Goal: Information Seeking & Learning: Learn about a topic

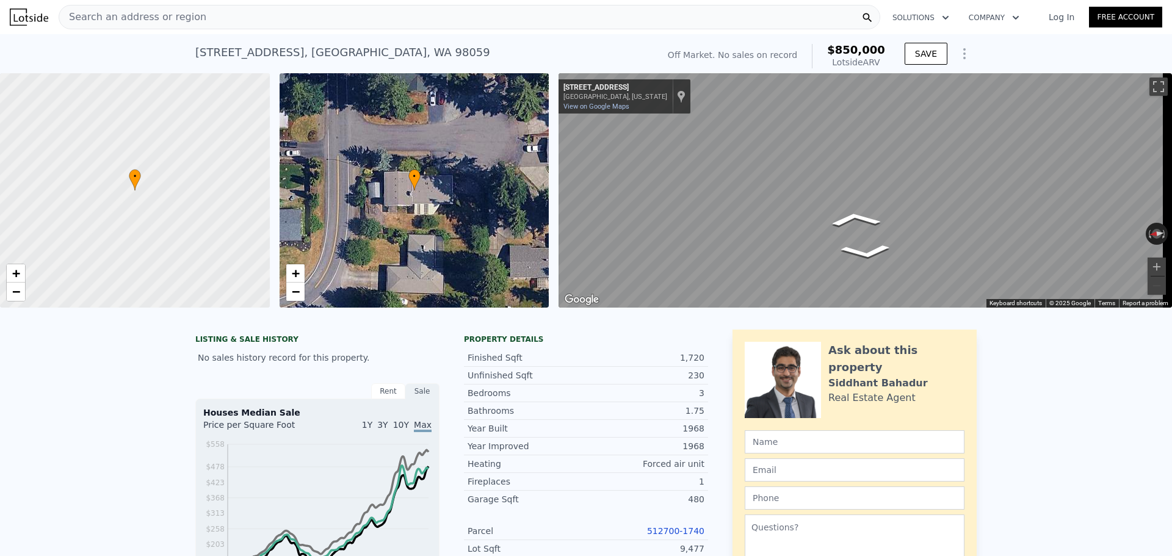
click at [203, 12] on div "Search an address or region" at bounding box center [469, 17] width 821 height 24
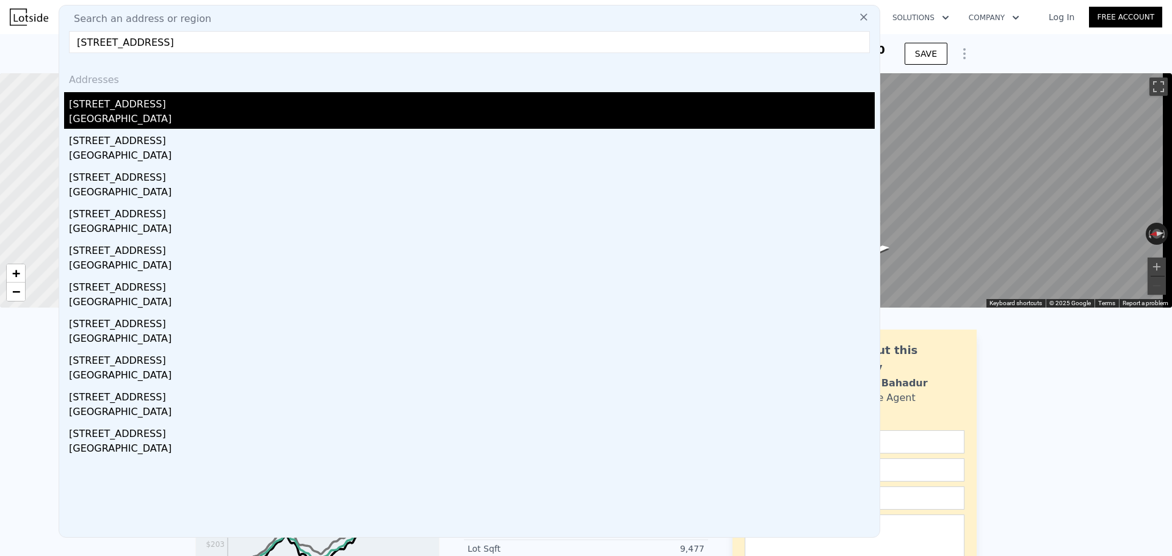
type input "3936 Sw 332nd Pl, Federal Way, WA 98023"
click at [159, 122] on div "Federal Way, WA 98023" at bounding box center [472, 120] width 806 height 17
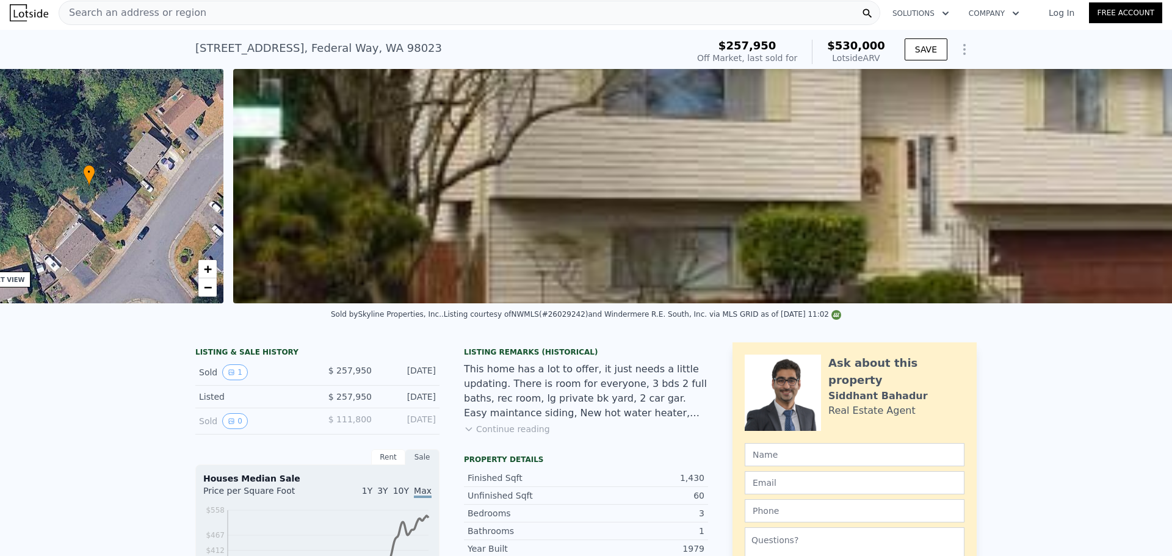
scroll to position [0, 284]
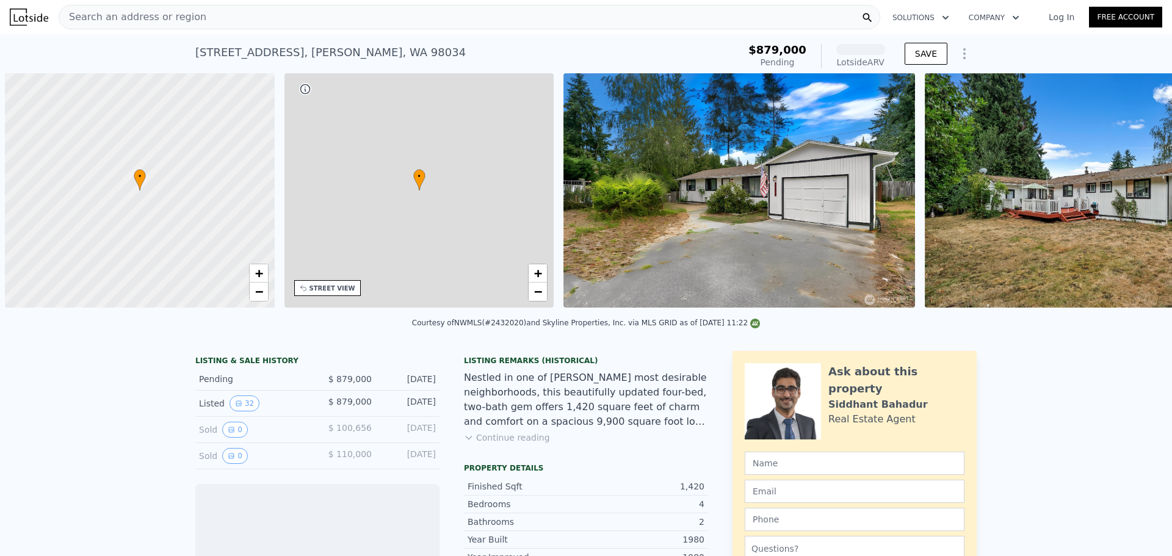
scroll to position [0, 5]
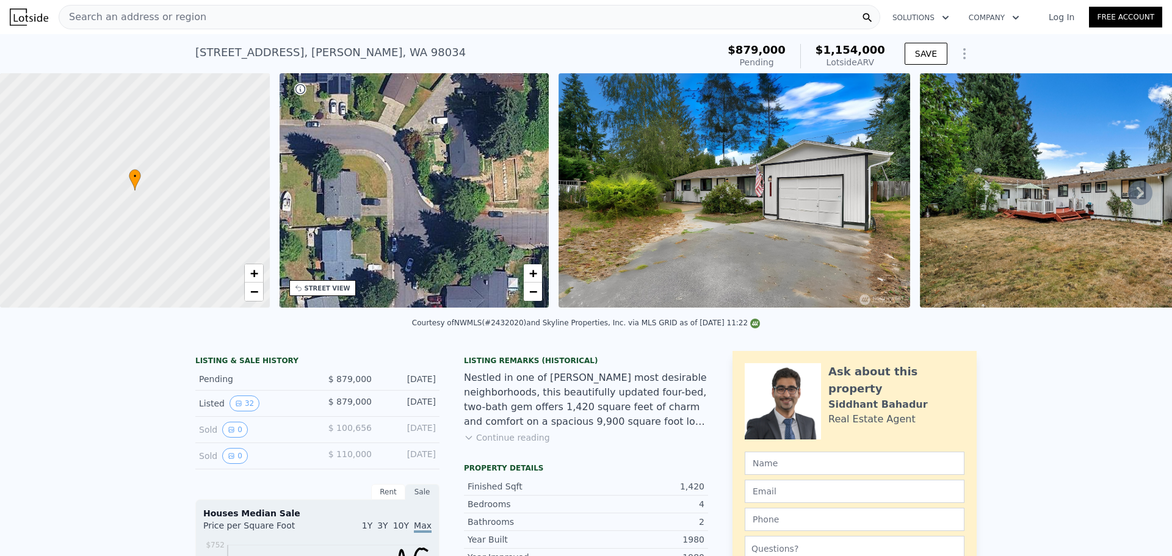
drag, startPoint x: 437, startPoint y: 251, endPoint x: 509, endPoint y: 134, distance: 137.5
click at [509, 134] on div "• + −" at bounding box center [414, 190] width 270 height 234
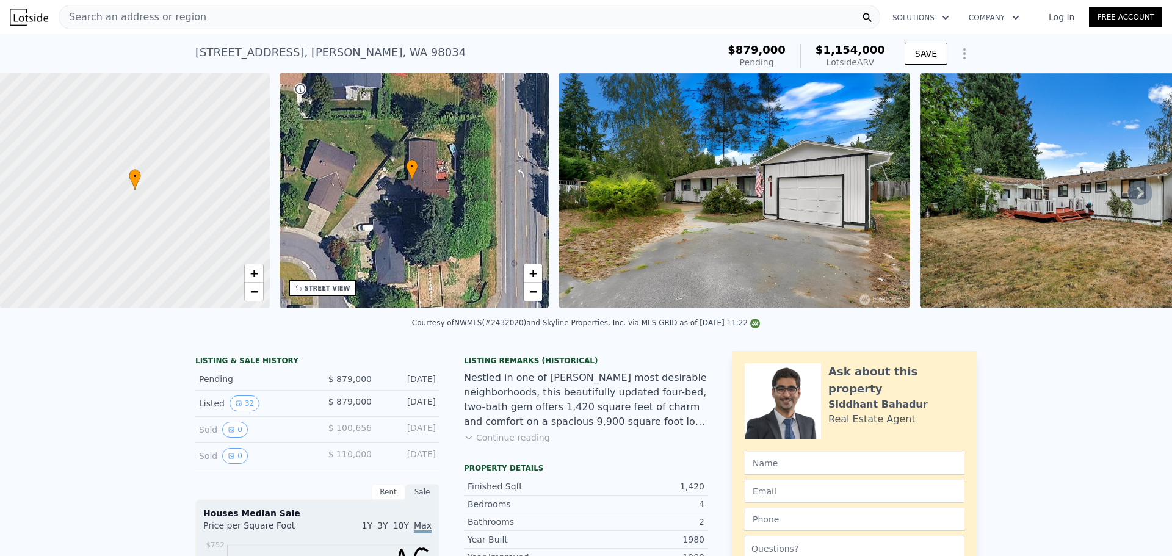
drag, startPoint x: 498, startPoint y: 147, endPoint x: 423, endPoint y: 256, distance: 132.0
click at [423, 256] on div "• + −" at bounding box center [414, 190] width 270 height 234
click at [536, 277] on span "+" at bounding box center [533, 272] width 8 height 15
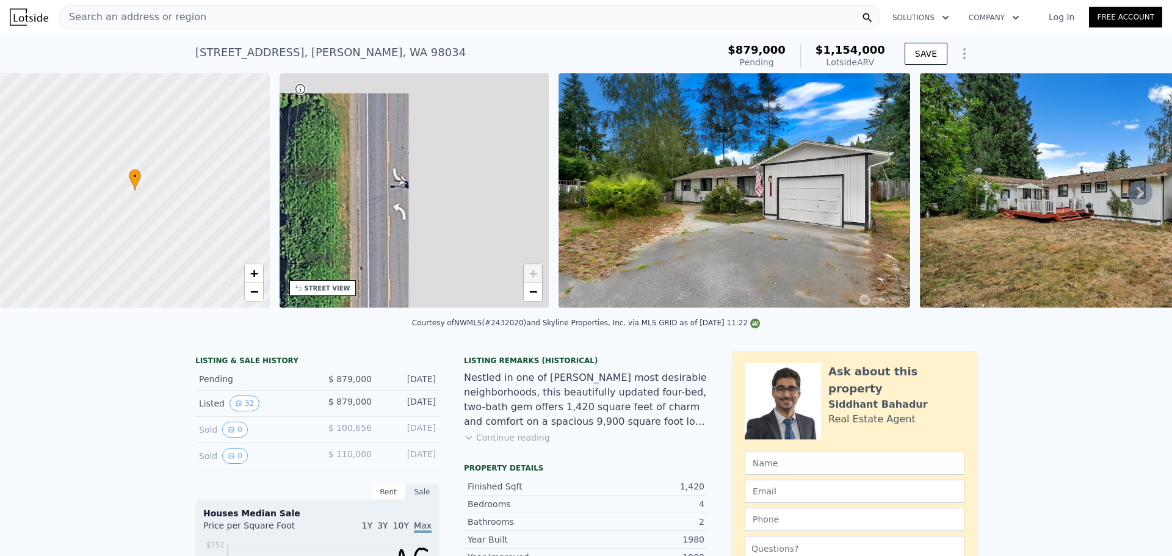
drag, startPoint x: 508, startPoint y: 213, endPoint x: 264, endPoint y: 275, distance: 251.8
click at [264, 275] on div "• + − • + − STREET VIEW Loading... SATELLITE VIEW" at bounding box center [586, 192] width 1172 height 239
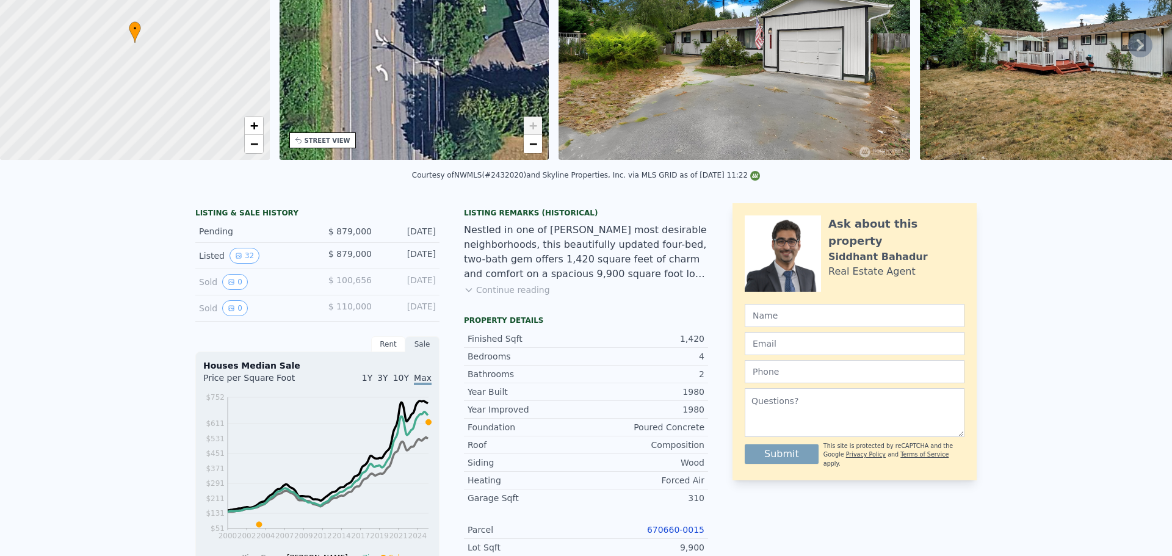
scroll to position [0, 0]
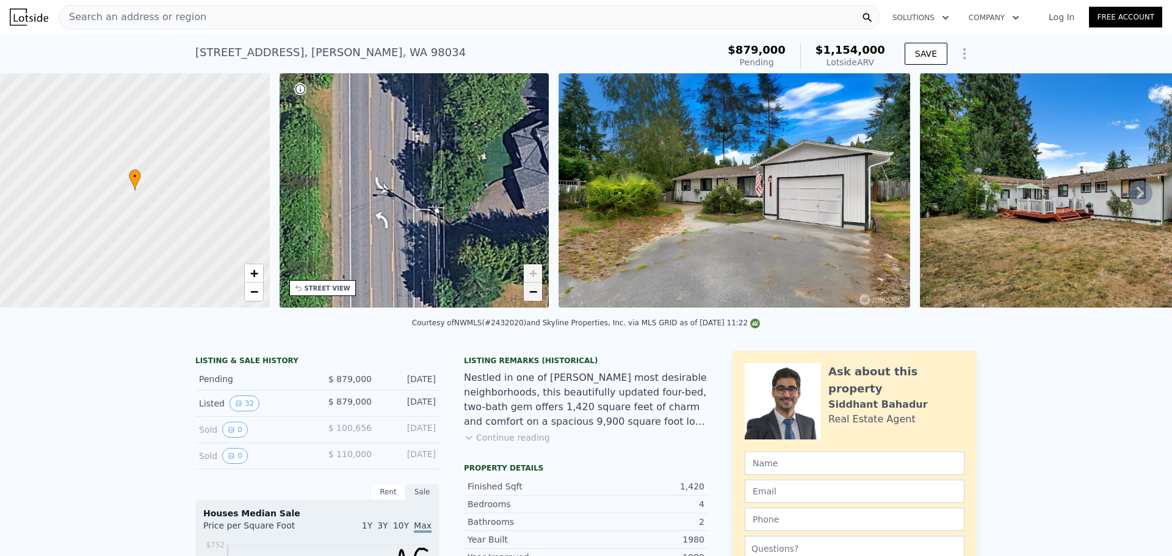
click at [539, 298] on link "−" at bounding box center [533, 292] width 18 height 18
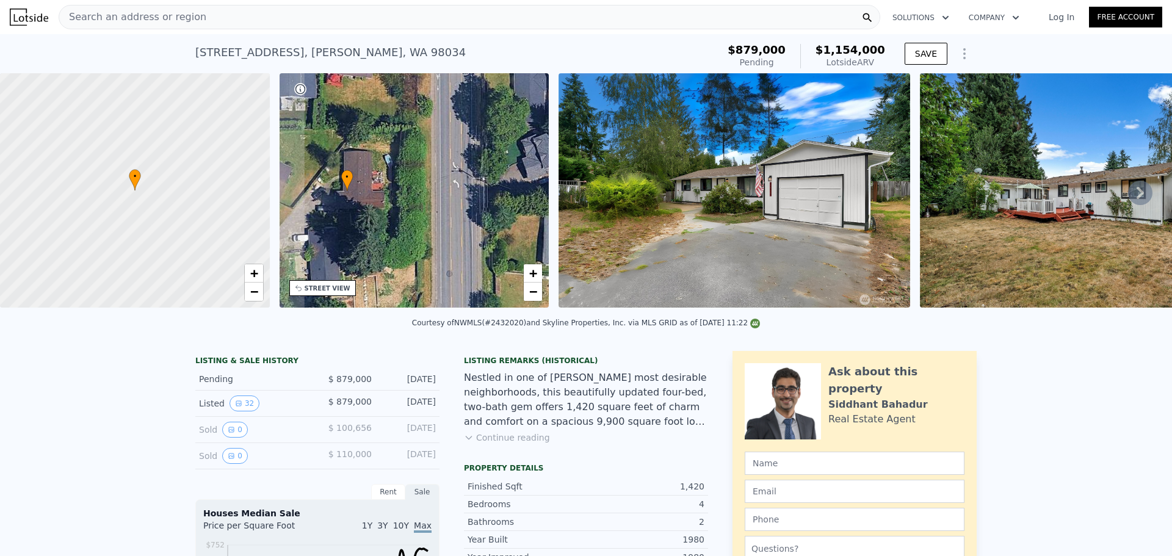
drag, startPoint x: 461, startPoint y: 259, endPoint x: 545, endPoint y: 234, distance: 88.0
click at [545, 234] on div "• + −" at bounding box center [414, 190] width 270 height 234
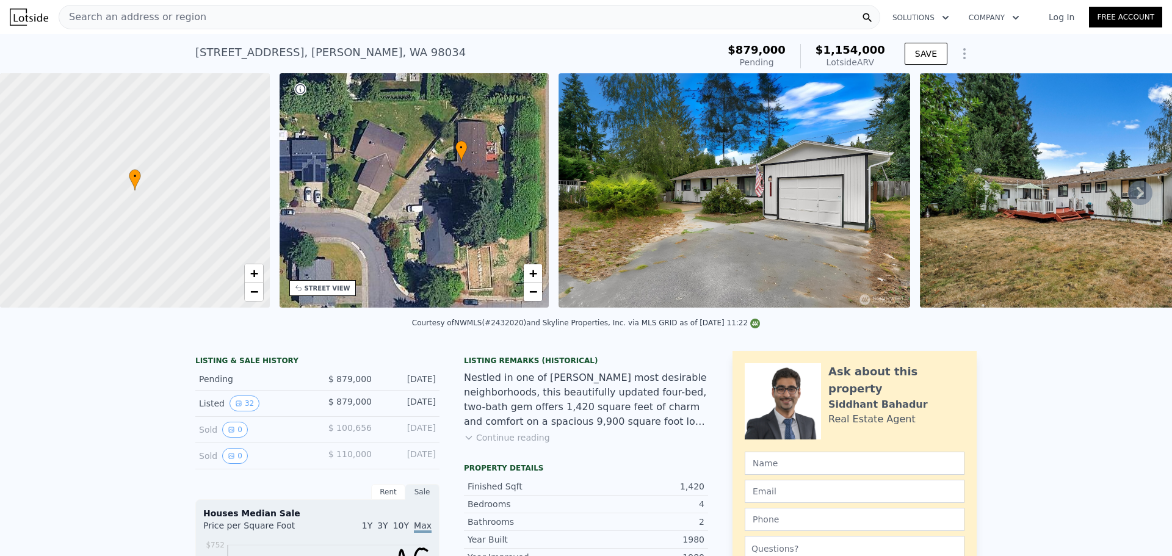
drag, startPoint x: 454, startPoint y: 240, endPoint x: 522, endPoint y: 225, distance: 69.4
click at [543, 219] on div "• + −" at bounding box center [414, 190] width 270 height 234
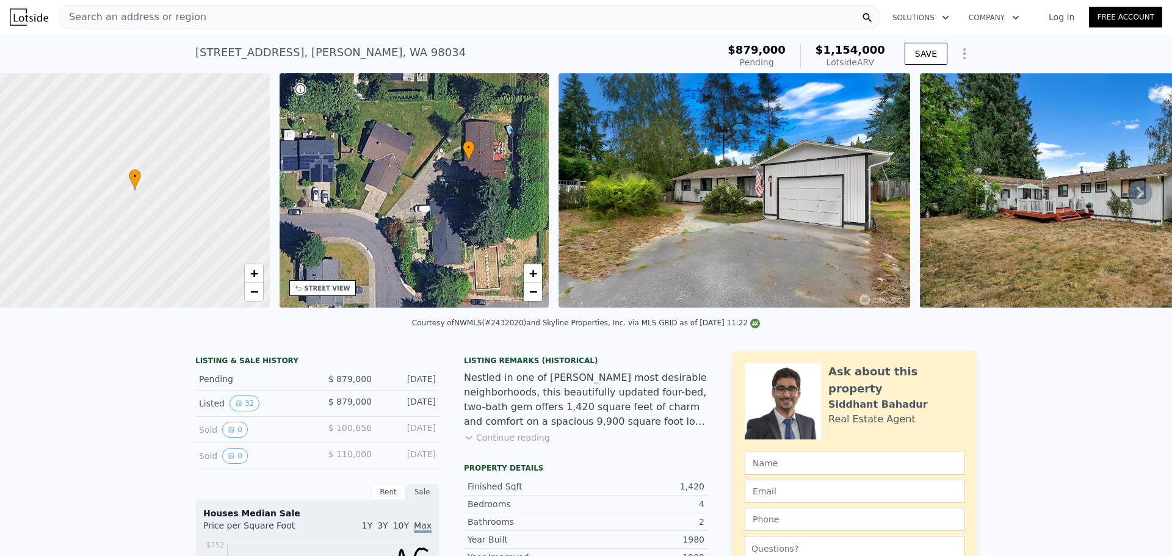
click at [531, 301] on div "• + −" at bounding box center [414, 190] width 270 height 234
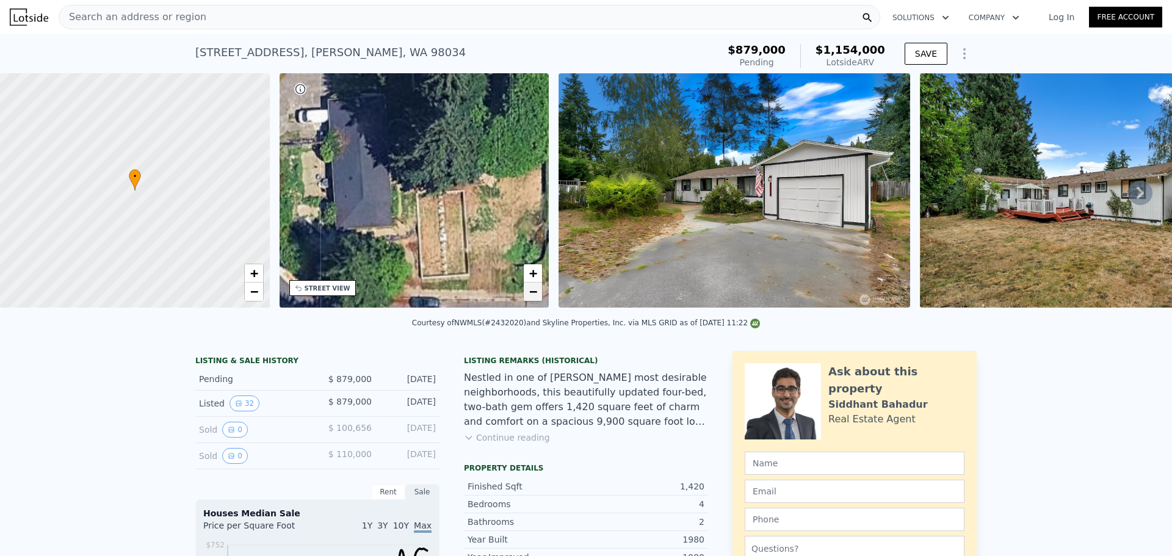
click at [535, 292] on span "−" at bounding box center [533, 291] width 8 height 15
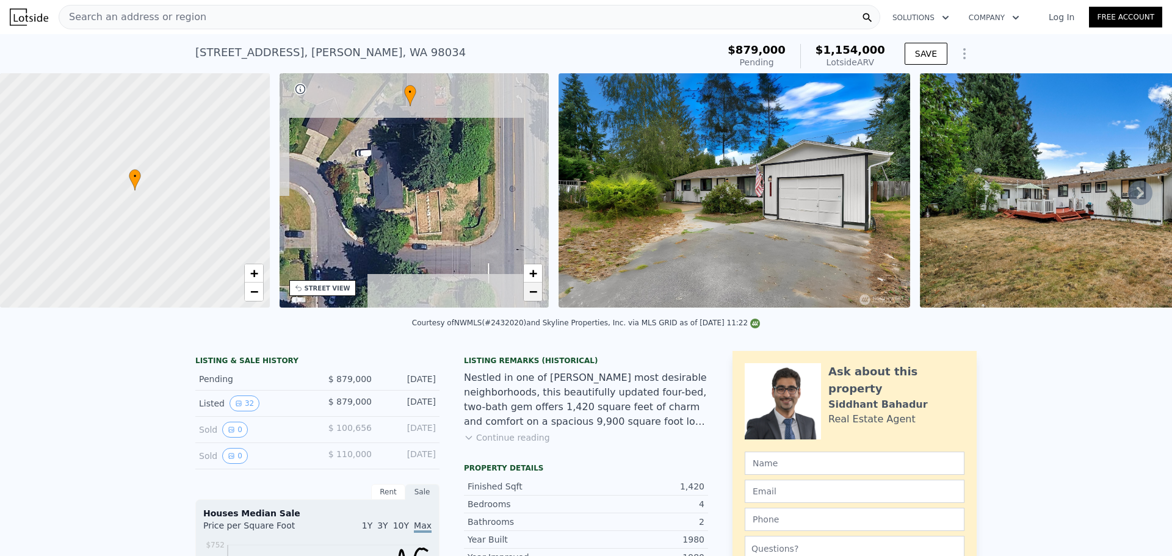
click at [535, 293] on span "−" at bounding box center [533, 291] width 8 height 15
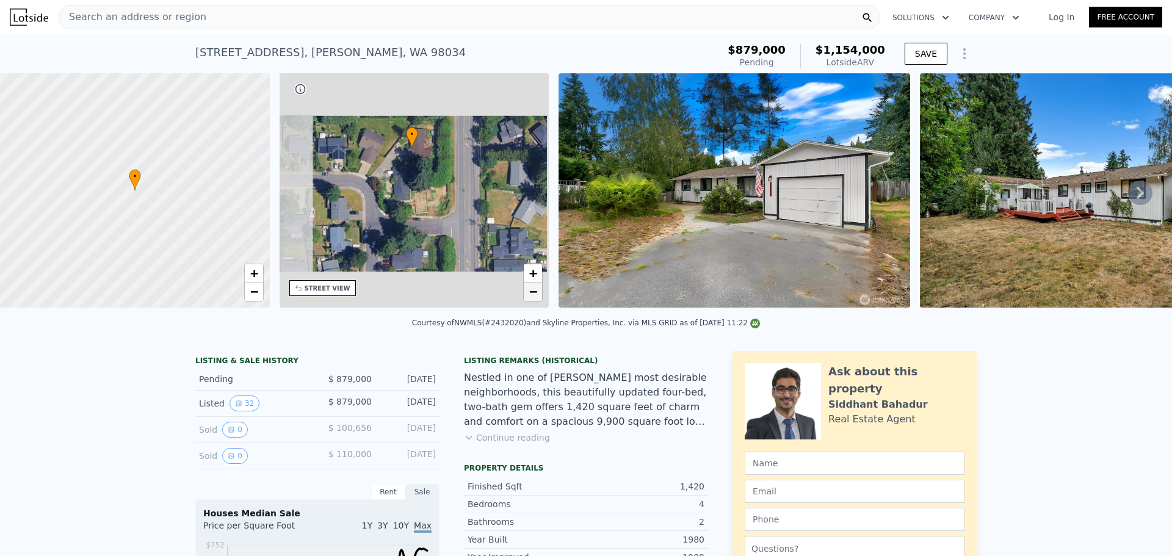
click at [535, 293] on span "−" at bounding box center [533, 291] width 8 height 15
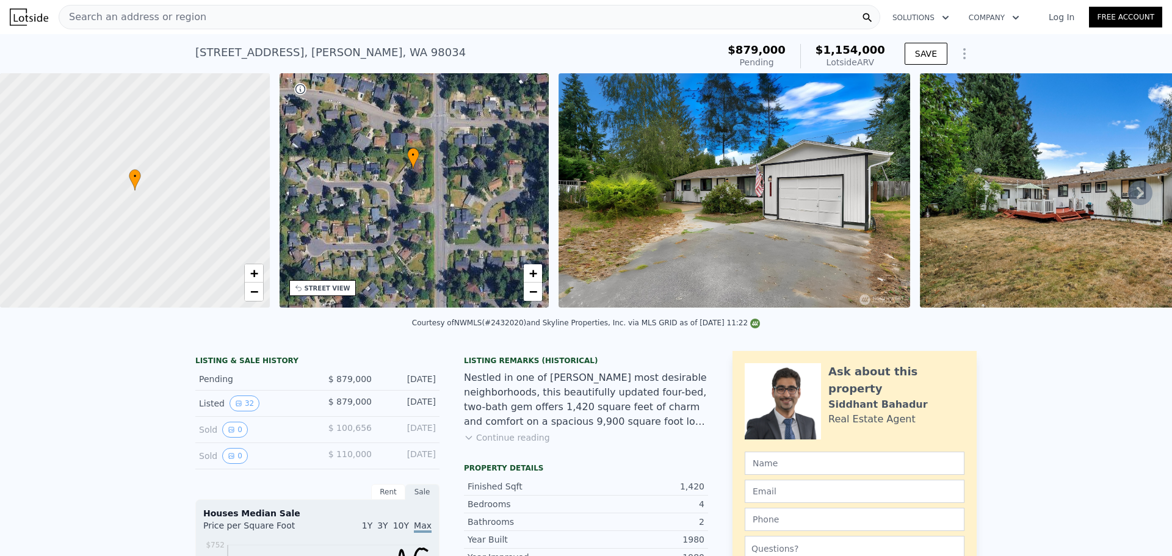
drag, startPoint x: 433, startPoint y: 213, endPoint x: 442, endPoint y: 223, distance: 13.4
click at [442, 223] on div "• + −" at bounding box center [414, 190] width 270 height 234
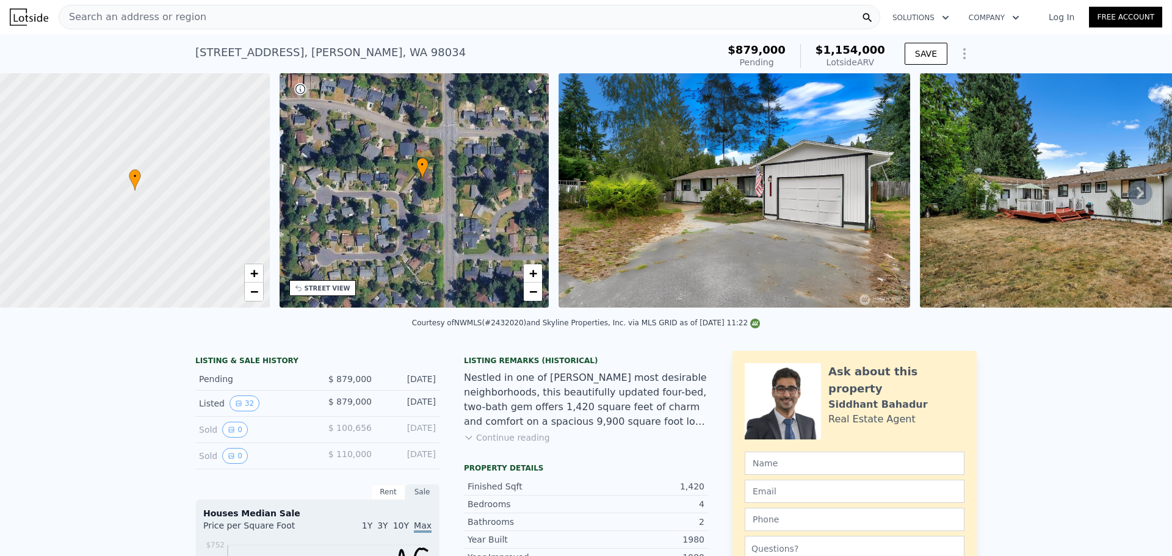
click at [1137, 195] on icon at bounding box center [1140, 193] width 24 height 24
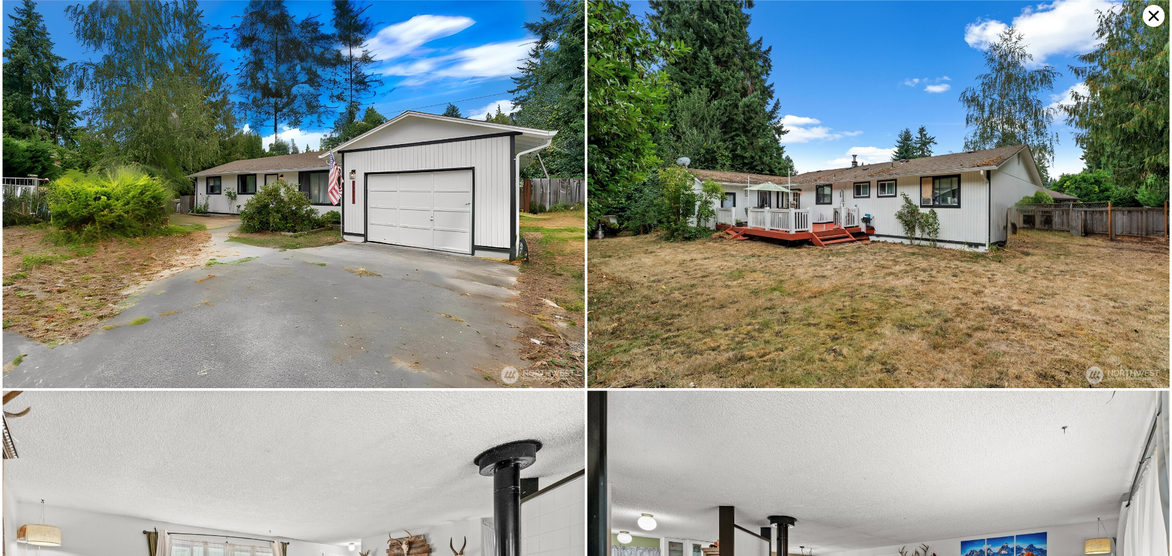
click at [1157, 13] on icon at bounding box center [1153, 16] width 22 height 22
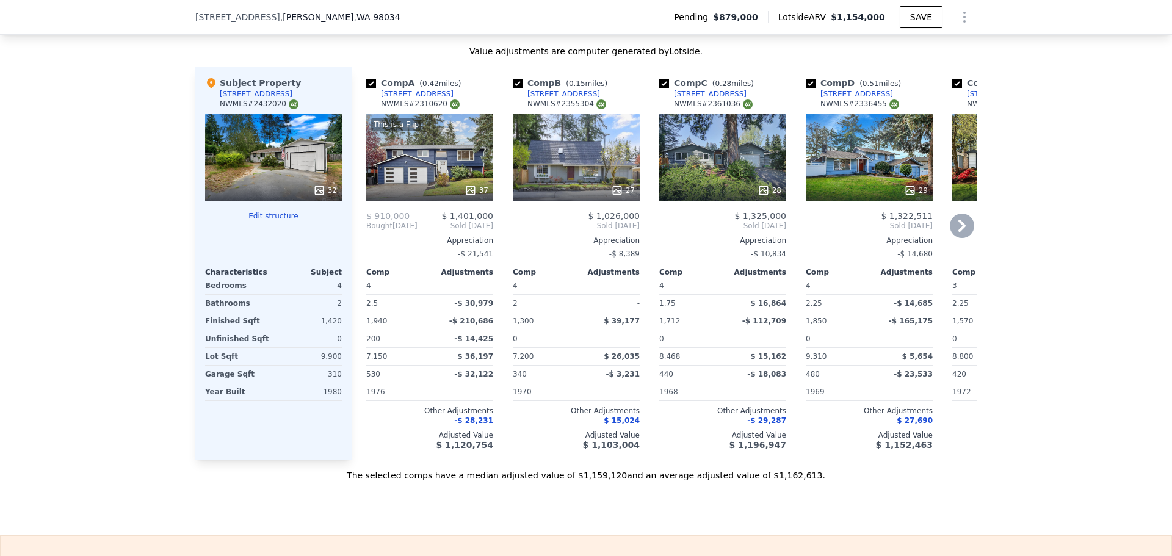
scroll to position [1013, 0]
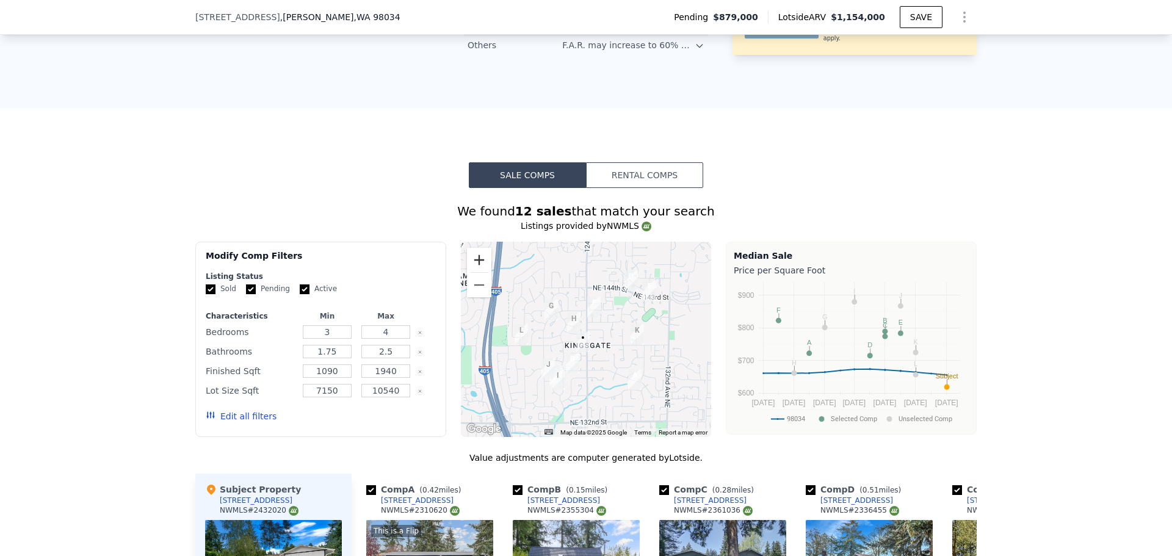
click at [470, 258] on button "Zoom in" at bounding box center [479, 260] width 24 height 24
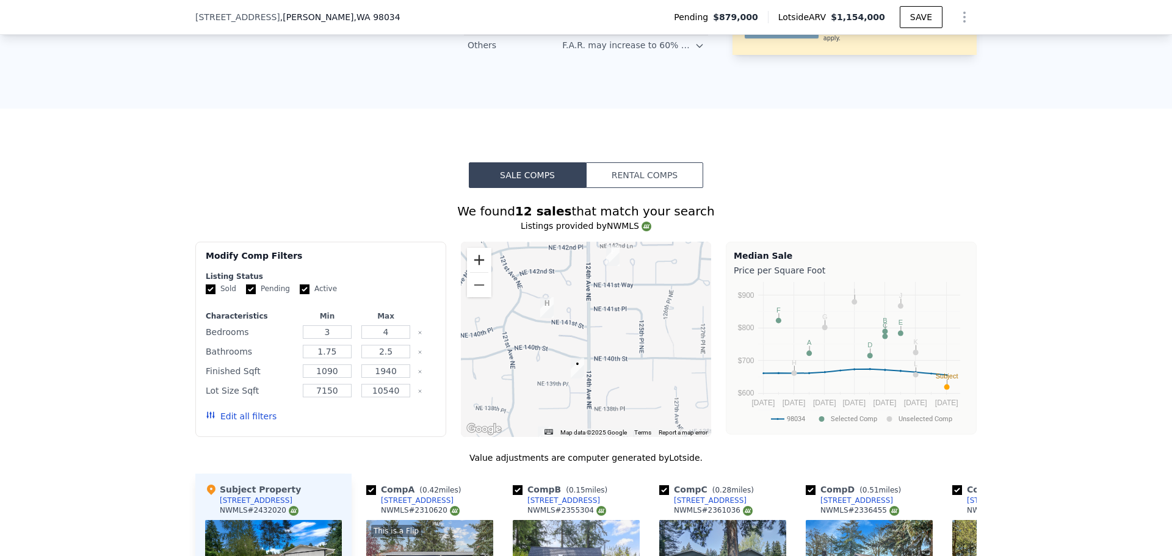
click at [470, 258] on button "Zoom in" at bounding box center [479, 260] width 24 height 24
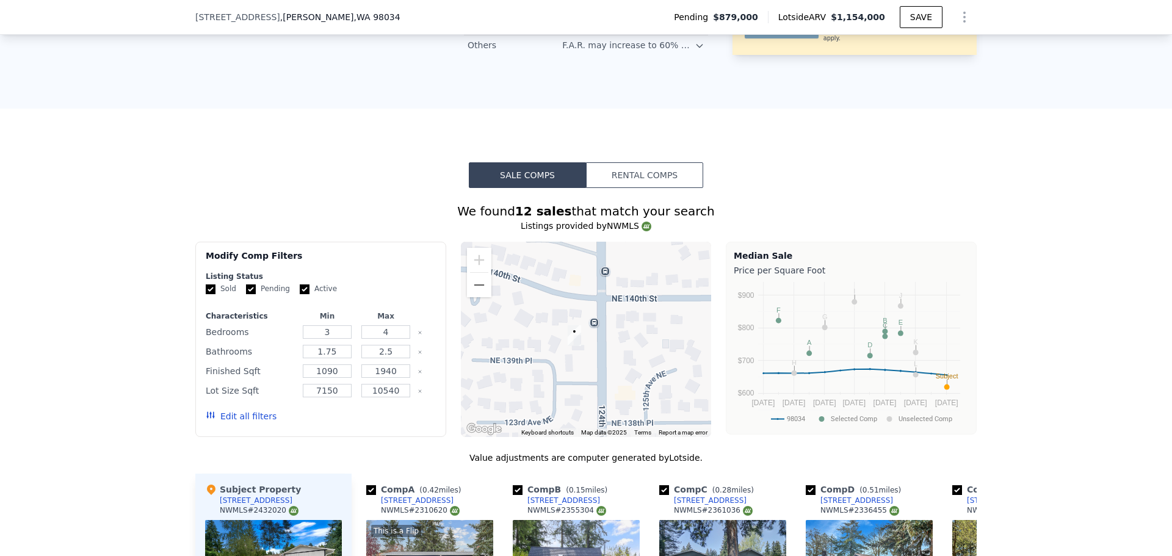
drag, startPoint x: 624, startPoint y: 355, endPoint x: 630, endPoint y: 278, distance: 77.7
click at [630, 278] on div at bounding box center [586, 339] width 251 height 195
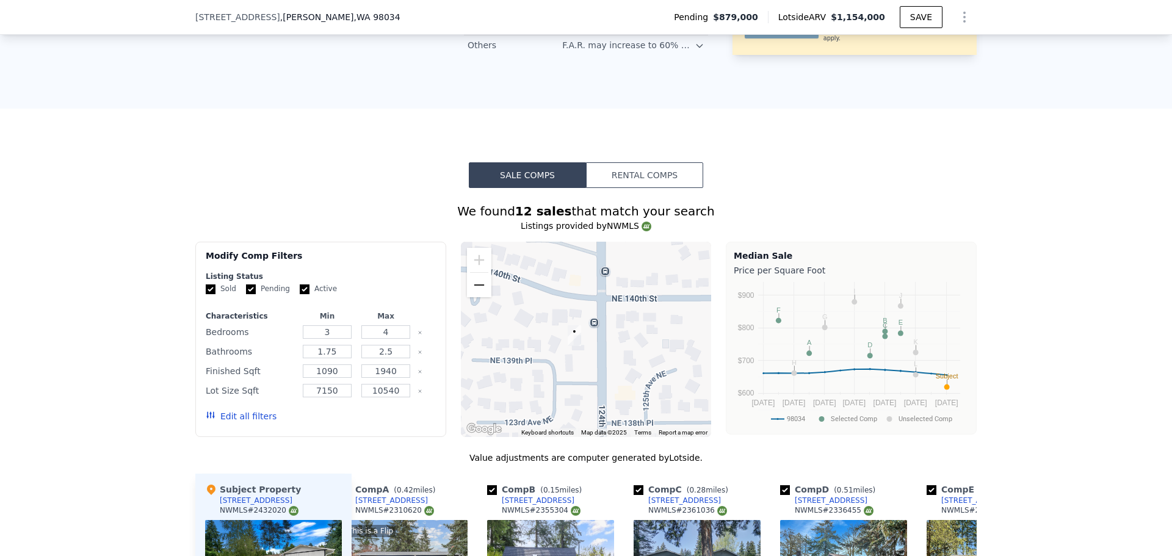
click at [475, 283] on button "Zoom out" at bounding box center [479, 285] width 24 height 24
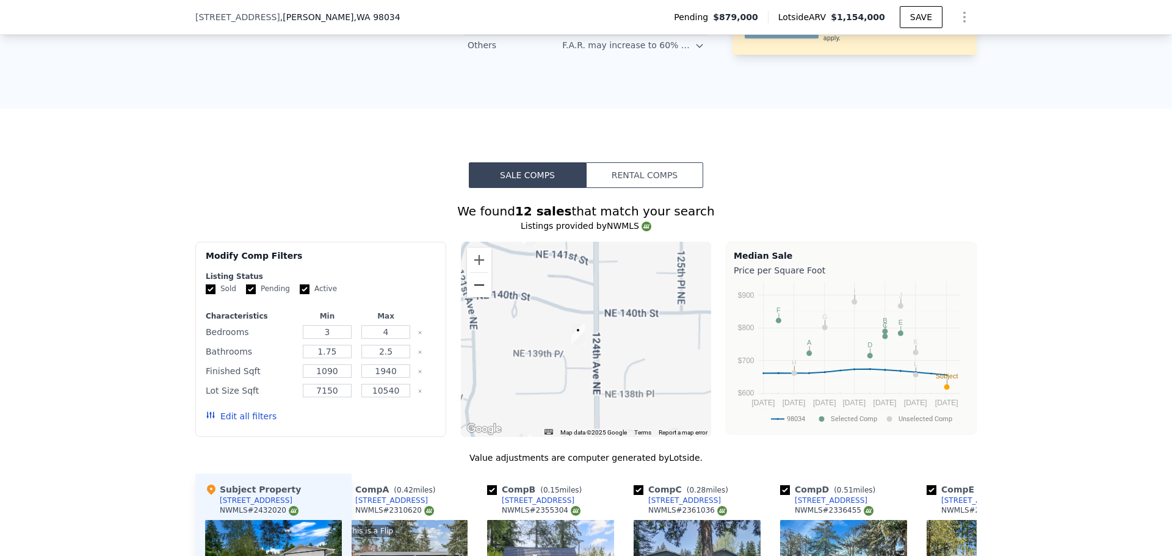
click at [475, 283] on button "Zoom out" at bounding box center [479, 285] width 24 height 24
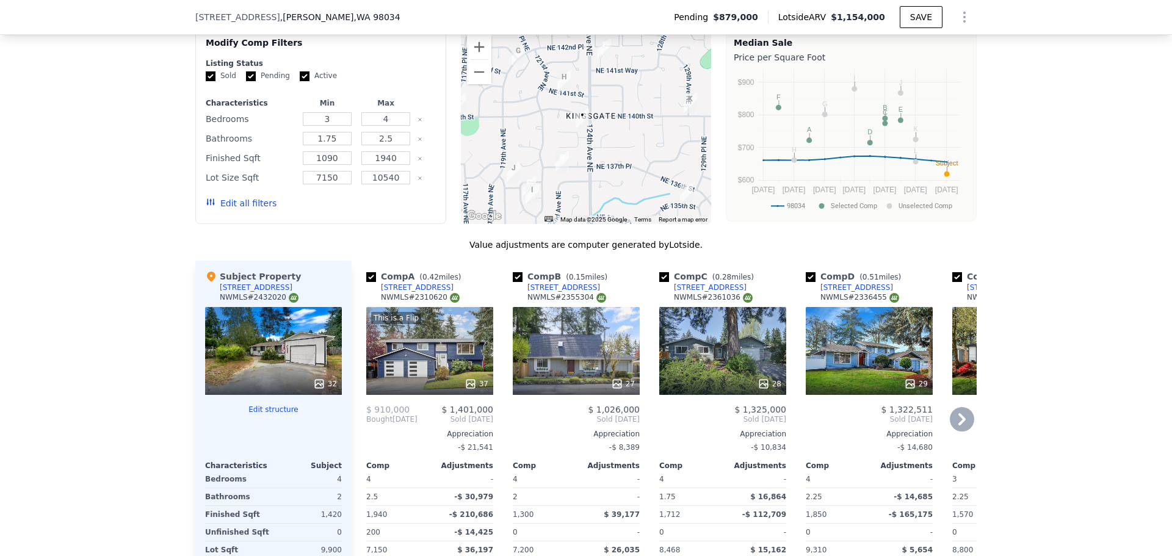
scroll to position [1216, 0]
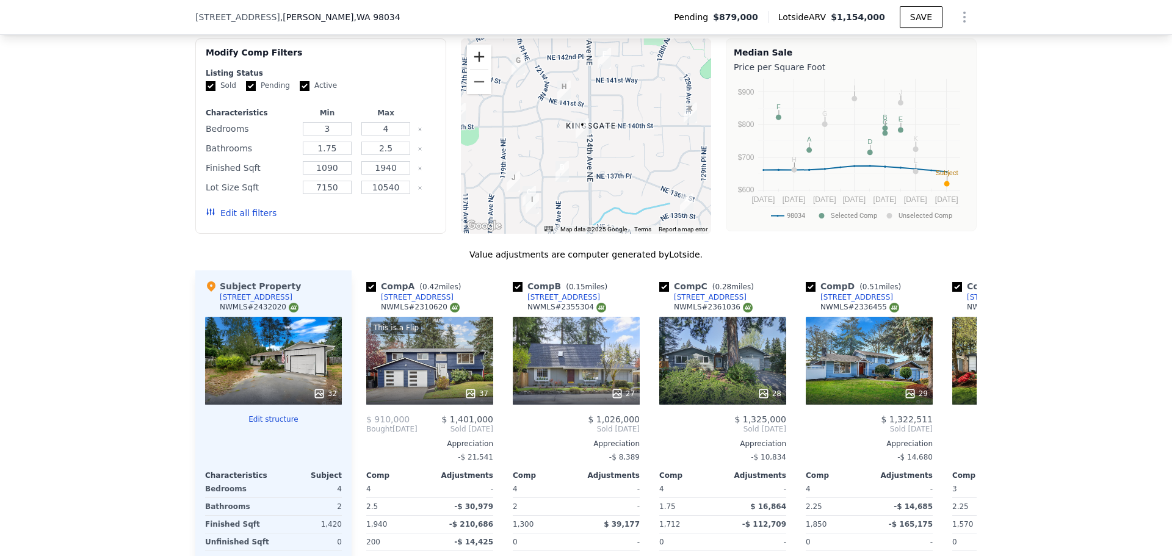
click at [472, 49] on button "Zoom in" at bounding box center [479, 57] width 24 height 24
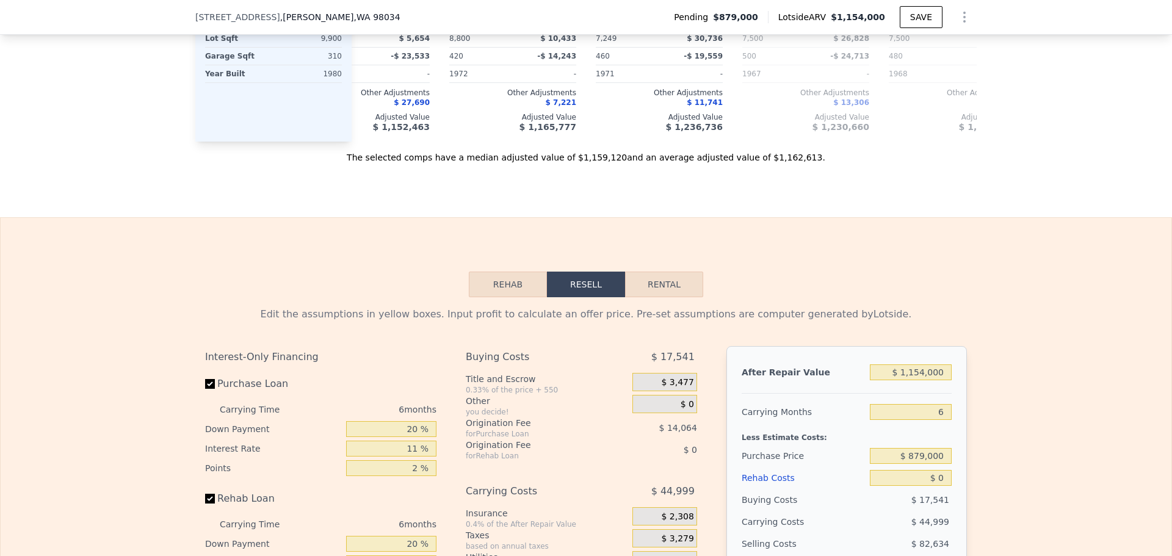
scroll to position [2030, 0]
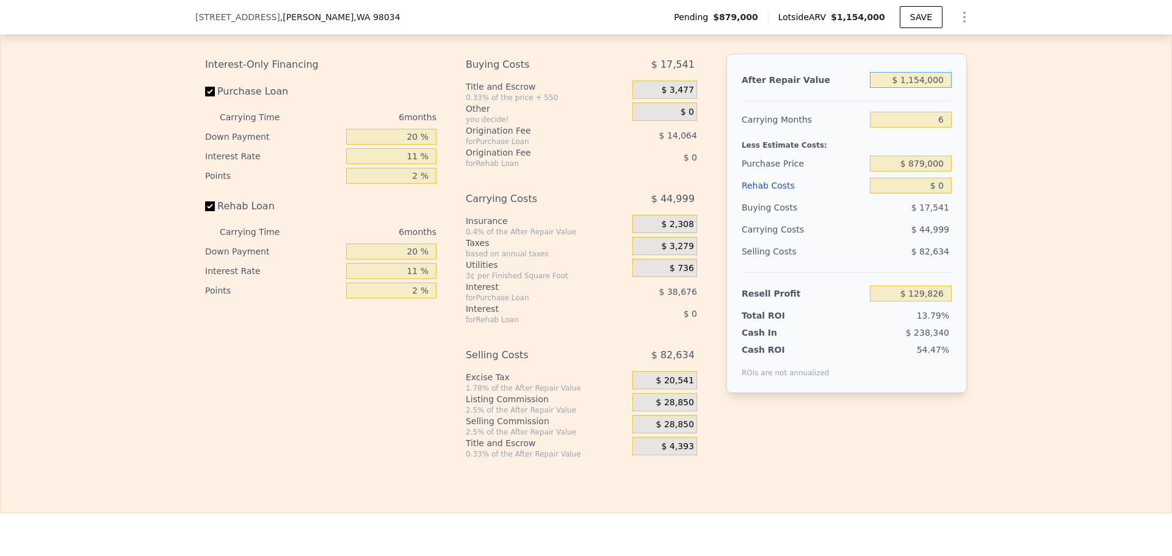
click at [929, 88] on input "$ 1,154,000" at bounding box center [911, 80] width 82 height 16
type input "$ 11"
type input "-$ 939,771"
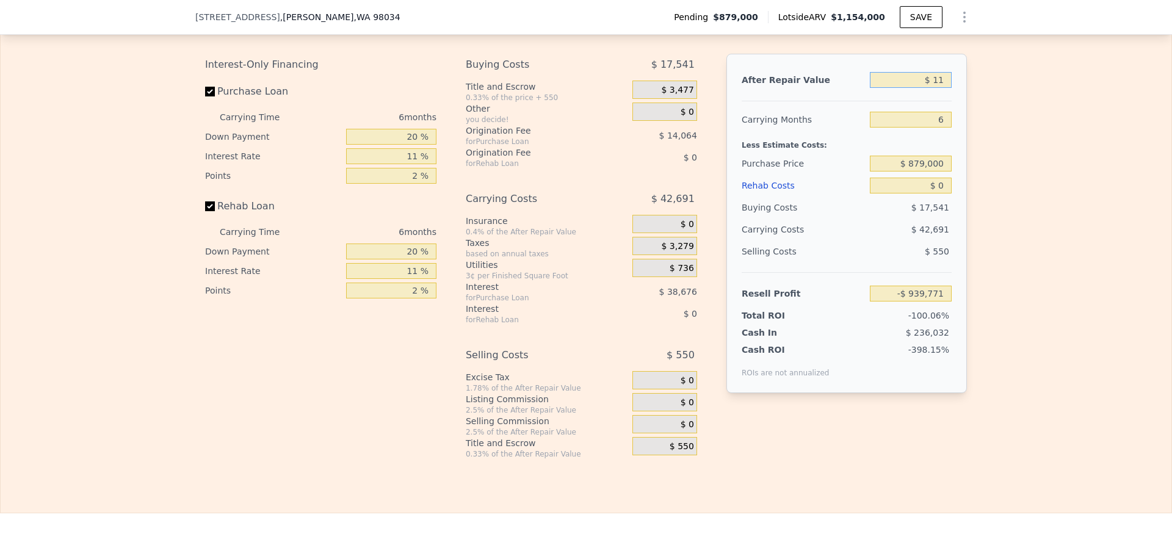
type input "$ 115"
type input "-$ 939,675"
type input "$ 1,150,000"
type input "$ 126,118"
type input "$ 1,150,000"
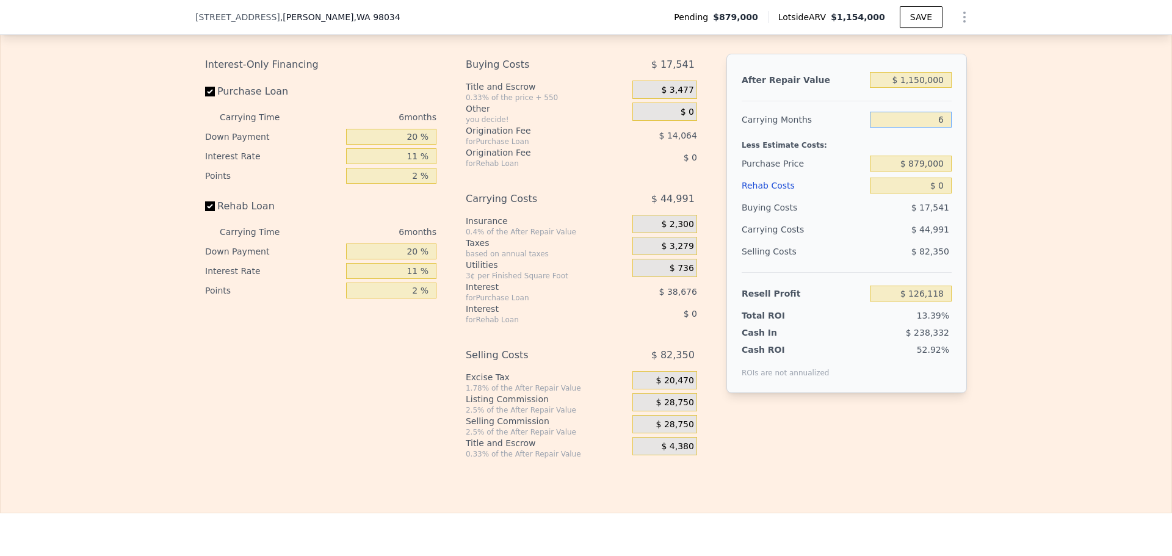
click at [937, 126] on input "6" at bounding box center [911, 120] width 82 height 16
type input "4"
type input "$ 141,116"
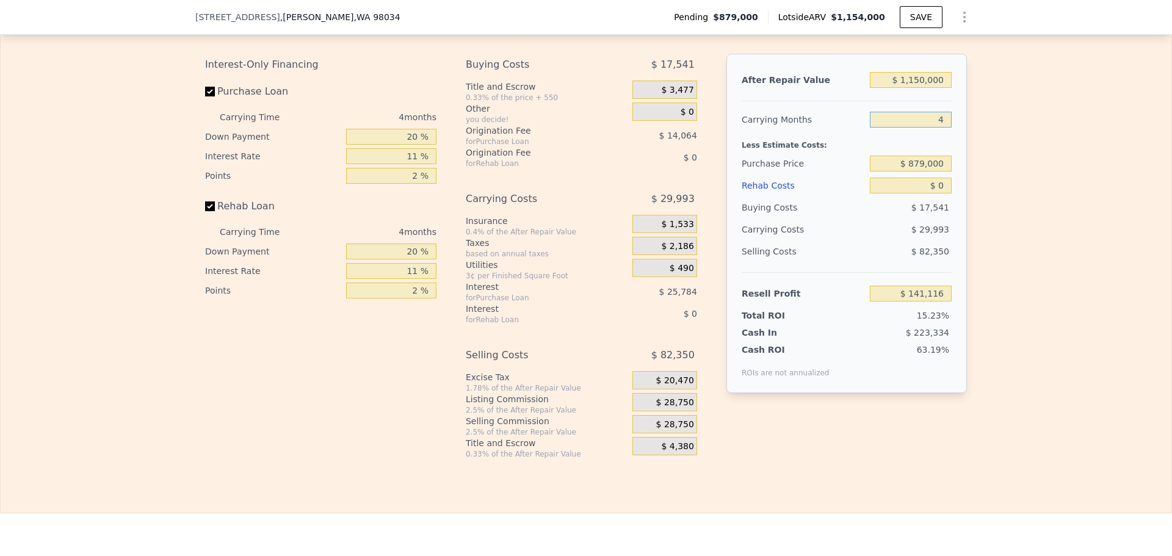
type input "4"
click at [929, 153] on div "Less Estimate Costs:" at bounding box center [846, 142] width 210 height 22
click at [927, 181] on div "$ 0" at bounding box center [911, 186] width 82 height 22
click at [928, 171] on input "$ 879,000" at bounding box center [911, 164] width 82 height 16
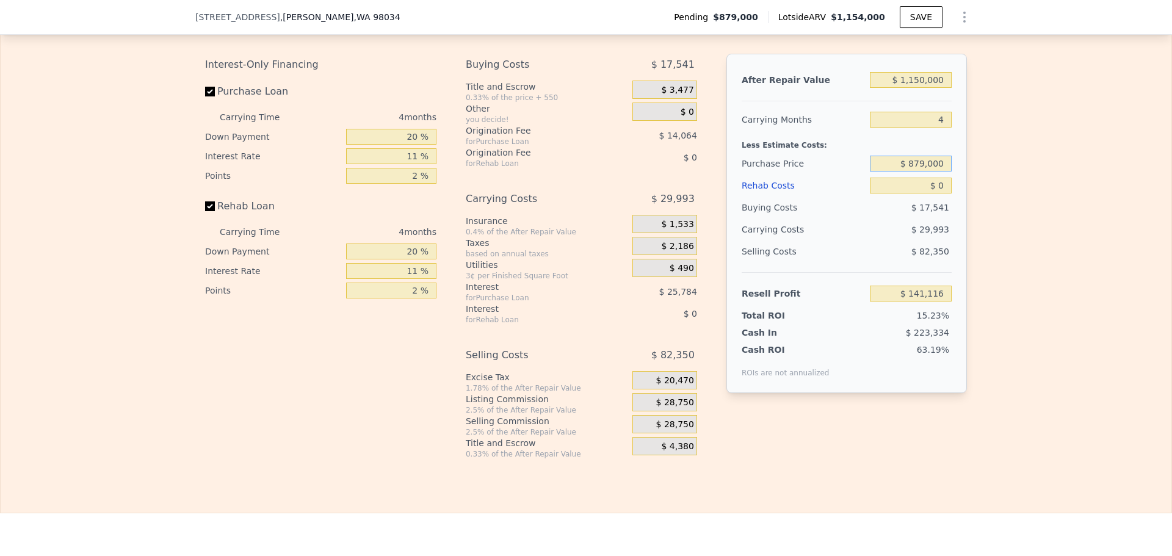
click at [928, 171] on input "$ 879,000" at bounding box center [911, 164] width 82 height 16
type input "$ 850,000"
click at [928, 146] on div "Less Estimate Costs:" at bounding box center [846, 142] width 210 height 22
type input "$ 171,528"
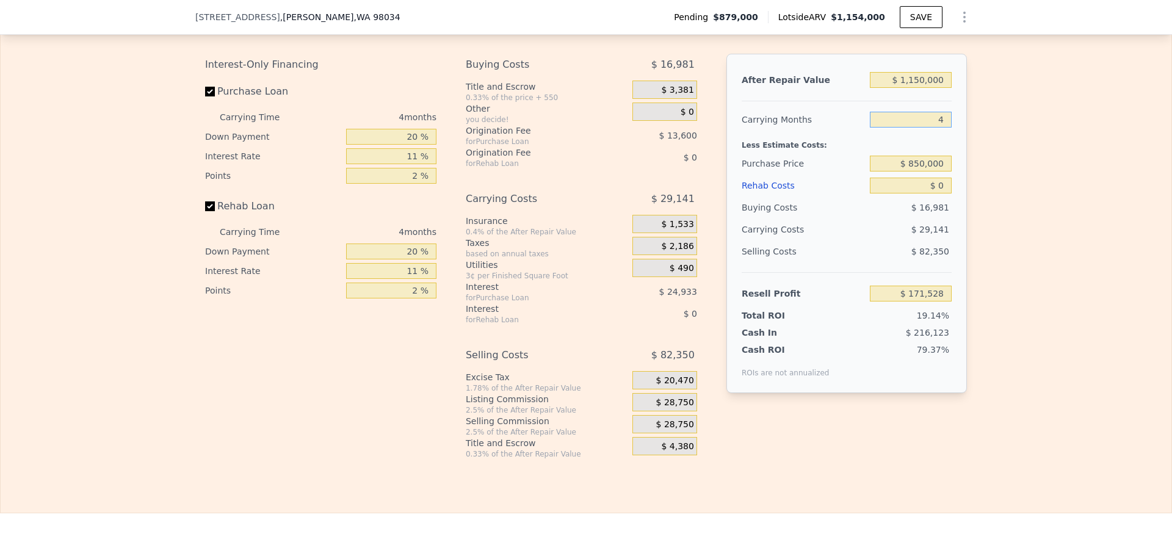
click at [933, 128] on input "4" at bounding box center [911, 120] width 82 height 16
type input "5"
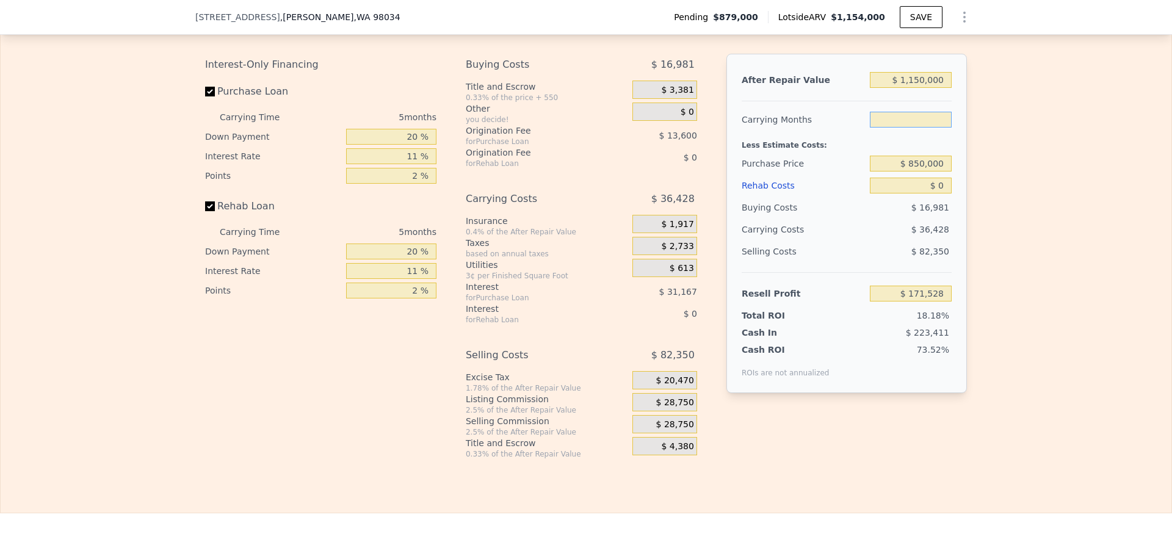
type input "$ 164,241"
type input "5"
click at [937, 210] on span "$ 16,981" at bounding box center [930, 208] width 38 height 10
click at [937, 193] on input "$ 0" at bounding box center [911, 186] width 82 height 16
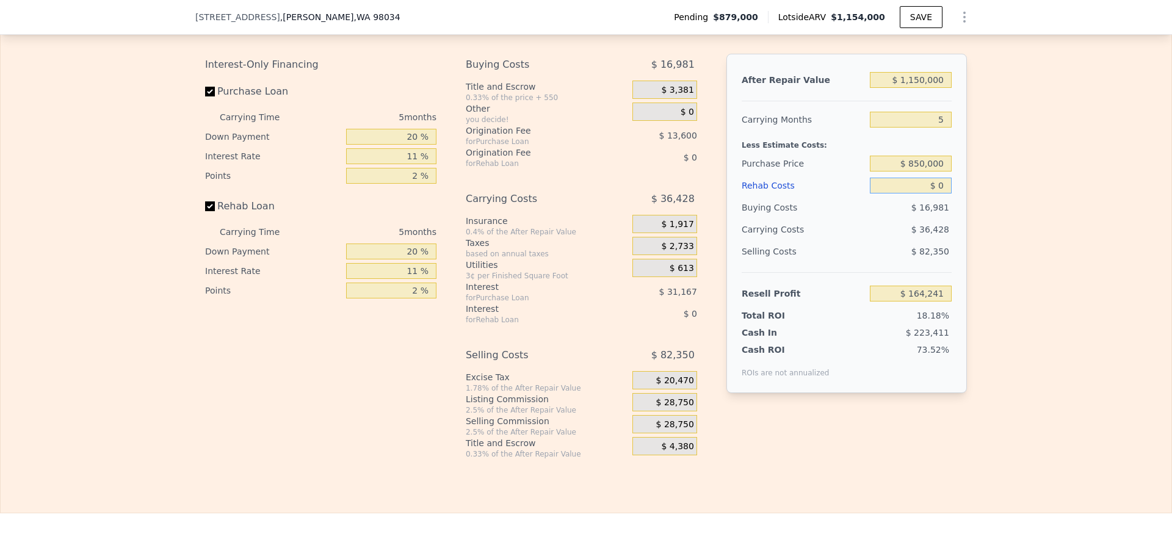
click at [937, 193] on input "$ 0" at bounding box center [911, 186] width 82 height 16
click at [924, 196] on div "$ 0" at bounding box center [911, 186] width 82 height 22
click at [928, 192] on input "$ 0" at bounding box center [911, 186] width 82 height 16
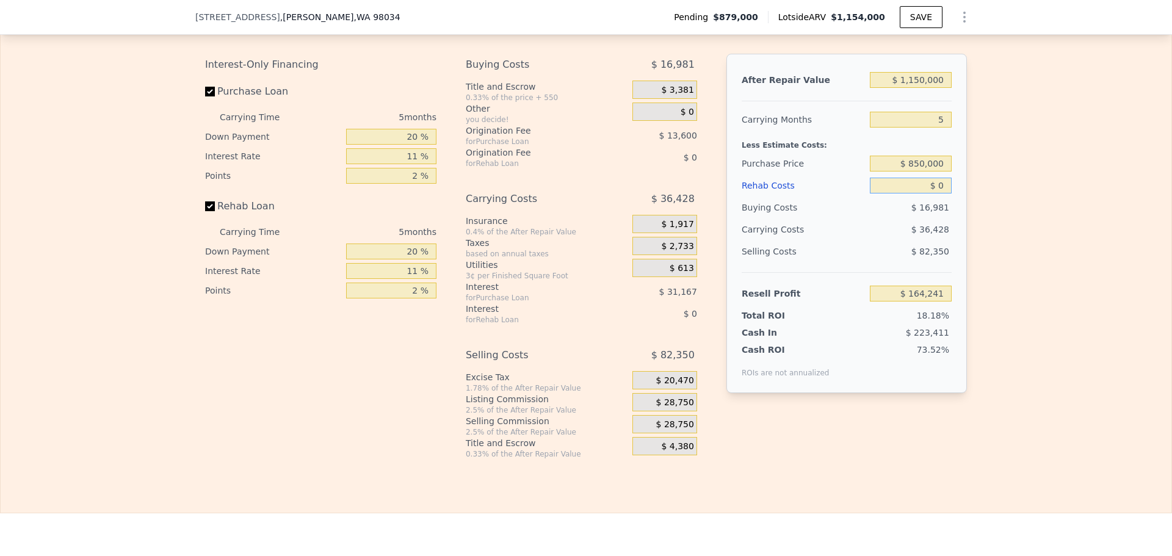
click at [928, 192] on input "$ 0" at bounding box center [911, 186] width 82 height 16
type input "$ 8"
type input "$ 164,233"
type input "$ 85"
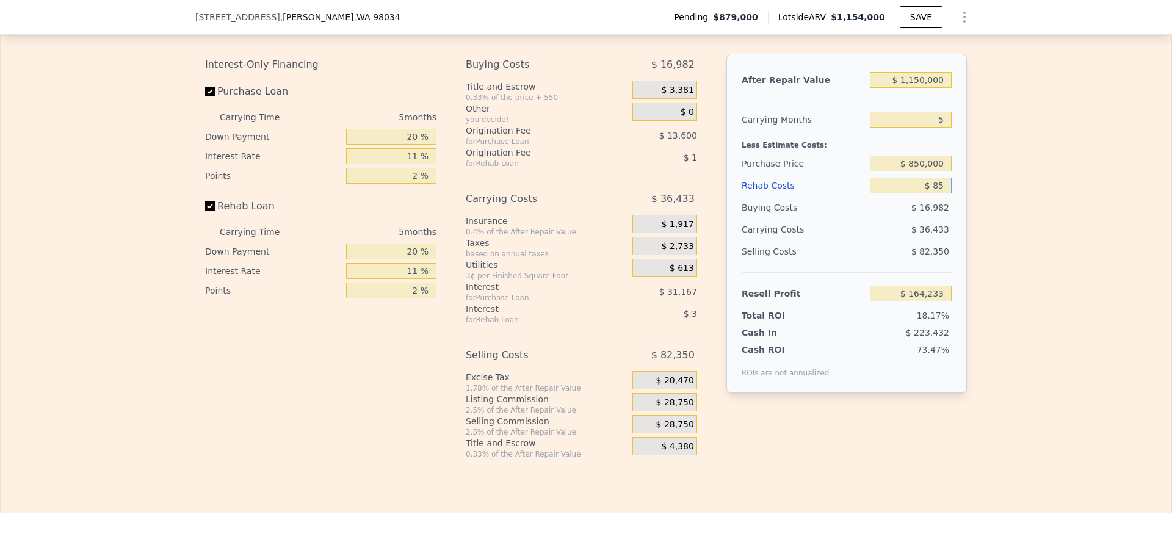
type input "$ 164,150"
type input "$ 8,500"
type input "$ 163,347"
type input "$ 85,000"
type input "$ 74,766"
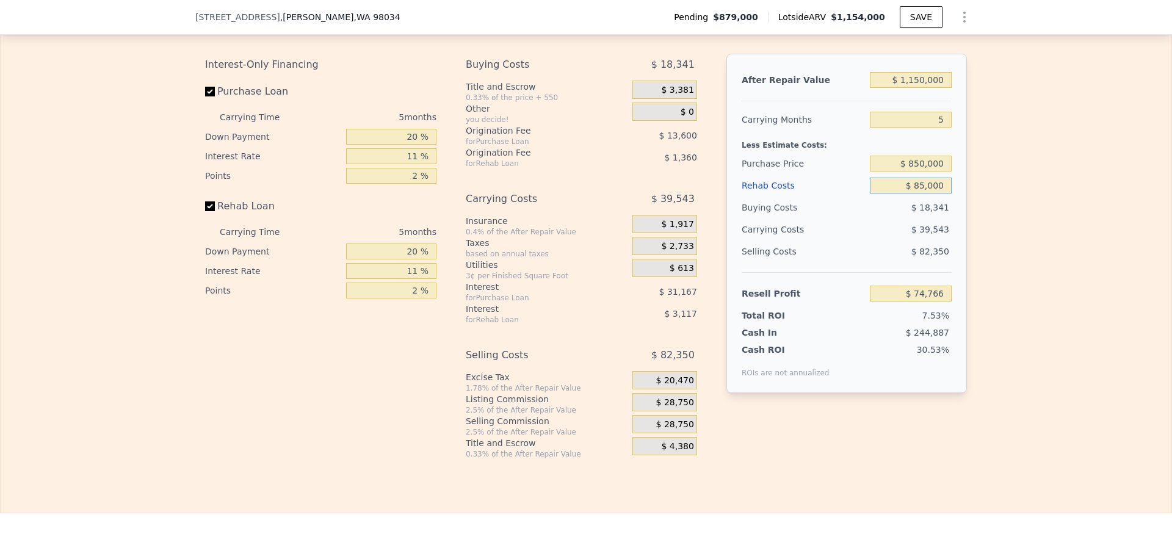
type input "$ 85,000"
click at [665, 406] on span "$ 28,750" at bounding box center [675, 402] width 38 height 11
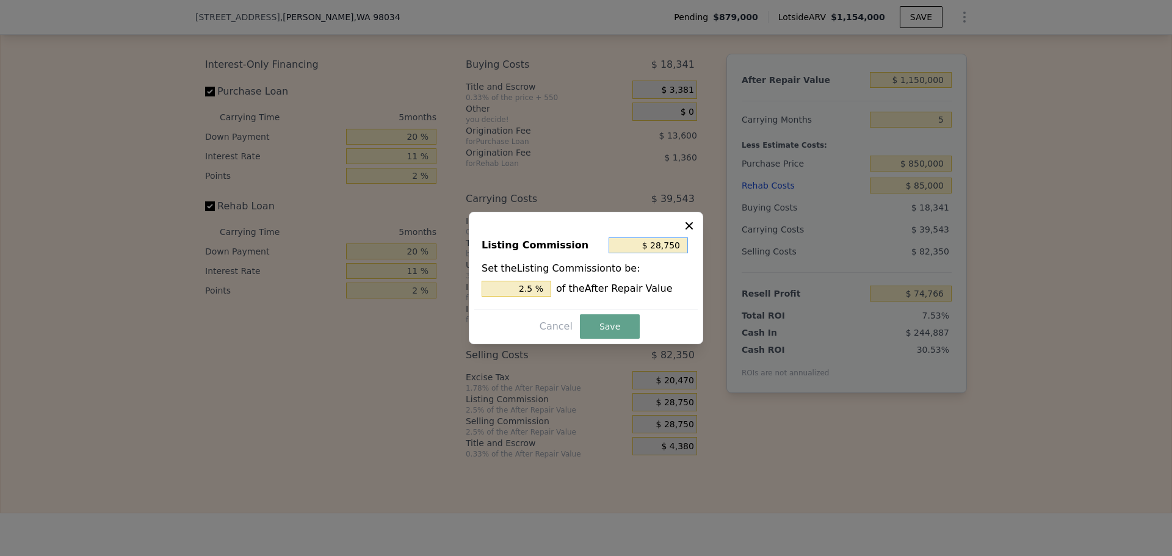
click at [641, 250] on input "$ 28,750" at bounding box center [647, 245] width 79 height 16
click at [672, 243] on input "$ 28,750" at bounding box center [647, 245] width 79 height 16
type input "$ 1"
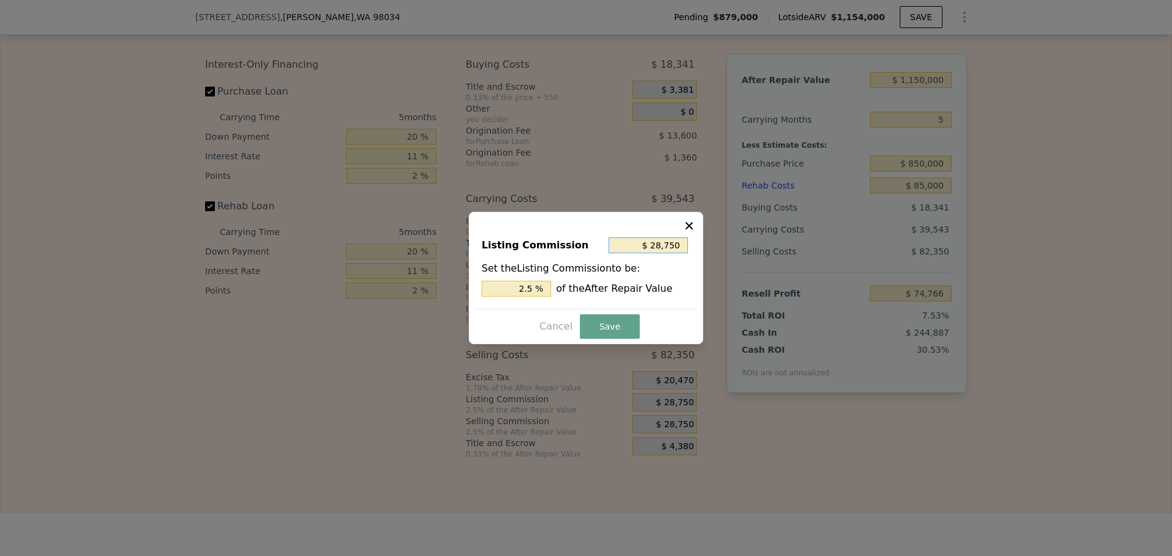
type input "0.000 %"
type input "$ 10"
type input "0.001 %"
type input "$ 100"
type input "0.009 %"
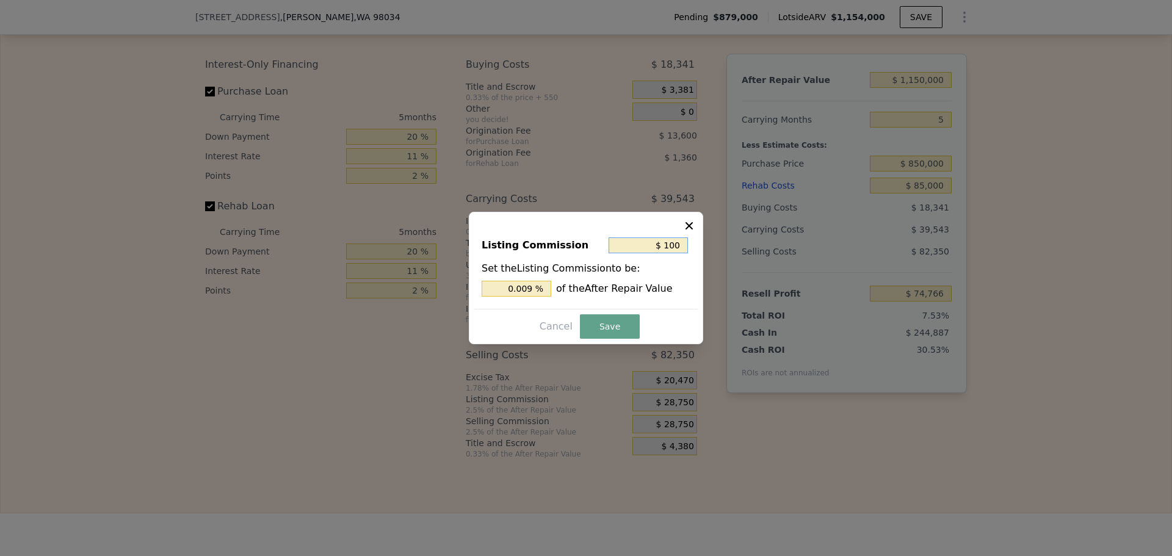
type input "$ 1,000"
type input "0.087 %"
type input "$ 1,000"
click at [607, 325] on button "Save" at bounding box center [610, 326] width 60 height 24
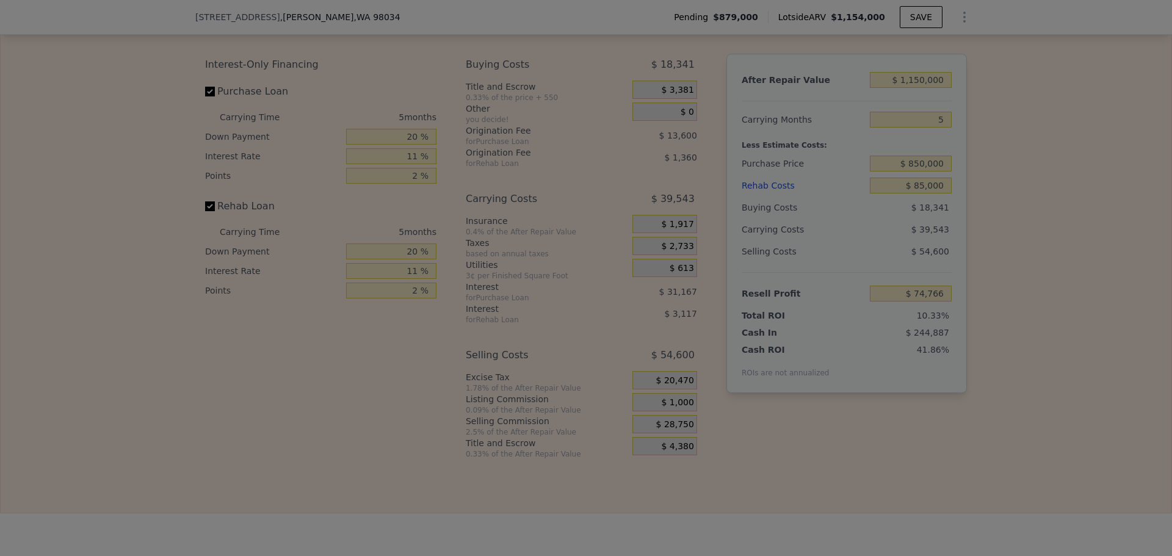
type input "$ 102,516"
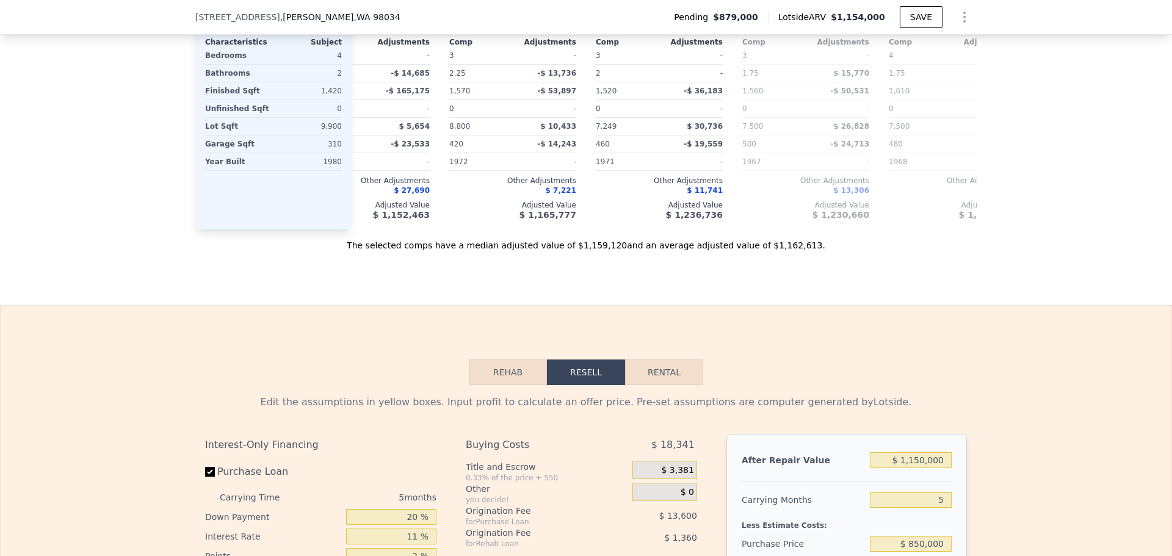
scroll to position [1623, 0]
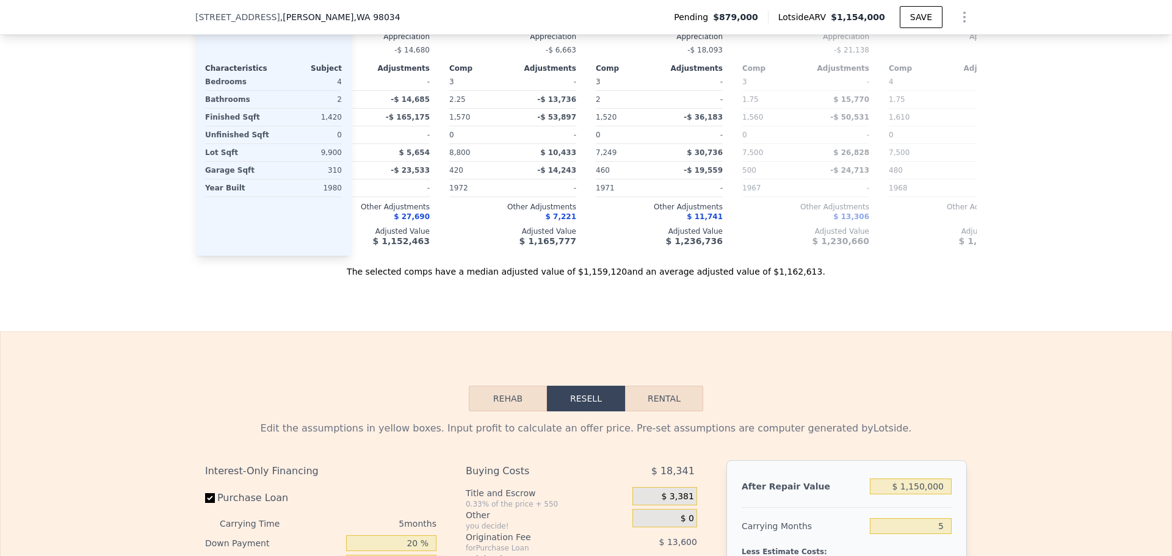
type input "$ 1,154,000"
type input "6"
type input "$ 0"
type input "$ 129,826"
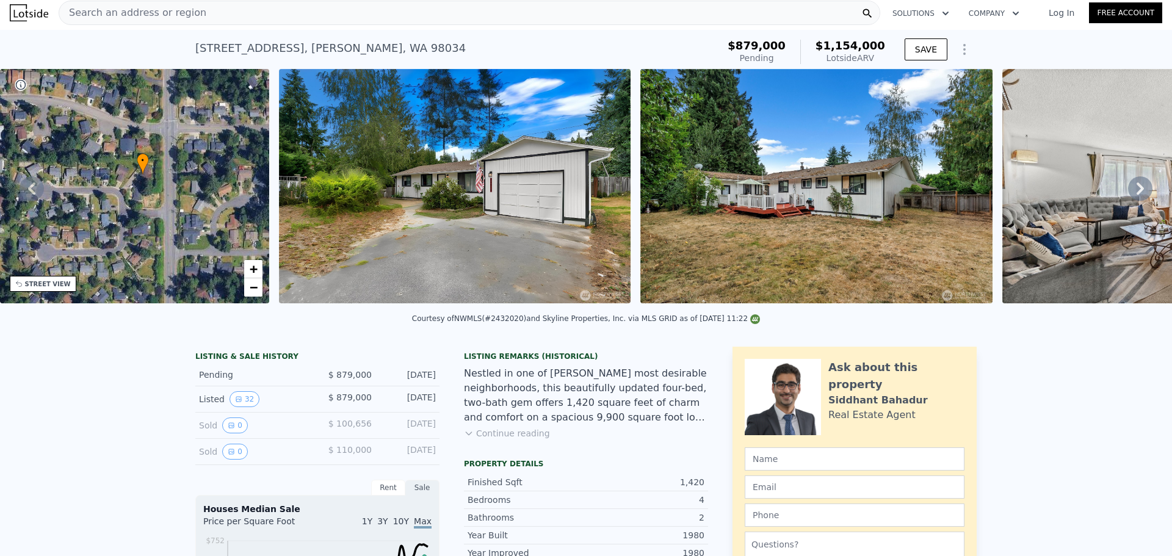
scroll to position [0, 0]
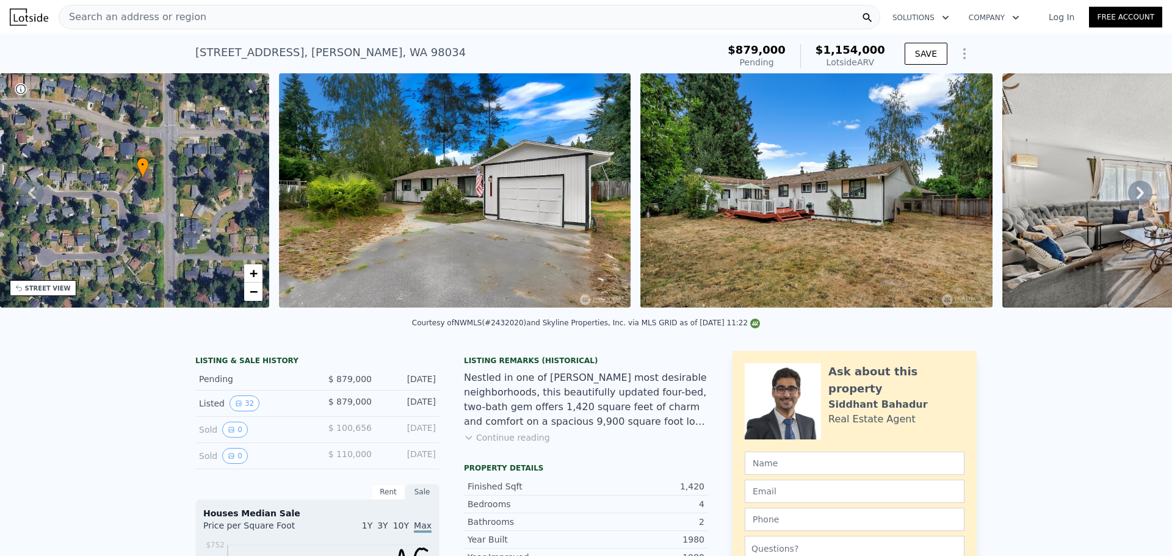
click at [385, 22] on div "Search an address or region" at bounding box center [469, 17] width 821 height 24
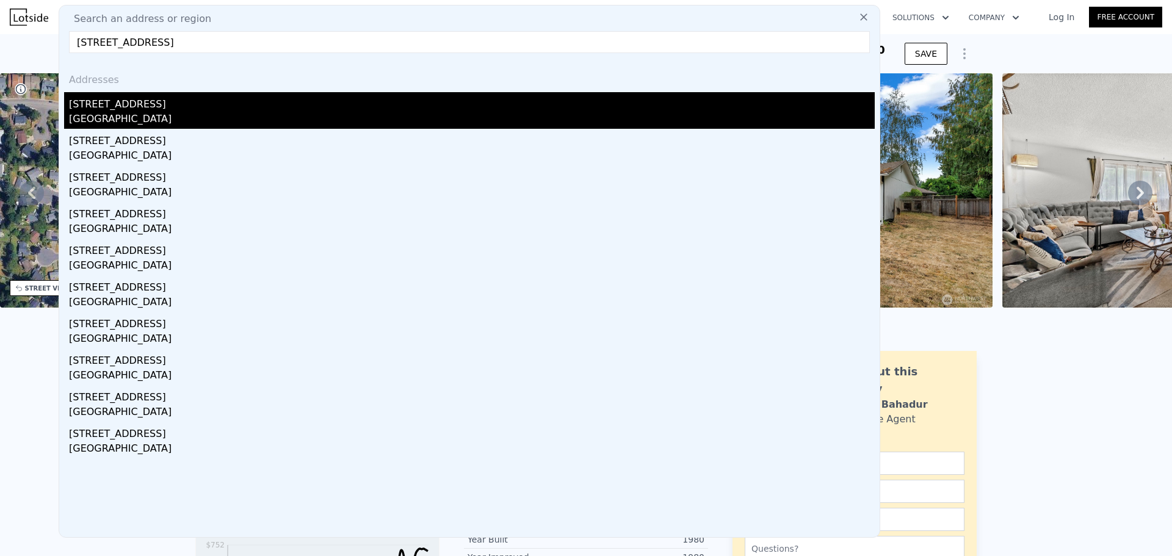
type input "3936 Sw 332nd Pl, Federal Way, WA 98023"
click at [142, 124] on div "Federal Way, WA 98023" at bounding box center [472, 120] width 806 height 17
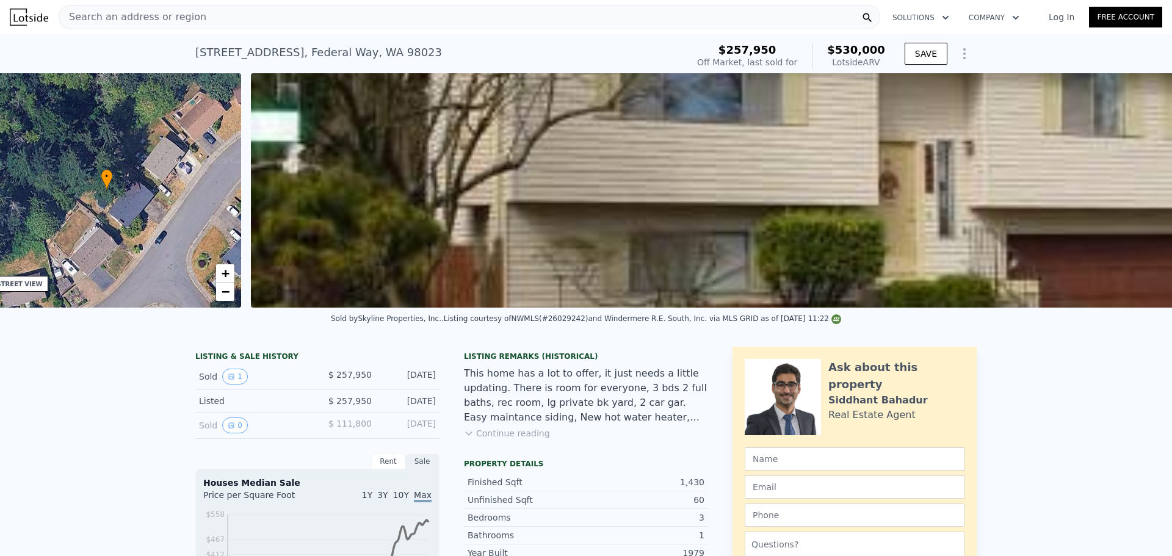
scroll to position [0, 284]
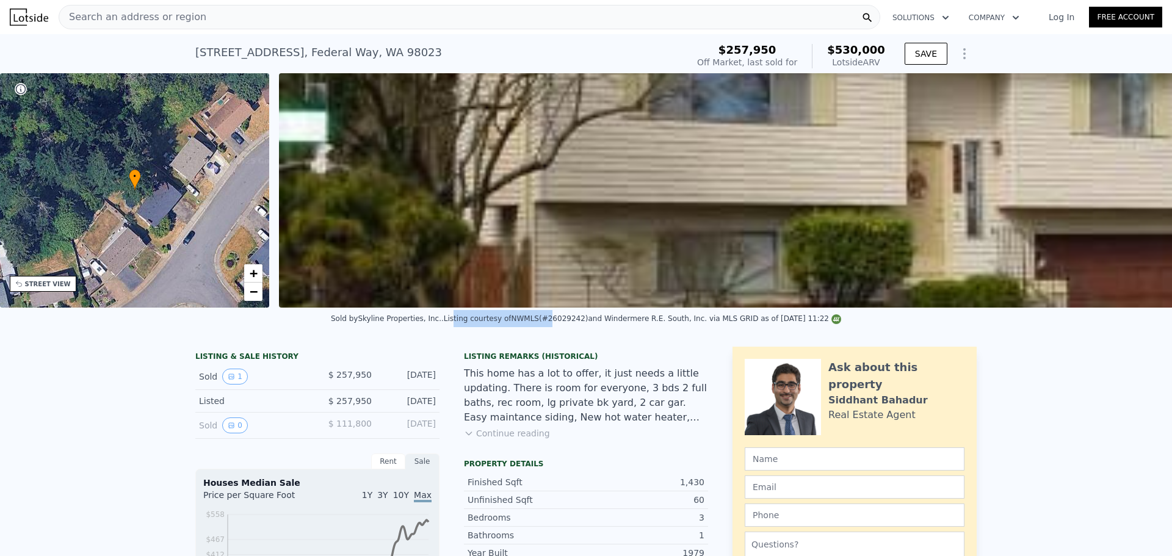
drag, startPoint x: 539, startPoint y: 317, endPoint x: 463, endPoint y: 325, distance: 76.6
click at [463, 325] on div "Sold by Skyline Properties, Inc. . Listing courtesy of NWMLS (#26029242) and Wi…" at bounding box center [586, 322] width 1172 height 29
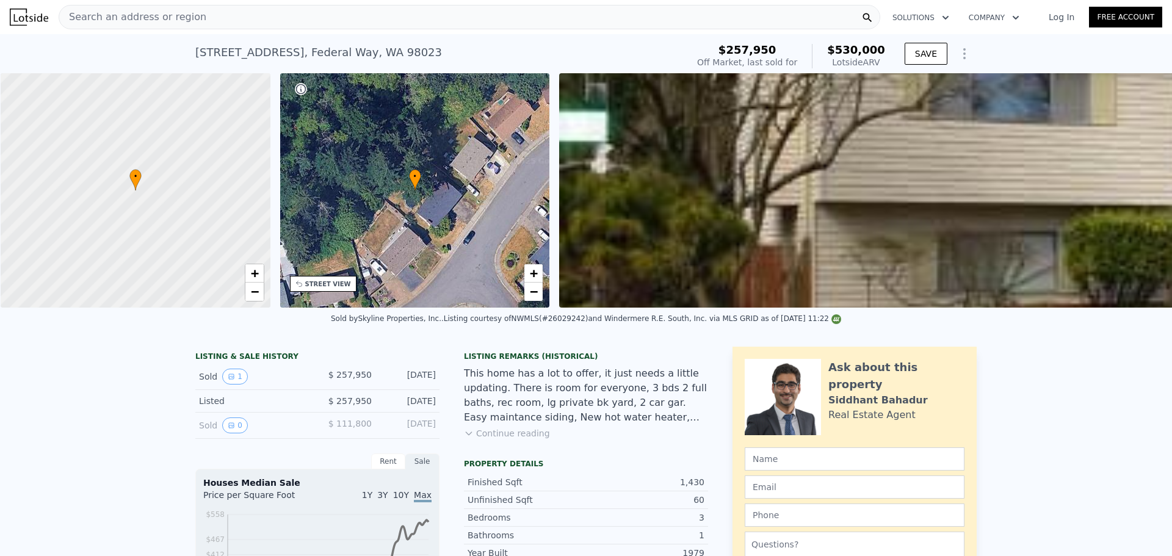
scroll to position [0, 5]
drag, startPoint x: 304, startPoint y: 323, endPoint x: 332, endPoint y: 331, distance: 29.0
click at [305, 337] on div "Sold by Skyline Properties, Inc. . Listing courtesy of NWMLS (#26029242) and Wi…" at bounding box center [586, 322] width 1172 height 29
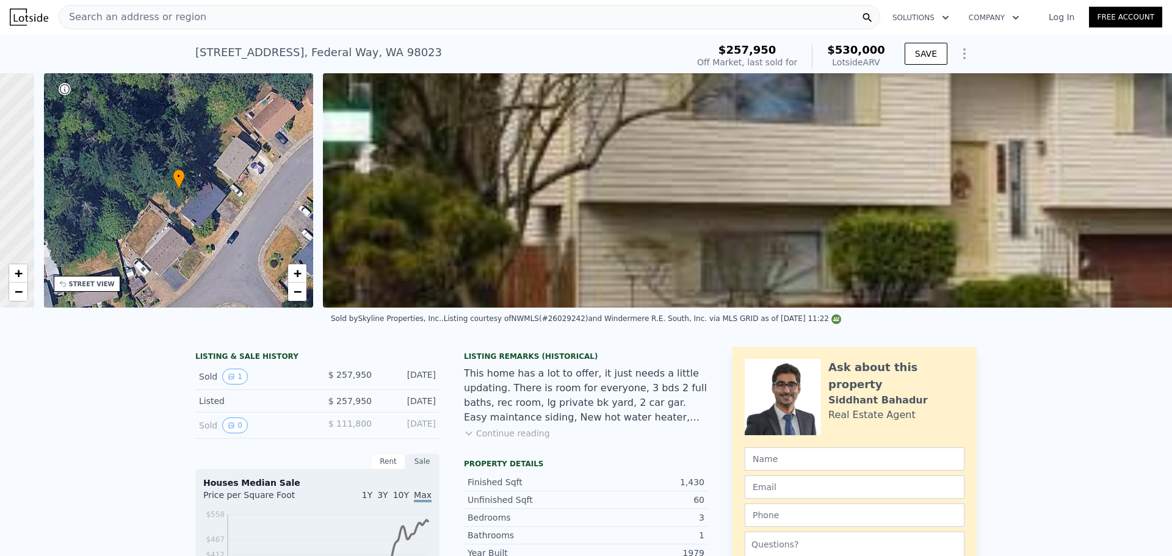
scroll to position [0, 284]
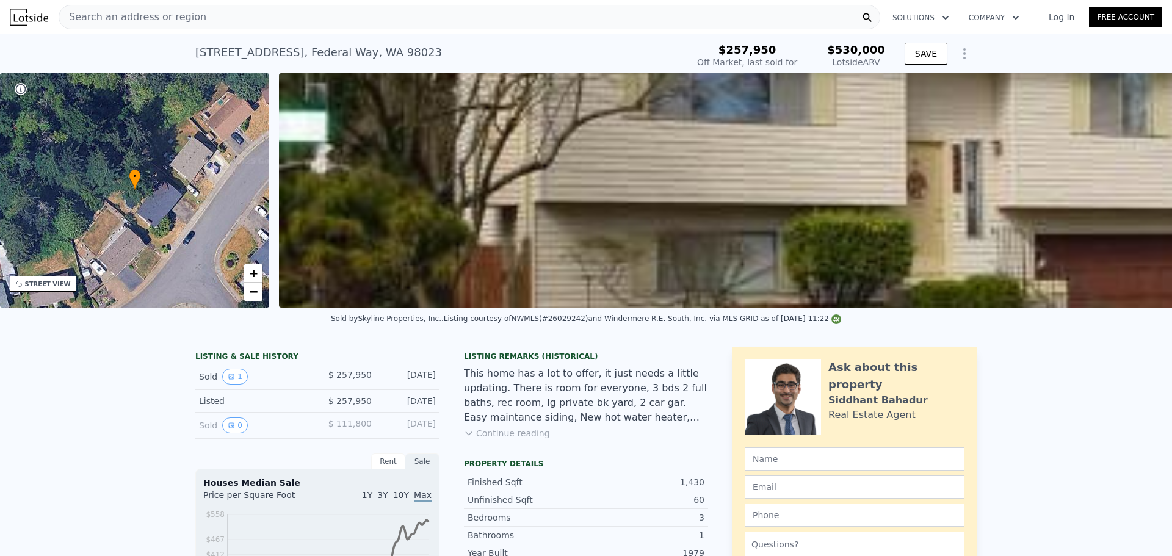
click at [346, 10] on div "Search an address or region" at bounding box center [469, 17] width 821 height 24
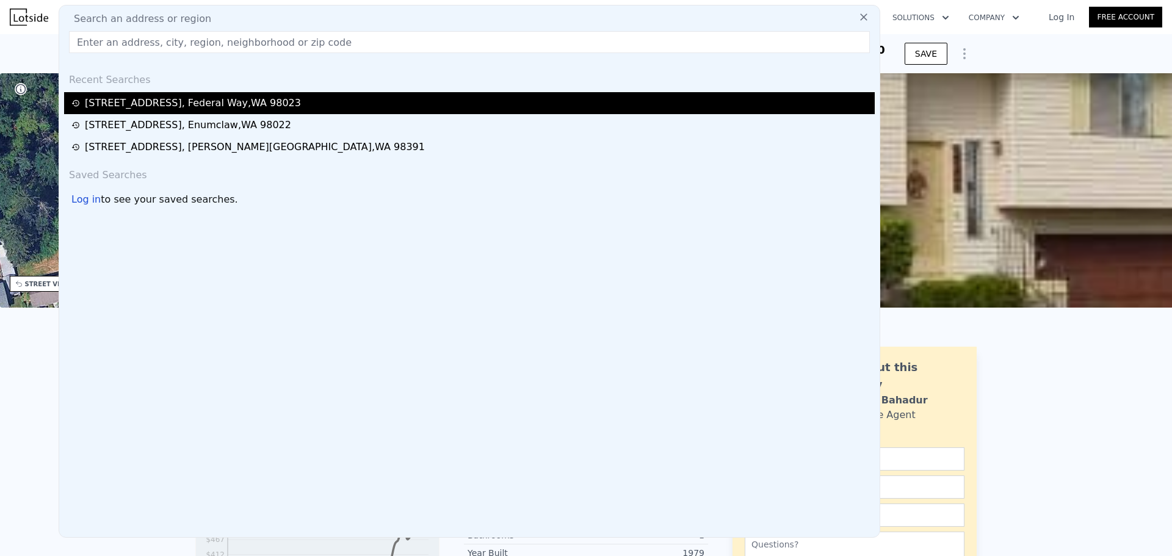
type input "2525 12th Ave W, Seattle, WA 98119"
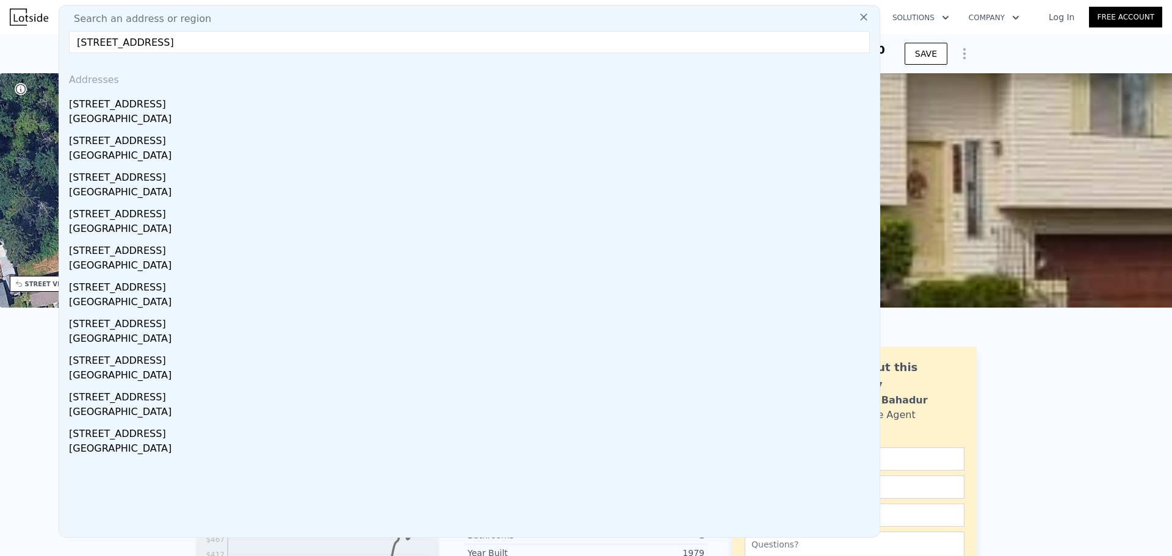
click at [134, 106] on div "[STREET_ADDRESS]" at bounding box center [472, 102] width 806 height 20
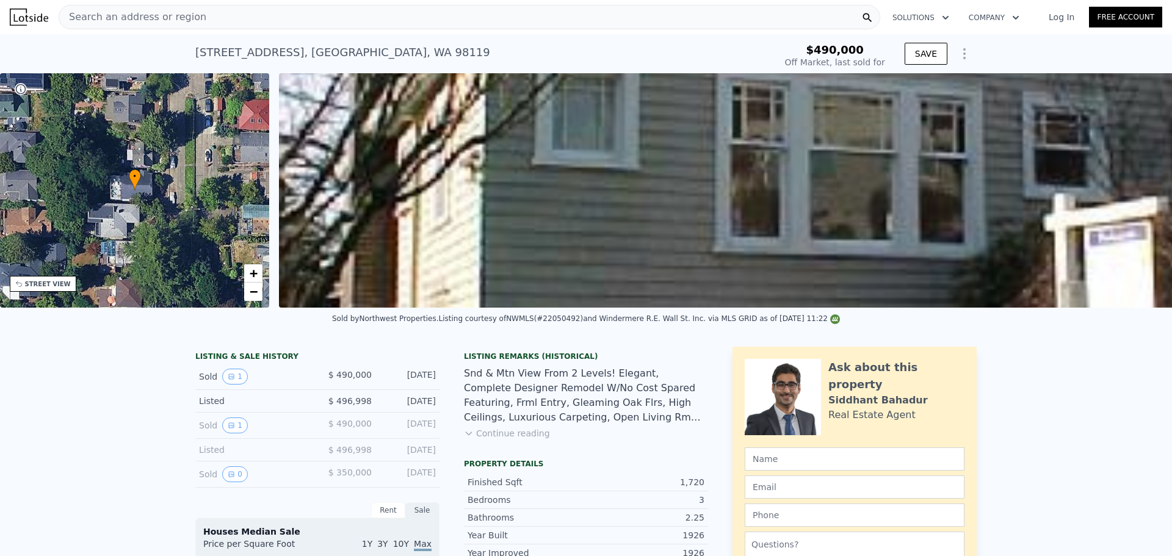
click at [242, 286] on div "• + −" at bounding box center [135, 190] width 270 height 234
click at [251, 294] on span "−" at bounding box center [254, 291] width 8 height 15
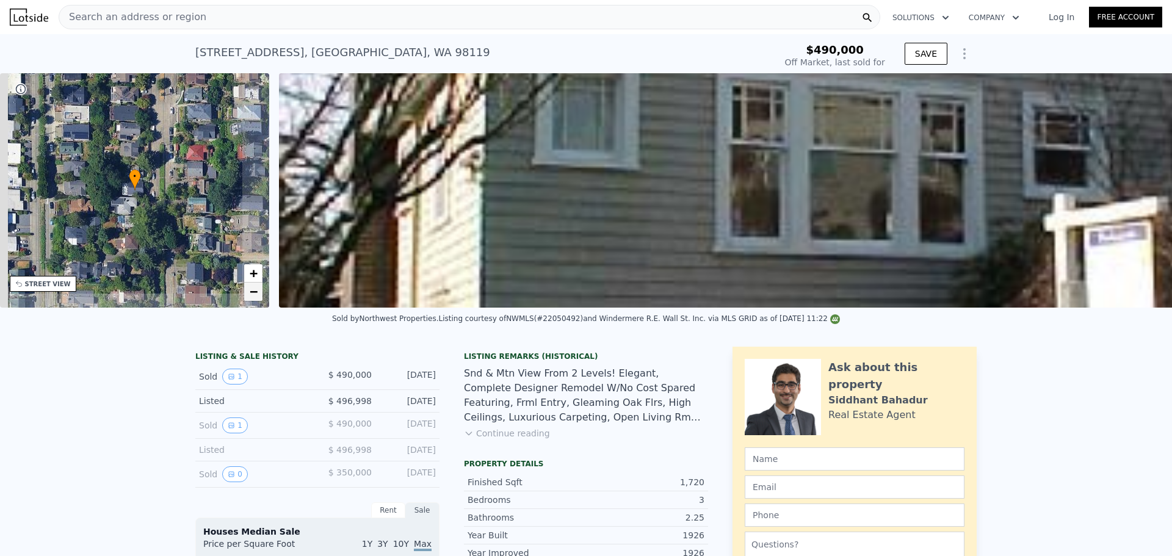
click at [251, 294] on span "−" at bounding box center [254, 291] width 8 height 15
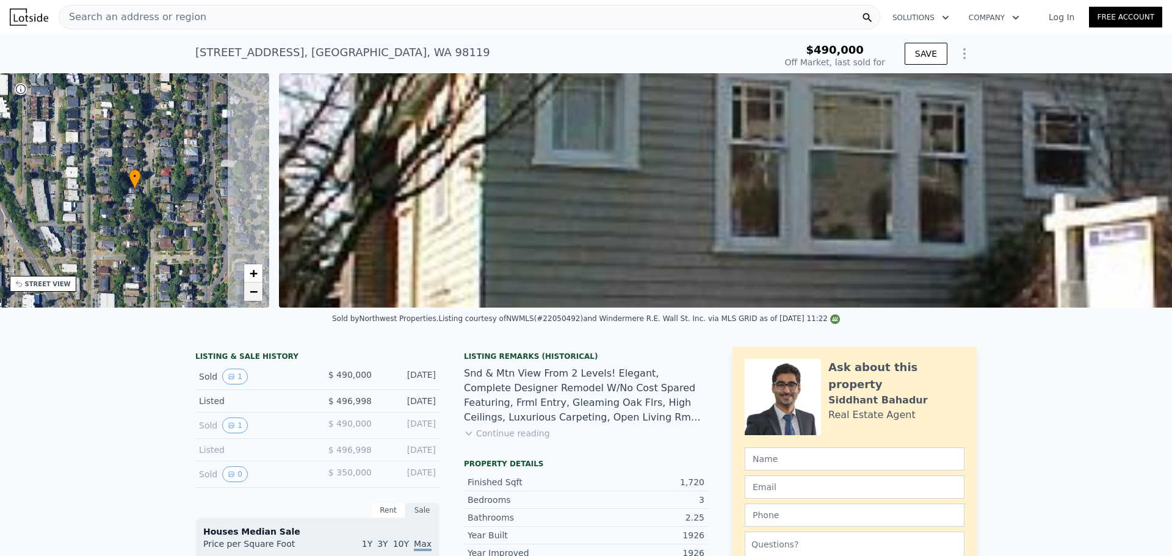
click at [251, 294] on span "−" at bounding box center [254, 291] width 8 height 15
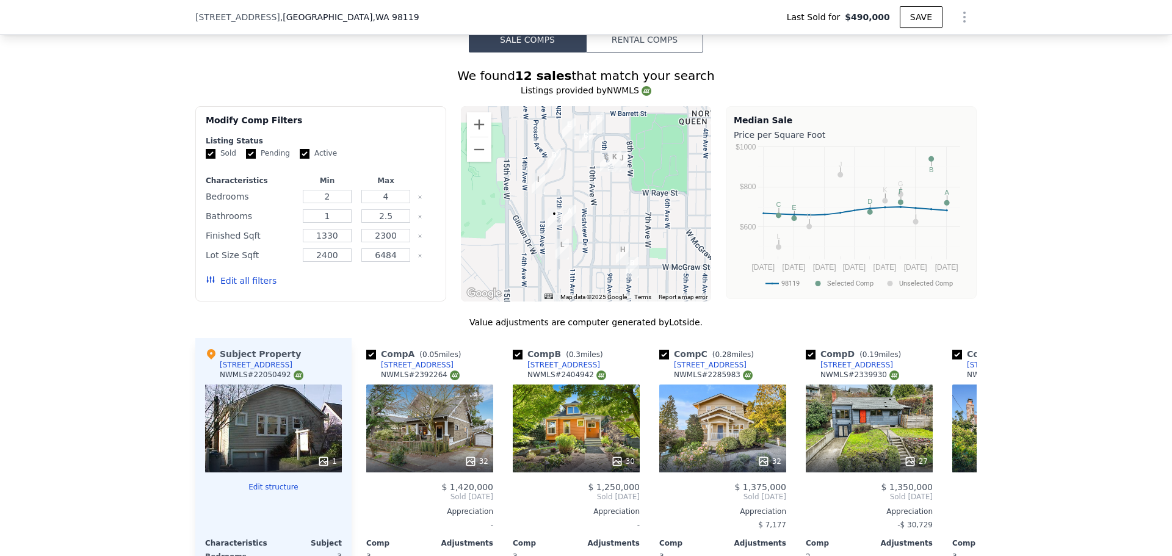
scroll to position [1013, 0]
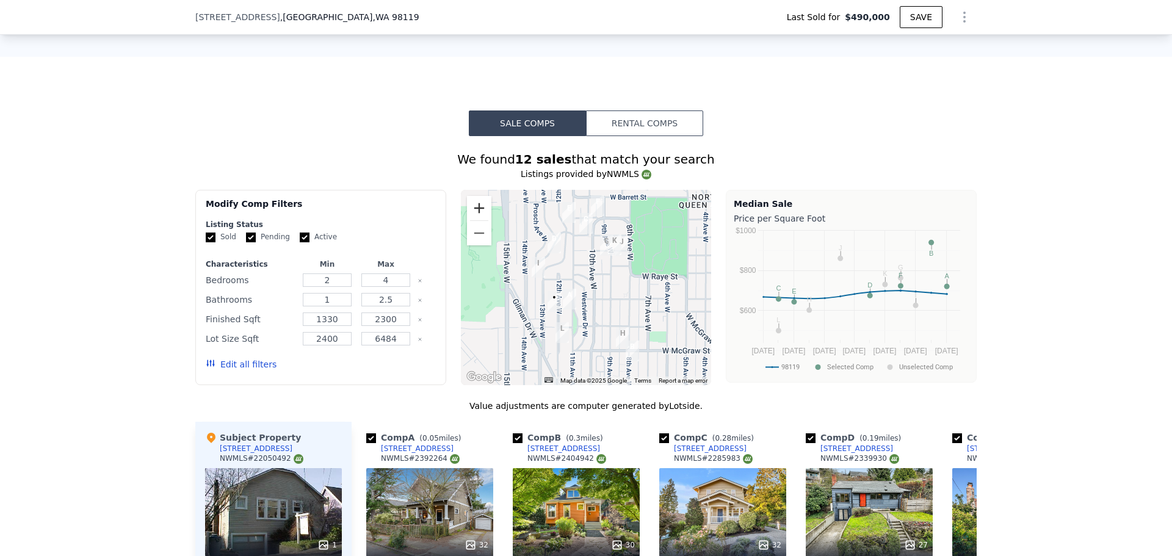
click at [477, 220] on button "Zoom in" at bounding box center [479, 208] width 24 height 24
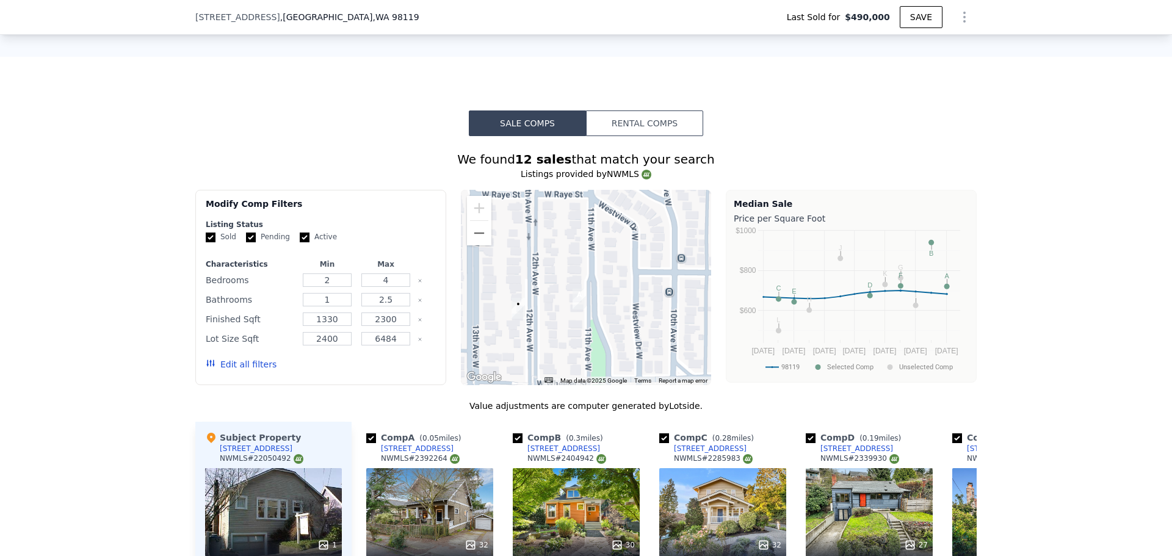
drag, startPoint x: 589, startPoint y: 314, endPoint x: 667, endPoint y: 236, distance: 110.5
click at [667, 236] on div at bounding box center [586, 287] width 251 height 195
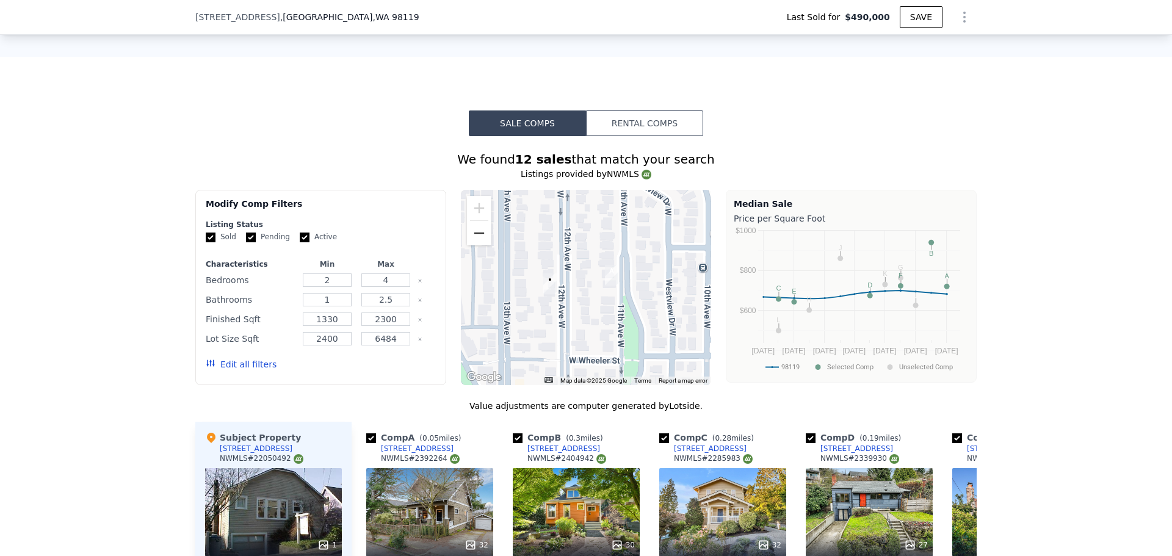
click at [471, 240] on button "Zoom out" at bounding box center [479, 233] width 24 height 24
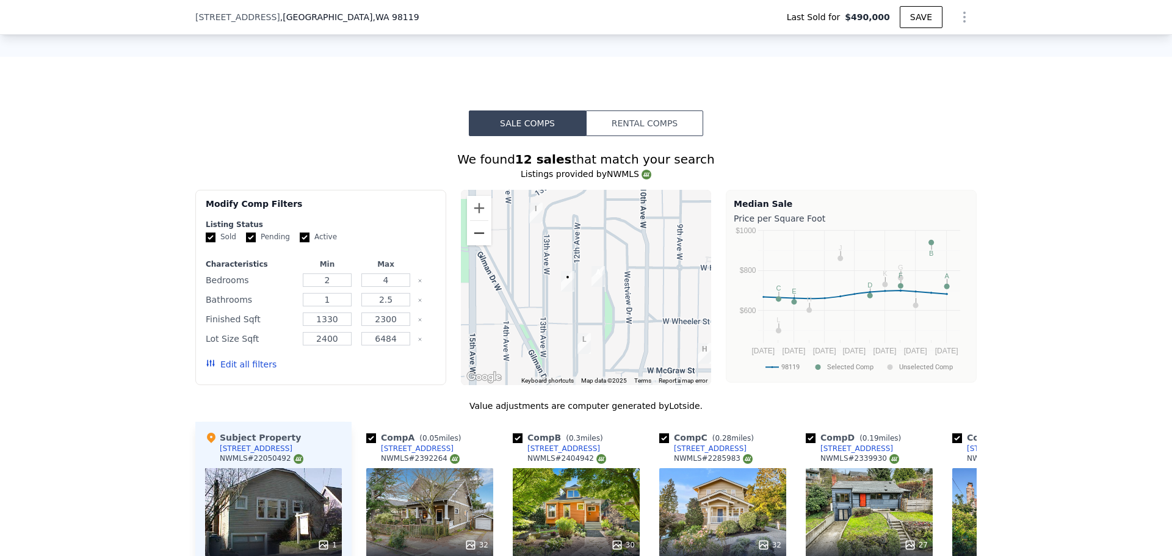
click at [471, 240] on button "Zoom out" at bounding box center [479, 233] width 24 height 24
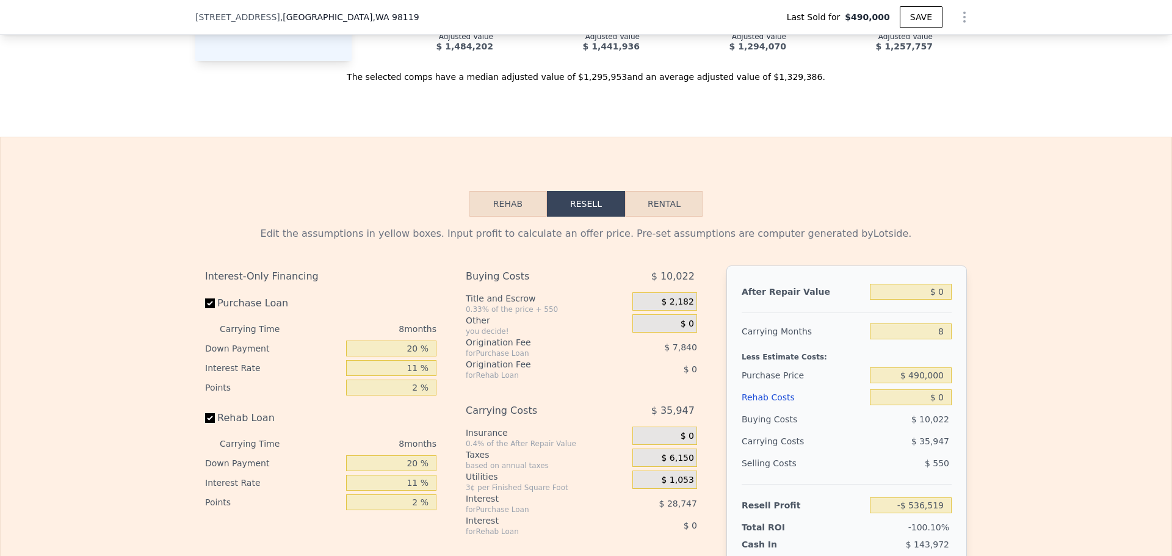
scroll to position [1826, 0]
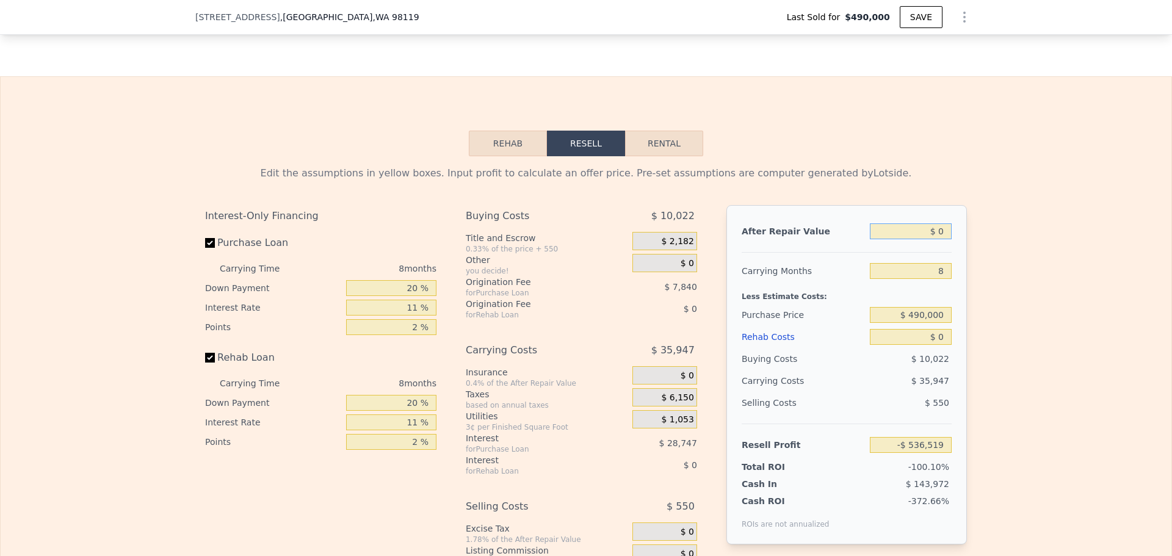
click at [946, 239] on input "$ 0" at bounding box center [911, 231] width 82 height 16
click at [949, 257] on div "After Repair Value $ 0 Carrying Months 8 Less Estimate Costs: Purchase Price $ …" at bounding box center [846, 374] width 240 height 339
click at [944, 239] on input "$ 0" at bounding box center [911, 231] width 82 height 16
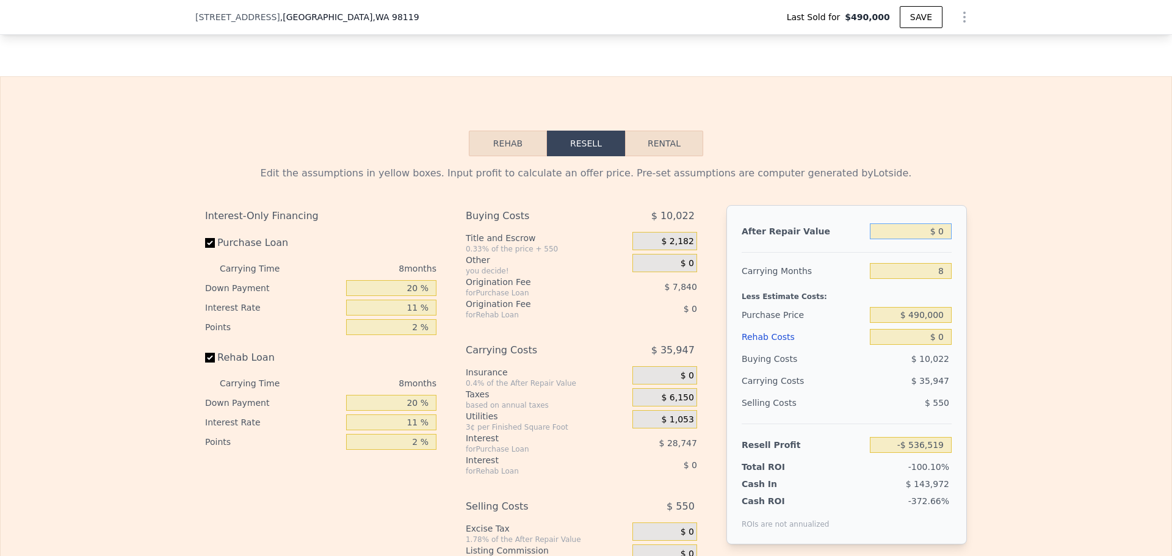
click at [944, 239] on input "$ 0" at bounding box center [911, 231] width 82 height 16
click at [788, 242] on div "After Repair Value" at bounding box center [802, 231] width 123 height 22
click at [923, 282] on div "8" at bounding box center [911, 271] width 82 height 22
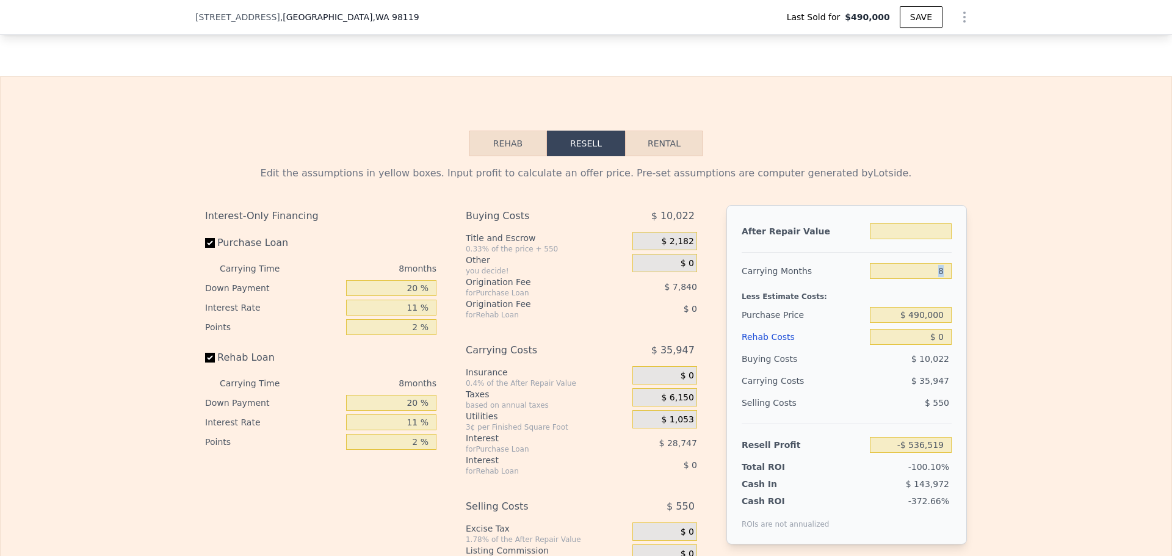
click at [924, 279] on input "8" at bounding box center [911, 271] width 82 height 16
type input "5"
type input "$ 0"
type input "-$ 523,039"
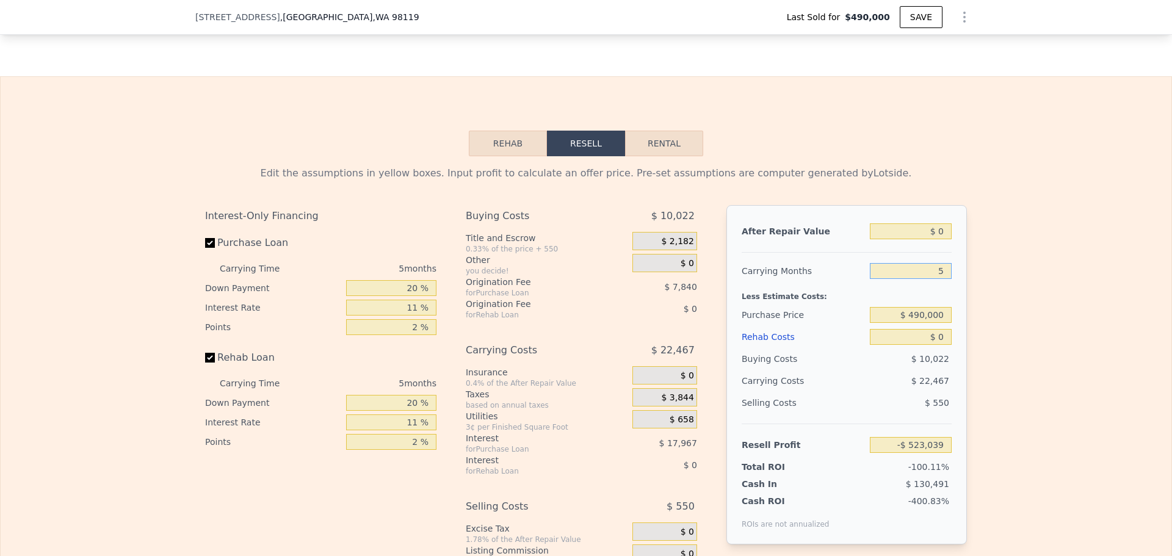
type input "5"
click at [914, 239] on input "$ 0" at bounding box center [911, 231] width 82 height 16
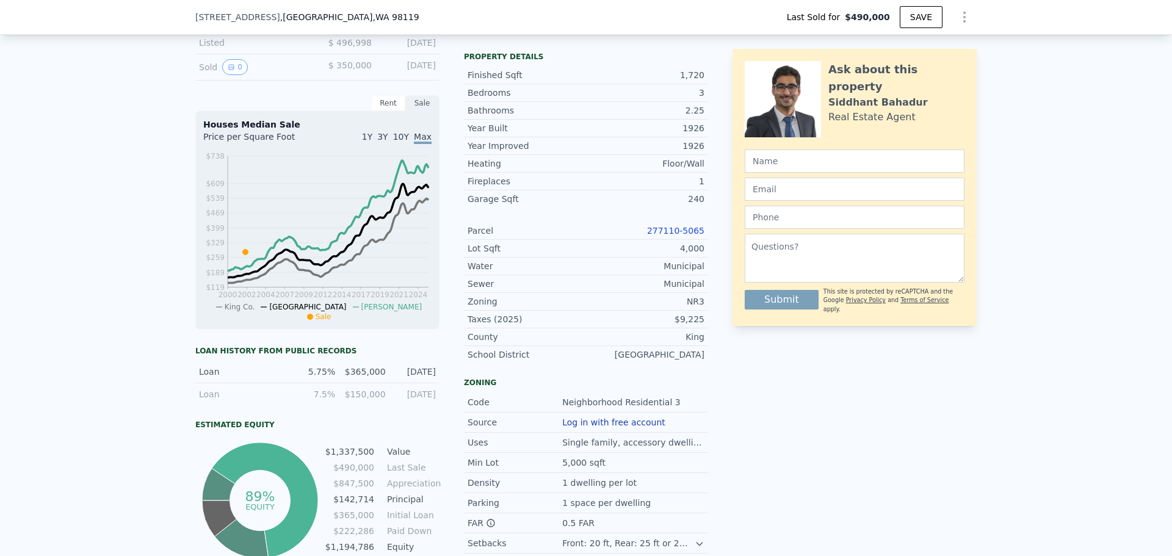
scroll to position [0, 0]
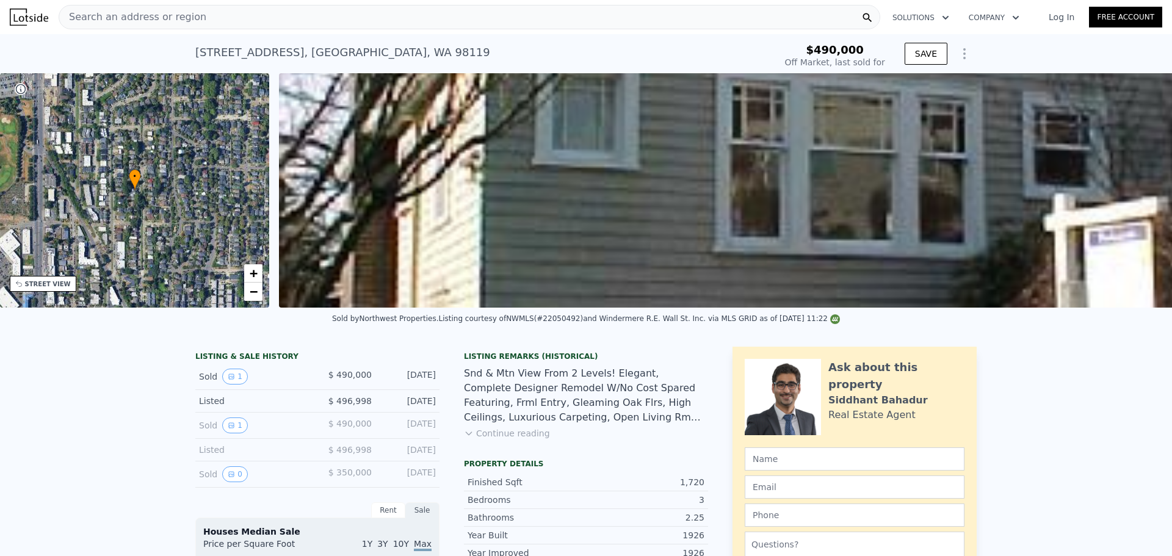
drag, startPoint x: 372, startPoint y: 27, endPoint x: 373, endPoint y: 21, distance: 6.2
click at [373, 21] on div "Search an address or region" at bounding box center [469, 17] width 821 height 24
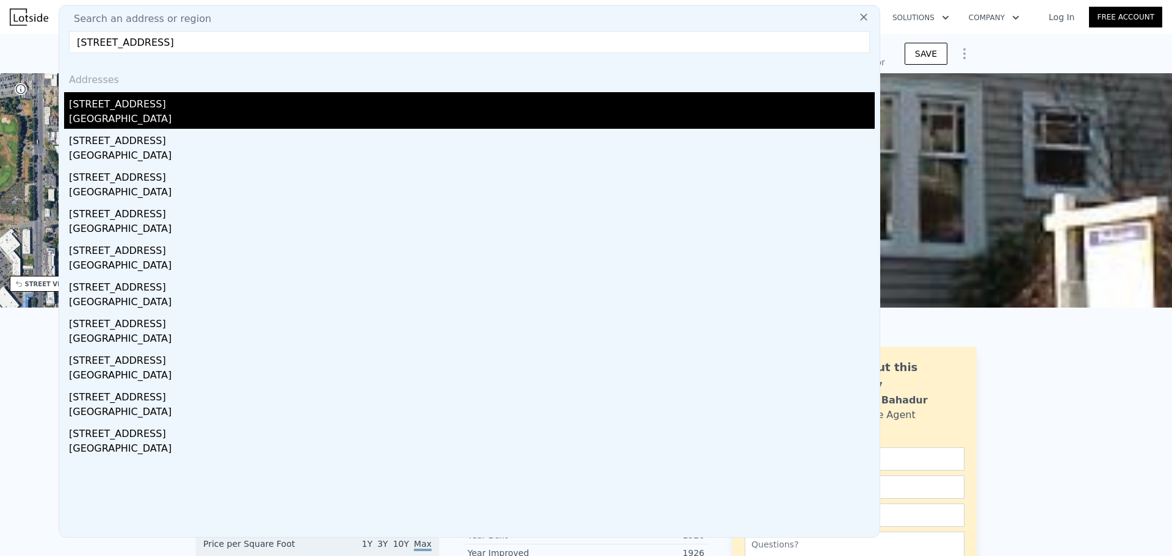
type input "2470 s columbian way"
click at [281, 101] on div "2470 S Columbian Way" at bounding box center [472, 102] width 806 height 20
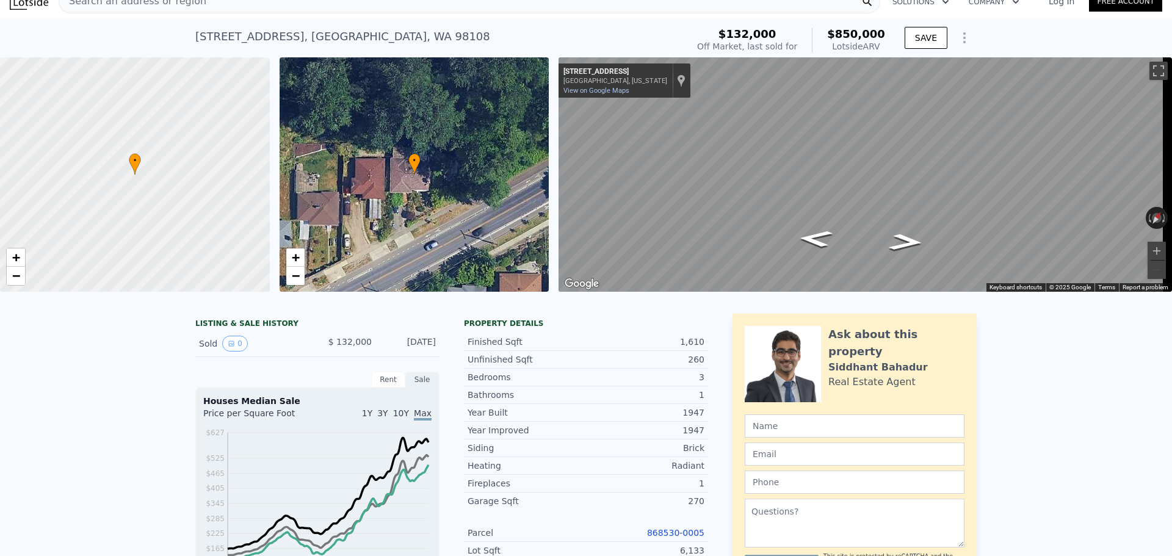
scroll to position [4, 0]
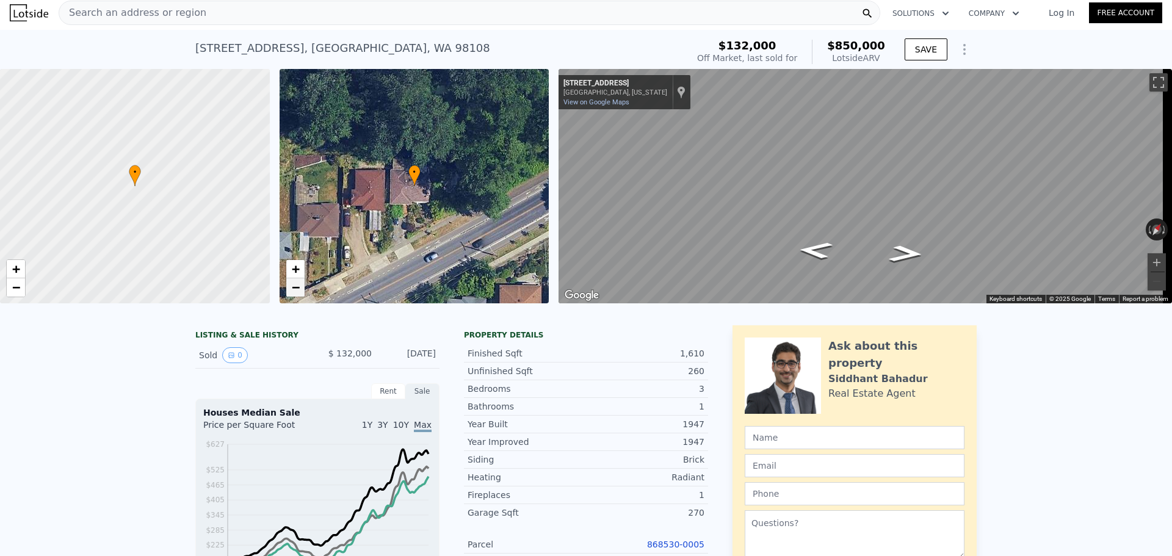
click at [296, 291] on span "−" at bounding box center [295, 286] width 8 height 15
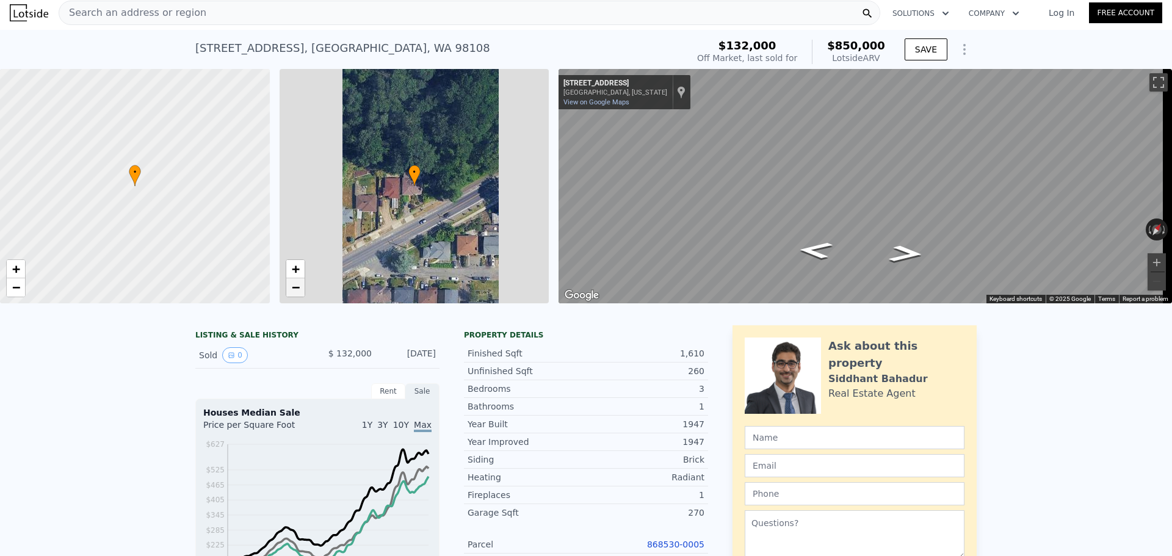
click at [296, 291] on span "−" at bounding box center [295, 286] width 8 height 15
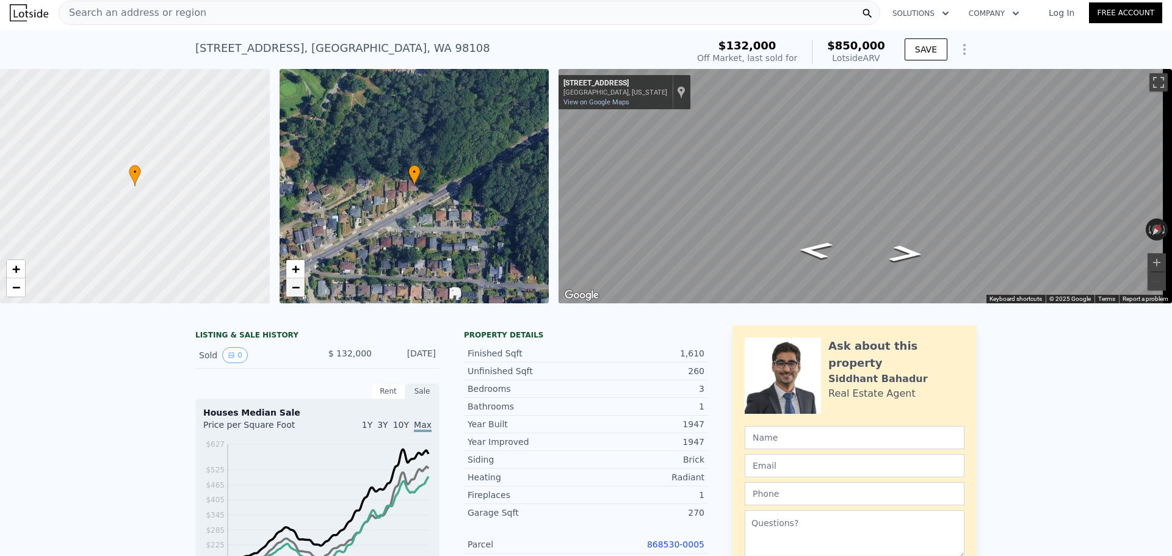
click at [296, 291] on span "−" at bounding box center [295, 286] width 8 height 15
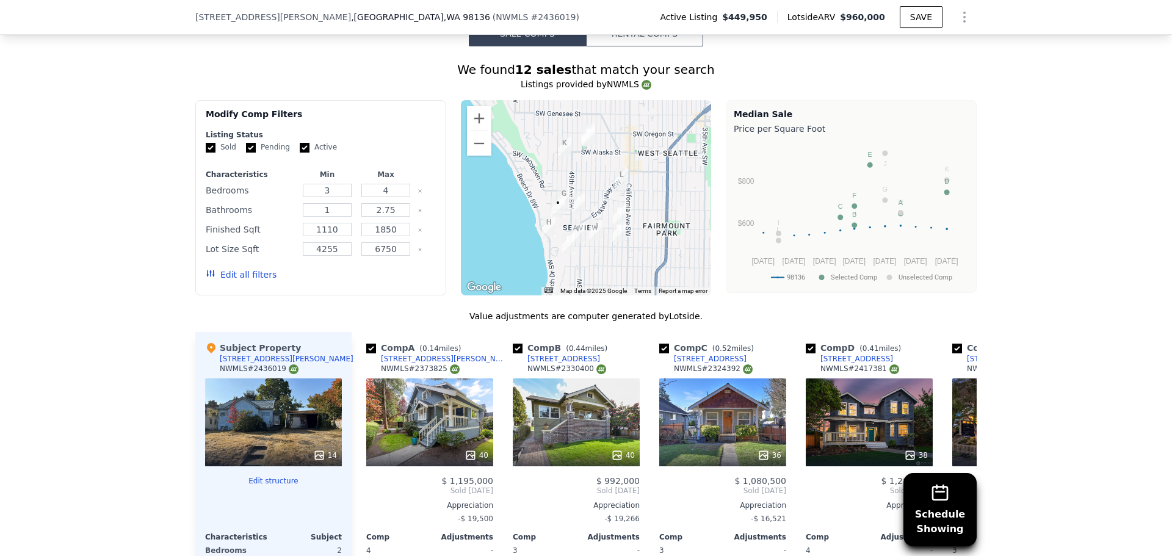
scroll to position [1216, 0]
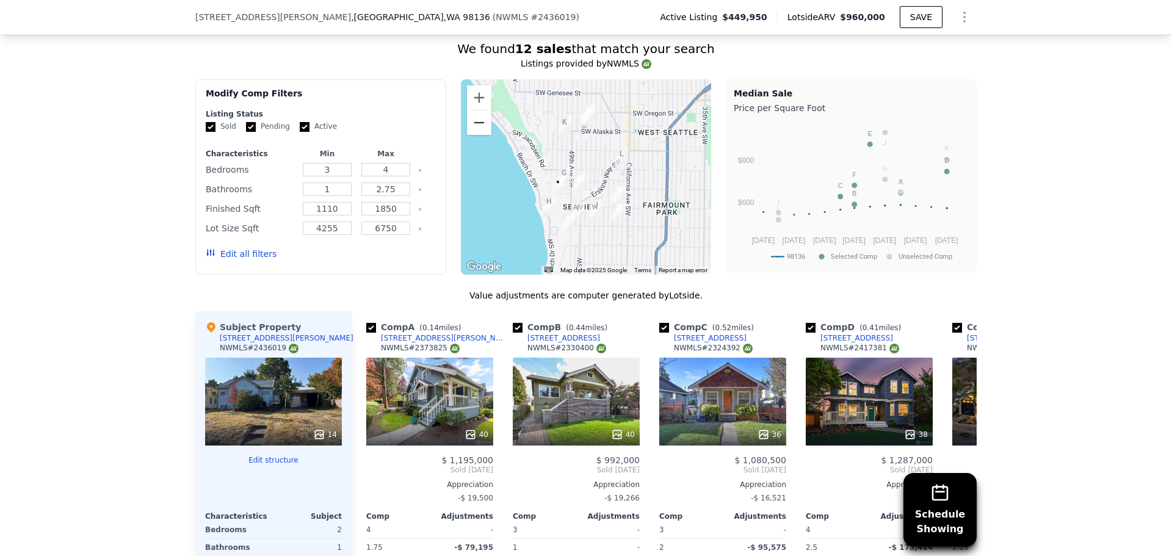
click at [467, 135] on button "Zoom out" at bounding box center [479, 122] width 24 height 24
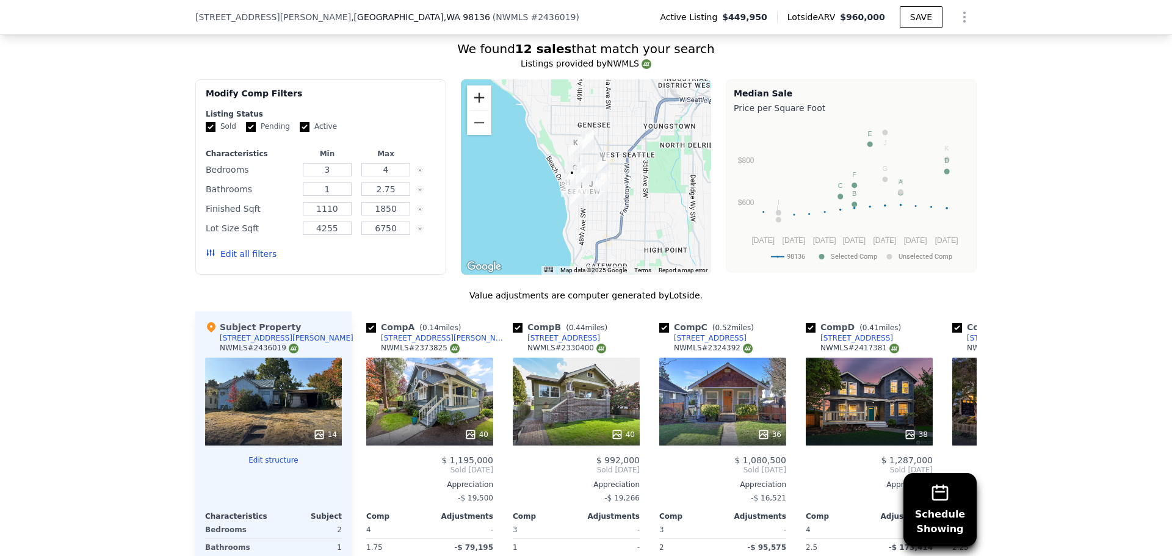
click at [479, 104] on button "Zoom in" at bounding box center [479, 97] width 24 height 24
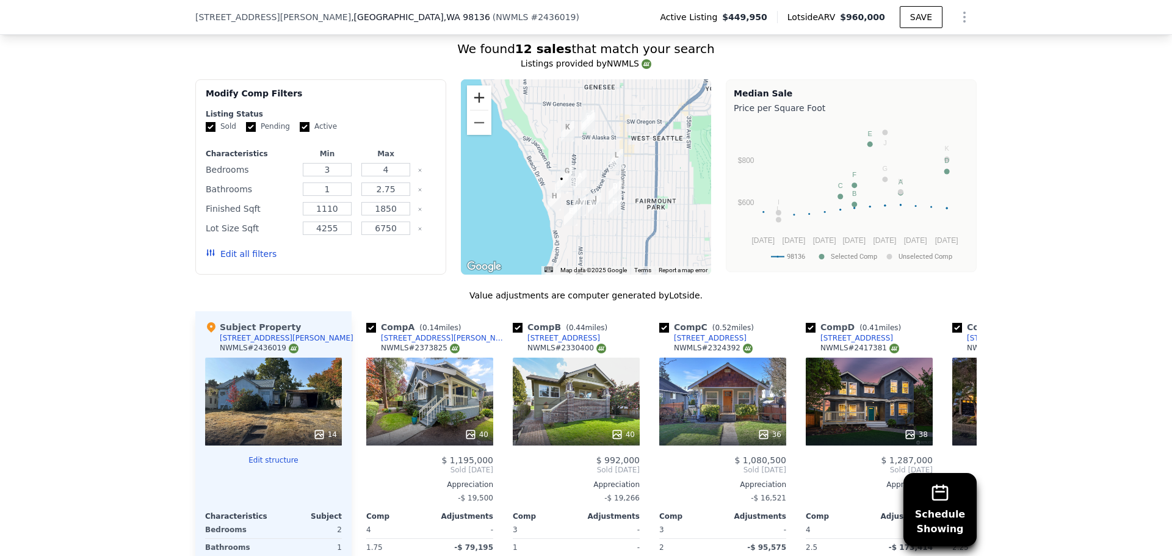
drag, startPoint x: 479, startPoint y: 104, endPoint x: 472, endPoint y: 107, distance: 7.9
click at [477, 109] on button "Zoom in" at bounding box center [479, 97] width 24 height 24
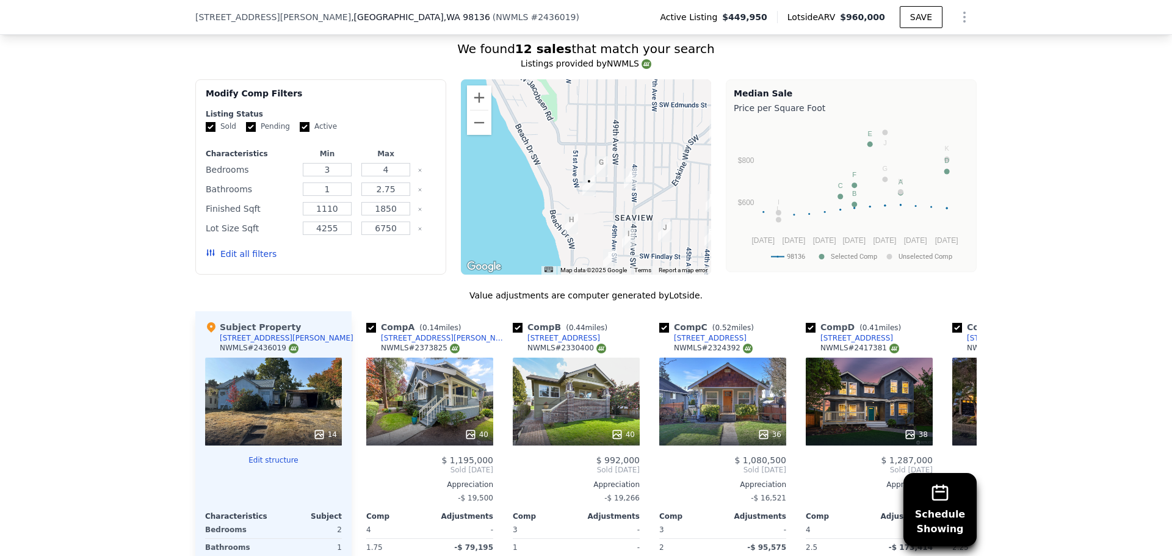
drag, startPoint x: 468, startPoint y: 200, endPoint x: 543, endPoint y: 177, distance: 78.0
click at [543, 177] on div at bounding box center [586, 176] width 251 height 195
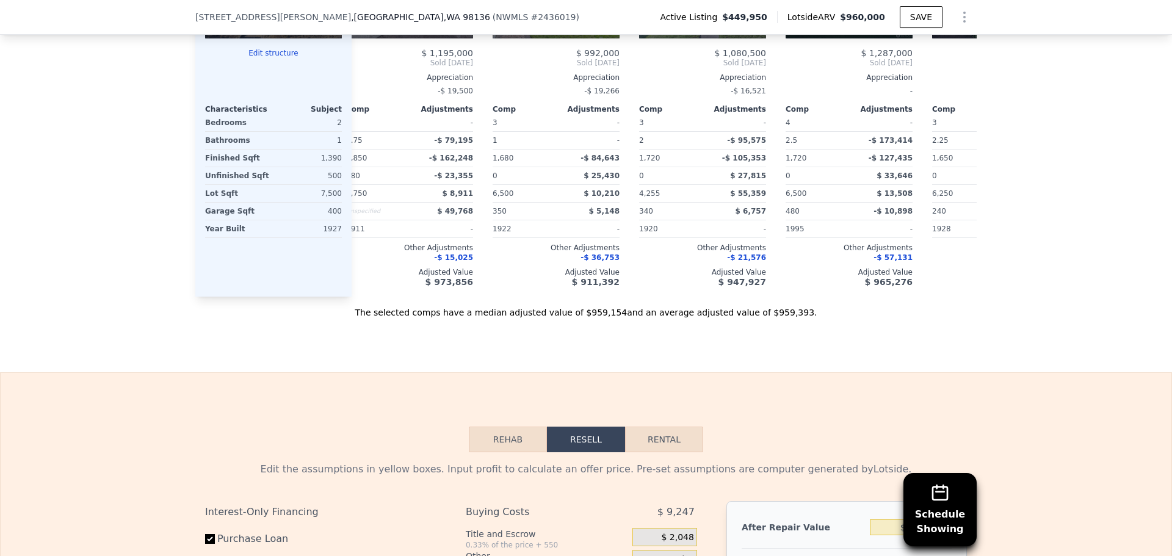
scroll to position [1419, 0]
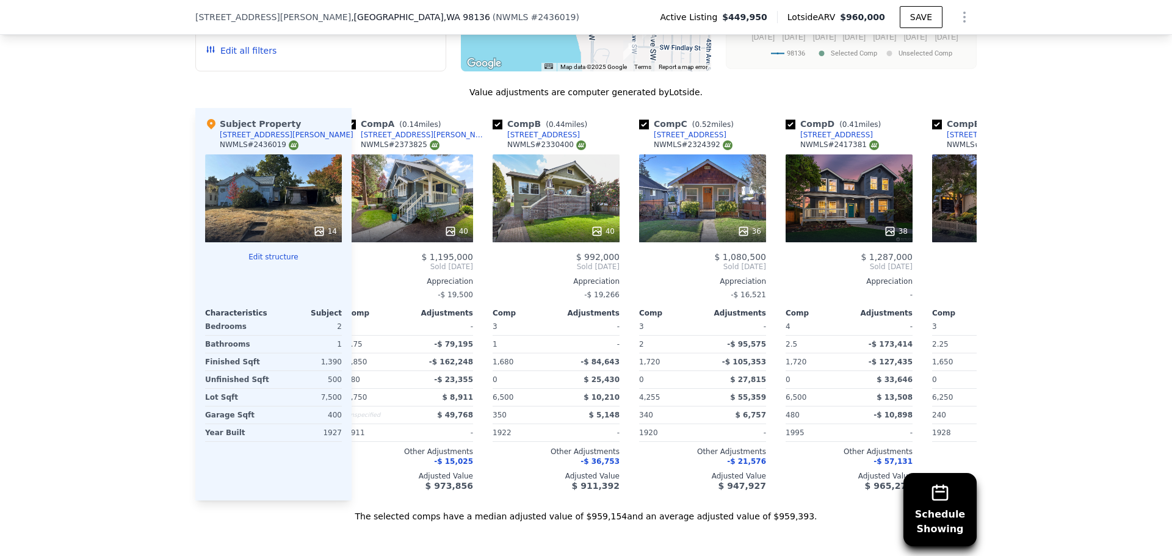
click at [39, 388] on div "Schedule Showing We found 12 sales that match your search Listings provided by …" at bounding box center [586, 172] width 1172 height 700
click at [269, 215] on div "14" at bounding box center [273, 198] width 137 height 88
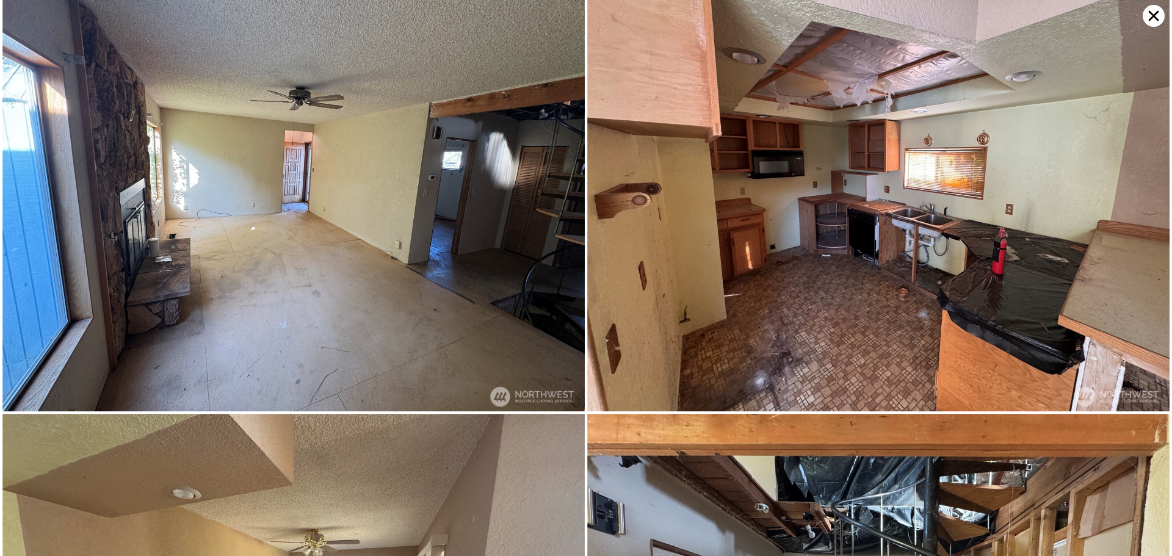
scroll to position [436, 0]
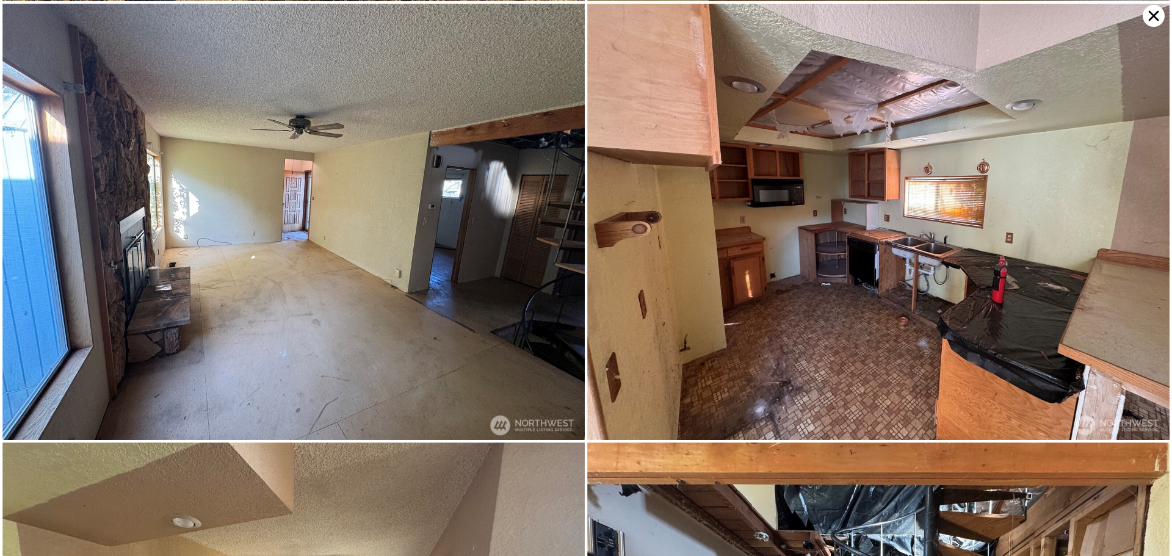
click at [1154, 16] on icon at bounding box center [1153, 16] width 10 height 10
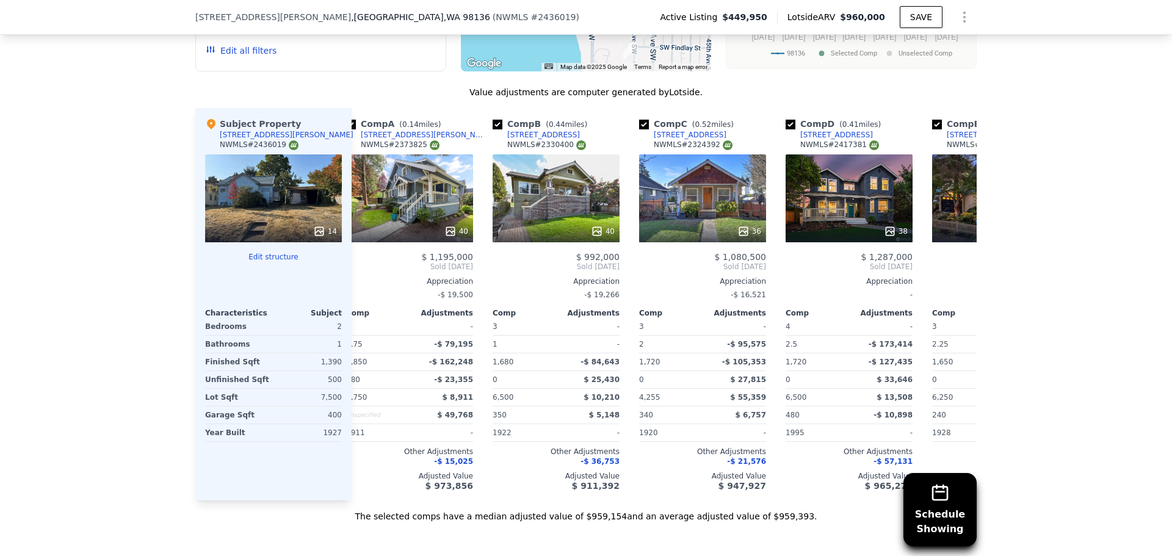
scroll to position [0, 0]
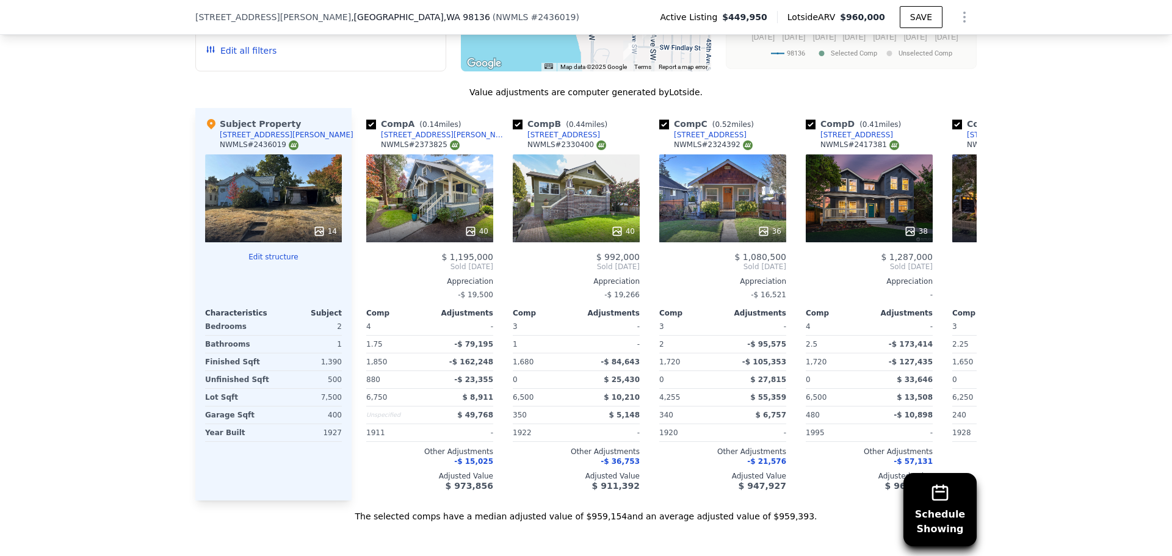
click at [253, 201] on div "14" at bounding box center [273, 198] width 137 height 88
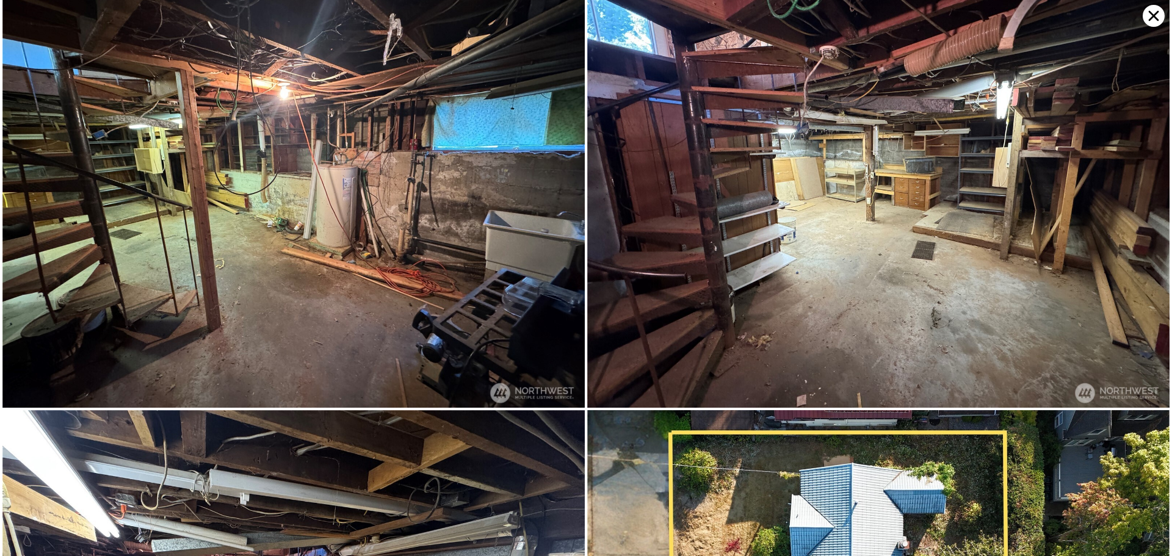
scroll to position [2178, 0]
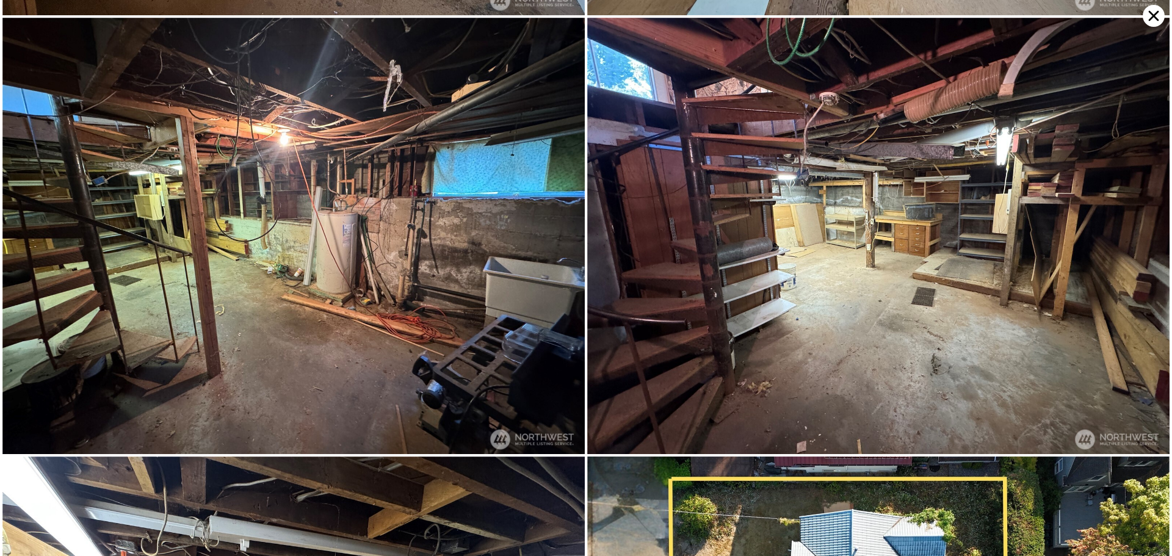
click at [1155, 16] on icon at bounding box center [1153, 16] width 22 height 22
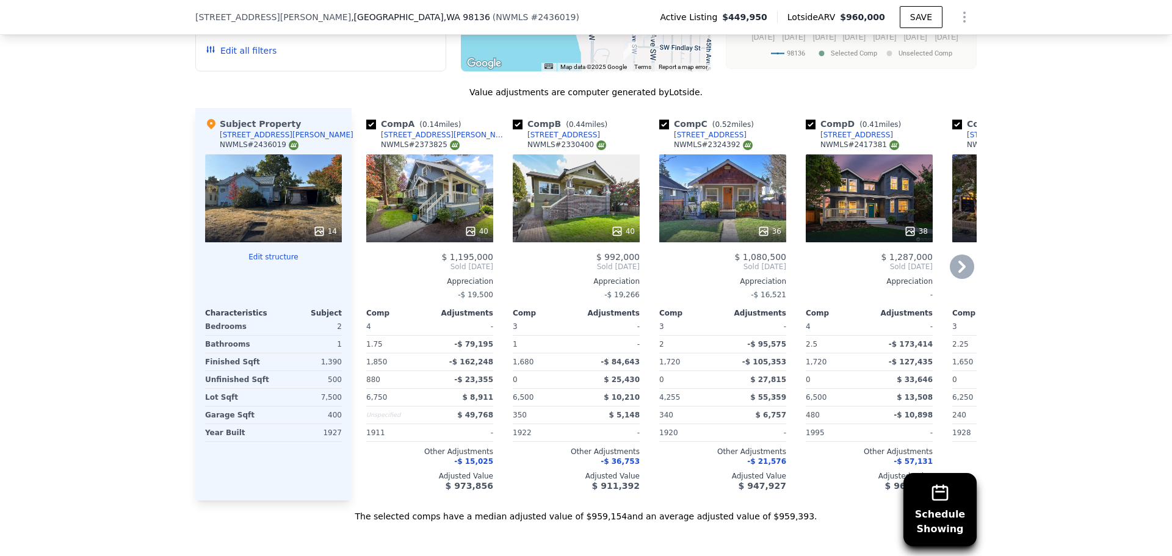
scroll to position [1013, 0]
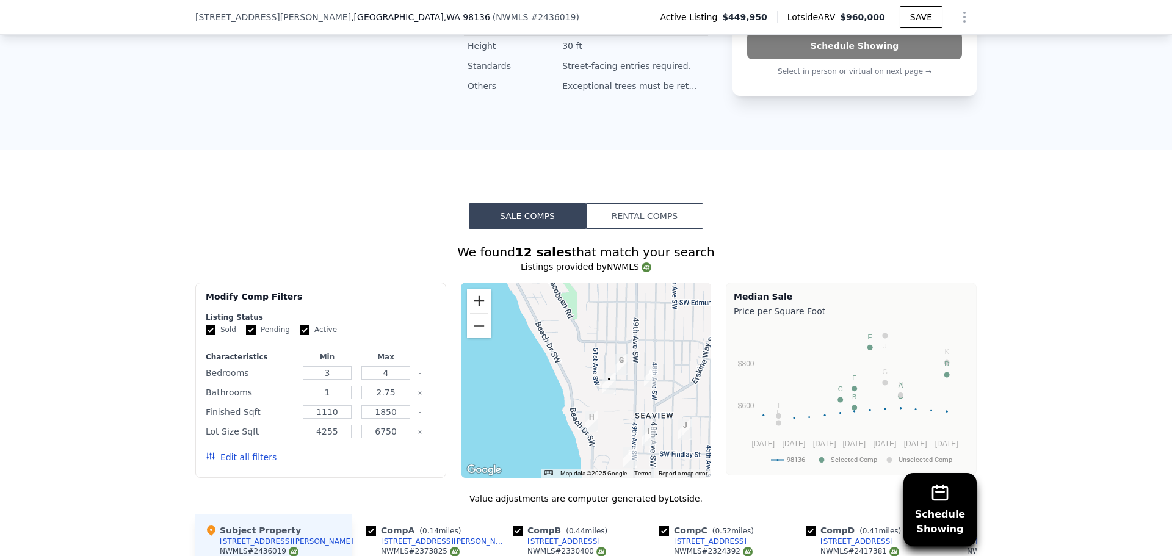
click at [472, 313] on button "Zoom in" at bounding box center [479, 301] width 24 height 24
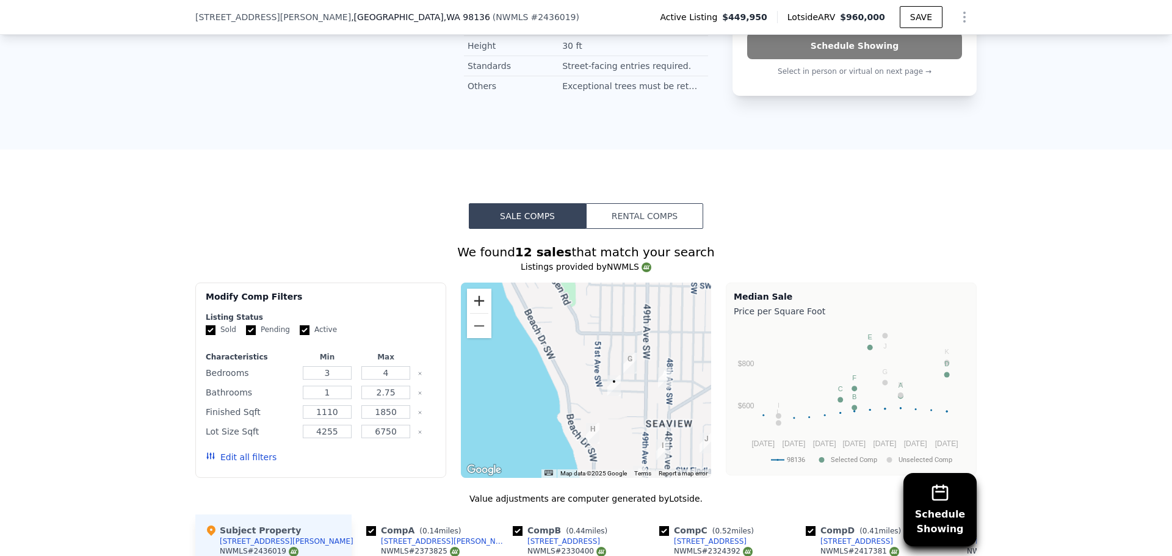
click at [472, 313] on button "Zoom in" at bounding box center [479, 301] width 24 height 24
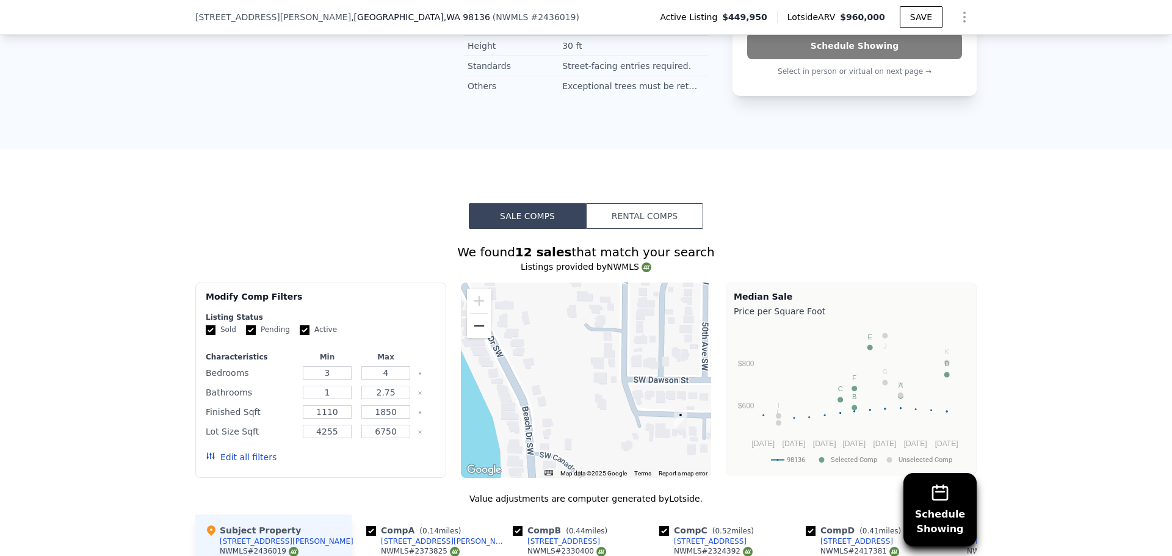
click at [479, 338] on button "Zoom out" at bounding box center [479, 326] width 24 height 24
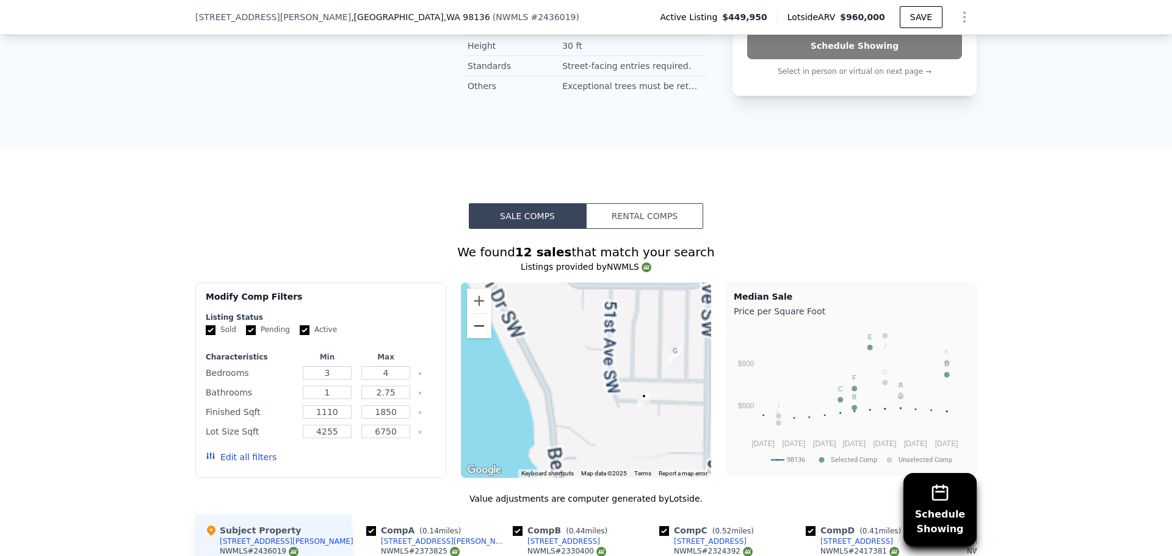
click at [479, 338] on button "Zoom out" at bounding box center [479, 326] width 24 height 24
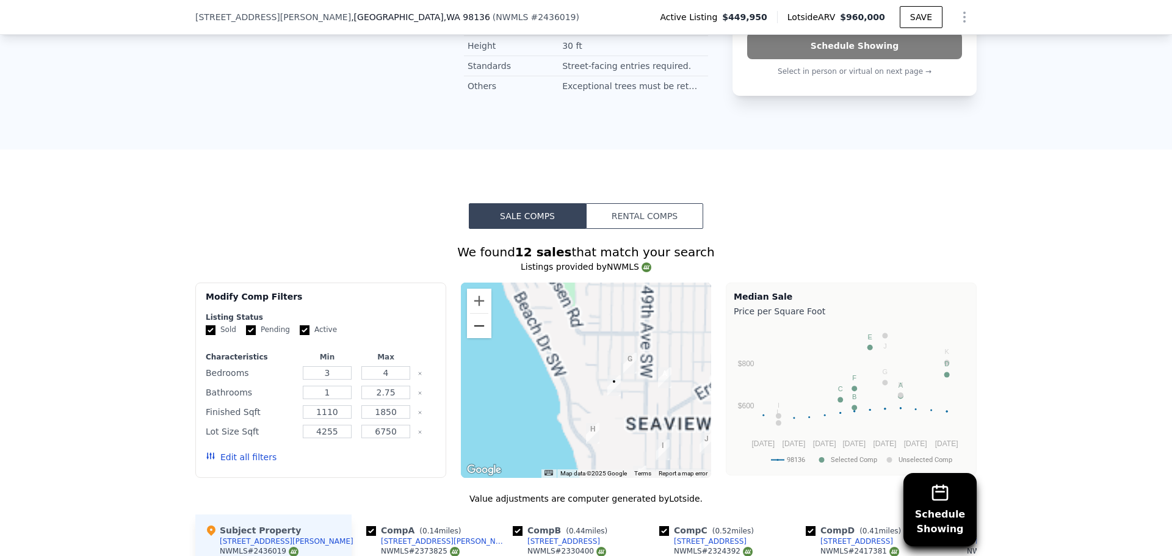
click at [479, 338] on button "Zoom out" at bounding box center [479, 326] width 24 height 24
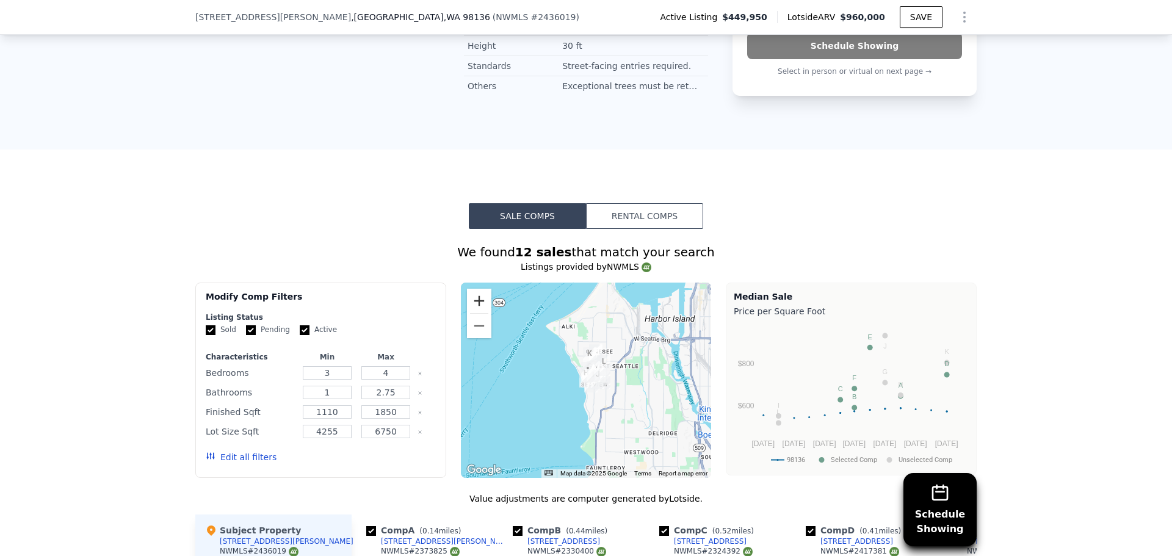
click at [474, 312] on button "Zoom in" at bounding box center [479, 301] width 24 height 24
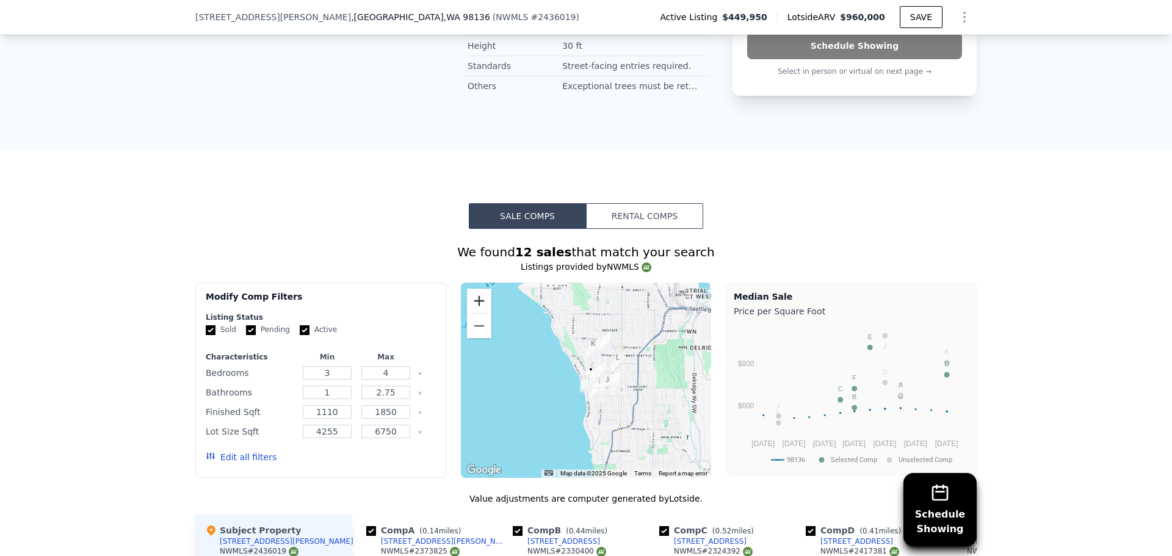
click at [474, 312] on button "Zoom in" at bounding box center [479, 301] width 24 height 24
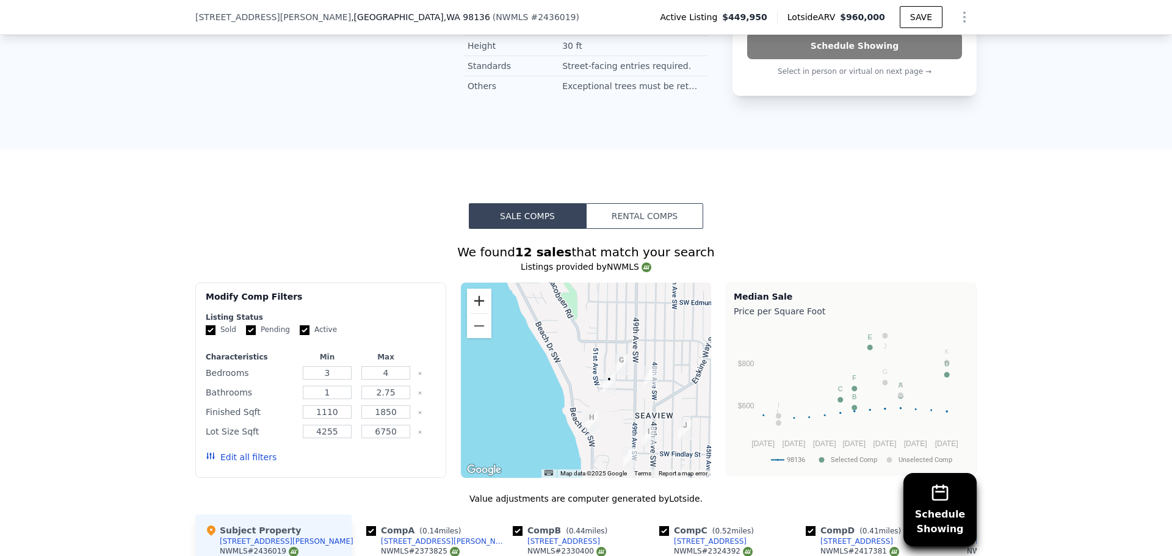
click at [474, 312] on button "Zoom in" at bounding box center [479, 301] width 24 height 24
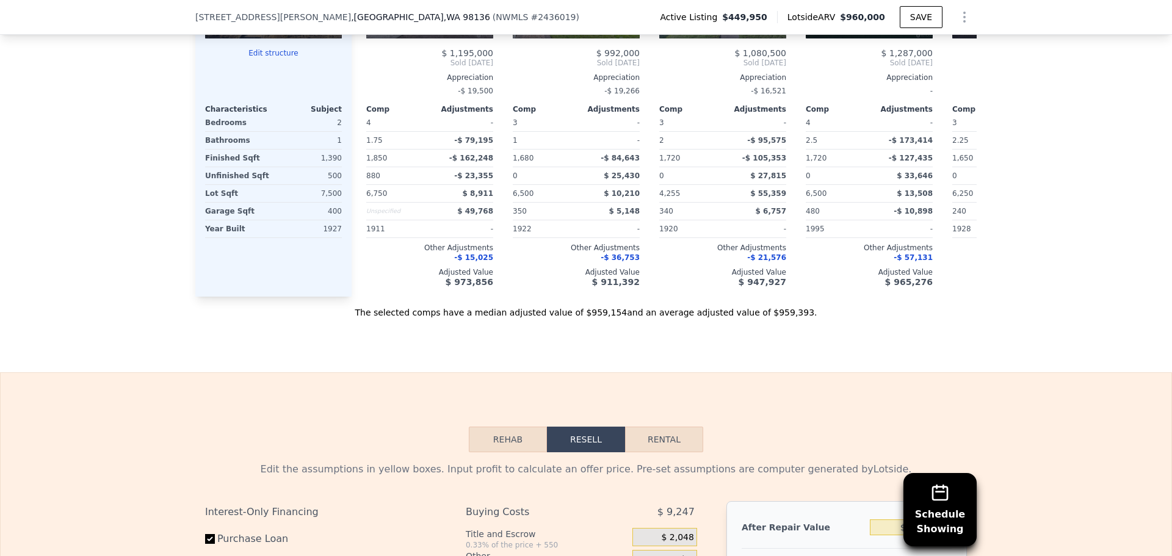
scroll to position [1419, 0]
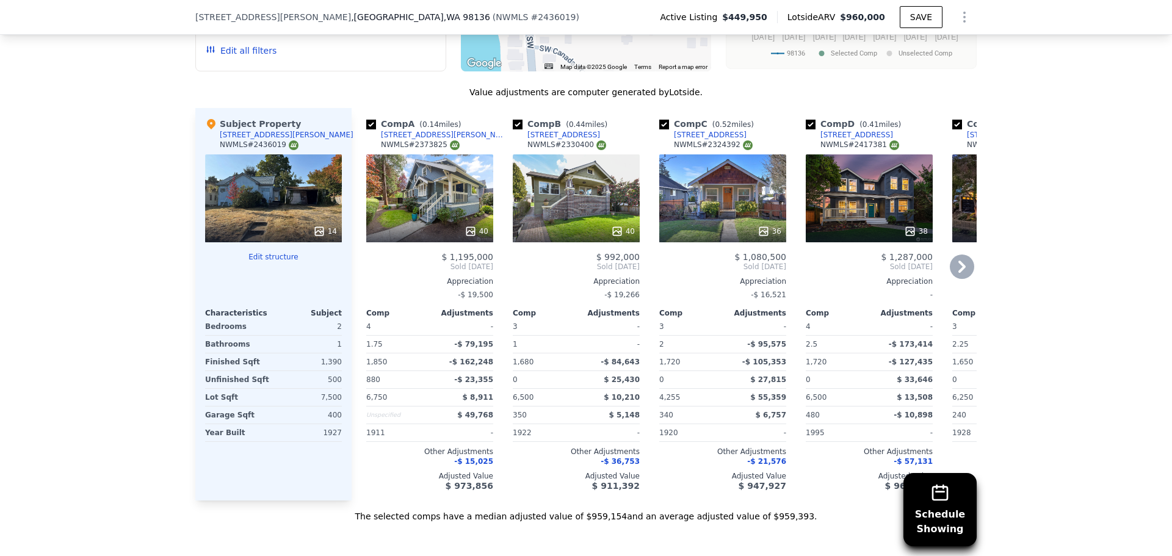
click at [592, 224] on div "40" at bounding box center [576, 198] width 127 height 88
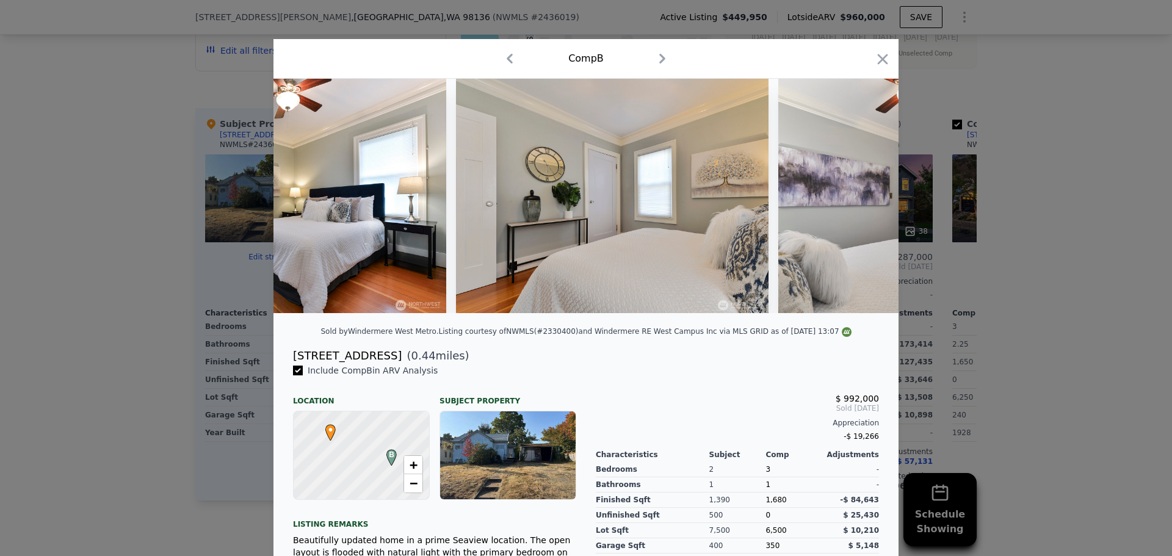
scroll to position [0, 3703]
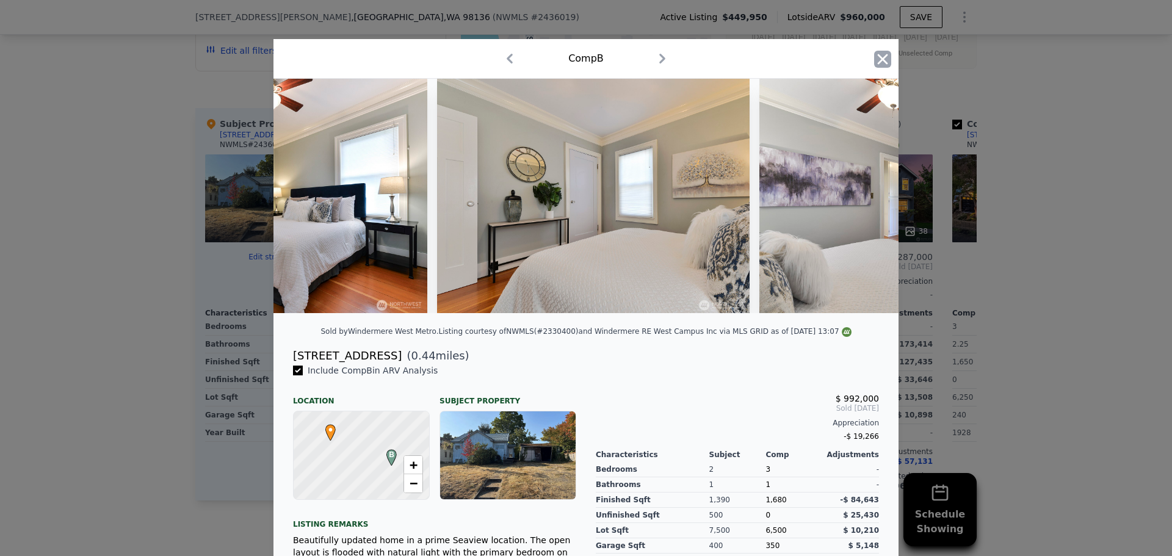
click at [877, 63] on icon "button" at bounding box center [882, 59] width 17 height 17
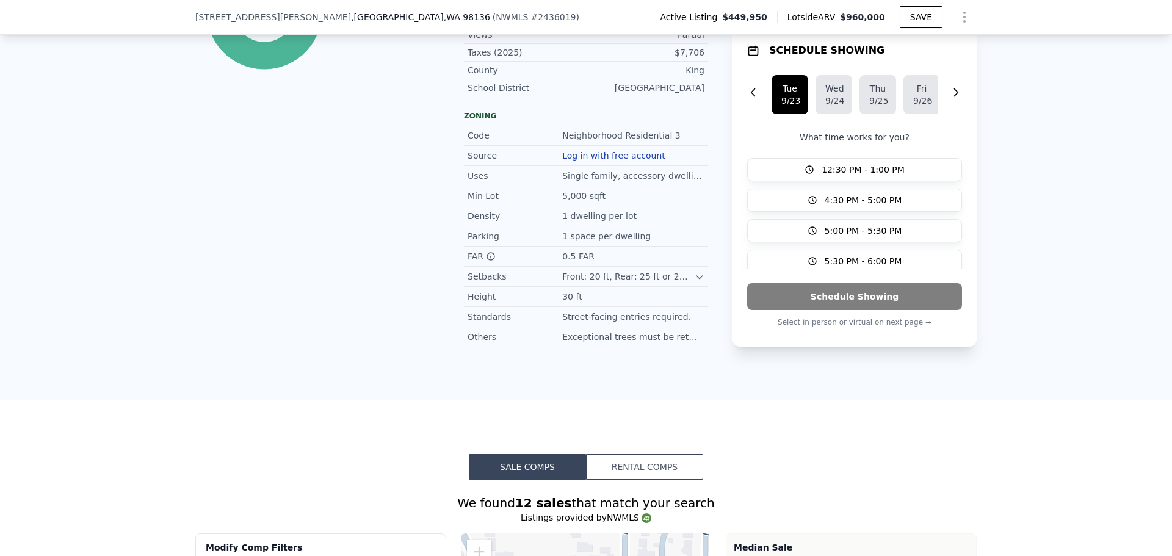
scroll to position [559, 0]
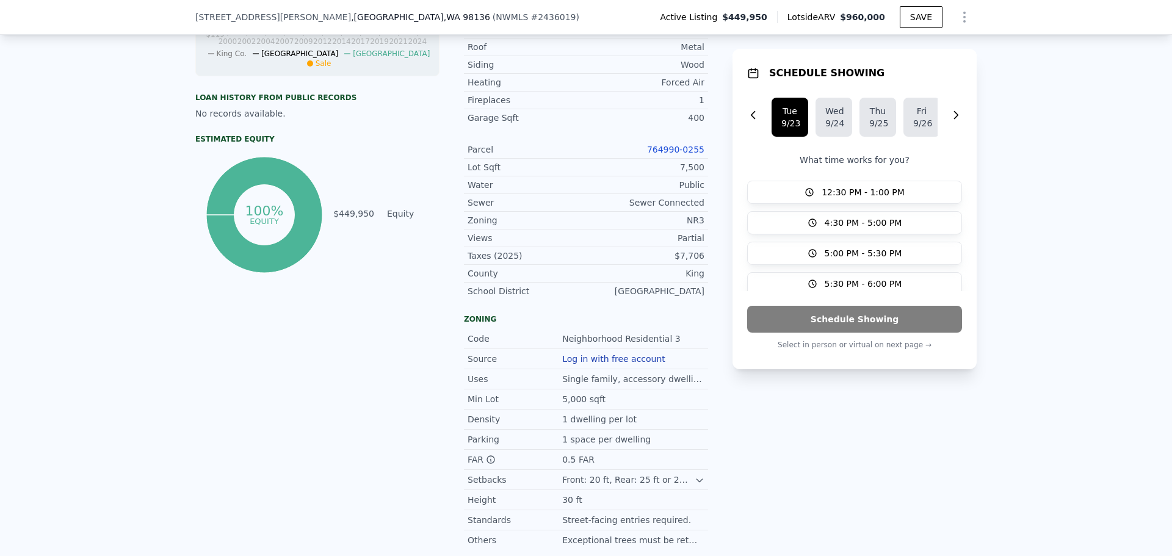
click at [686, 153] on link "764990-0255" at bounding box center [675, 150] width 57 height 10
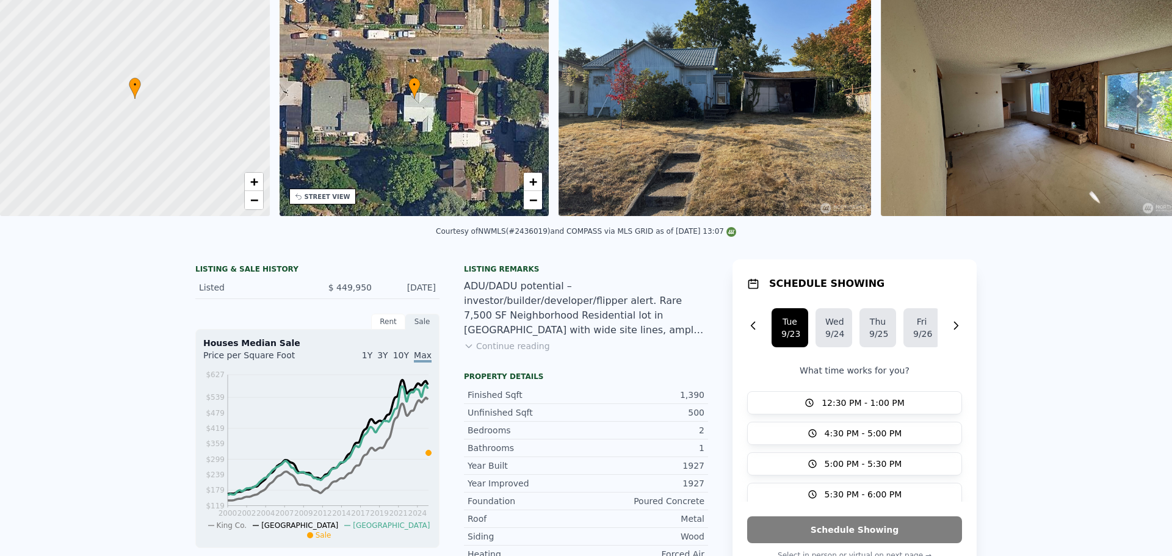
scroll to position [0, 0]
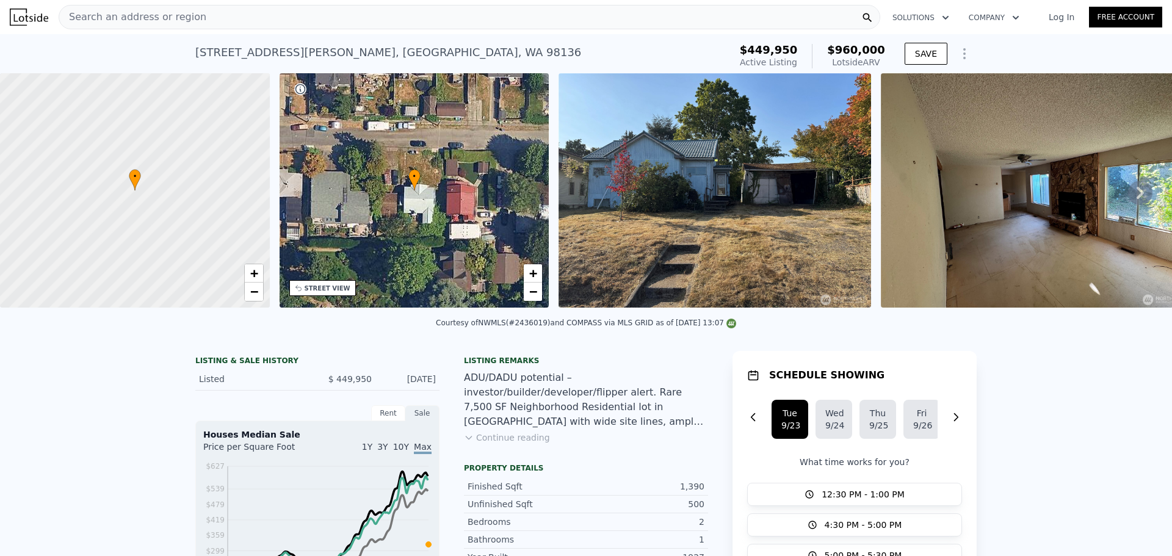
click at [759, 192] on img at bounding box center [714, 190] width 312 height 234
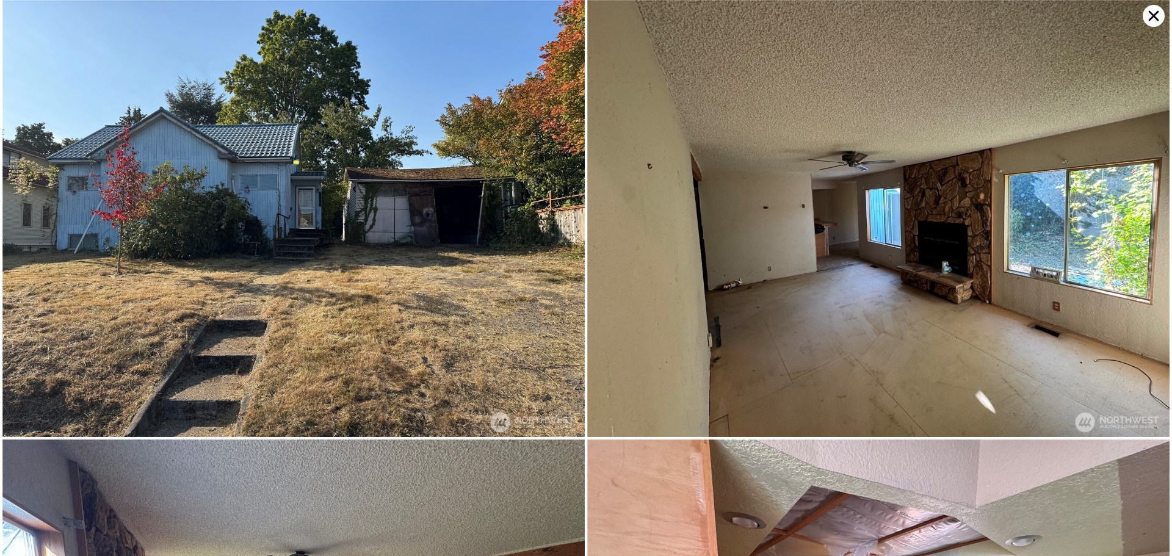
click at [1150, 17] on icon at bounding box center [1153, 16] width 22 height 22
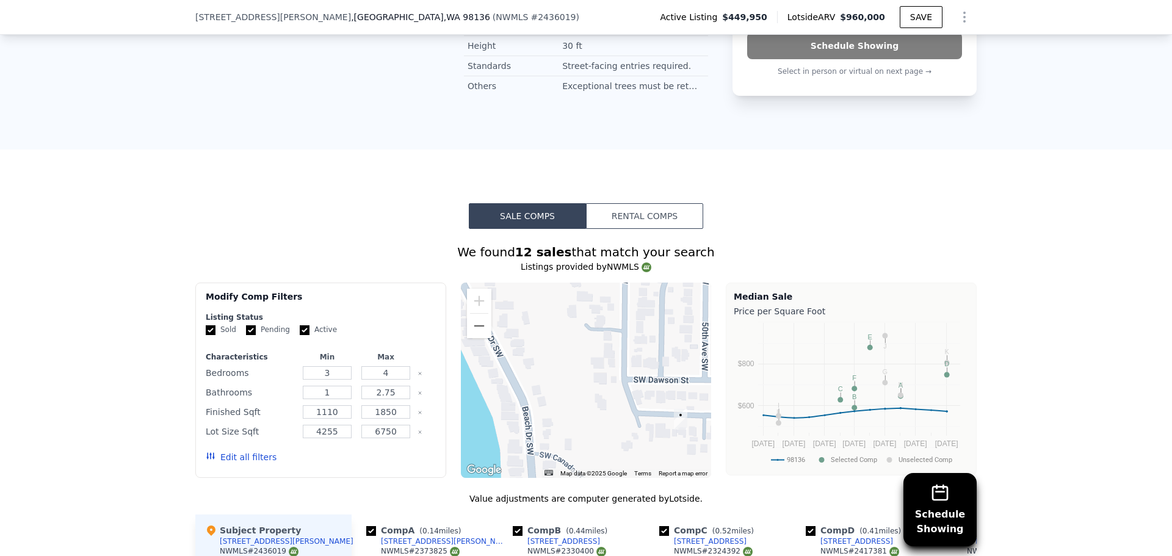
scroll to position [1216, 0]
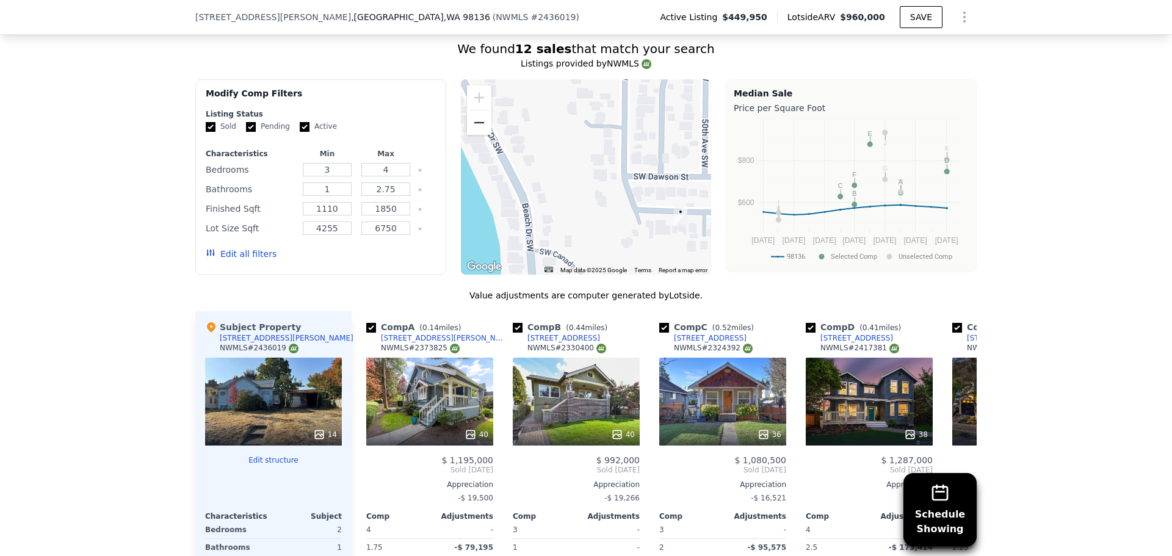
click at [470, 134] on button "Zoom out" at bounding box center [479, 122] width 24 height 24
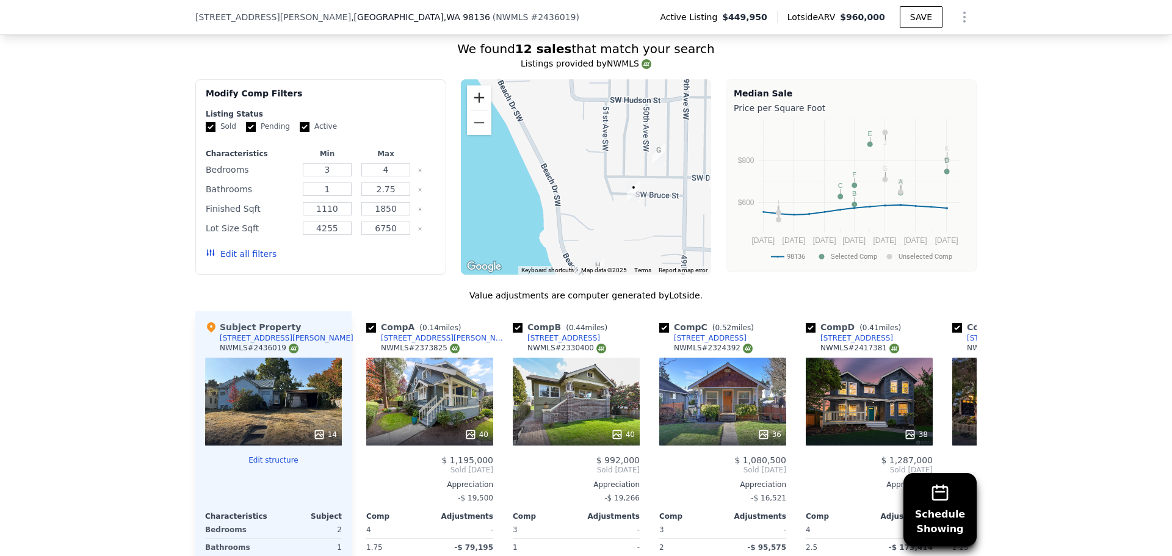
click at [476, 103] on button "Zoom in" at bounding box center [479, 97] width 24 height 24
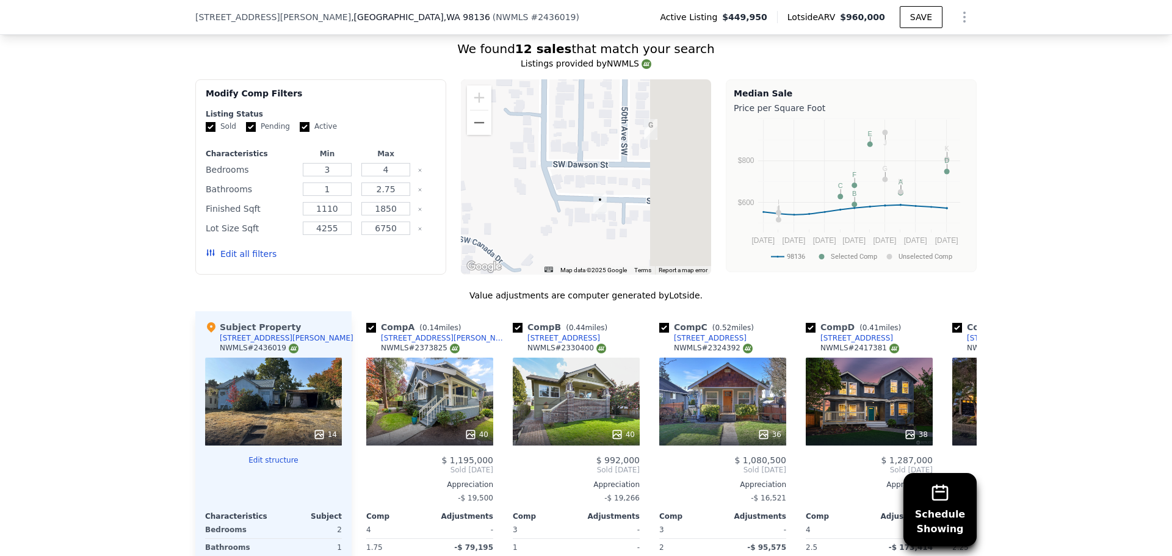
drag, startPoint x: 630, startPoint y: 223, endPoint x: 533, endPoint y: 209, distance: 98.7
click at [533, 209] on div at bounding box center [586, 176] width 251 height 195
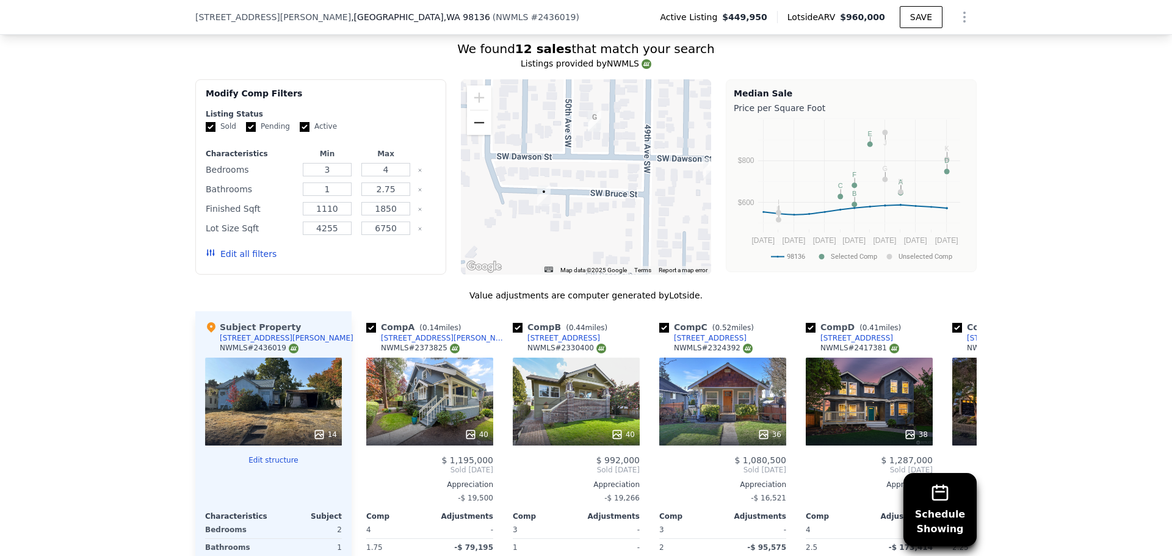
click at [478, 135] on button "Zoom out" at bounding box center [479, 122] width 24 height 24
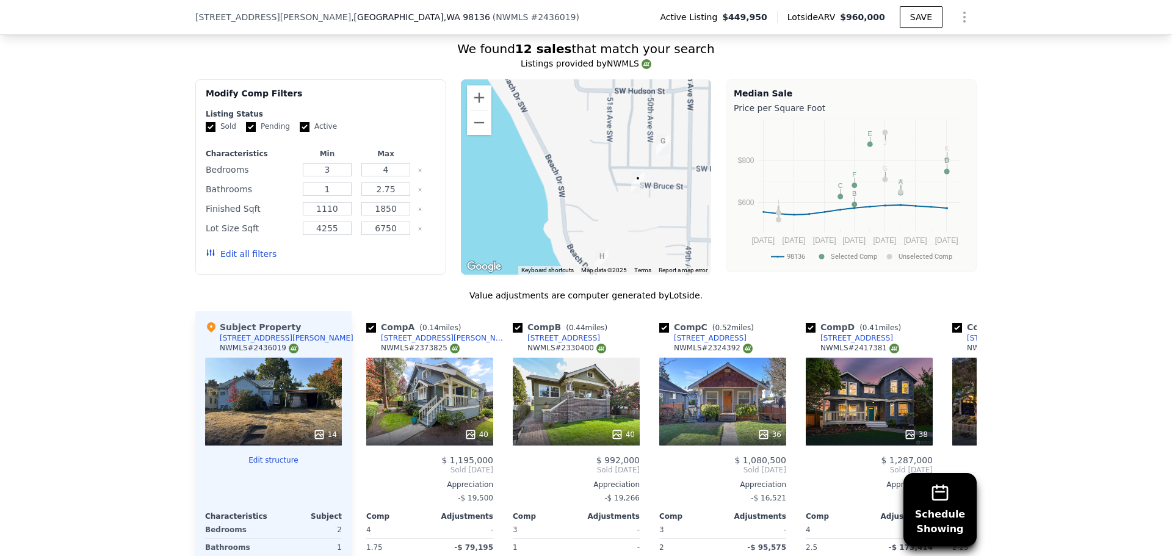
drag, startPoint x: 507, startPoint y: 187, endPoint x: 580, endPoint y: 188, distance: 73.2
click at [580, 188] on div at bounding box center [586, 176] width 251 height 195
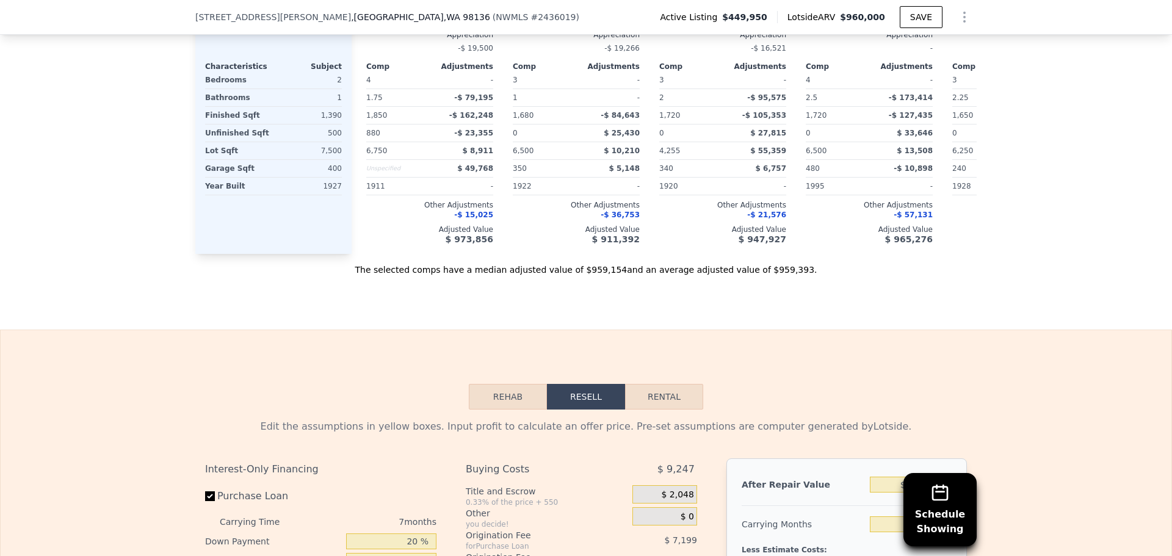
scroll to position [1986, 0]
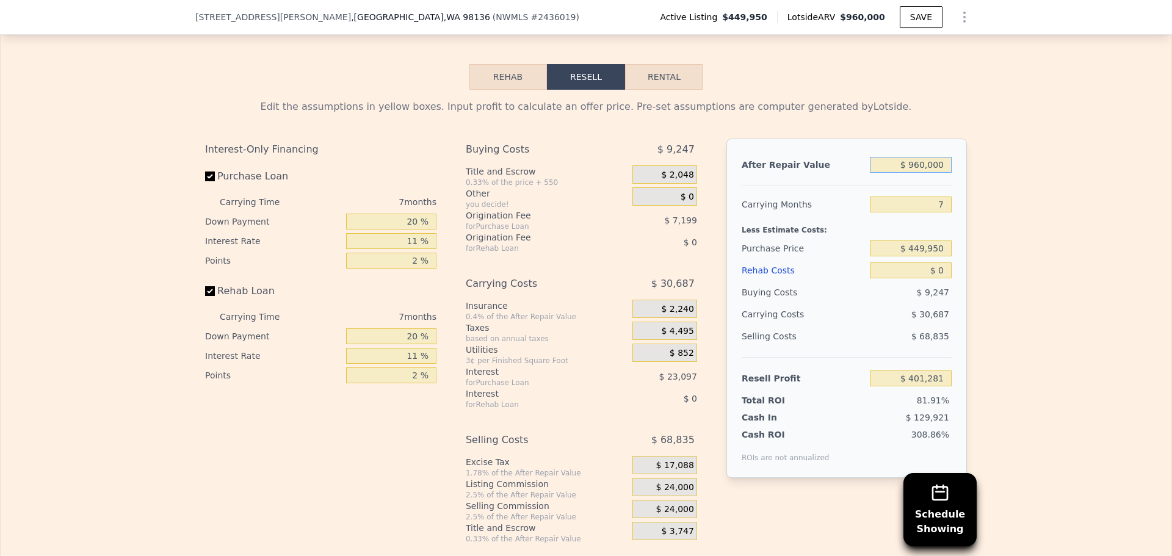
click at [936, 173] on input "$ 960,000" at bounding box center [911, 165] width 82 height 16
click at [933, 173] on input "$ 960,000" at bounding box center [911, 165] width 82 height 16
type input "$ 9,600,070"
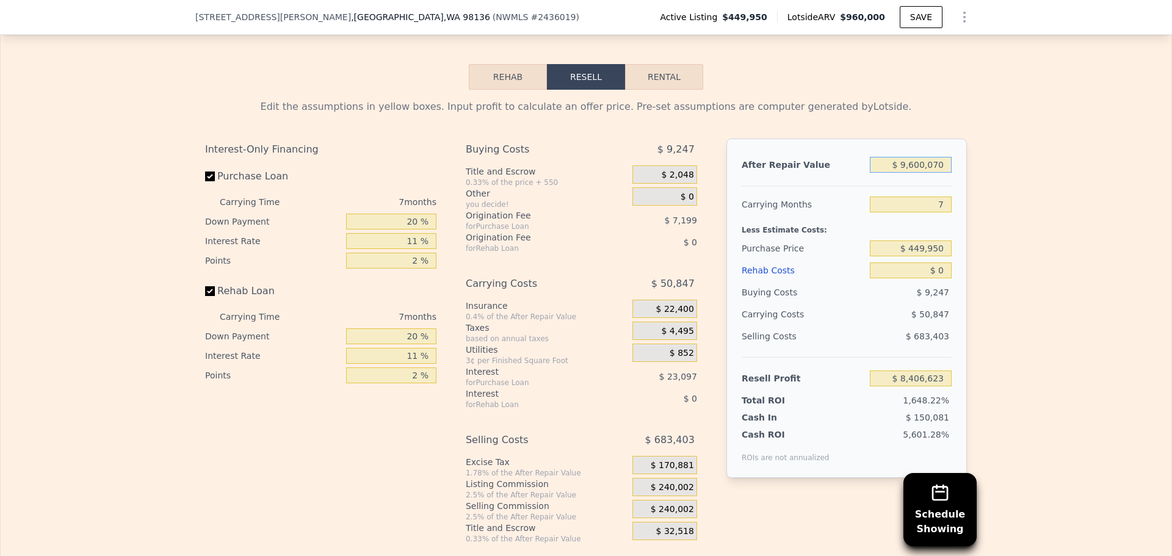
type input "$ 8,406,623"
type input "$ 96,000,790"
type input "$ 88,460,057"
type input "$ 960,007,950"
type input "$ 888,994,371"
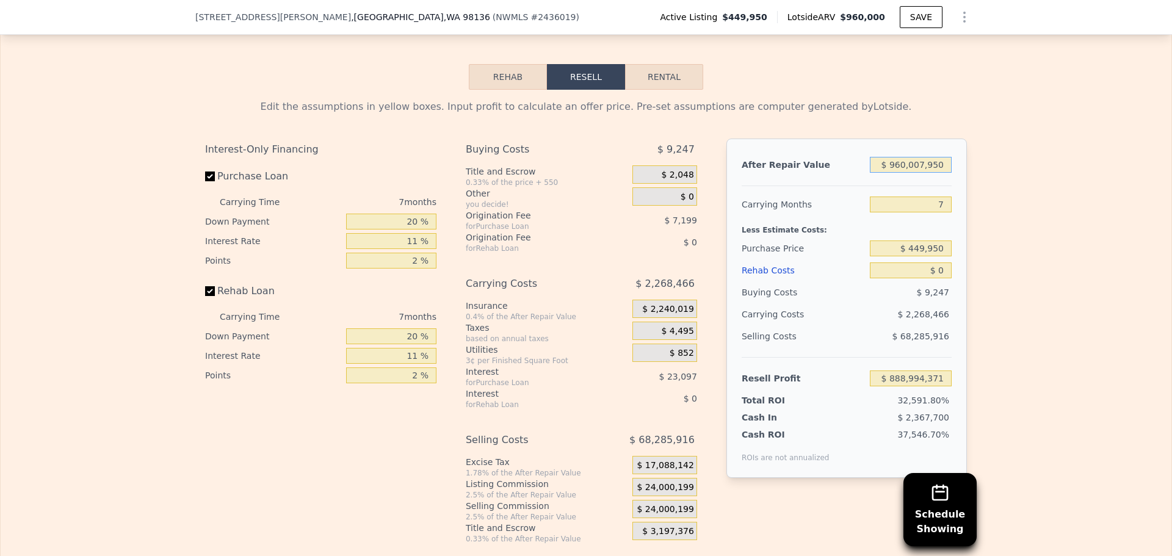
type input "$ 9,600,079,500"
type input "$ 8,894,337,464"
type input "$ 960,007,950,000"
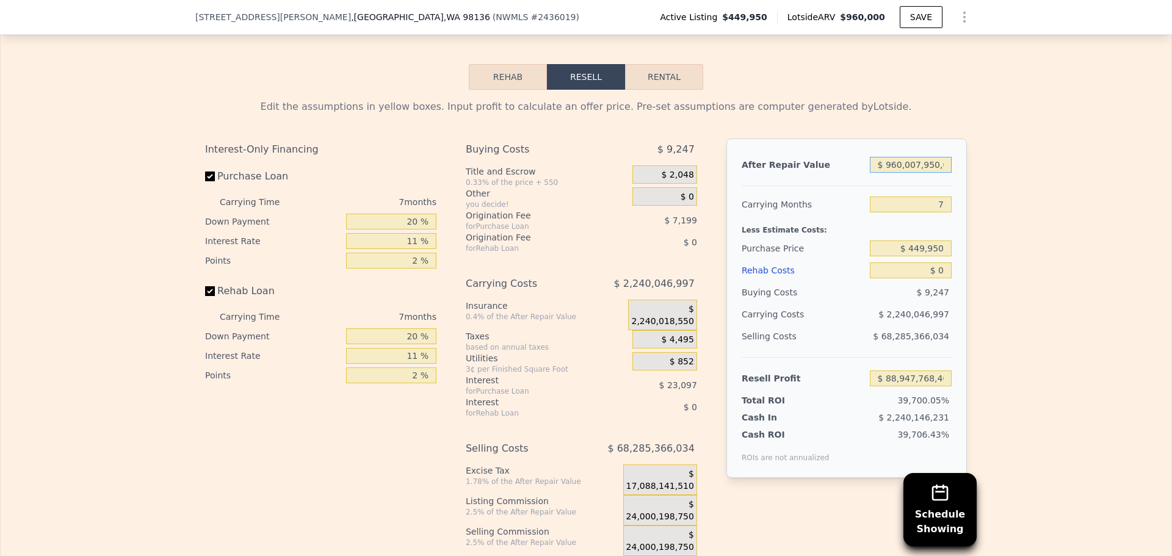
type input "$ 889,482,077,772"
type input "$ 96,000,795,000"
type input "$ 88,947,768,403"
type input "$ 0"
click at [927, 173] on input "$ 0" at bounding box center [911, 165] width 82 height 16
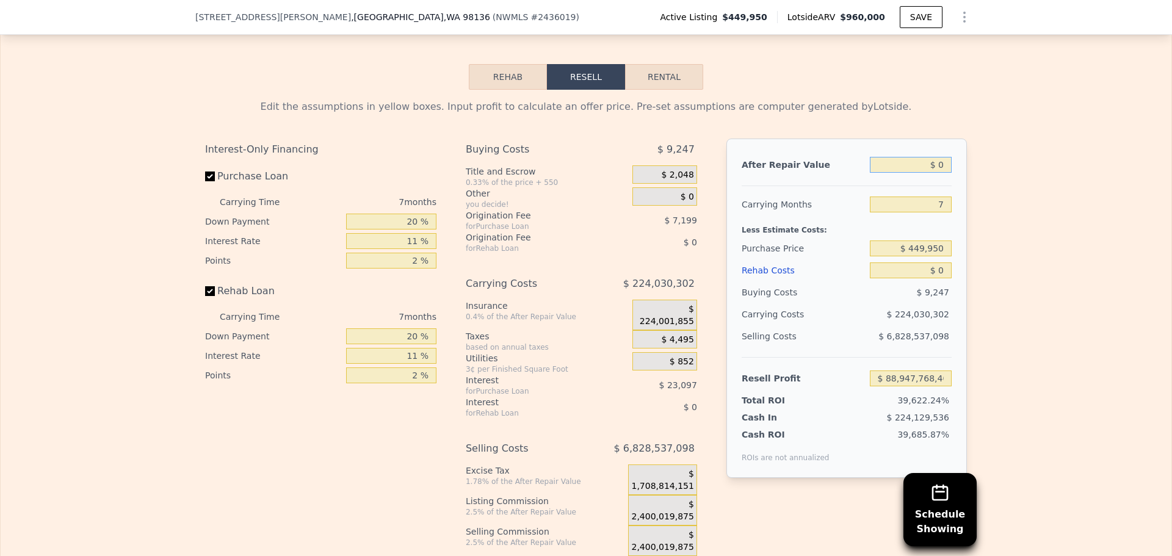
click at [927, 173] on input "$ 0" at bounding box center [911, 165] width 82 height 16
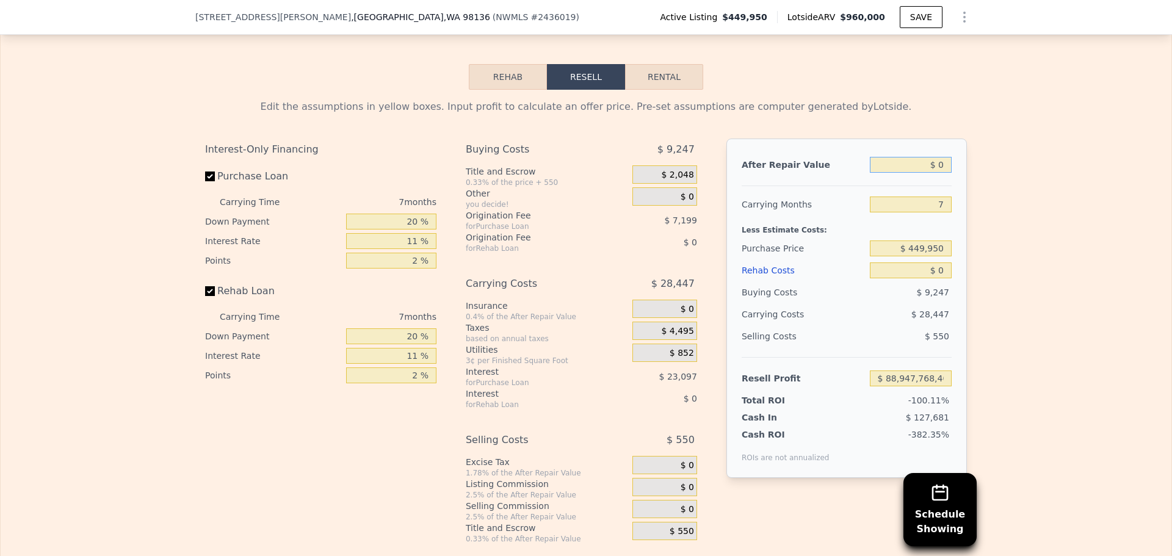
type input "-$ 488,194"
click at [927, 173] on input "$ 0" at bounding box center [911, 165] width 82 height 16
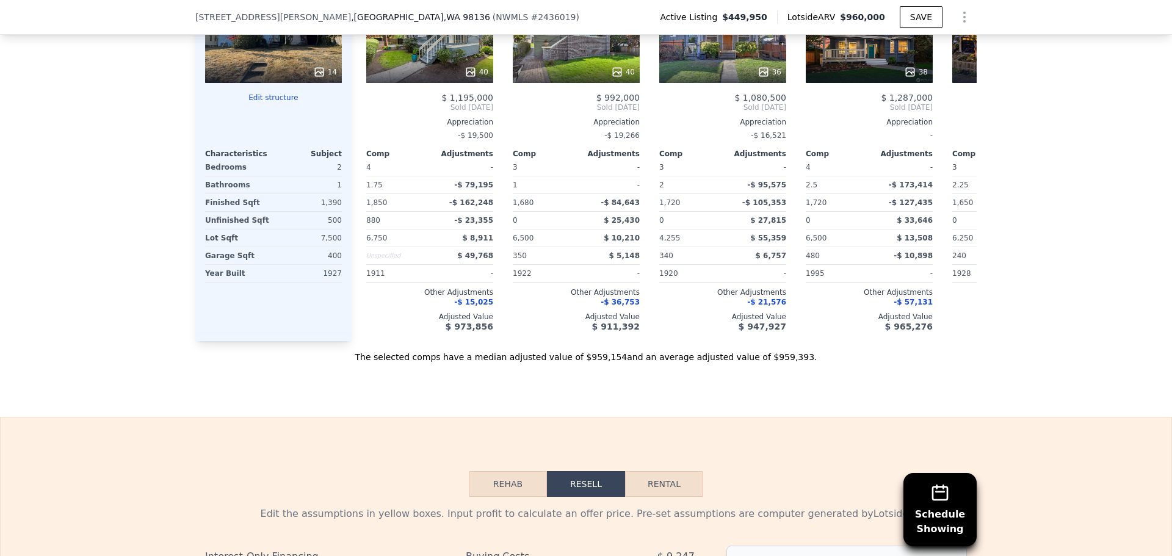
scroll to position [1172, 0]
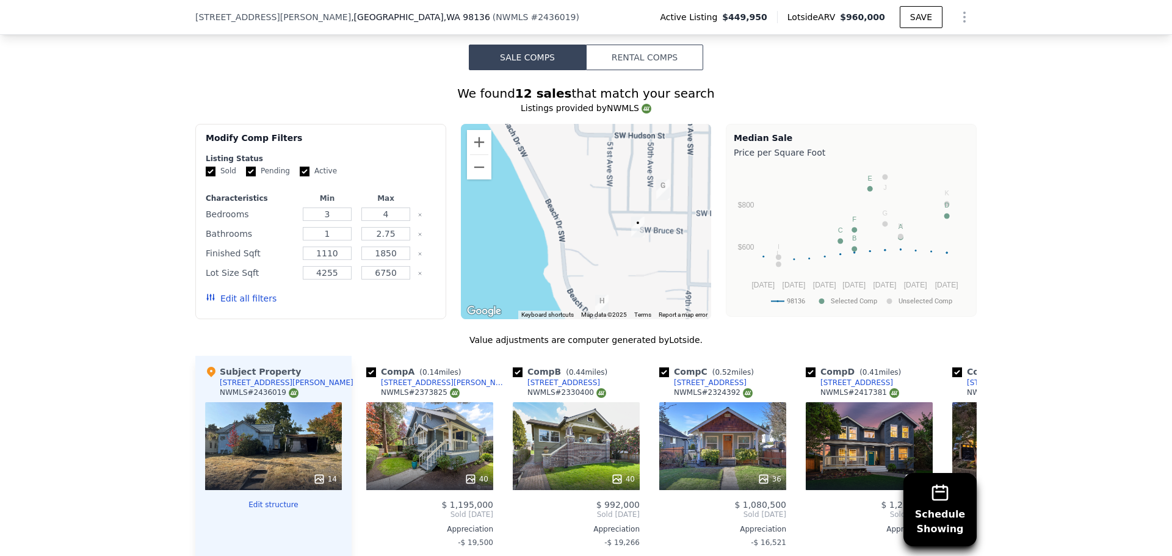
type input "$ 0"
click at [390, 259] on input "1850" at bounding box center [385, 253] width 48 height 13
click at [334, 260] on input "1110" at bounding box center [327, 253] width 48 height 13
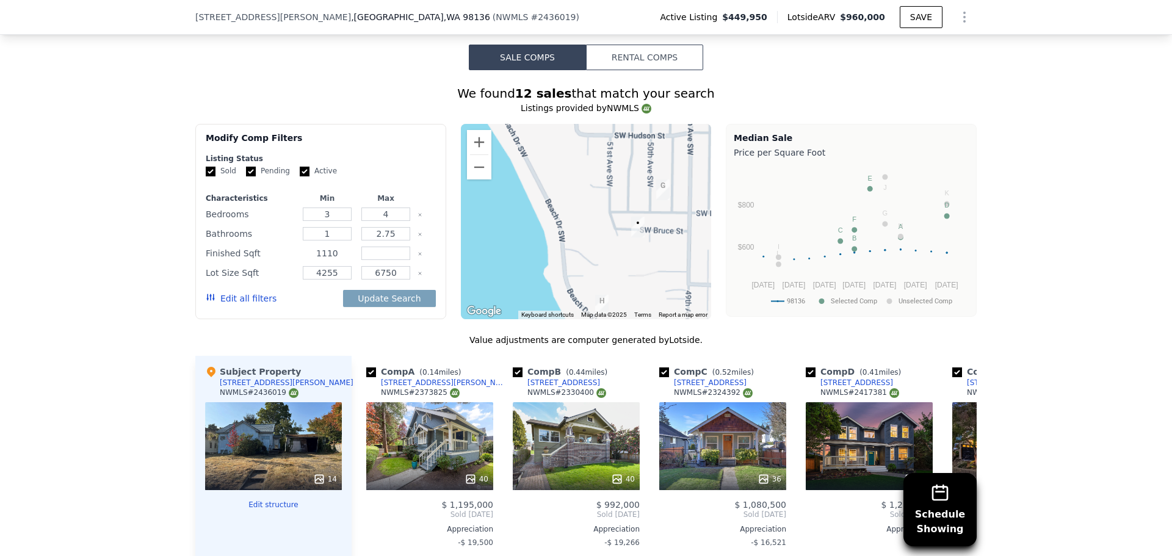
click at [334, 260] on input "1110" at bounding box center [327, 253] width 48 height 13
click at [325, 260] on input "1110" at bounding box center [327, 253] width 48 height 13
type input "1000"
click at [369, 260] on input "number" at bounding box center [385, 253] width 48 height 13
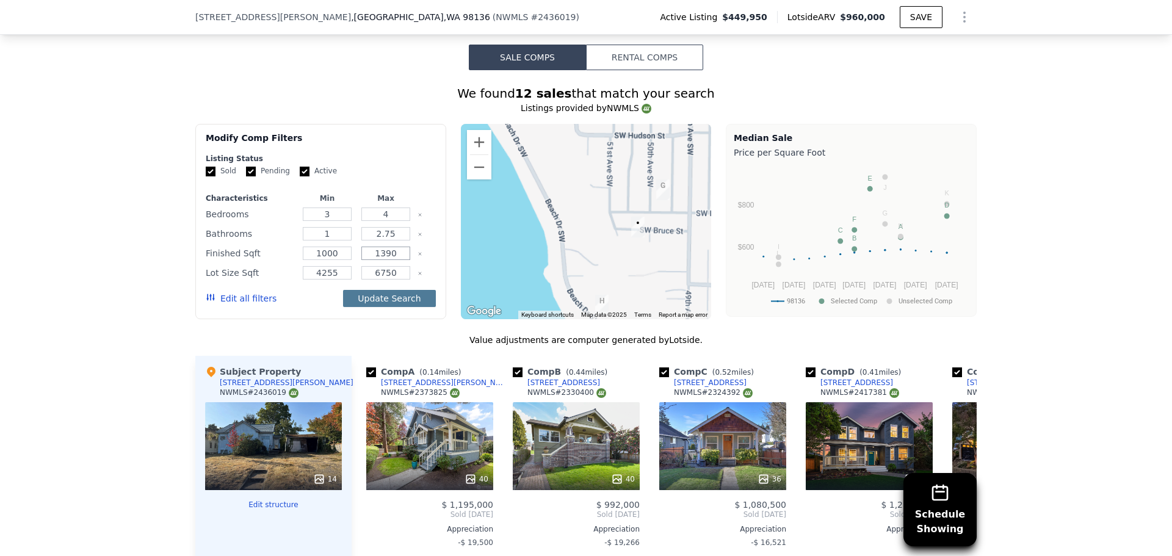
type input "1390"
click at [394, 307] on button "Update Search" at bounding box center [389, 298] width 92 height 17
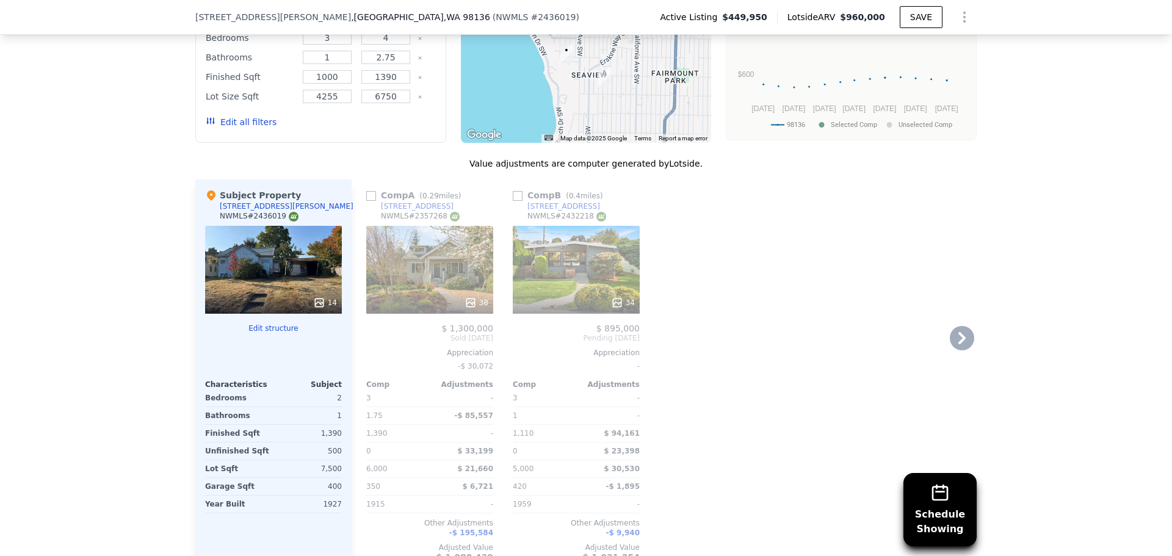
scroll to position [1375, 0]
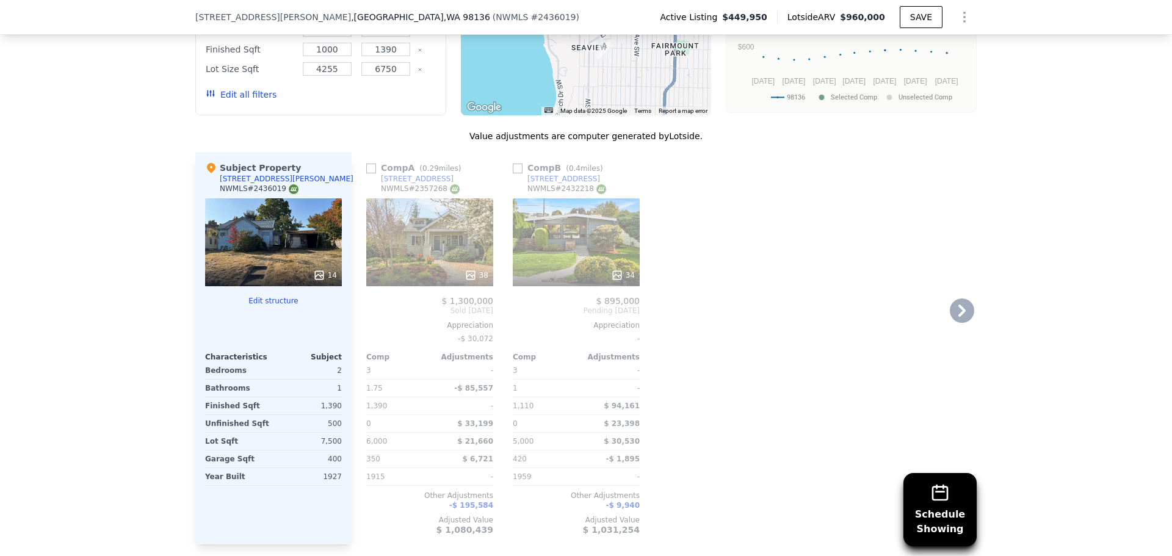
click at [561, 250] on div "34" at bounding box center [576, 242] width 127 height 88
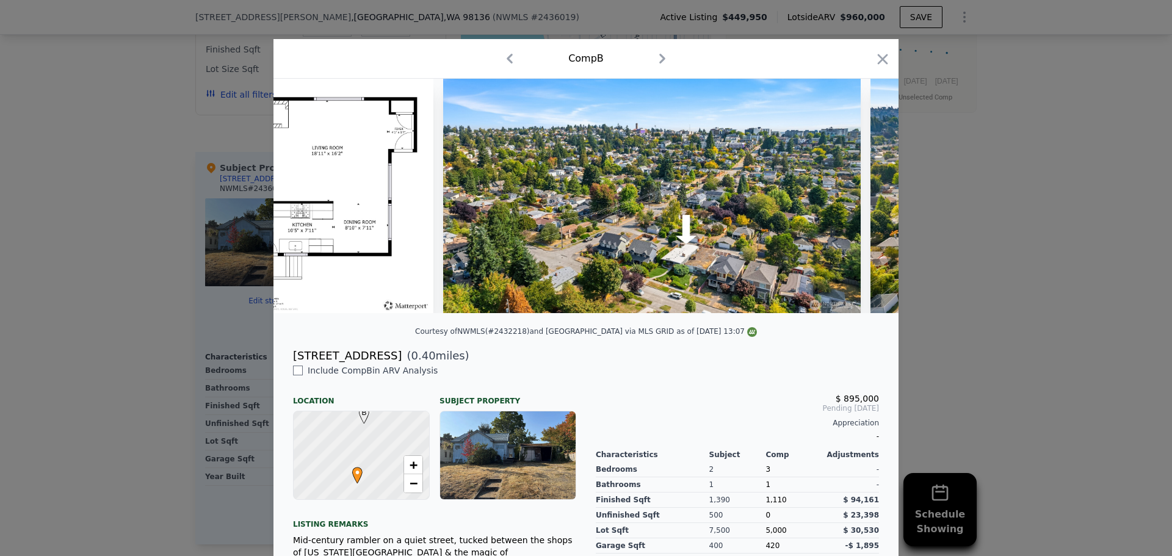
scroll to position [0, 9698]
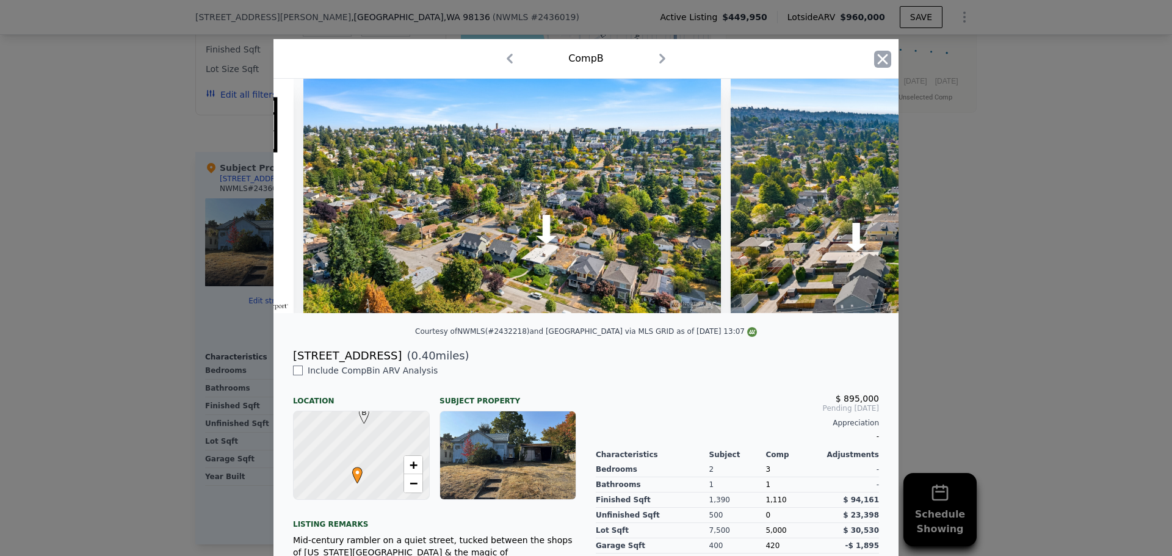
click at [874, 65] on icon "button" at bounding box center [882, 59] width 17 height 17
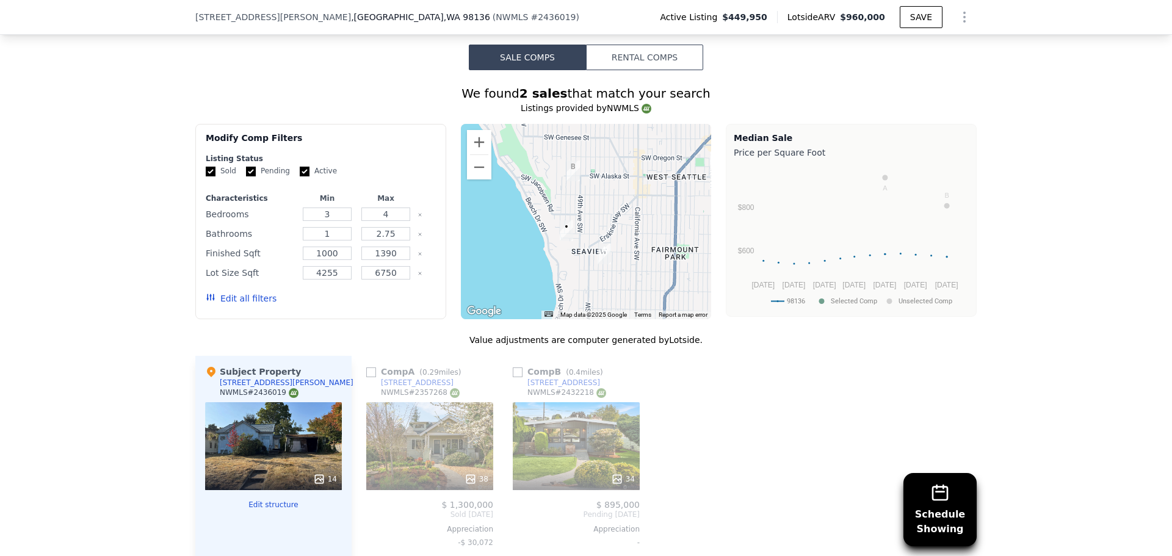
scroll to position [1375, 0]
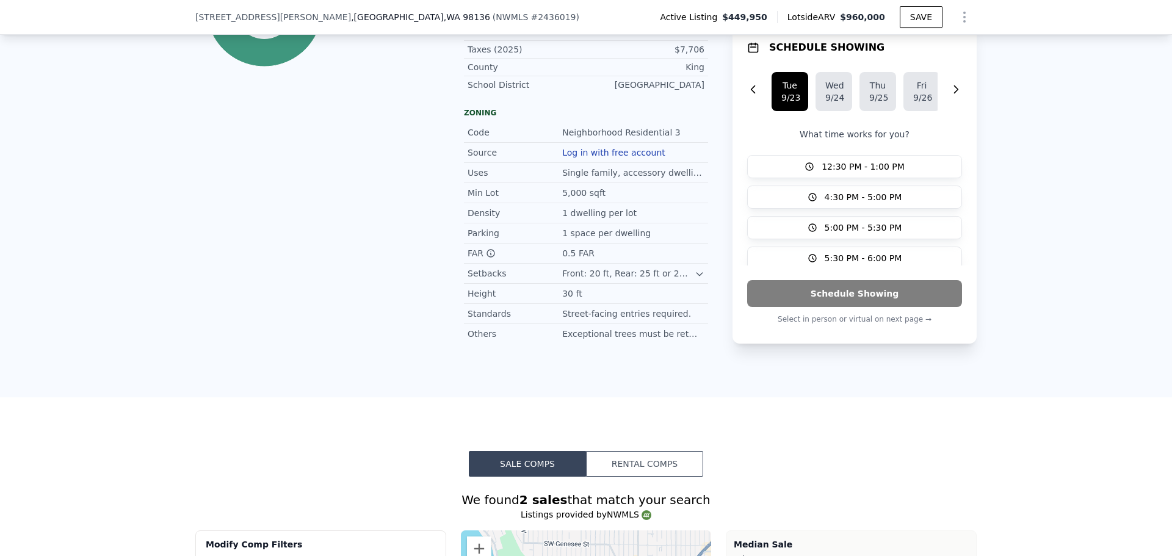
scroll to position [1172, 0]
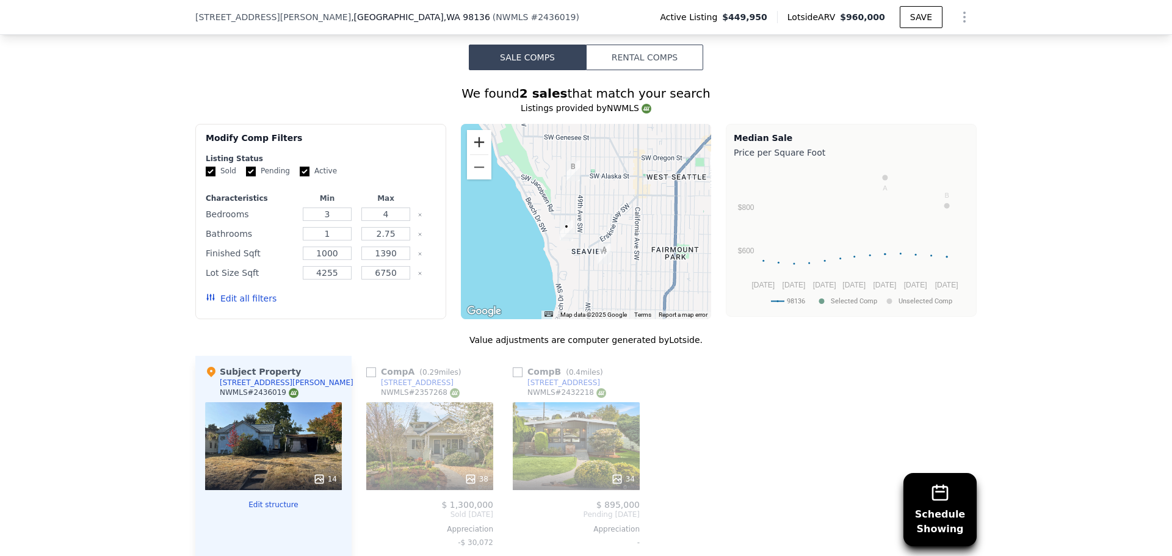
click at [471, 142] on button "Zoom in" at bounding box center [479, 142] width 24 height 24
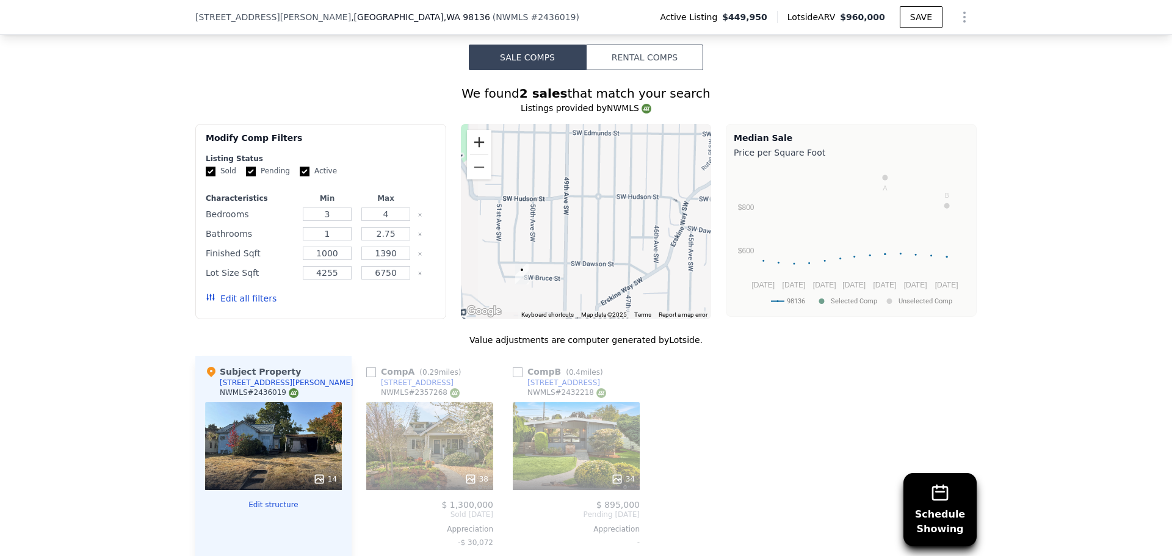
click at [471, 142] on button "Zoom in" at bounding box center [479, 142] width 24 height 24
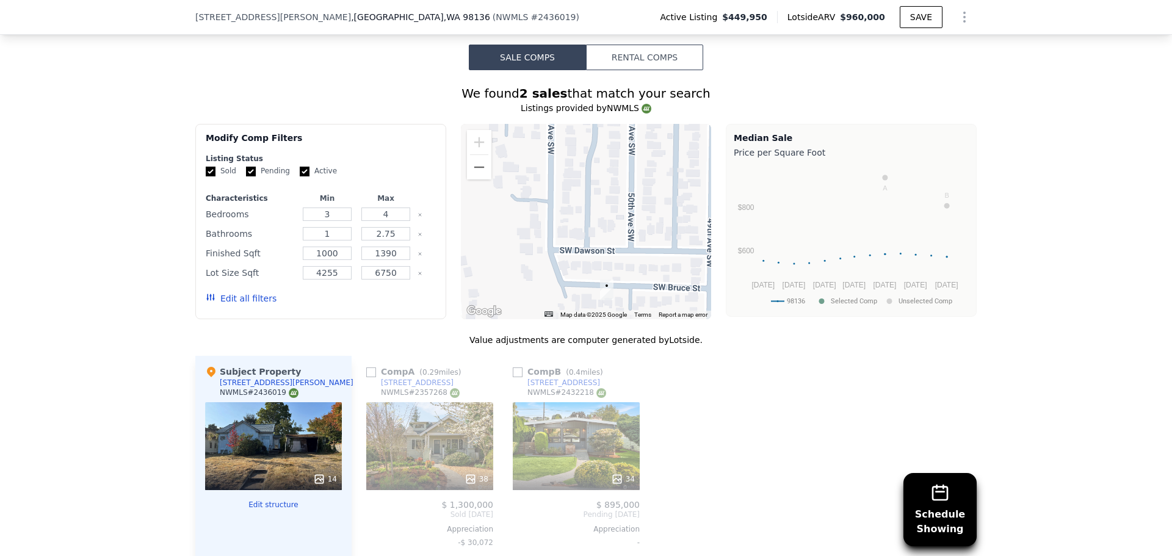
drag, startPoint x: 510, startPoint y: 232, endPoint x: 689, endPoint y: 155, distance: 195.2
click at [685, 160] on div at bounding box center [586, 221] width 251 height 195
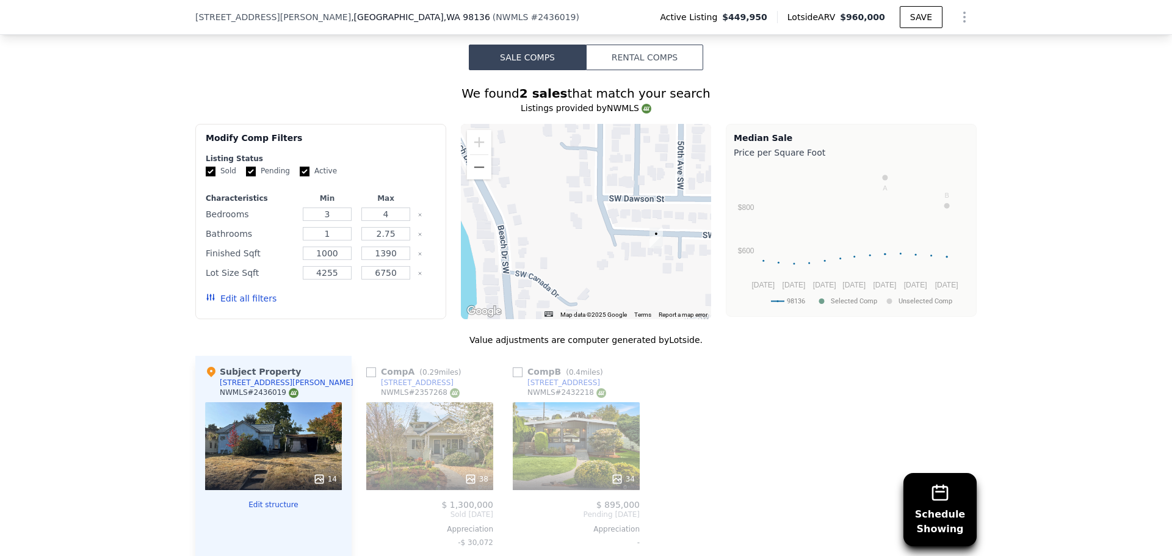
drag, startPoint x: 581, startPoint y: 250, endPoint x: 624, endPoint y: 205, distance: 61.7
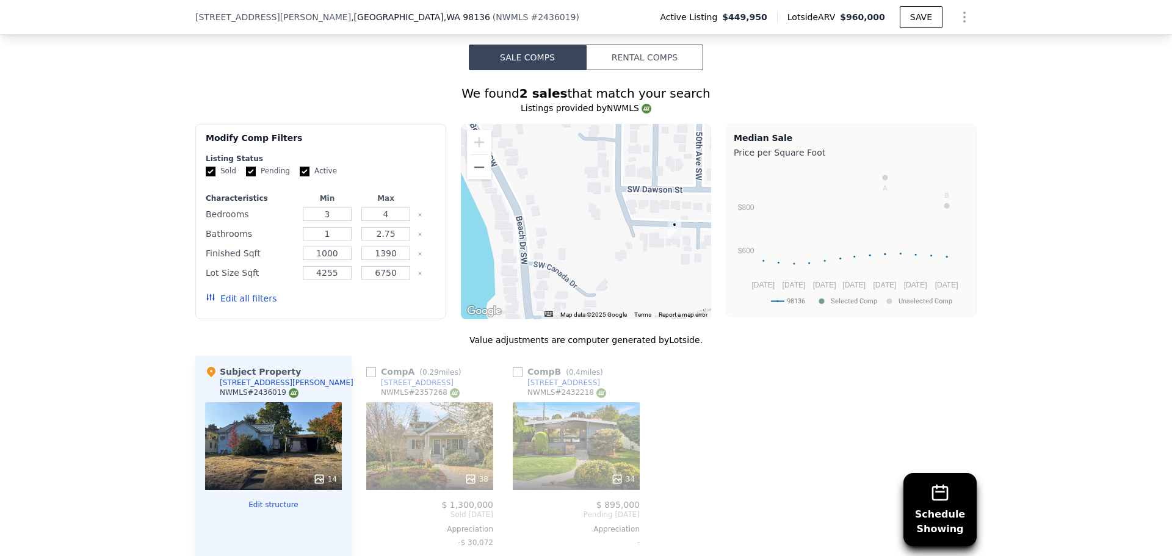
click at [624, 205] on div at bounding box center [586, 221] width 251 height 195
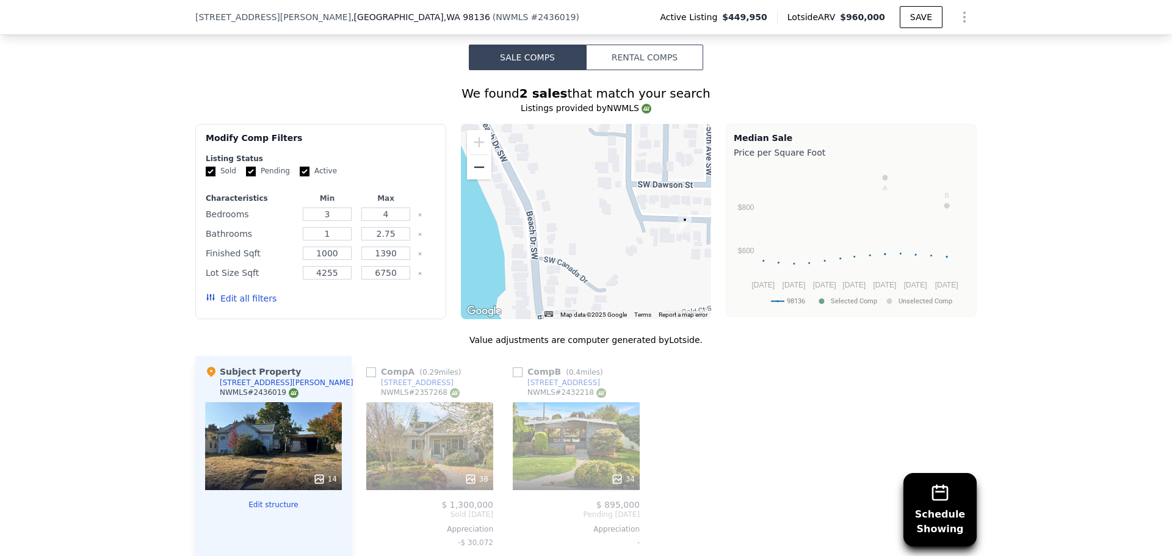
click at [474, 179] on button "Zoom out" at bounding box center [479, 167] width 24 height 24
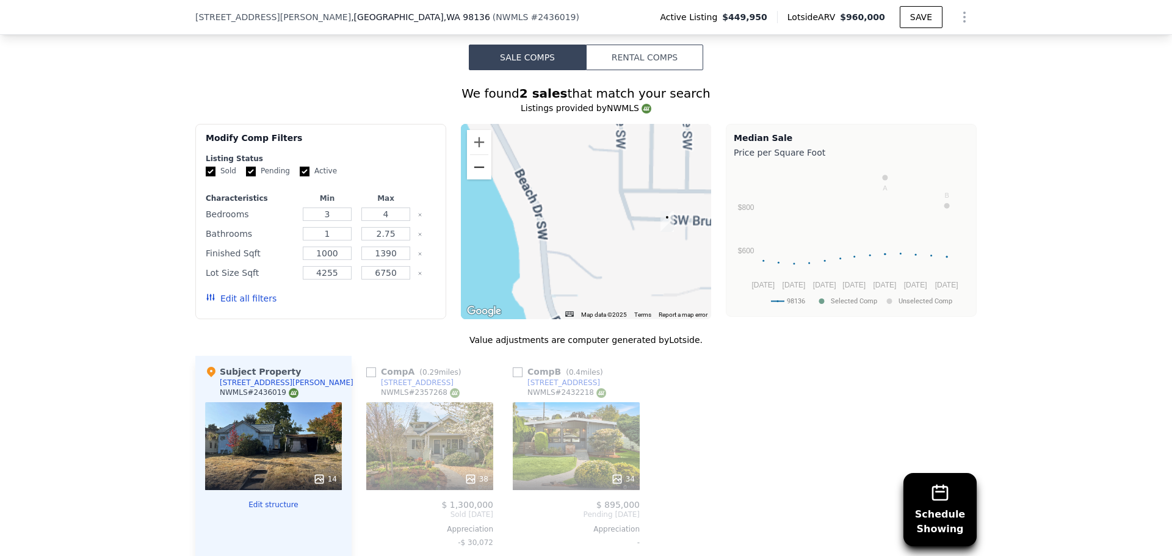
click at [474, 179] on button "Zoom out" at bounding box center [479, 167] width 24 height 24
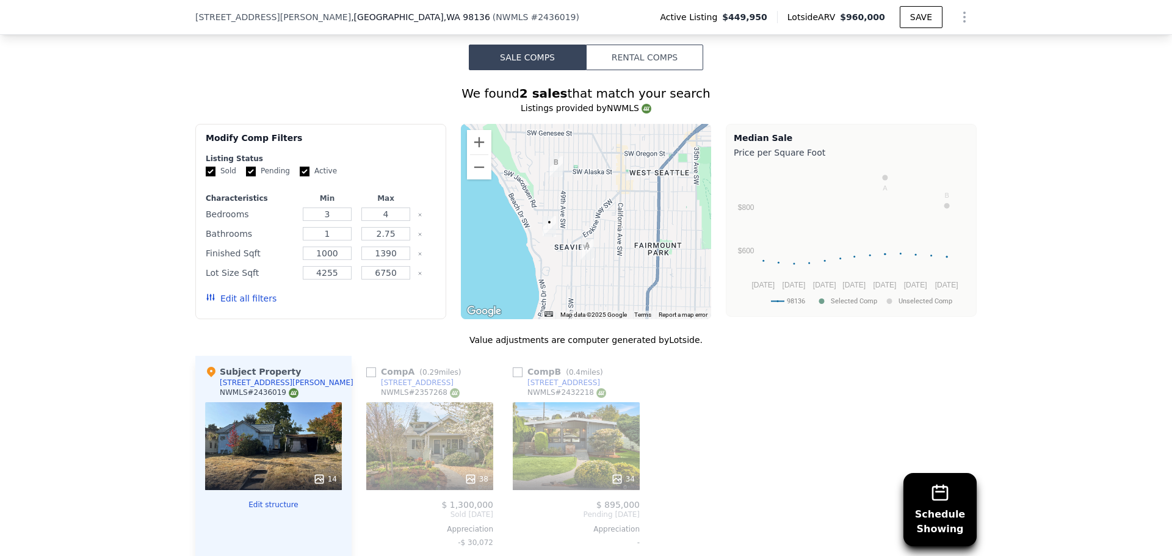
drag, startPoint x: 666, startPoint y: 253, endPoint x: 617, endPoint y: 276, distance: 54.6
click at [617, 276] on div at bounding box center [586, 221] width 251 height 195
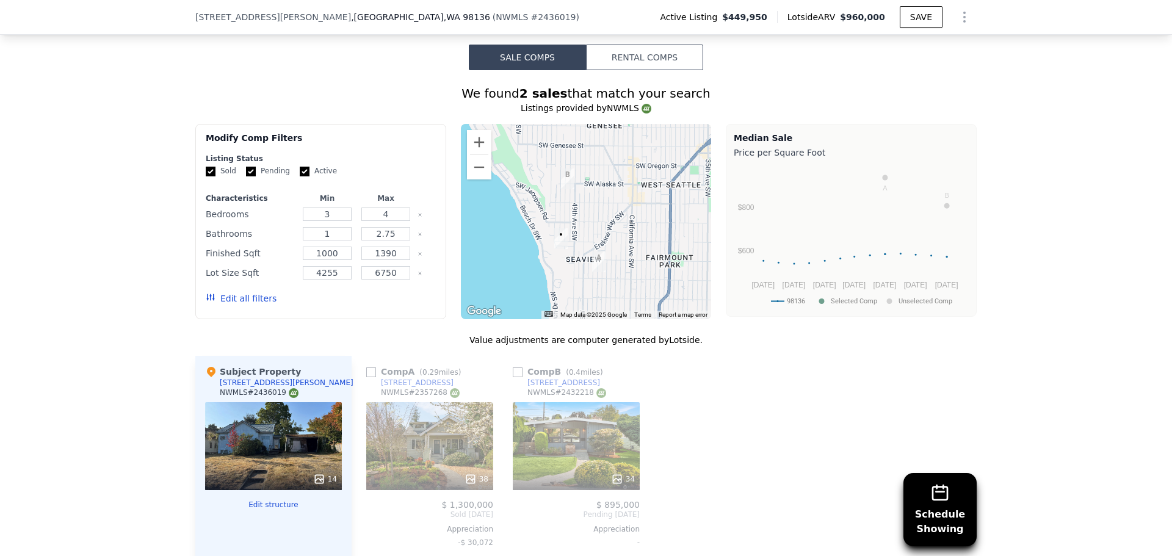
drag, startPoint x: 575, startPoint y: 261, endPoint x: 584, endPoint y: 212, distance: 49.7
click at [584, 212] on div at bounding box center [586, 221] width 251 height 195
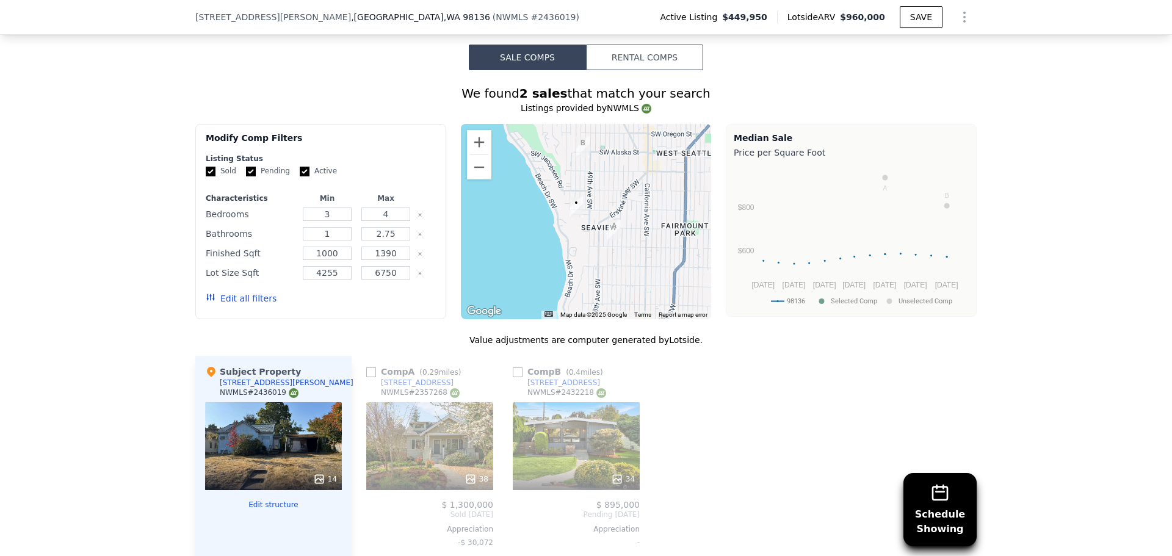
drag, startPoint x: 563, startPoint y: 250, endPoint x: 577, endPoint y: 270, distance: 24.5
click at [577, 270] on div at bounding box center [586, 221] width 251 height 195
drag, startPoint x: 588, startPoint y: 244, endPoint x: 588, endPoint y: 253, distance: 8.5
click at [588, 253] on div at bounding box center [586, 221] width 251 height 195
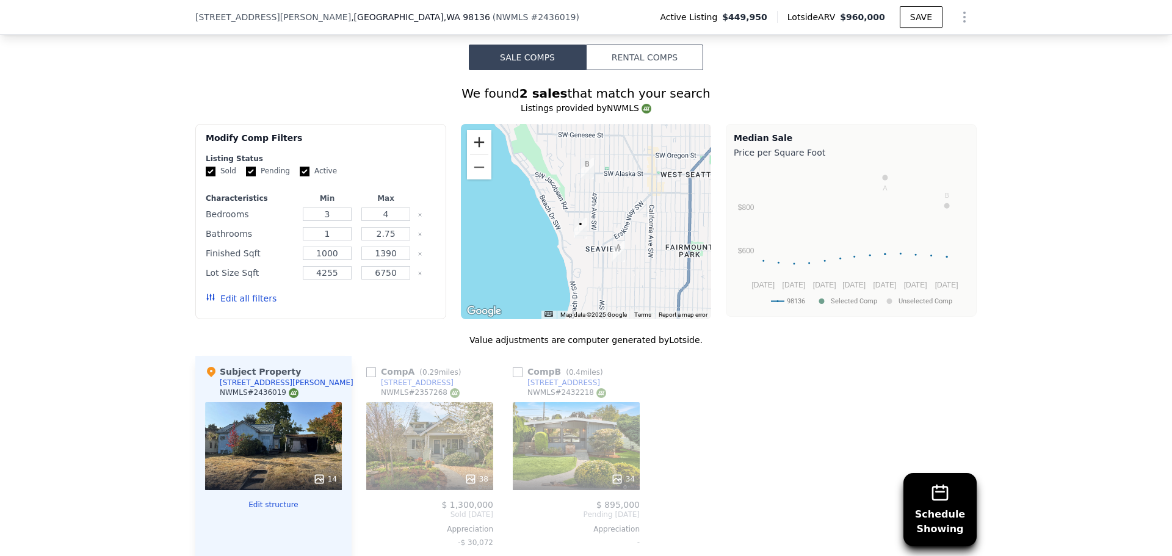
click at [471, 154] on button "Zoom in" at bounding box center [479, 142] width 24 height 24
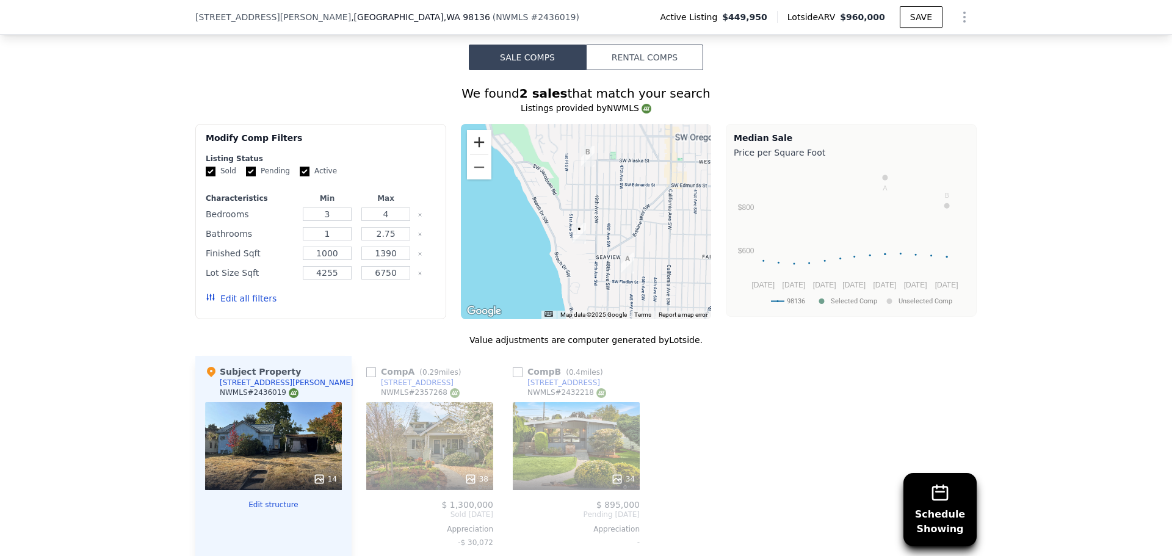
click at [471, 154] on button "Zoom in" at bounding box center [479, 142] width 24 height 24
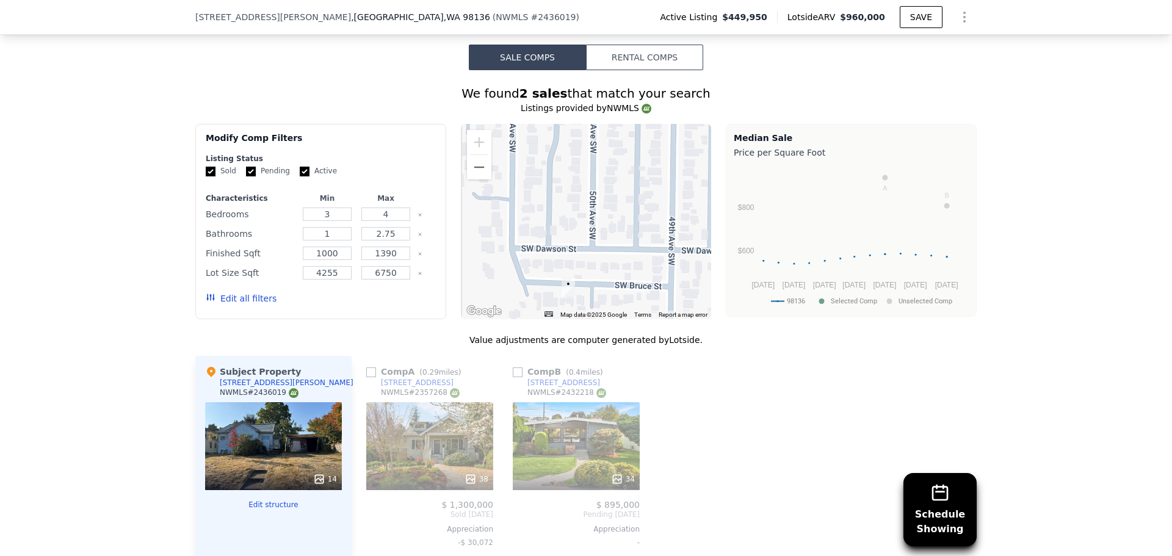
drag, startPoint x: 568, startPoint y: 273, endPoint x: 594, endPoint y: 159, distance: 117.8
click at [594, 159] on div at bounding box center [586, 221] width 251 height 195
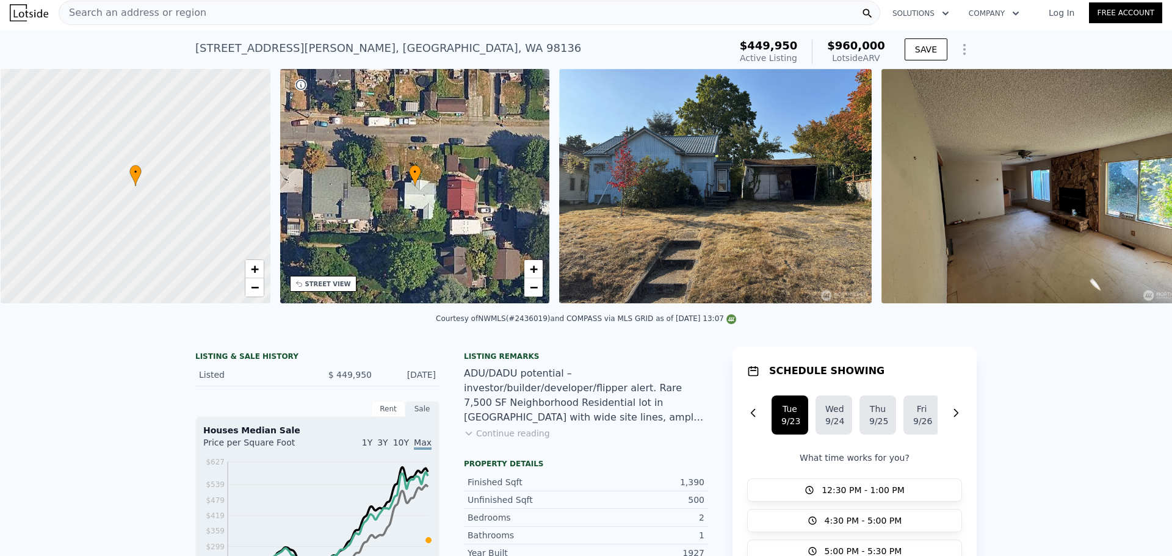
scroll to position [0, 5]
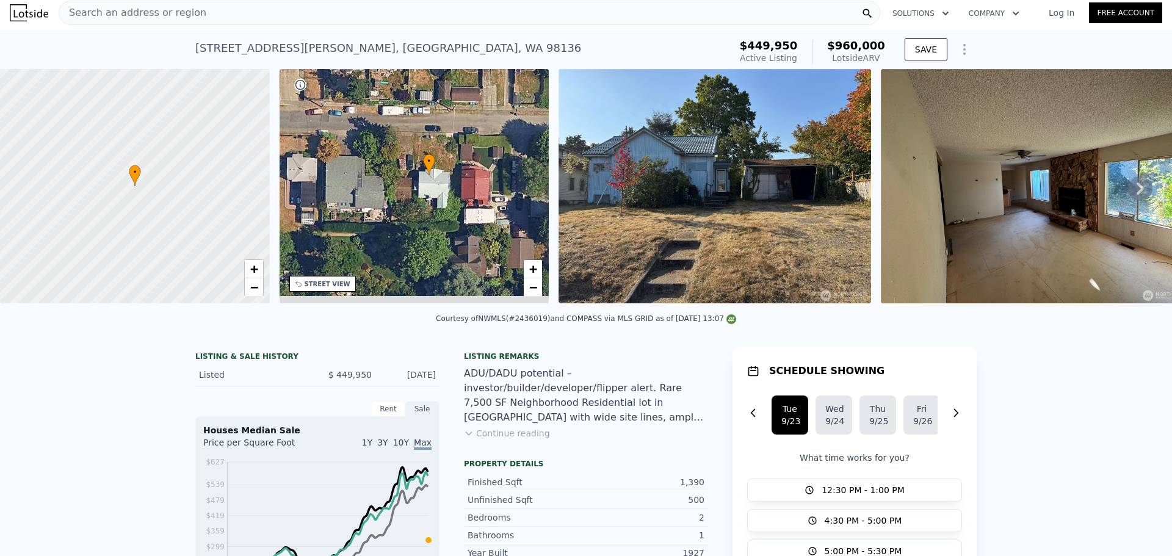
drag, startPoint x: 389, startPoint y: 206, endPoint x: 403, endPoint y: 196, distance: 17.1
click at [403, 196] on div "• + −" at bounding box center [414, 186] width 270 height 234
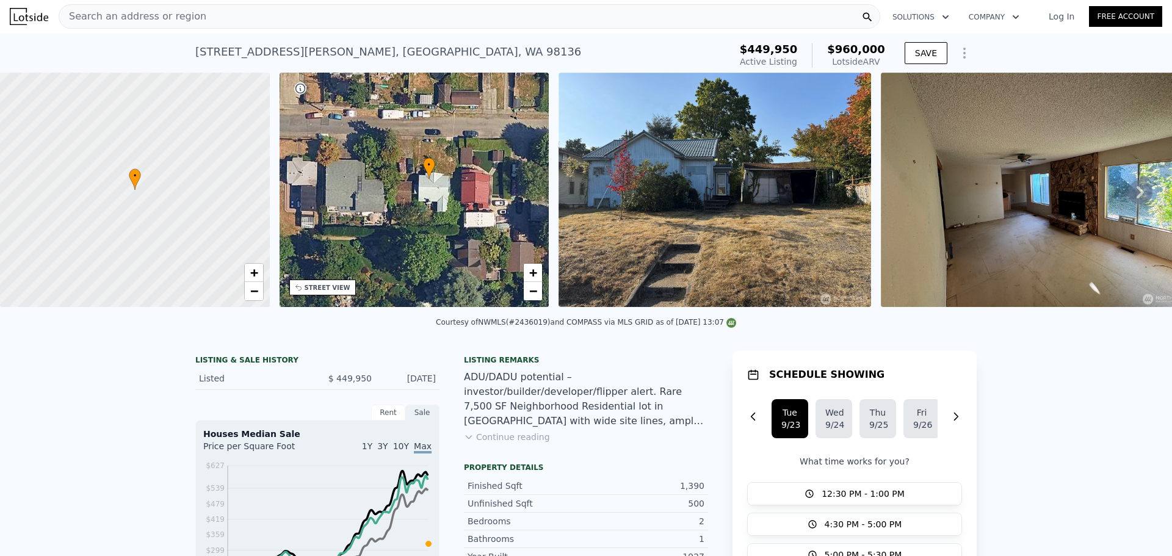
scroll to position [0, 0]
click at [532, 272] on span "+" at bounding box center [533, 272] width 8 height 15
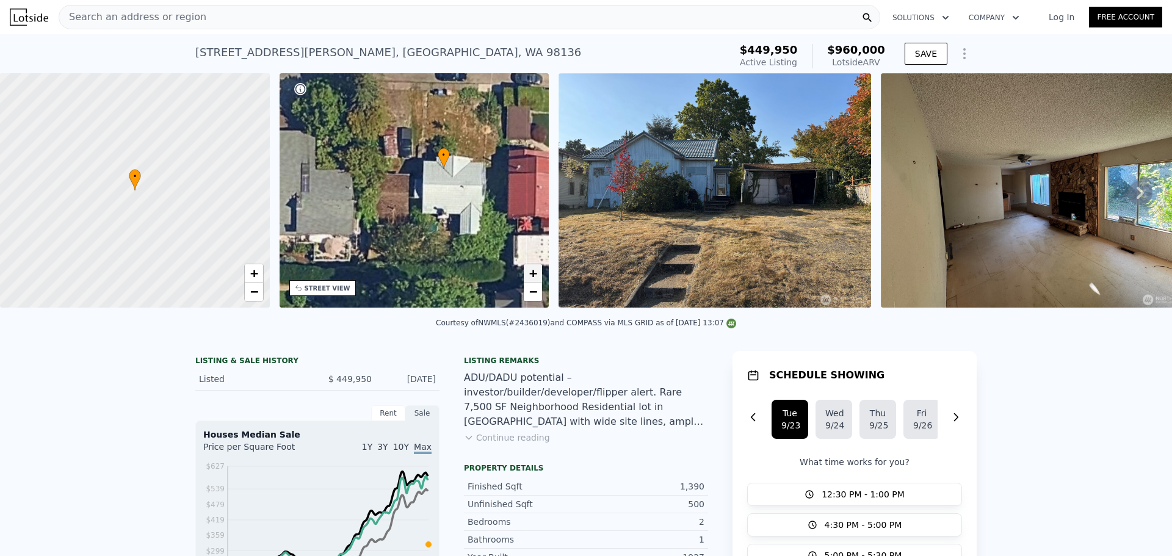
click at [532, 272] on span "+" at bounding box center [533, 272] width 8 height 15
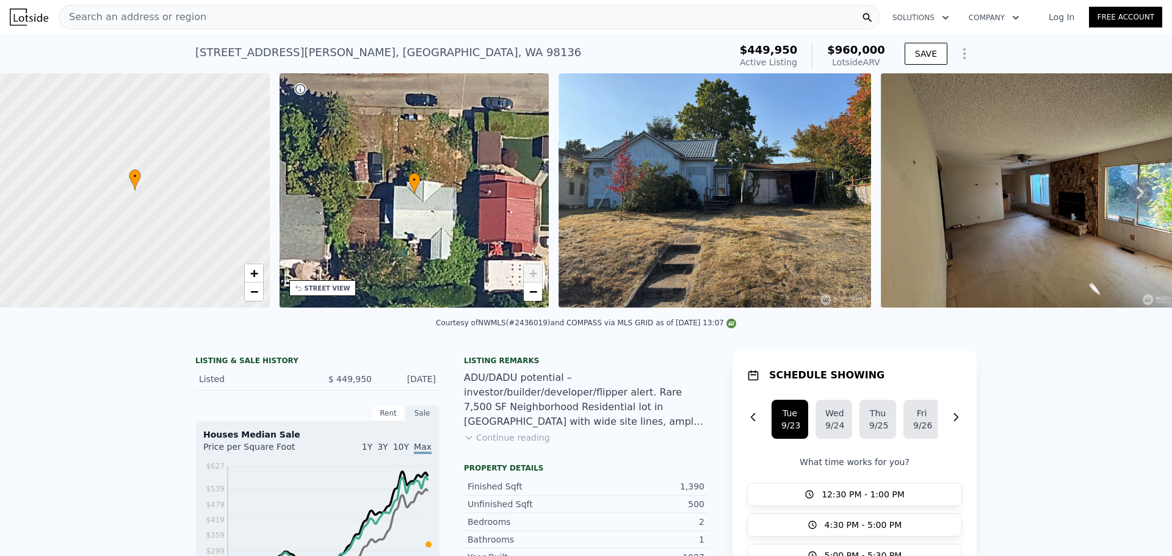
drag, startPoint x: 461, startPoint y: 234, endPoint x: 432, endPoint y: 259, distance: 38.5
click at [432, 259] on div "• + −" at bounding box center [414, 190] width 270 height 234
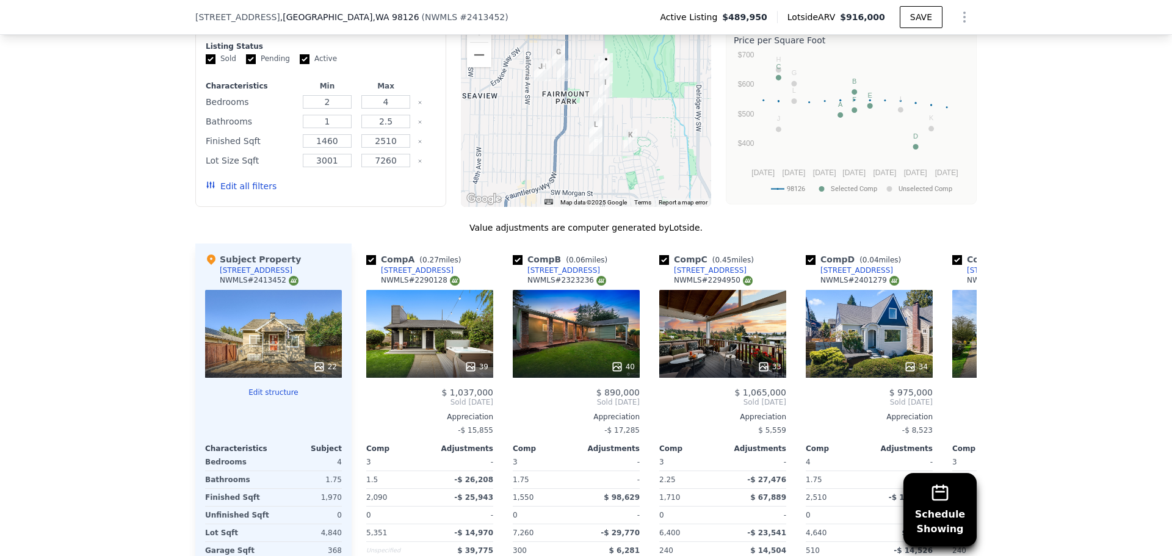
scroll to position [1419, 0]
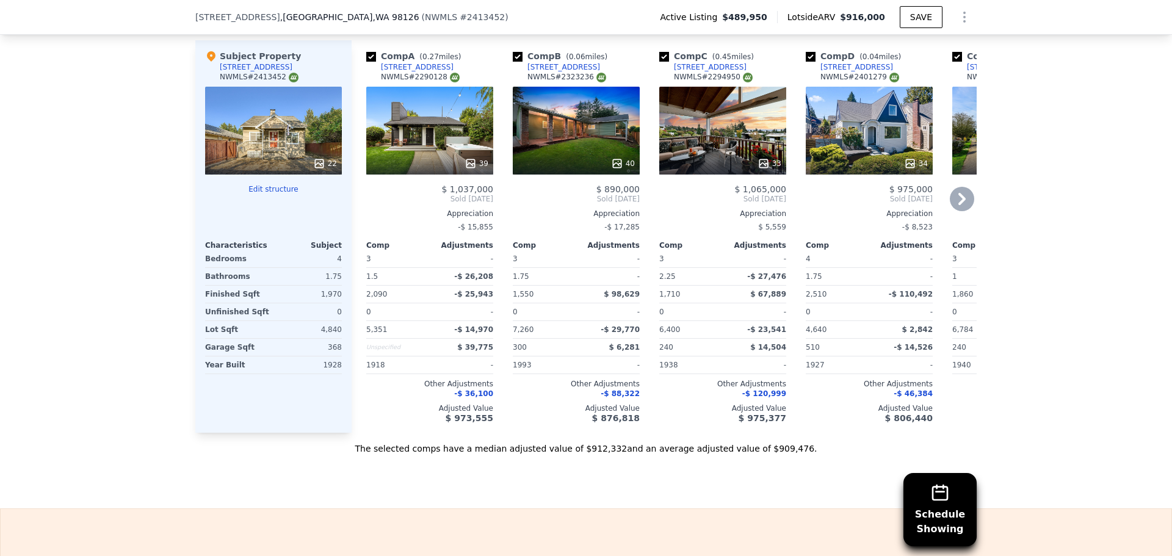
click at [958, 193] on icon at bounding box center [961, 199] width 7 height 12
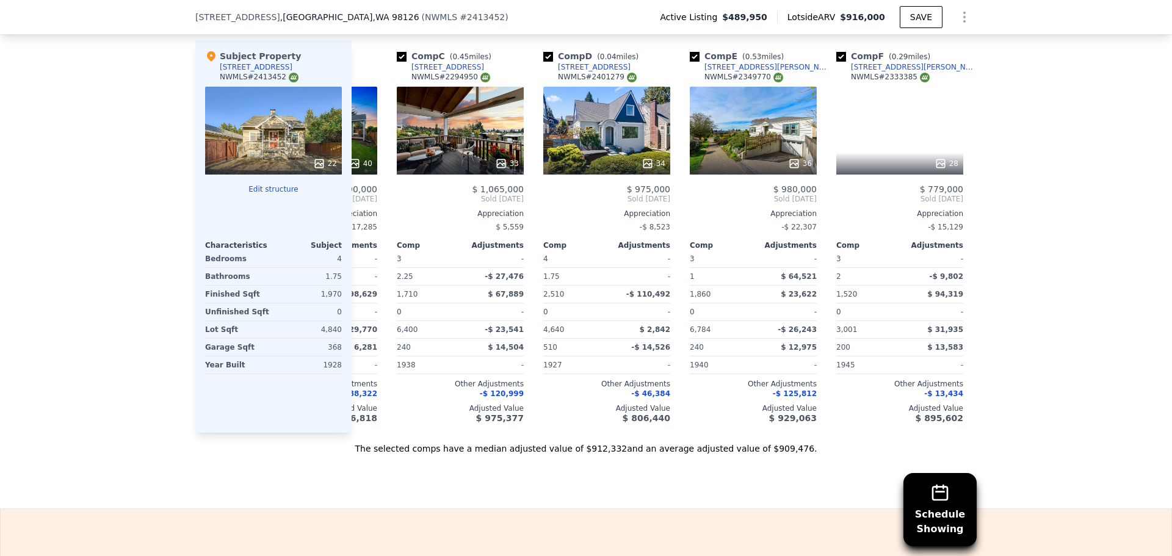
scroll to position [0, 293]
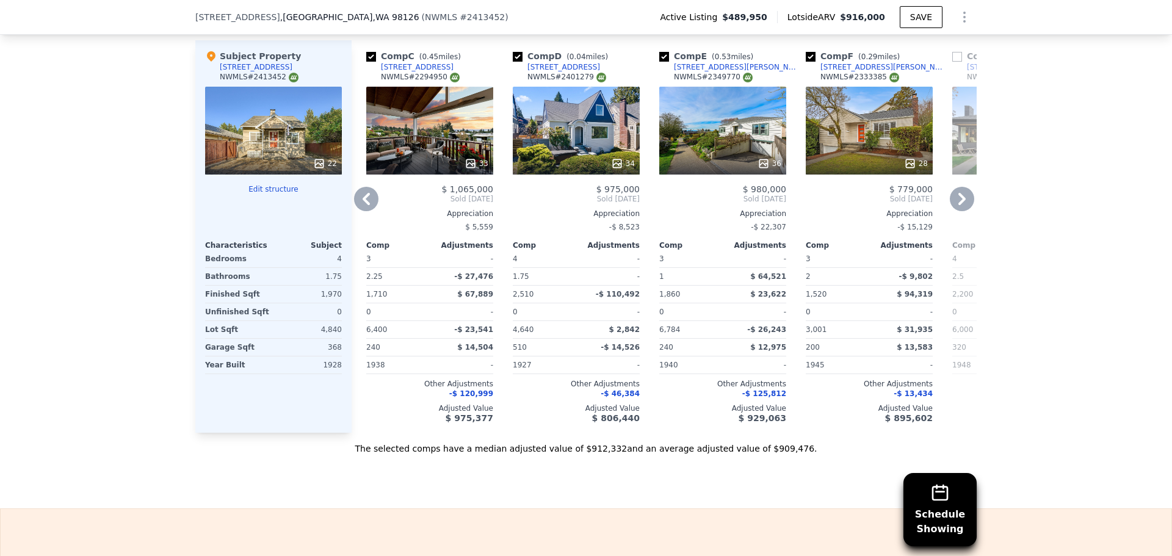
click at [367, 195] on icon at bounding box center [366, 199] width 24 height 24
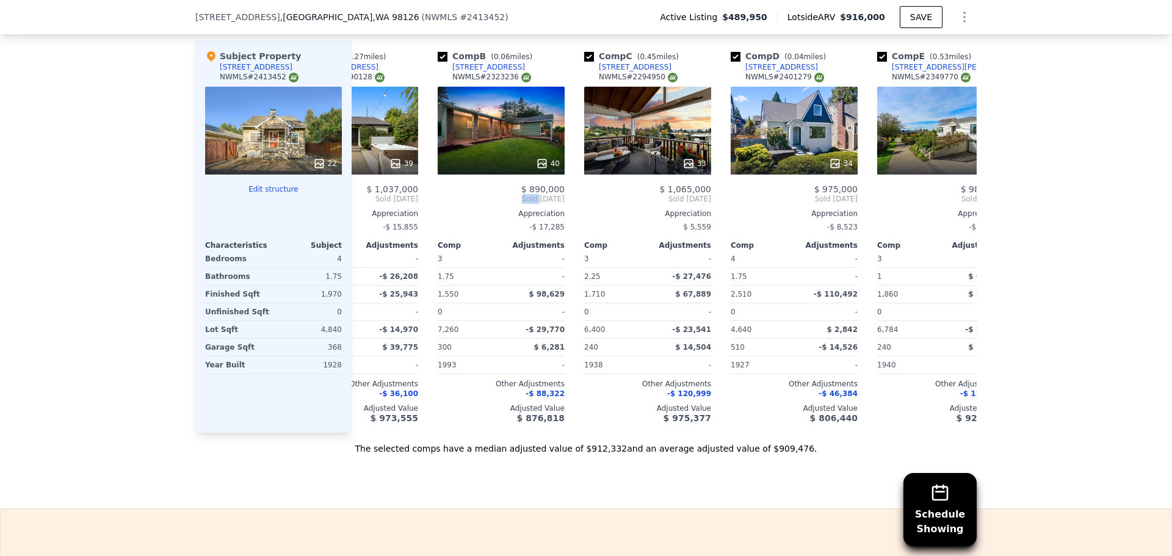
click at [367, 195] on div "Comp A ( 0.27 miles) 5451 35th Ave SW NWMLS # 2290128 39 $ 1,037,000 Sold Feb 2…" at bounding box center [664, 236] width 625 height 392
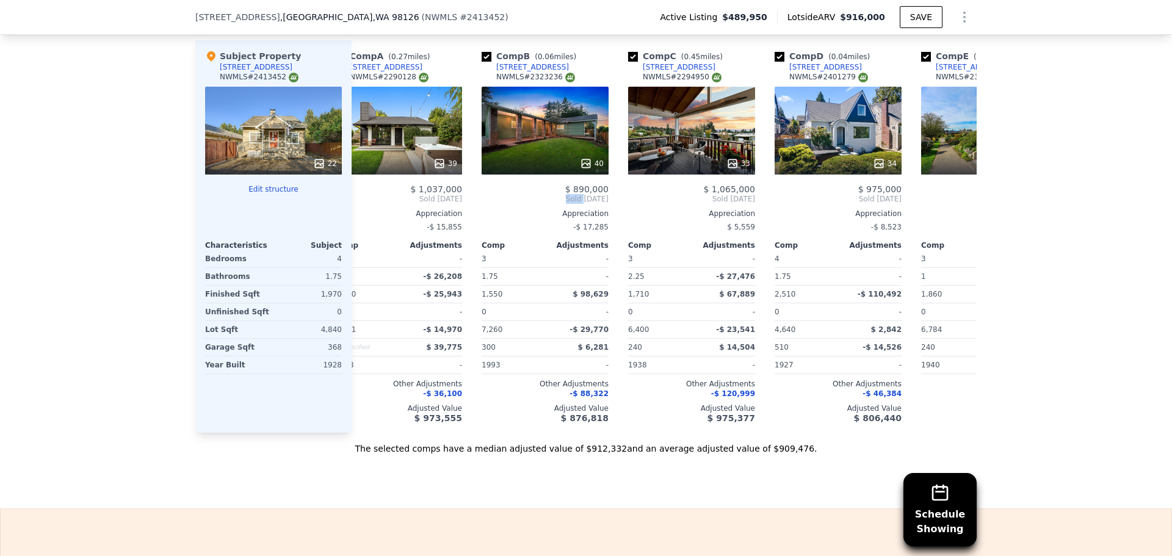
scroll to position [0, 9]
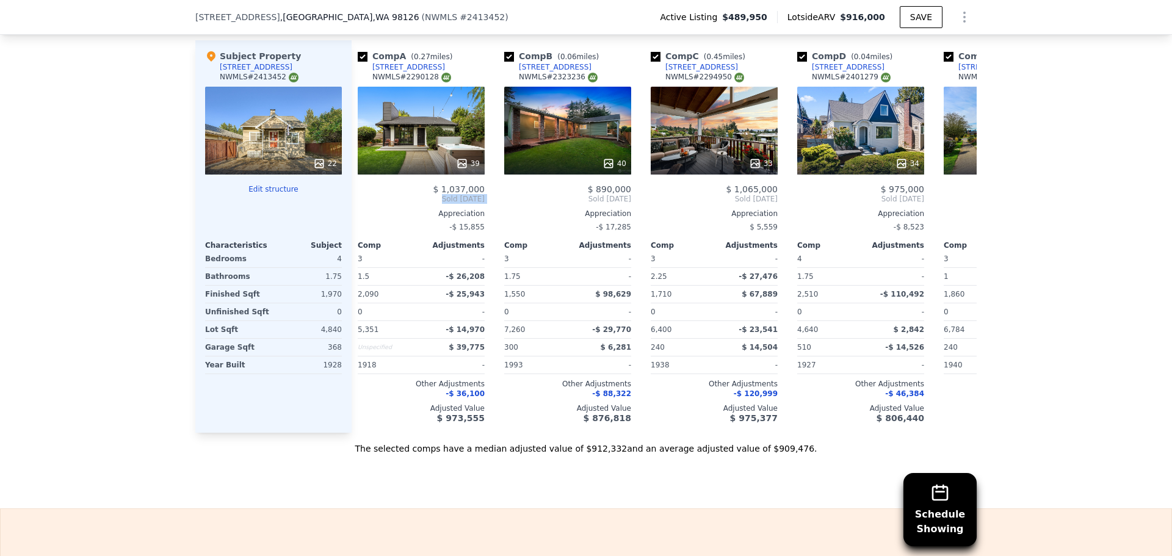
click at [367, 195] on span "Sold Feb 2025" at bounding box center [421, 199] width 127 height 10
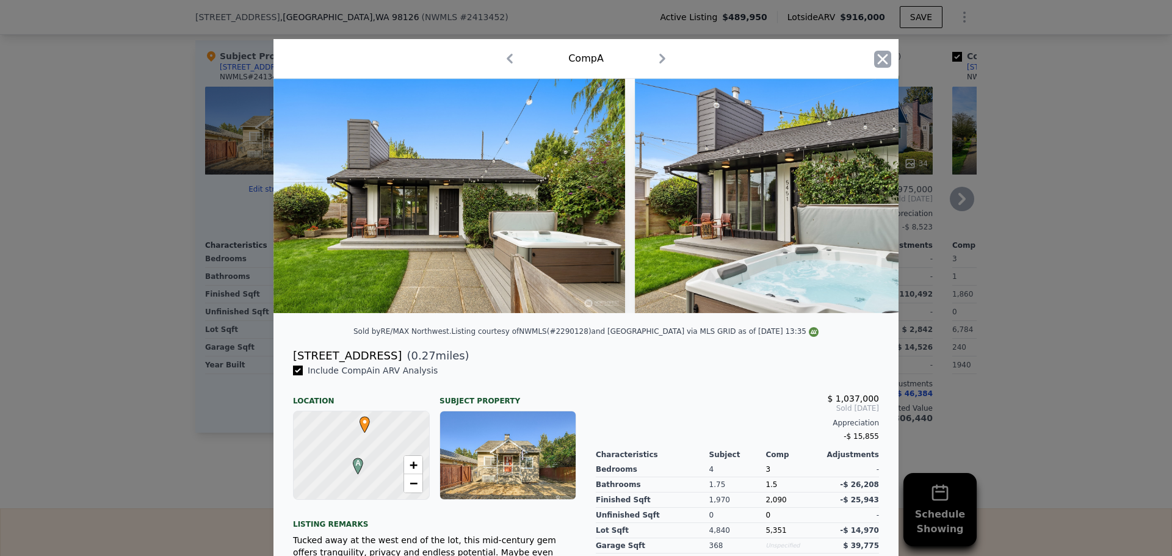
click at [874, 57] on icon "button" at bounding box center [882, 59] width 17 height 17
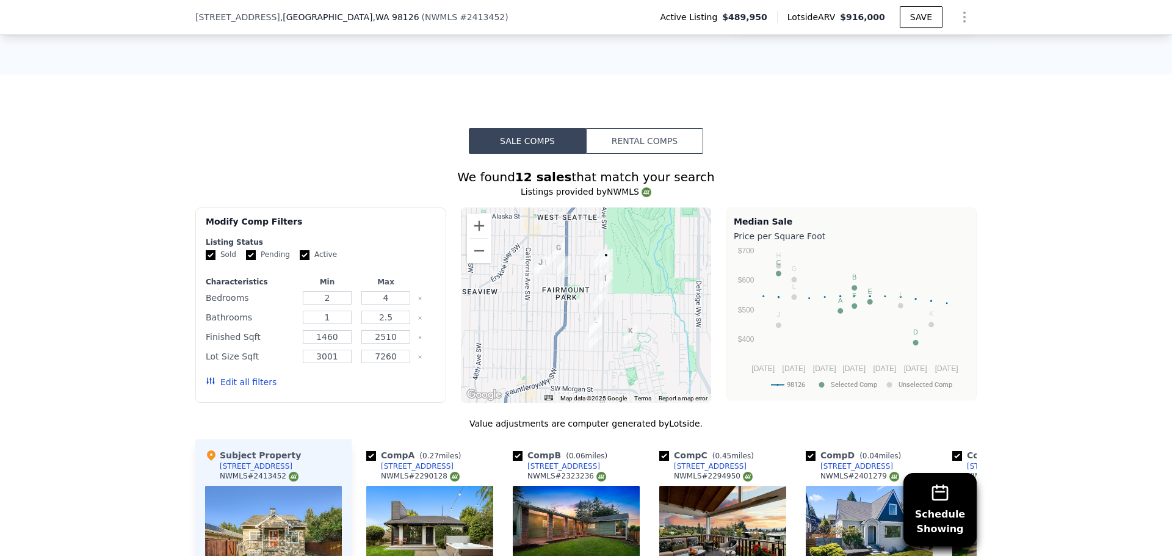
scroll to position [1013, 0]
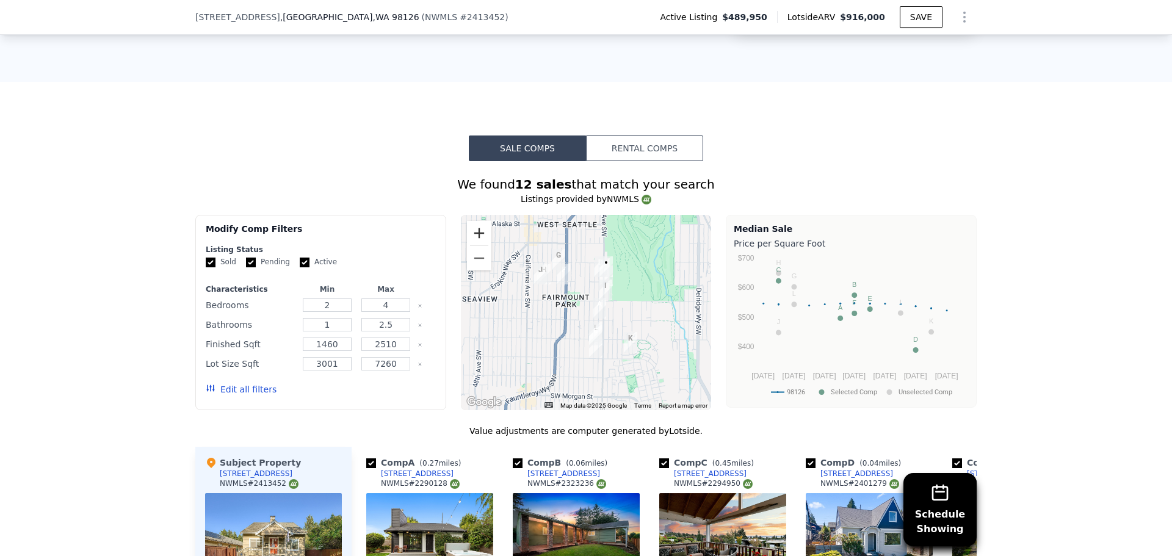
click at [480, 228] on button "Zoom in" at bounding box center [479, 233] width 24 height 24
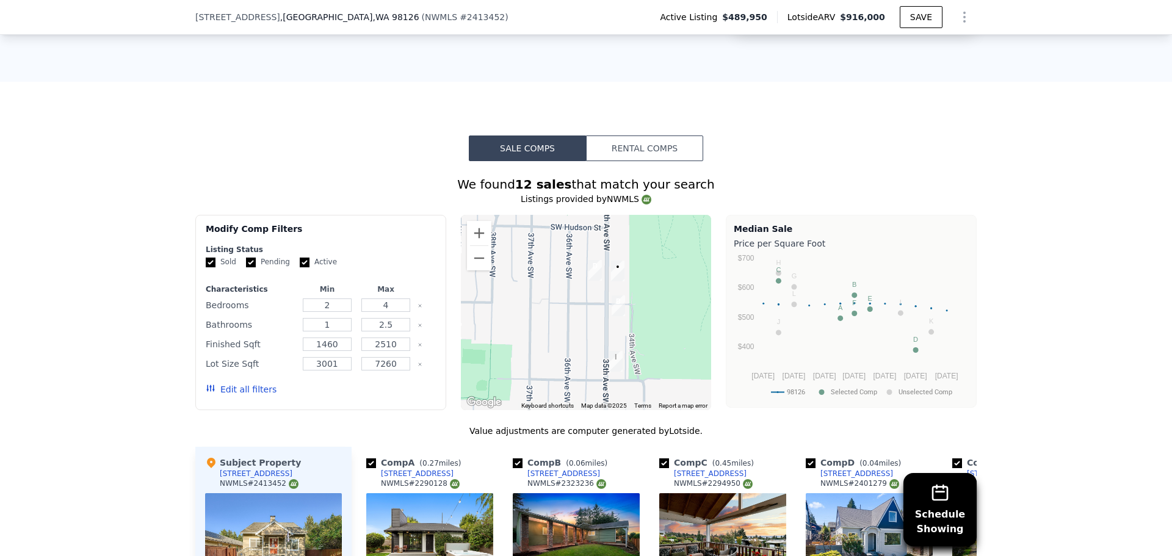
drag, startPoint x: 585, startPoint y: 264, endPoint x: 532, endPoint y: 372, distance: 119.5
click at [532, 372] on div at bounding box center [586, 312] width 251 height 195
click at [475, 231] on button "Zoom in" at bounding box center [479, 233] width 24 height 24
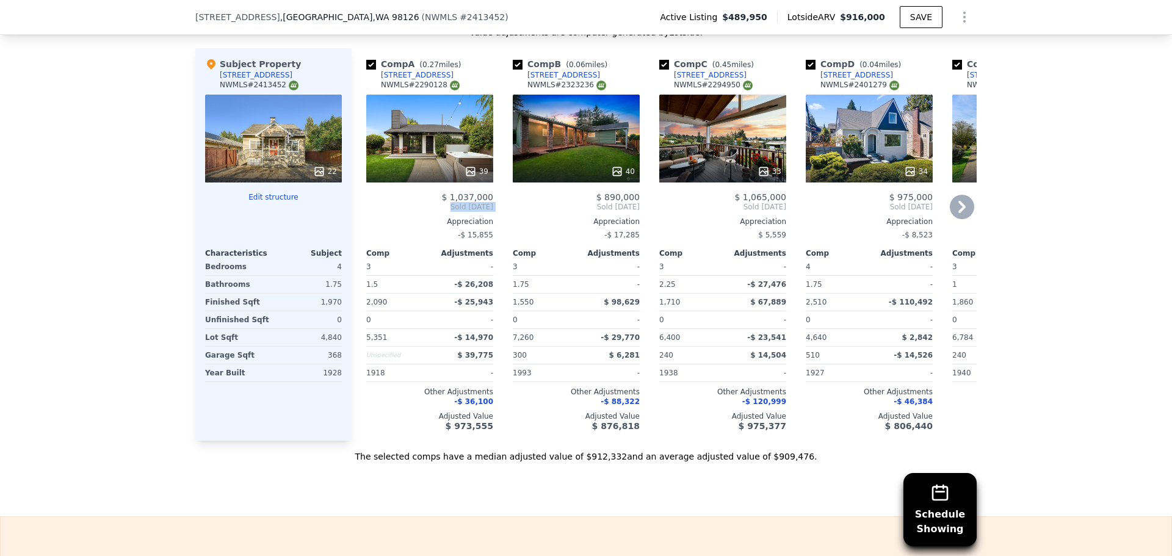
scroll to position [1419, 0]
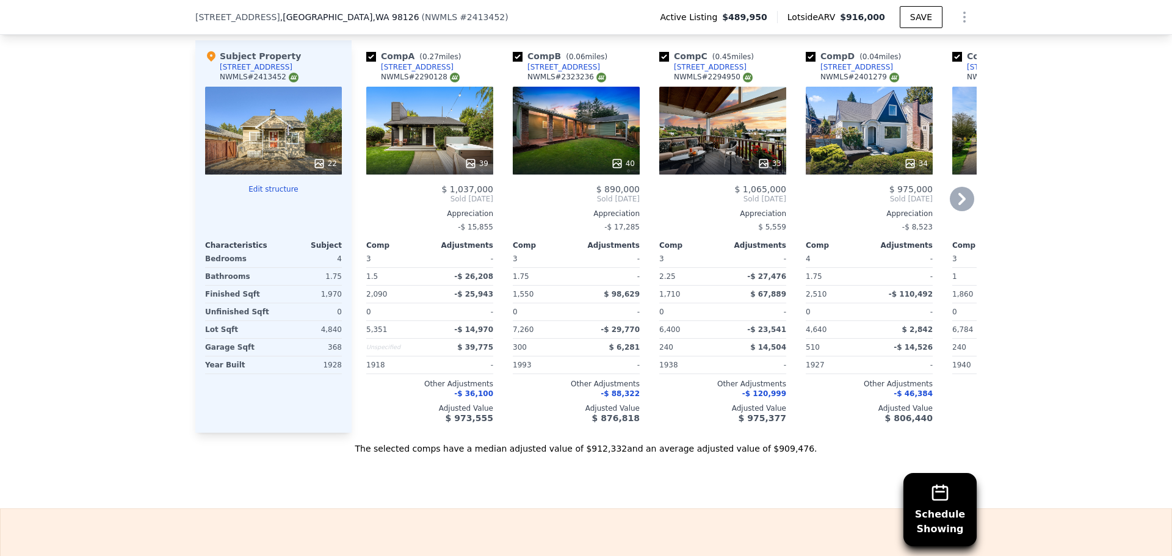
click at [281, 126] on div "22" at bounding box center [273, 131] width 137 height 88
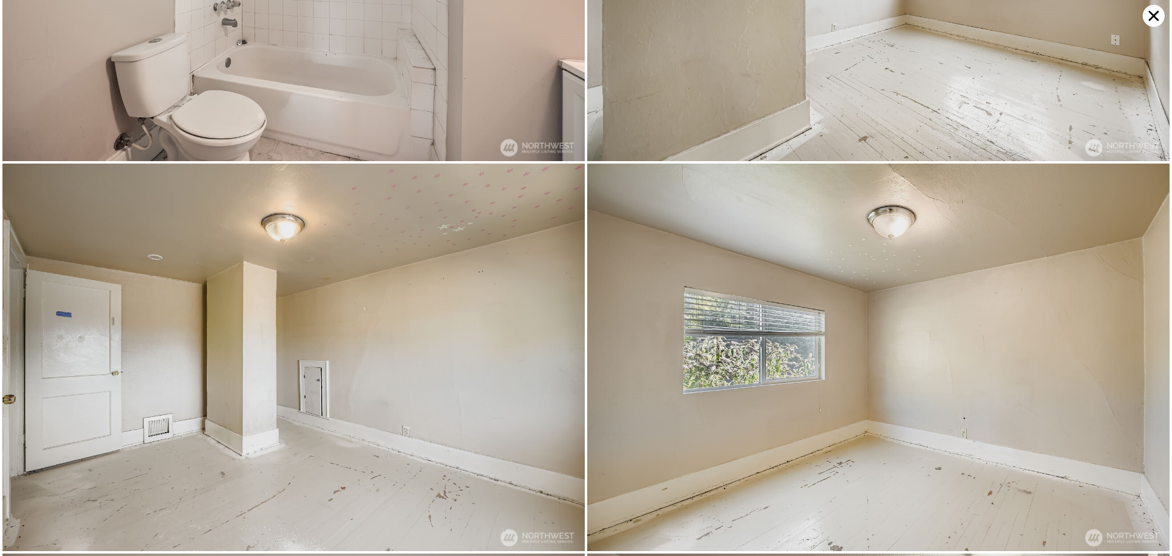
scroll to position [2324, 0]
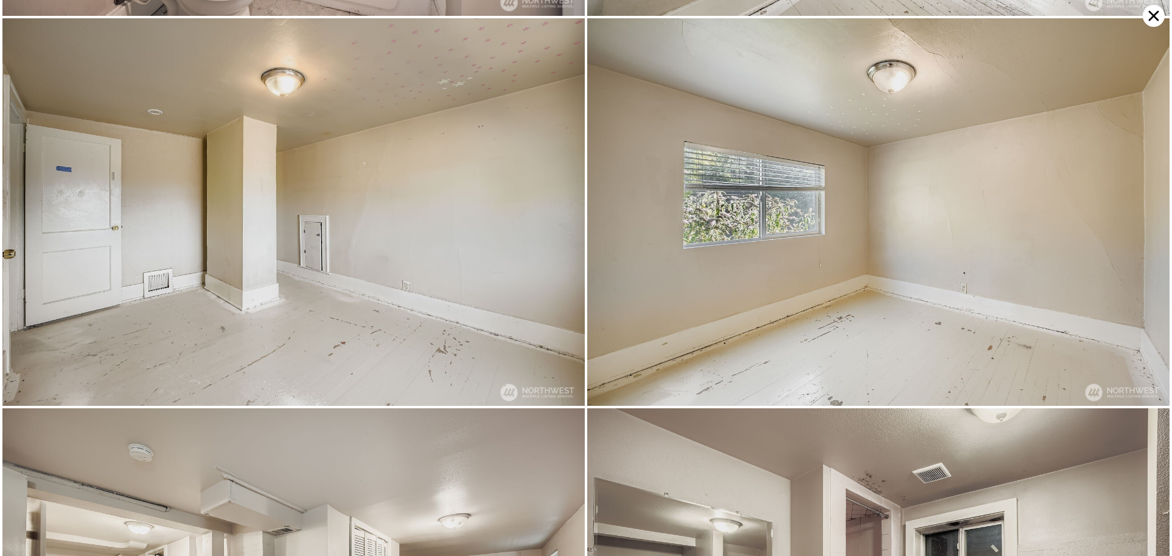
click at [1155, 12] on icon at bounding box center [1153, 16] width 22 height 22
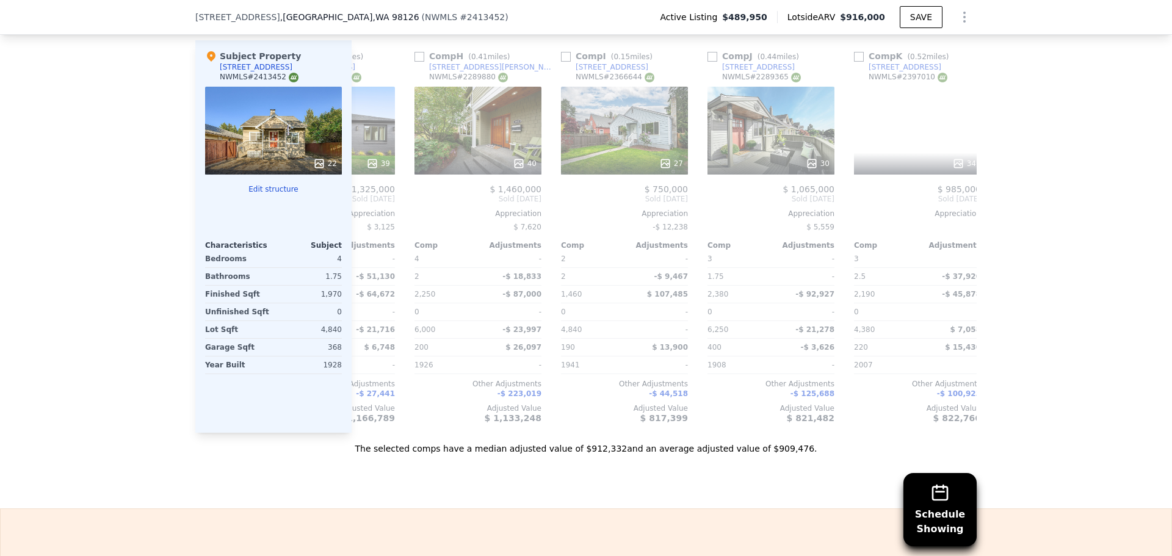
scroll to position [0, 1162]
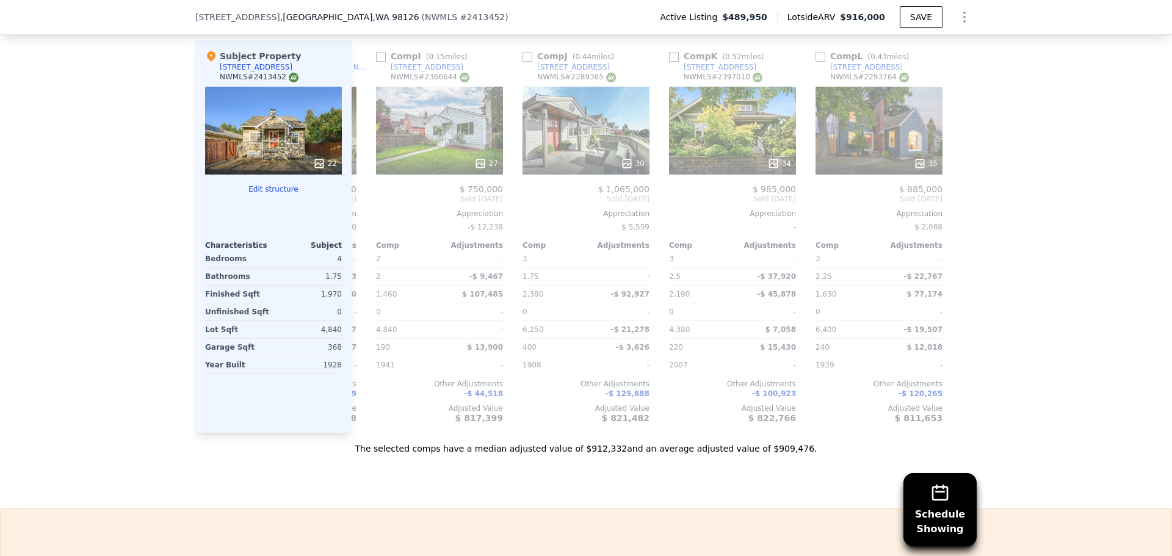
click at [249, 140] on div "22" at bounding box center [273, 131] width 137 height 88
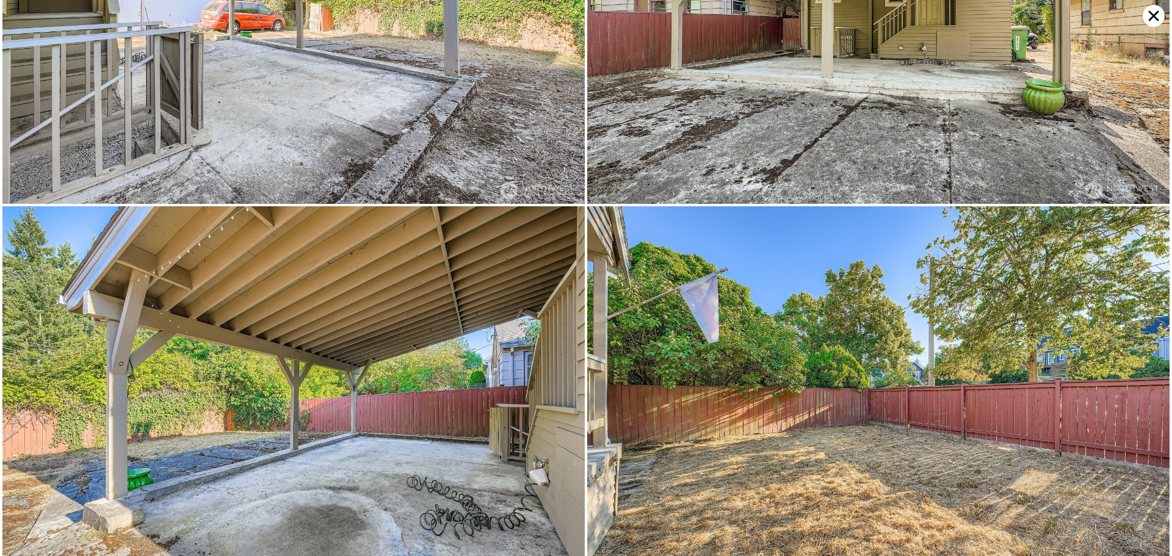
scroll to position [3702, 0]
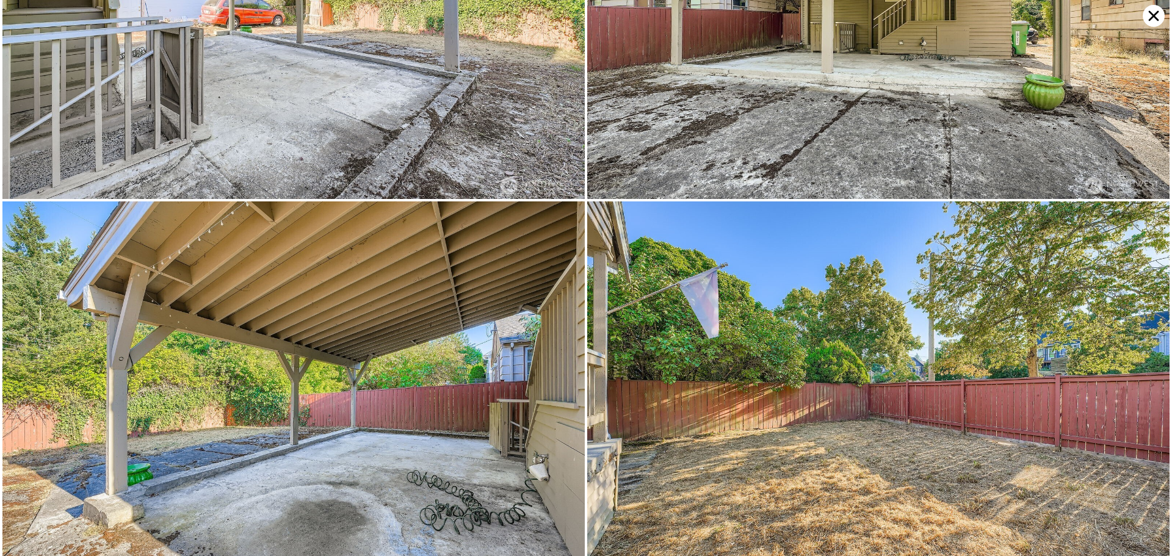
click at [1154, 9] on icon at bounding box center [1153, 16] width 22 height 22
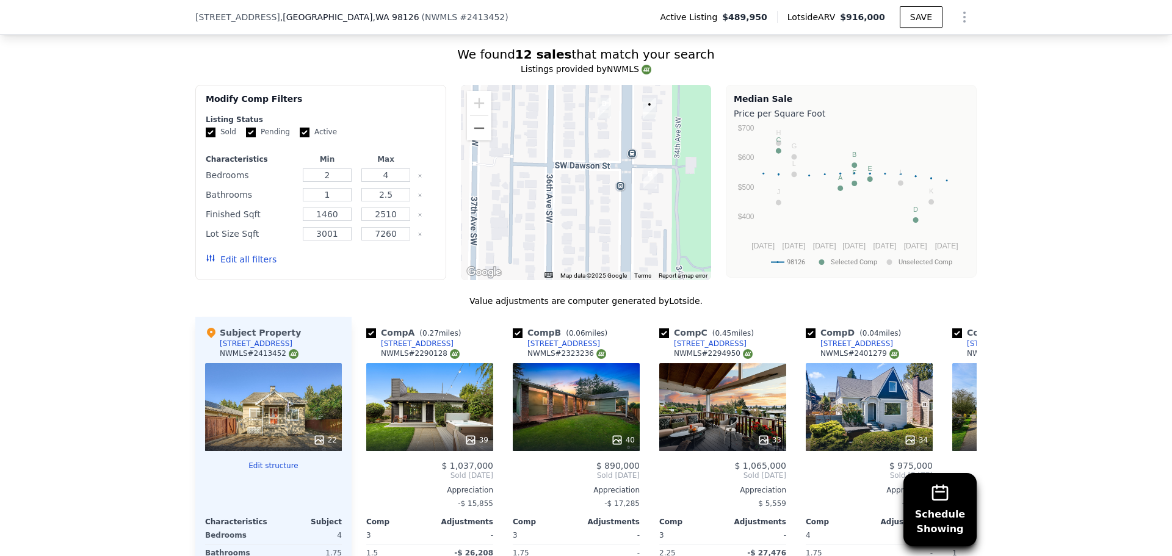
scroll to position [1013, 0]
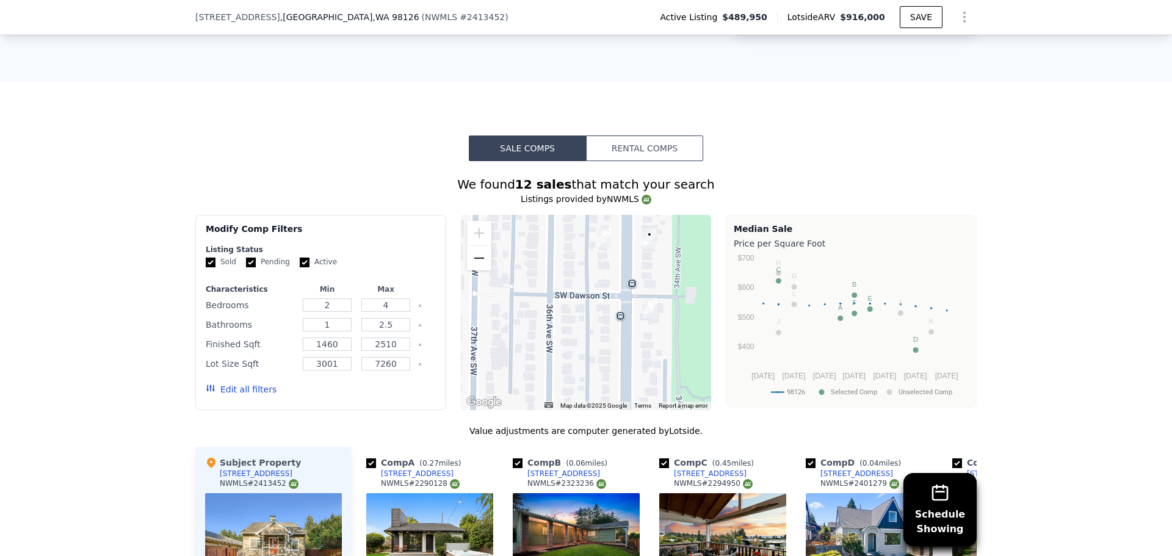
click at [481, 251] on button "Zoom out" at bounding box center [479, 258] width 24 height 24
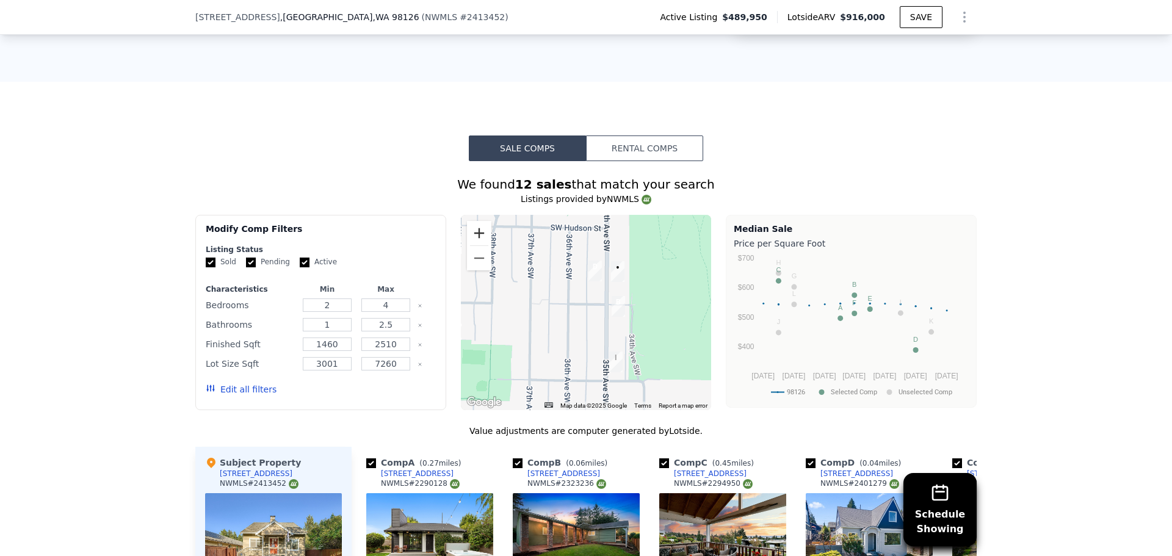
click at [476, 225] on button "Zoom in" at bounding box center [479, 233] width 24 height 24
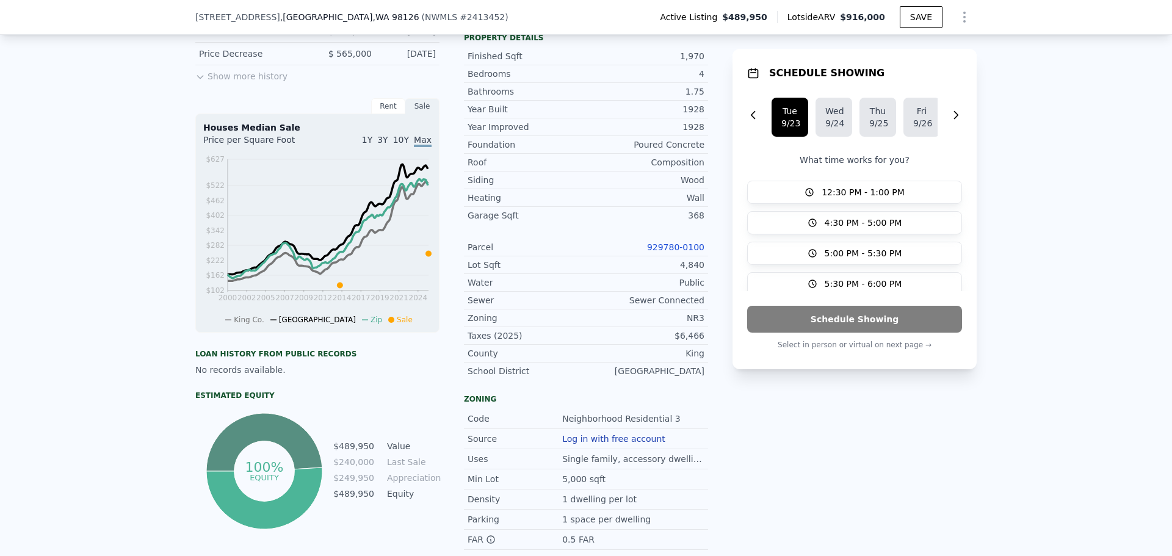
scroll to position [403, 0]
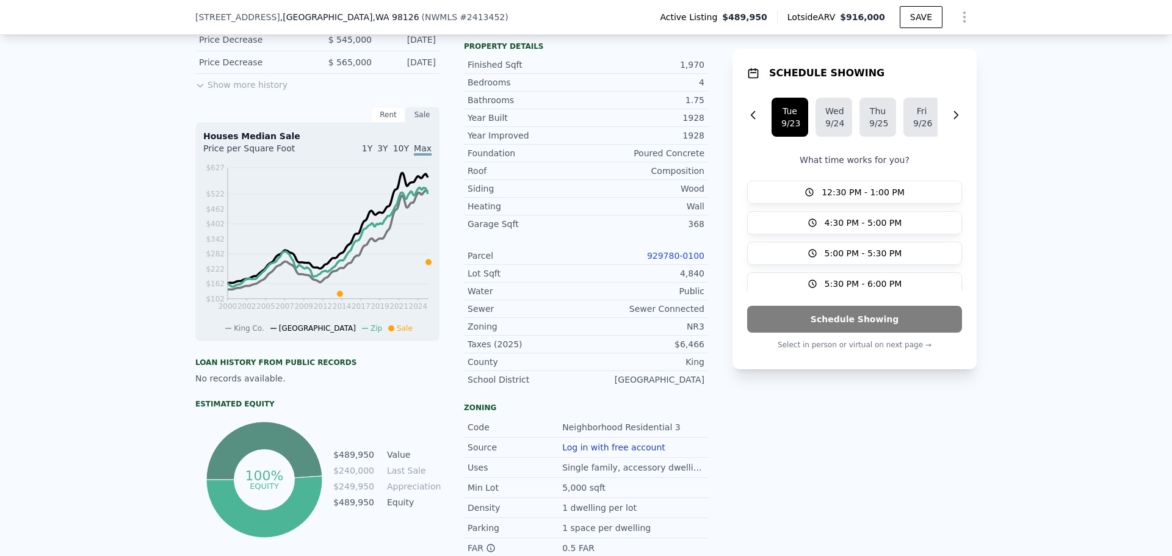
click at [683, 251] on link "929780-0100" at bounding box center [675, 256] width 57 height 10
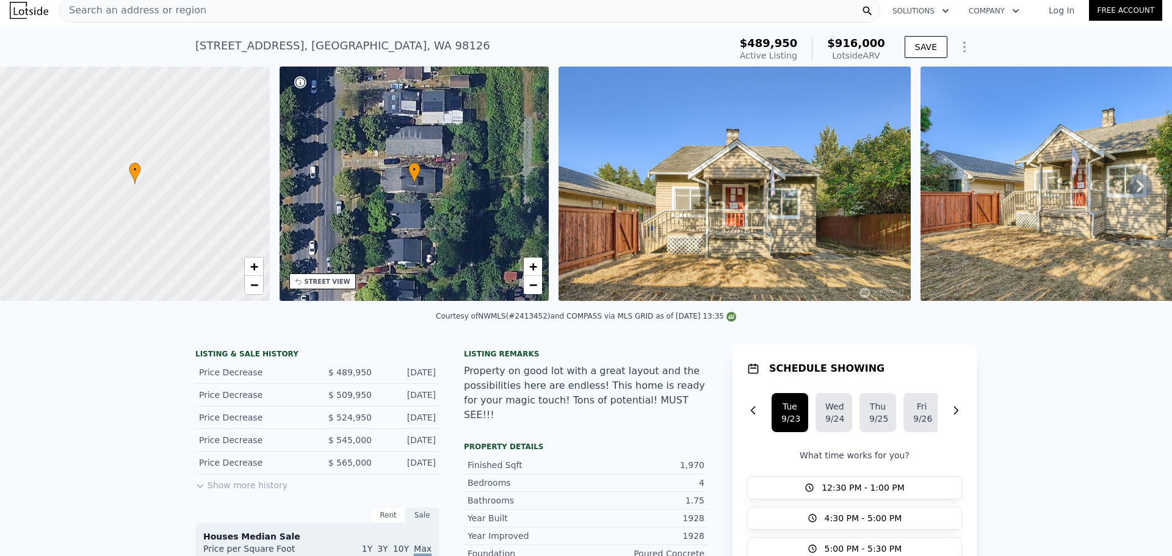
scroll to position [4, 0]
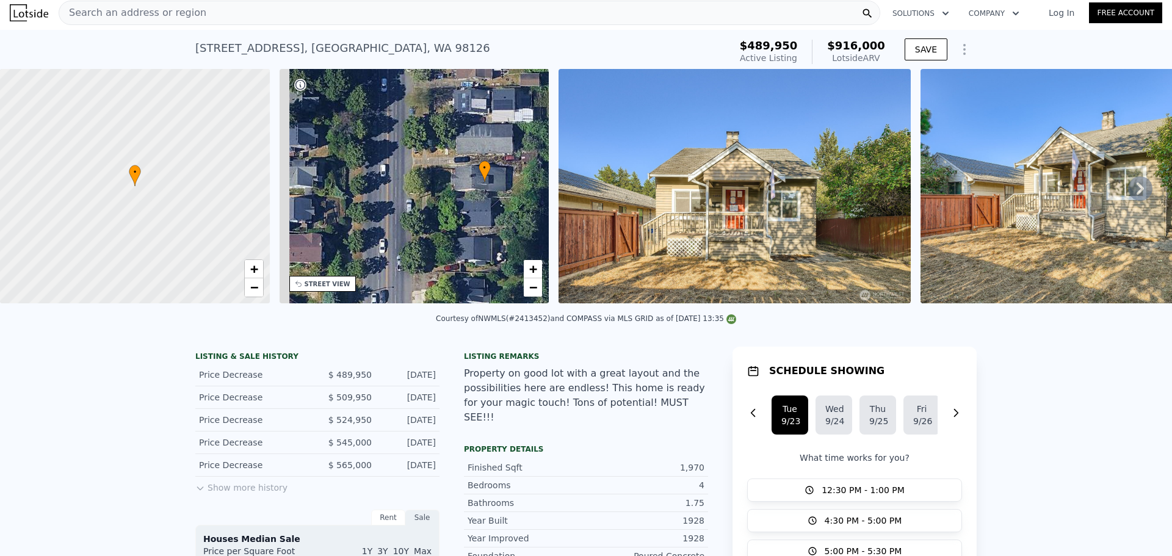
drag, startPoint x: 325, startPoint y: 245, endPoint x: 358, endPoint y: 243, distance: 33.0
click at [358, 243] on div "• + −" at bounding box center [414, 186] width 270 height 234
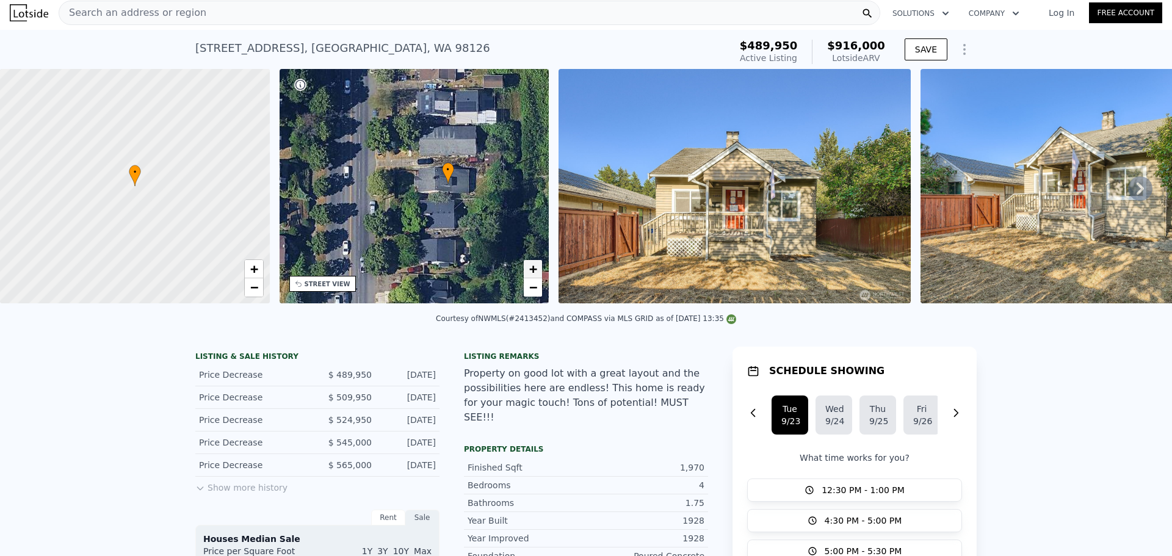
click at [533, 270] on span "+" at bounding box center [533, 268] width 8 height 15
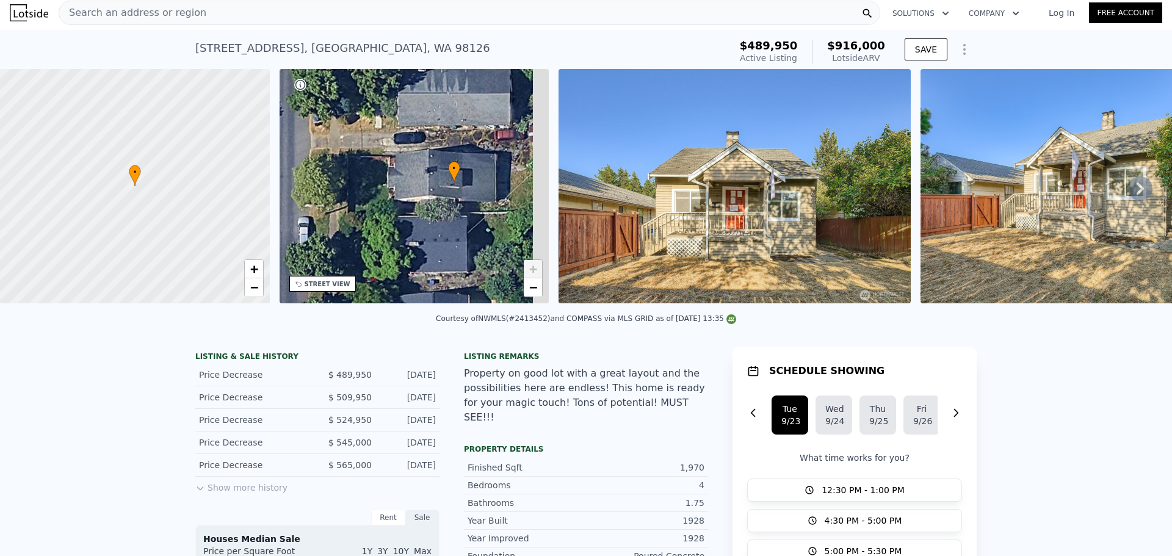
drag, startPoint x: 454, startPoint y: 170, endPoint x: 436, endPoint y: 181, distance: 20.5
click at [448, 170] on span "•" at bounding box center [454, 168] width 12 height 11
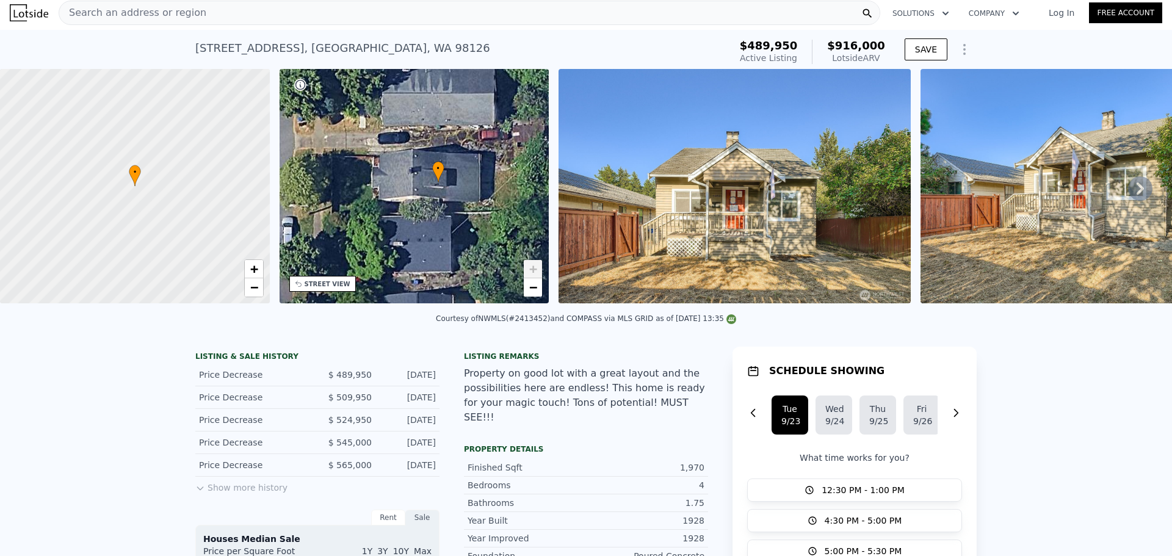
drag, startPoint x: 408, startPoint y: 253, endPoint x: 459, endPoint y: 253, distance: 51.3
click at [459, 253] on div "• + −" at bounding box center [414, 186] width 270 height 234
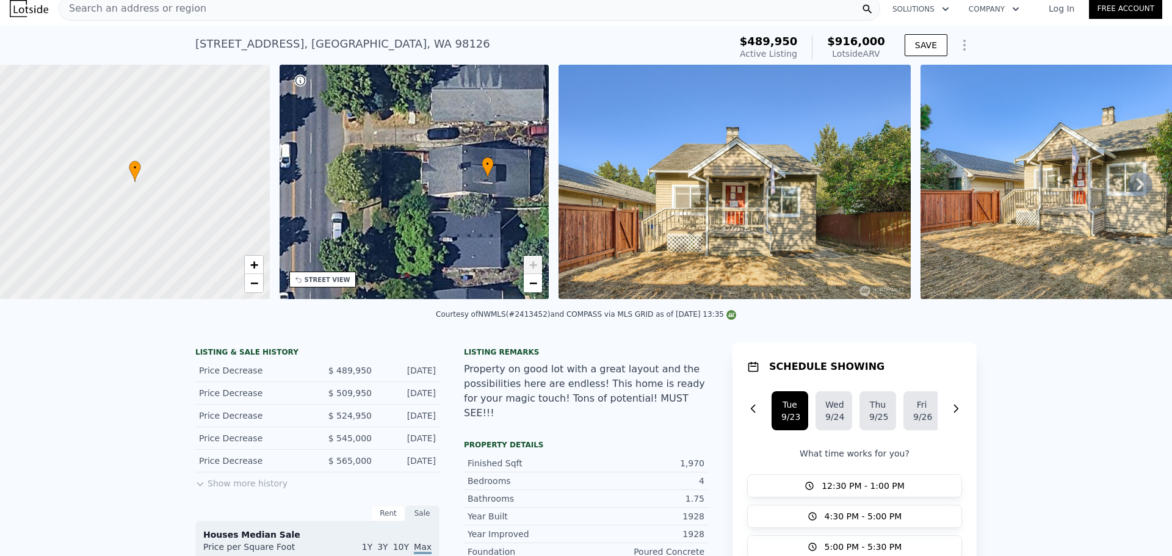
scroll to position [0, 0]
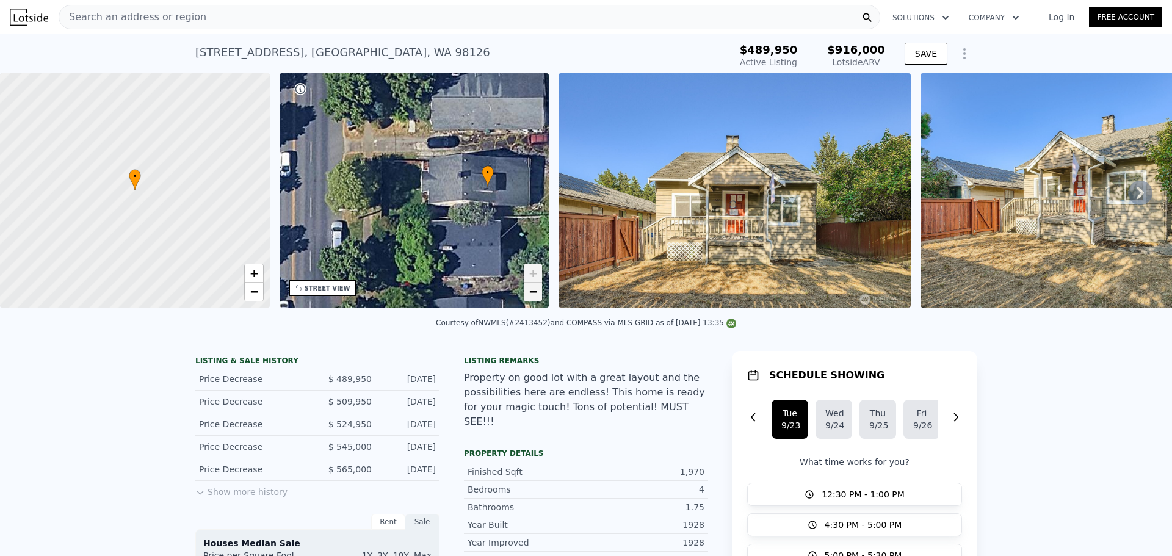
click at [536, 292] on span "−" at bounding box center [533, 291] width 8 height 15
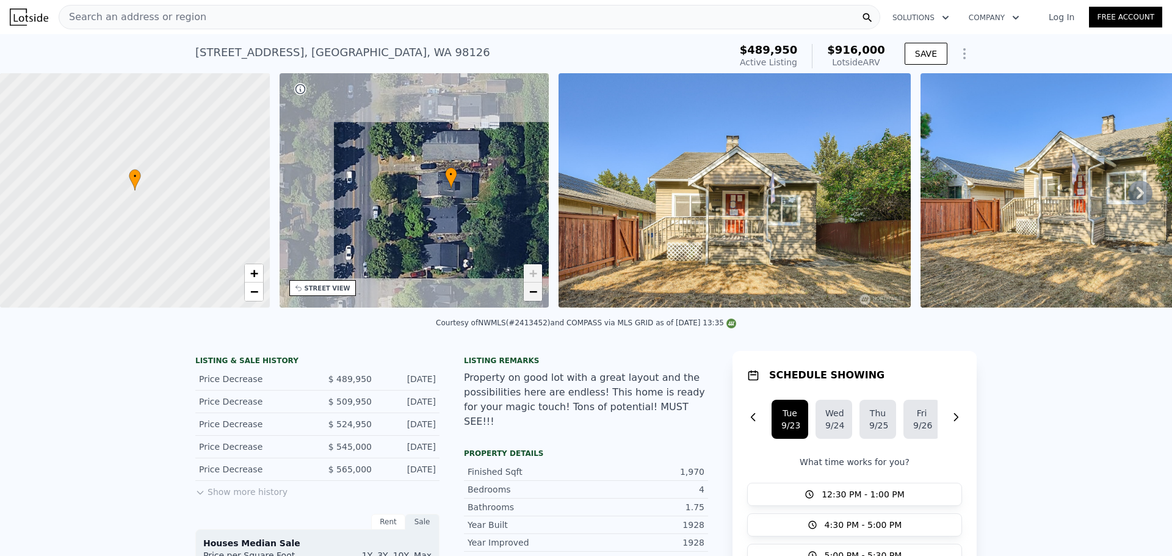
click at [536, 292] on span "−" at bounding box center [533, 291] width 8 height 15
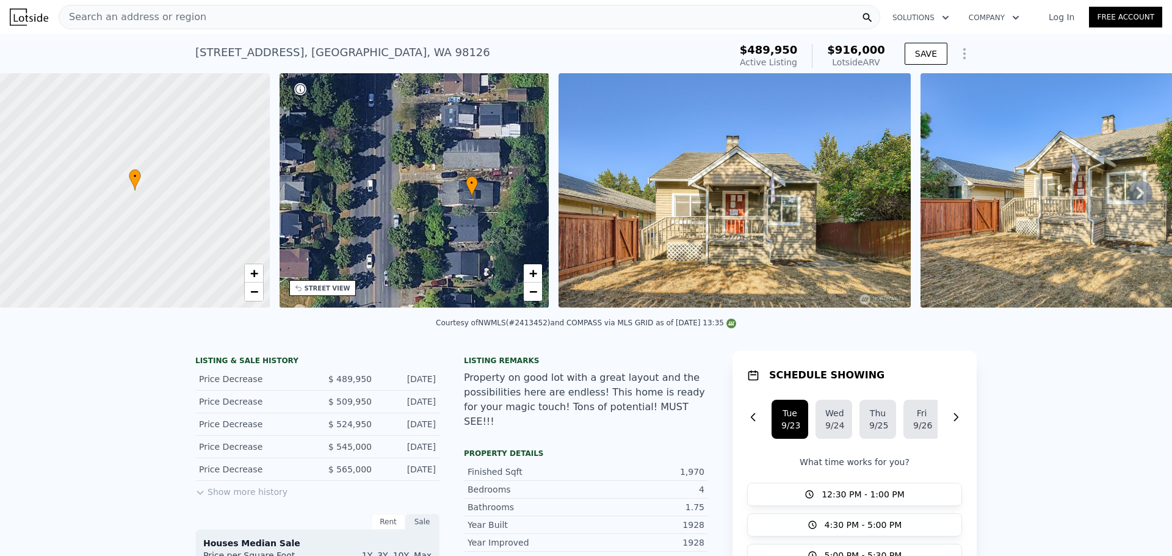
drag, startPoint x: 426, startPoint y: 222, endPoint x: 474, endPoint y: 245, distance: 52.9
click at [474, 245] on div "• + −" at bounding box center [414, 190] width 270 height 234
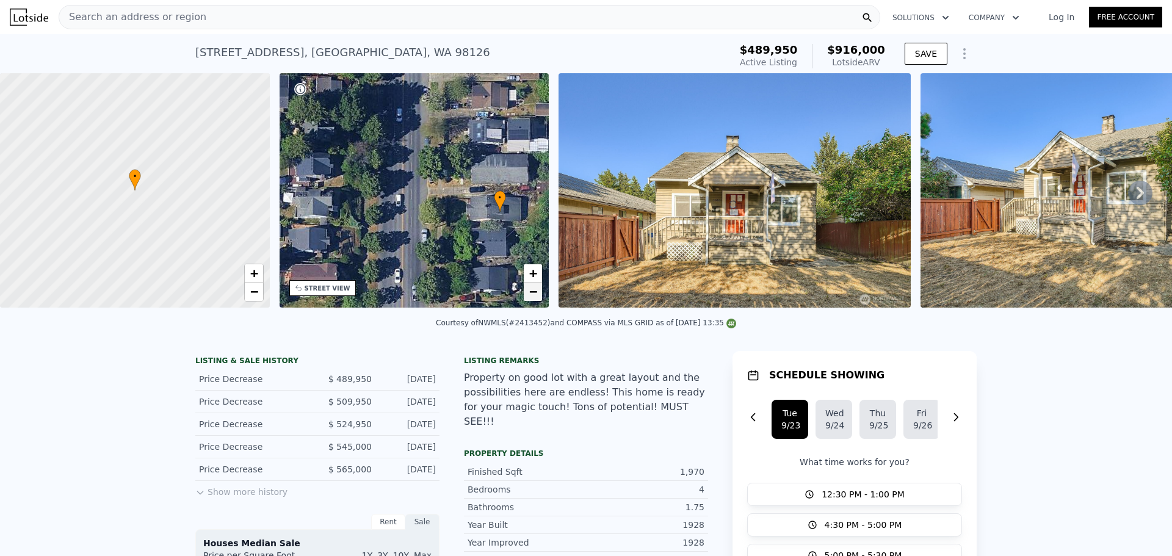
click at [539, 295] on link "−" at bounding box center [533, 292] width 18 height 18
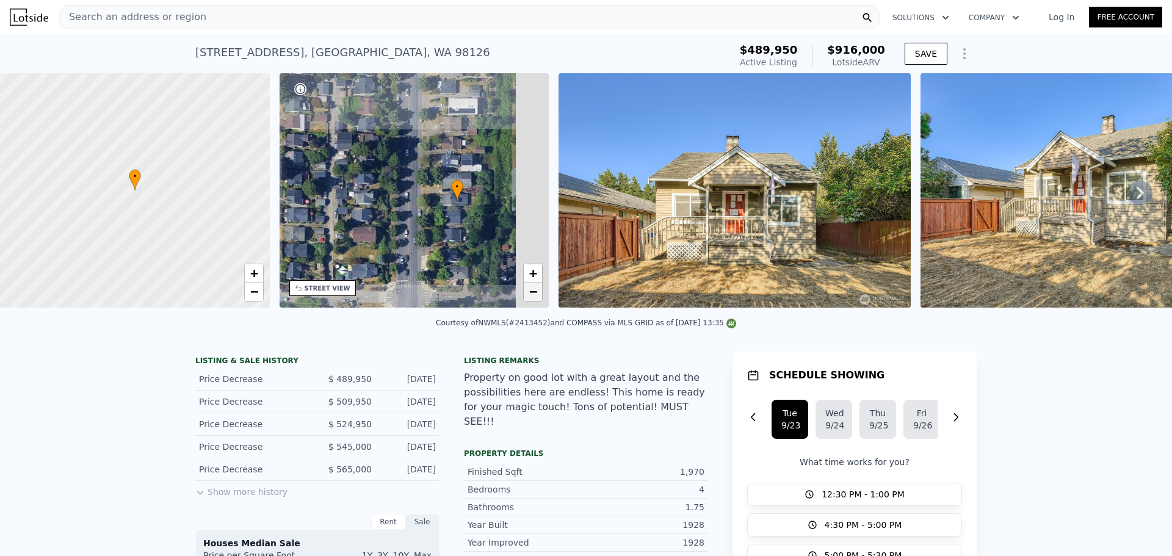
click at [539, 295] on link "−" at bounding box center [533, 292] width 18 height 18
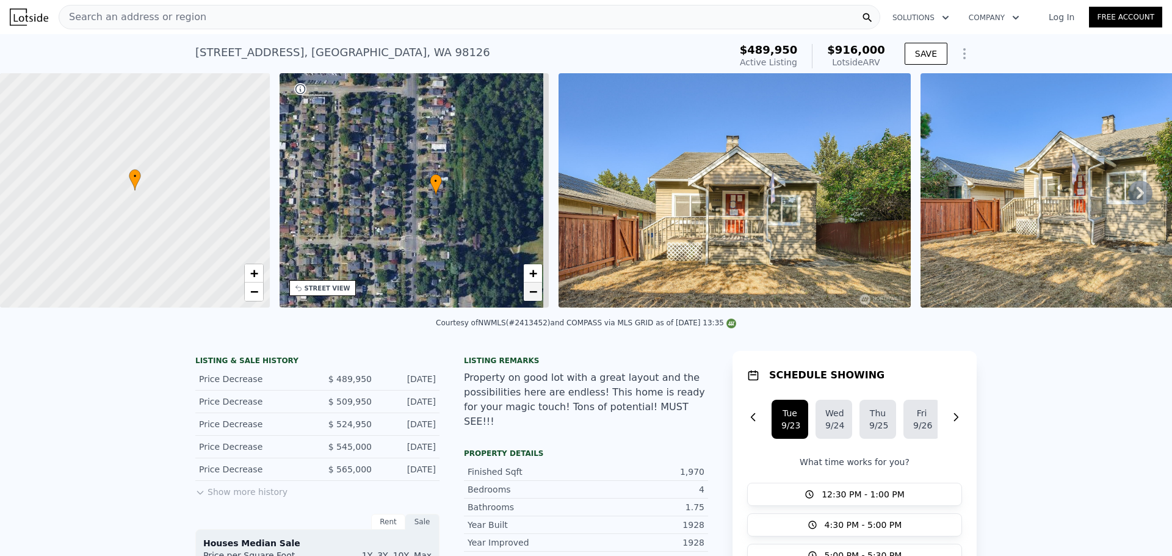
click at [539, 295] on link "−" at bounding box center [533, 292] width 18 height 18
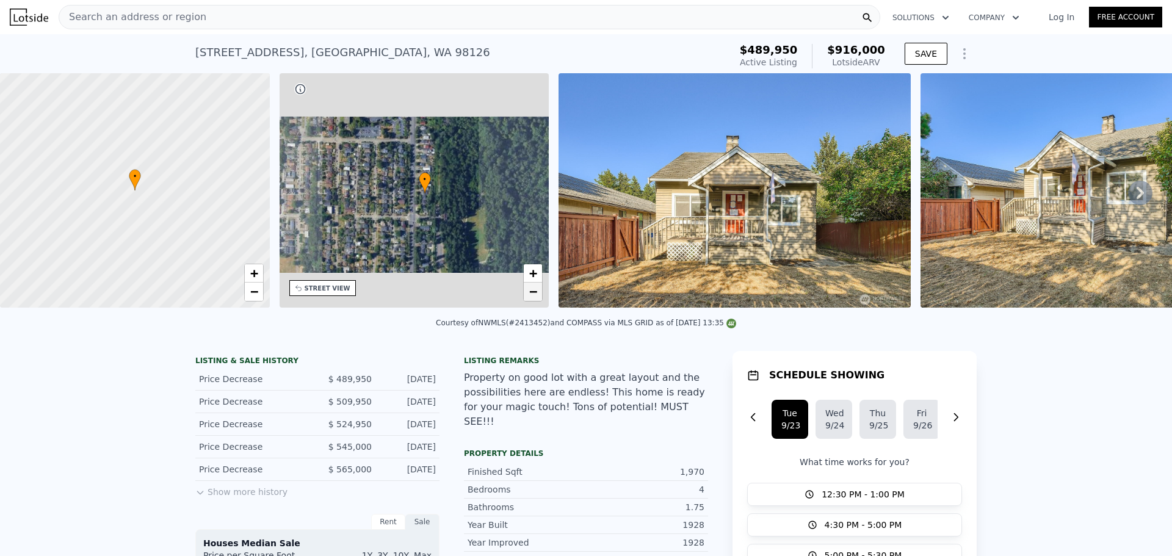
click at [539, 295] on link "−" at bounding box center [533, 292] width 18 height 18
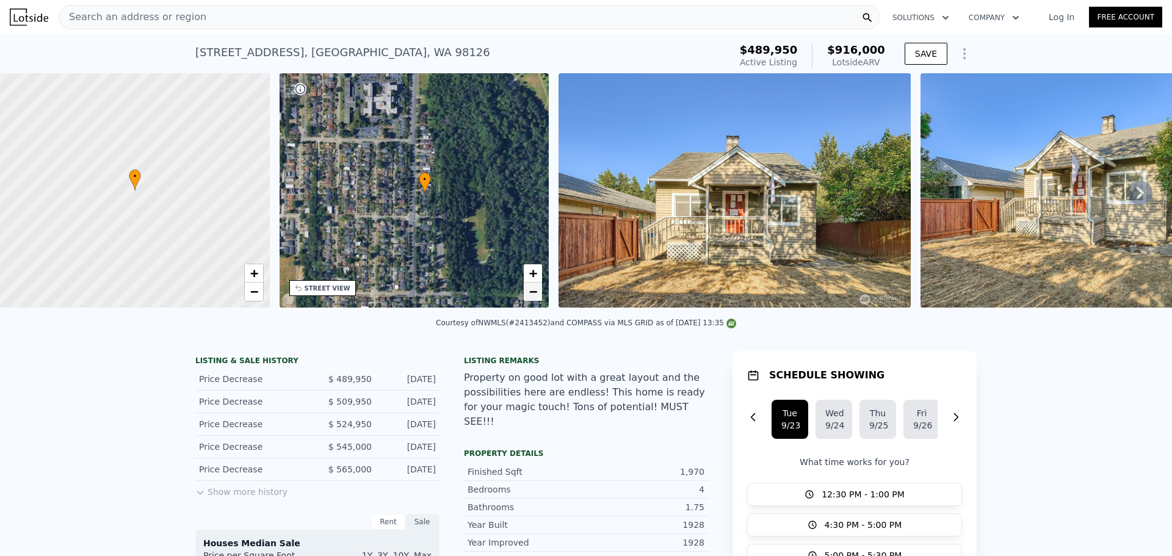
click at [539, 295] on link "−" at bounding box center [533, 292] width 18 height 18
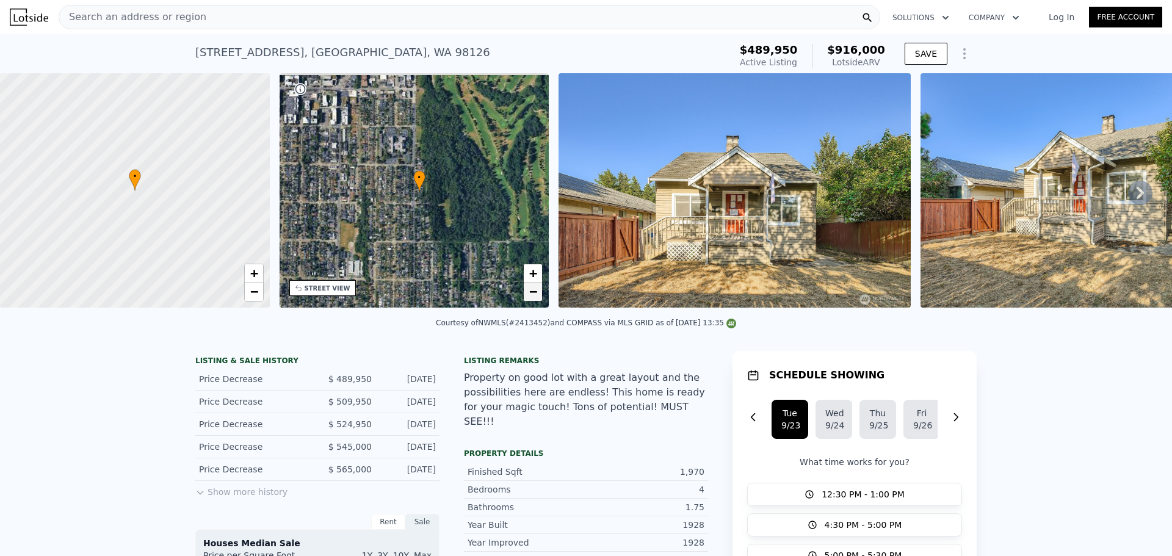
click at [533, 296] on span "−" at bounding box center [533, 291] width 8 height 15
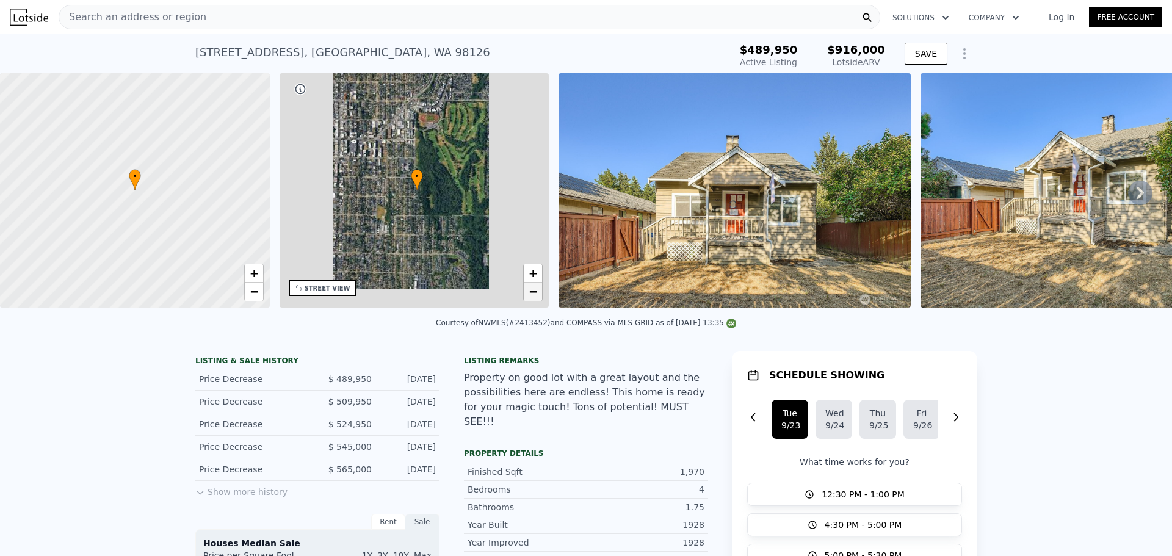
click at [533, 296] on span "−" at bounding box center [533, 291] width 8 height 15
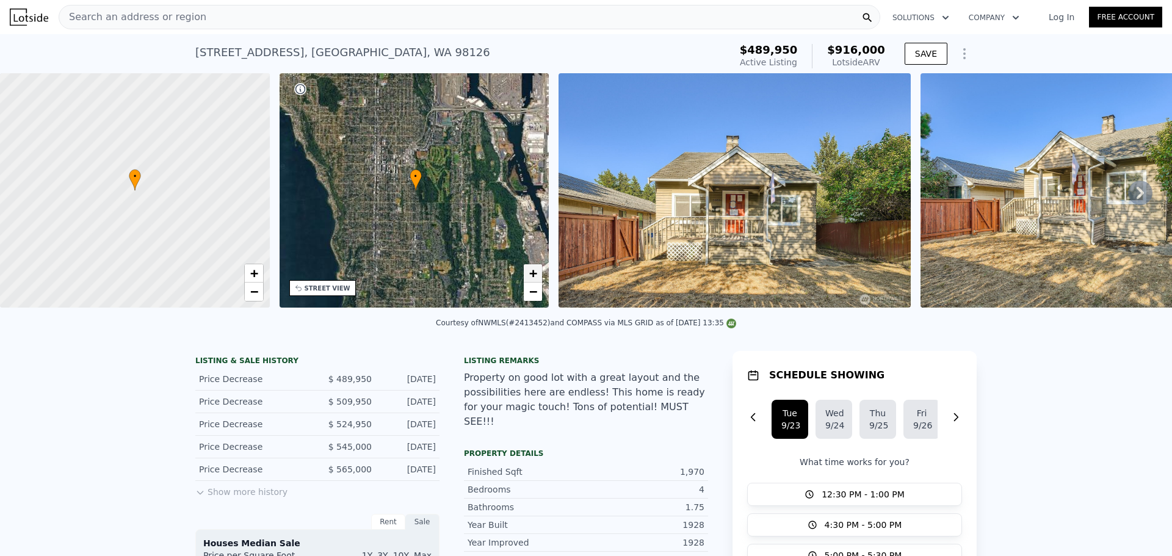
click at [530, 272] on span "+" at bounding box center [533, 272] width 8 height 15
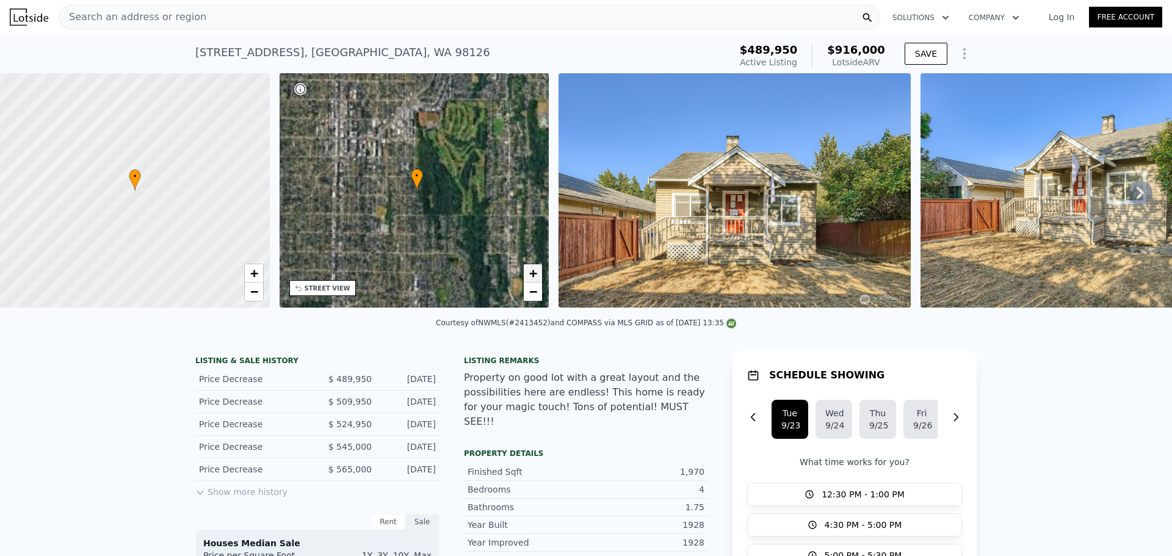
click at [530, 272] on span "+" at bounding box center [533, 272] width 8 height 15
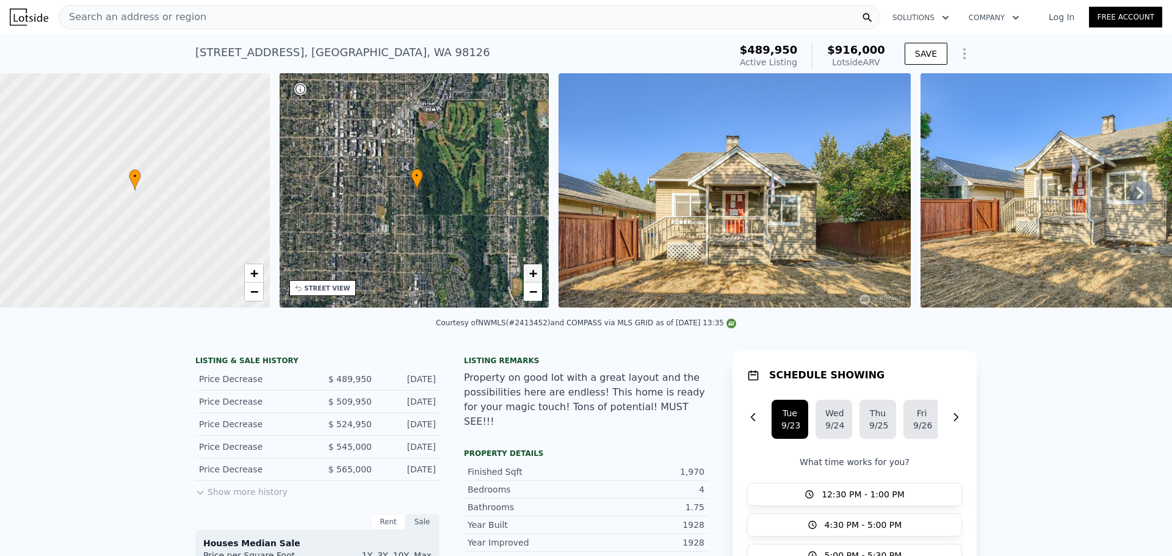
click at [530, 272] on span "+" at bounding box center [533, 272] width 8 height 15
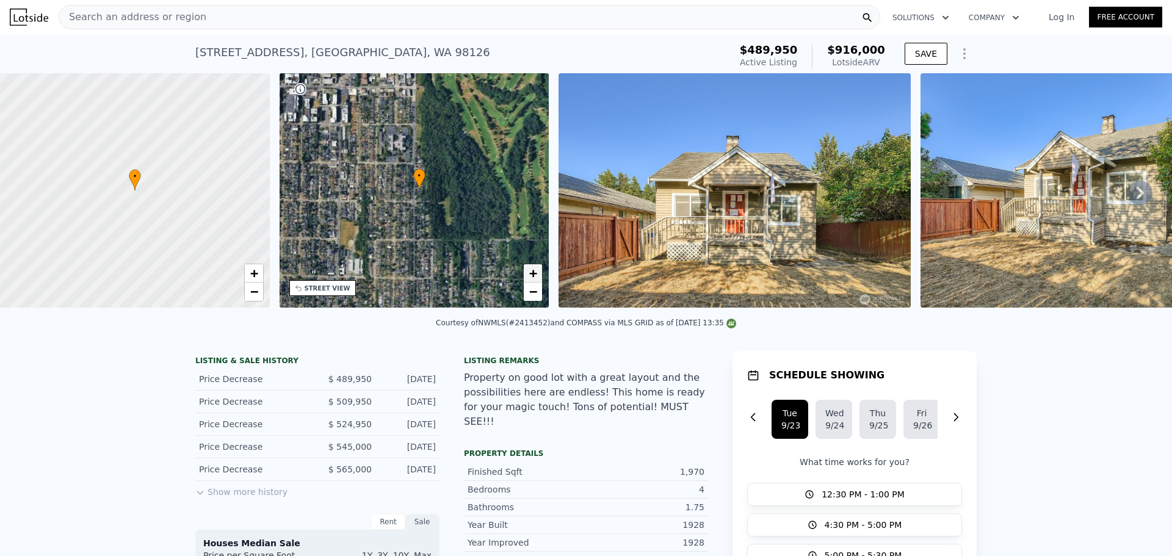
click at [530, 272] on span "+" at bounding box center [533, 272] width 8 height 15
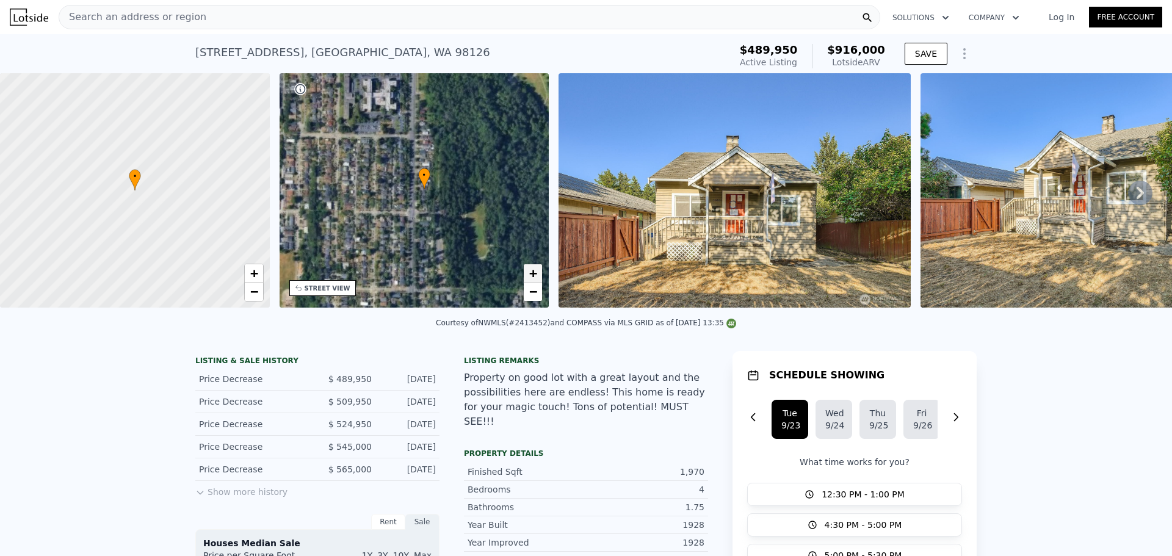
click at [530, 272] on span "+" at bounding box center [533, 272] width 8 height 15
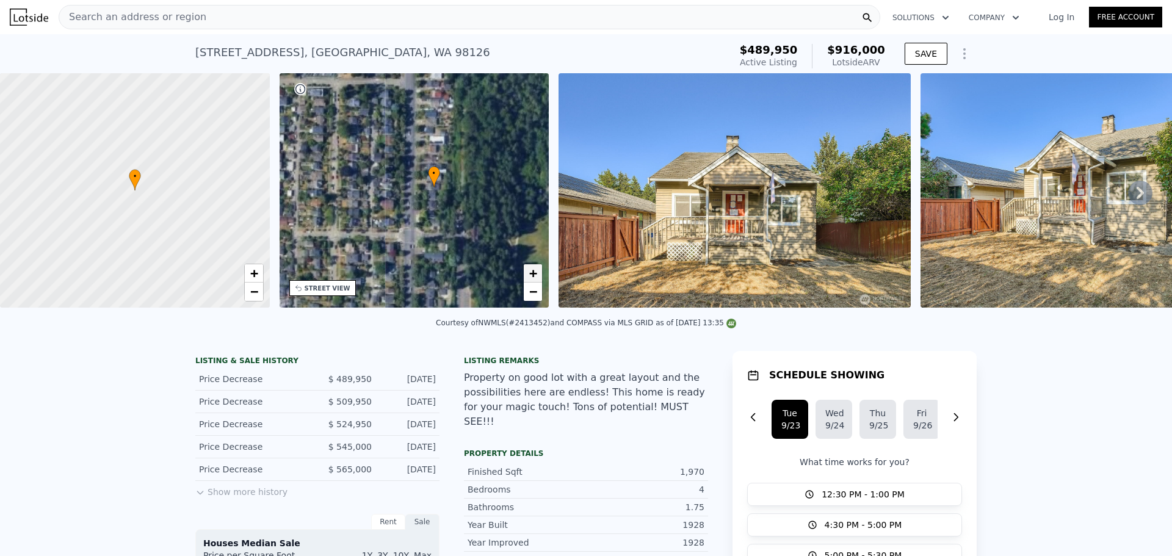
click at [530, 272] on span "+" at bounding box center [533, 272] width 8 height 15
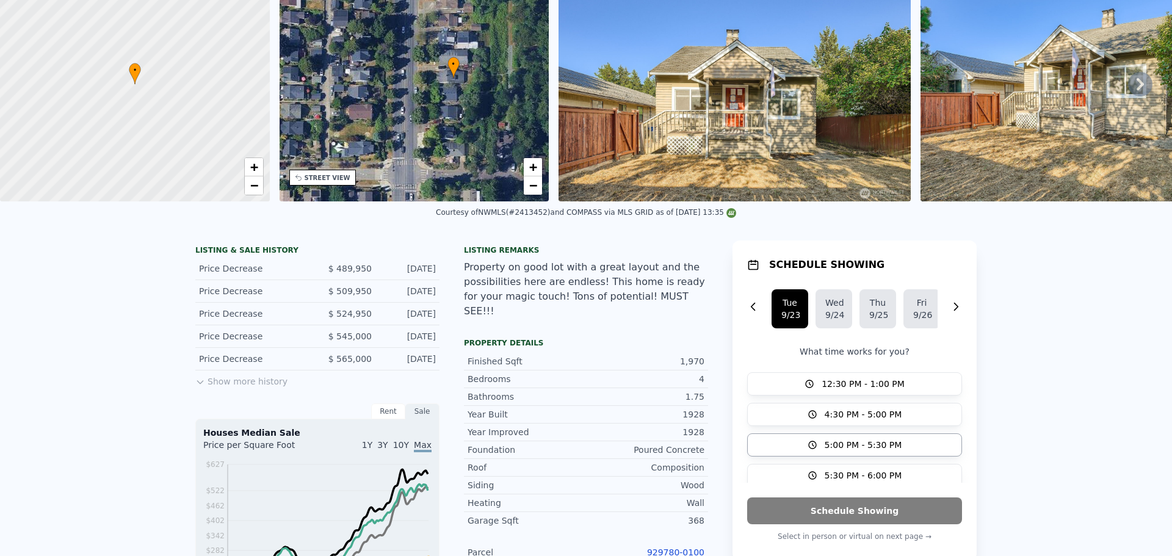
scroll to position [4, 0]
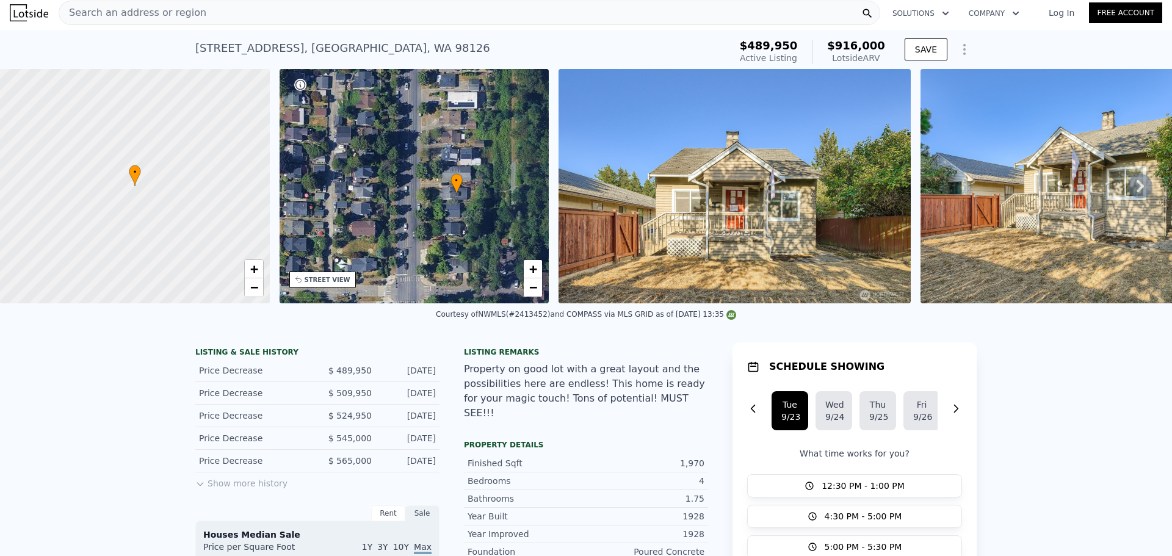
drag, startPoint x: 348, startPoint y: 197, endPoint x: 352, endPoint y: 212, distance: 15.0
click at [352, 212] on div "• + −" at bounding box center [414, 186] width 270 height 234
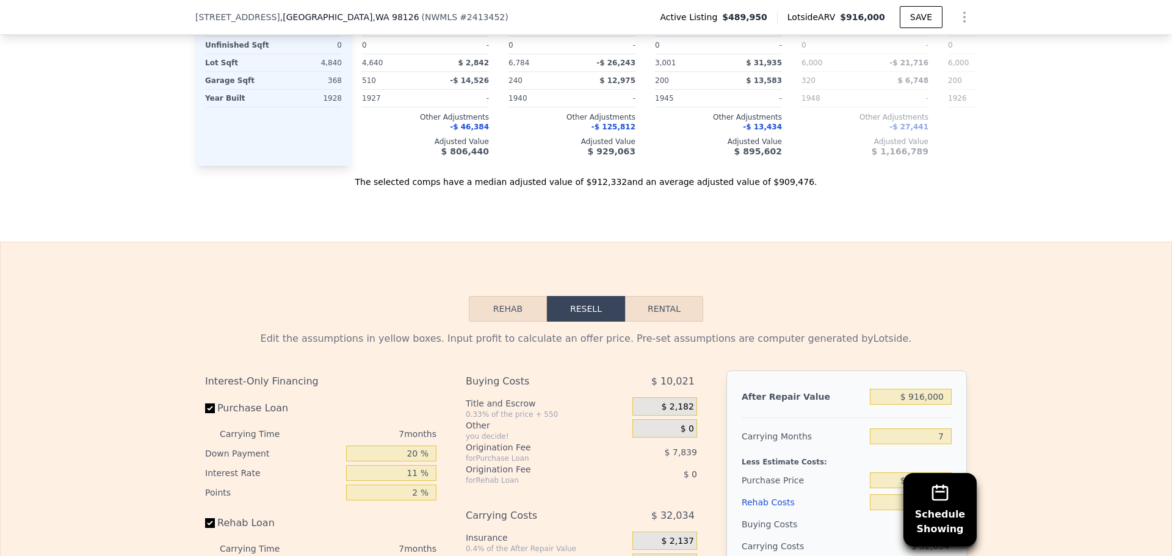
scroll to position [1831, 0]
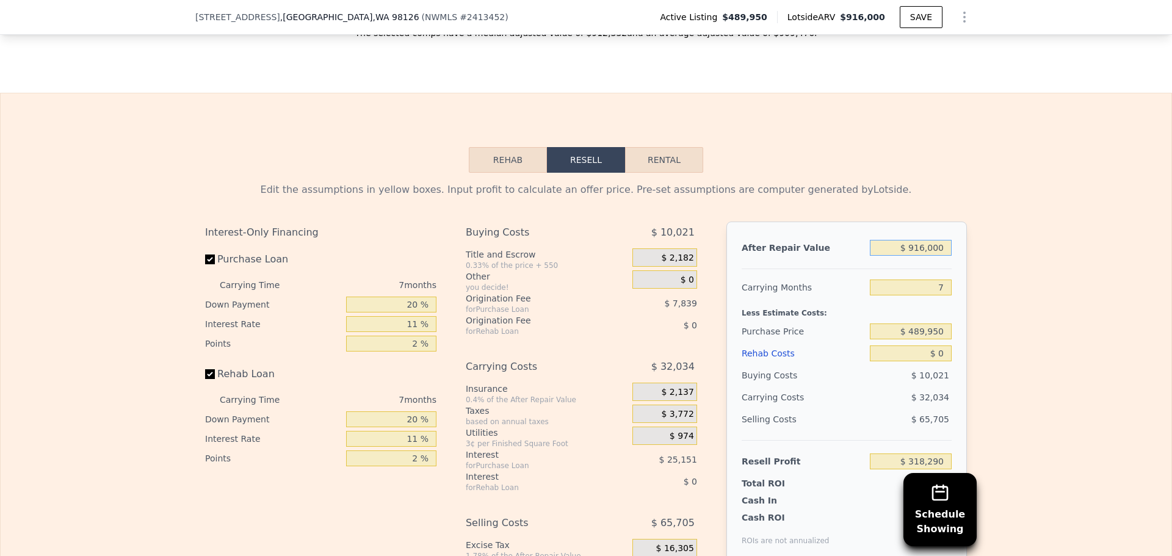
click at [924, 254] on input "$ 916,000" at bounding box center [911, 248] width 82 height 16
type input "$ 7"
type input "-$ 530,411"
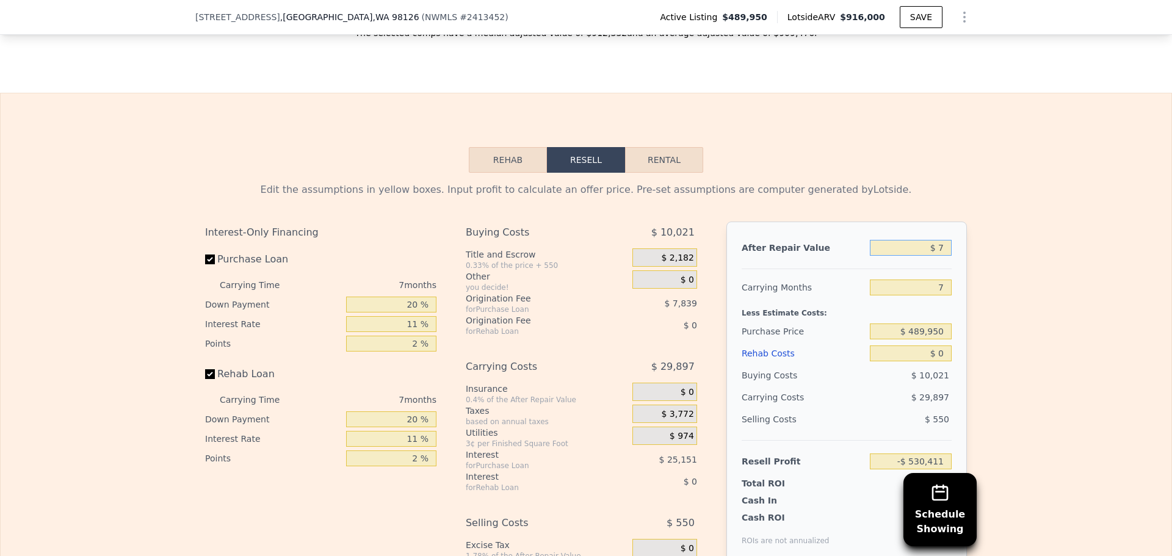
type input "$ 75"
type input "-$ 530,348"
type input "$ 750"
type input "-$ 529,723"
type input "$ 750,000"
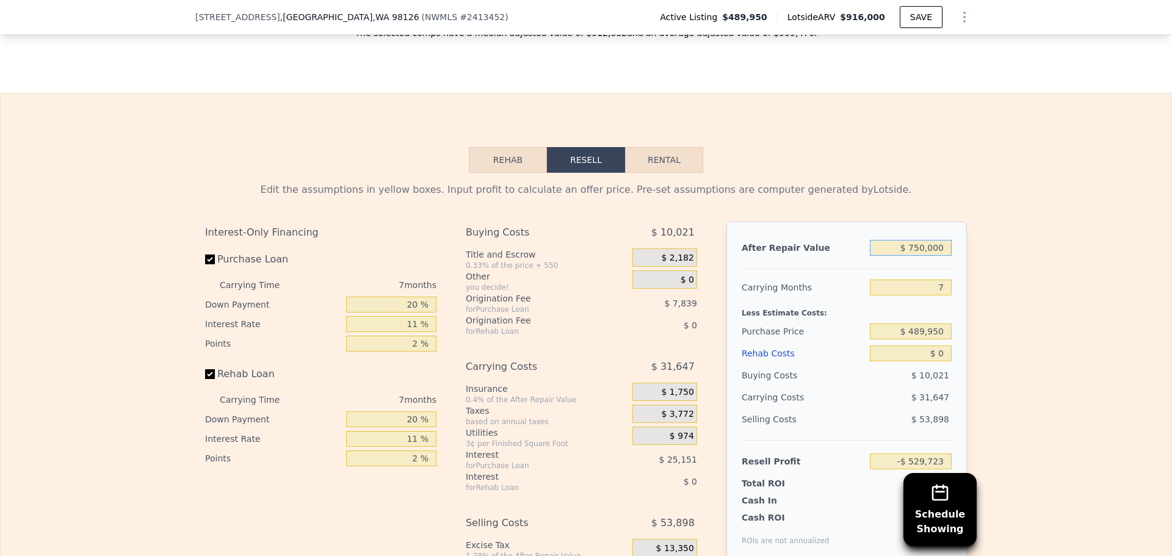
type input "$ 164,484"
type input "$ 750,000"
click at [937, 289] on input "7" at bounding box center [911, 287] width 82 height 16
click at [931, 339] on input "$ 489,950" at bounding box center [911, 331] width 82 height 16
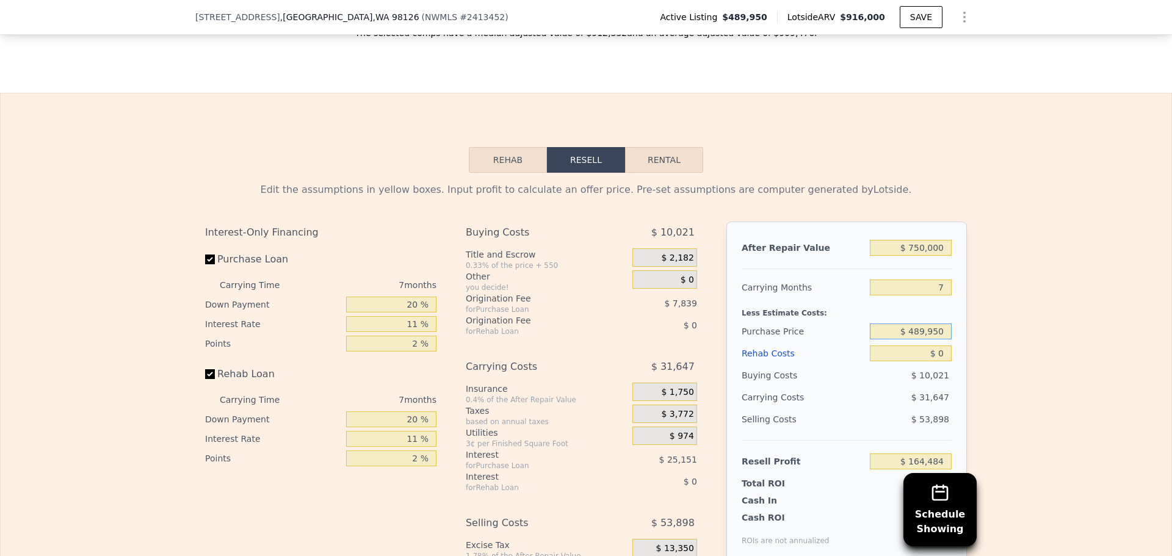
click at [931, 339] on input "$ 489,950" at bounding box center [911, 331] width 82 height 16
type input "$ 425,000"
click at [918, 386] on div "$ 10,021" at bounding box center [911, 375] width 82 height 22
type input "$ 234,022"
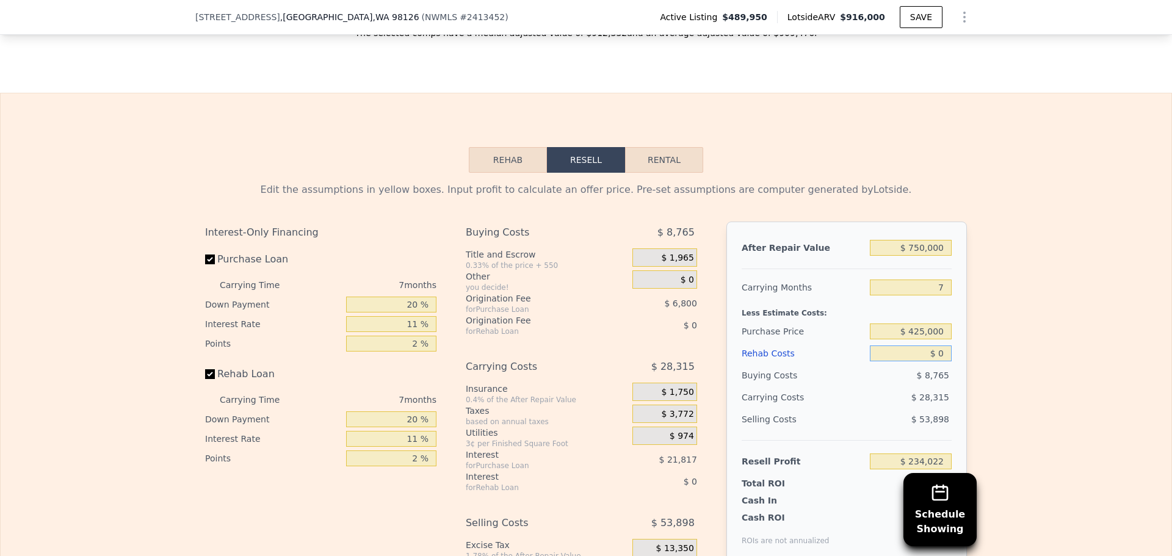
click at [932, 361] on input "$ 0" at bounding box center [911, 353] width 82 height 16
type input "$ 130"
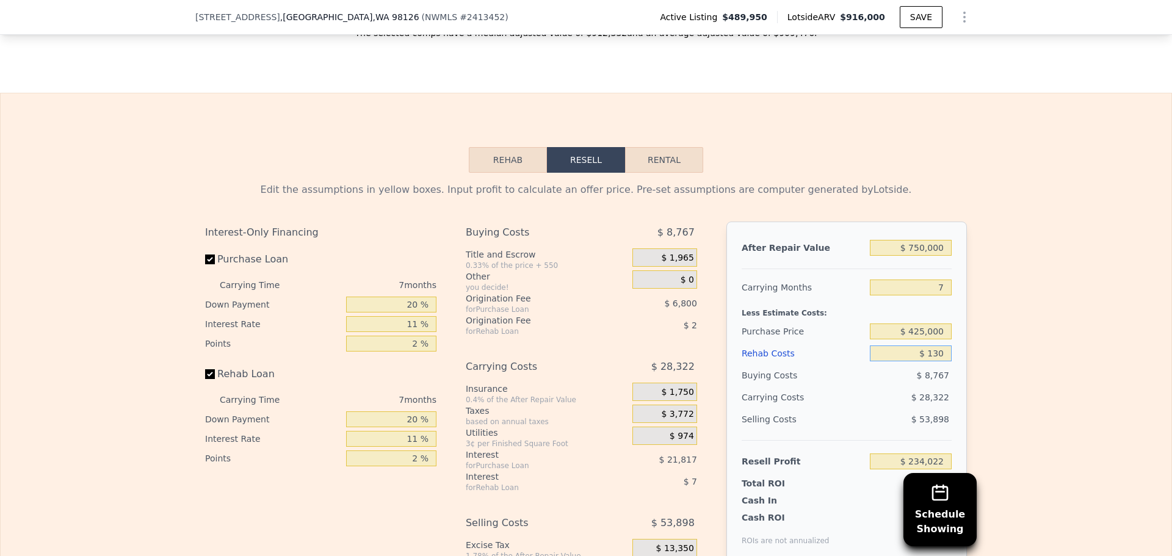
type input "$ 233,883"
type input "$ 130,000"
type input "$ 95,271"
type input "$ 130,000"
click at [807, 394] on div "Carrying Costs" at bounding box center [779, 397] width 76 height 22
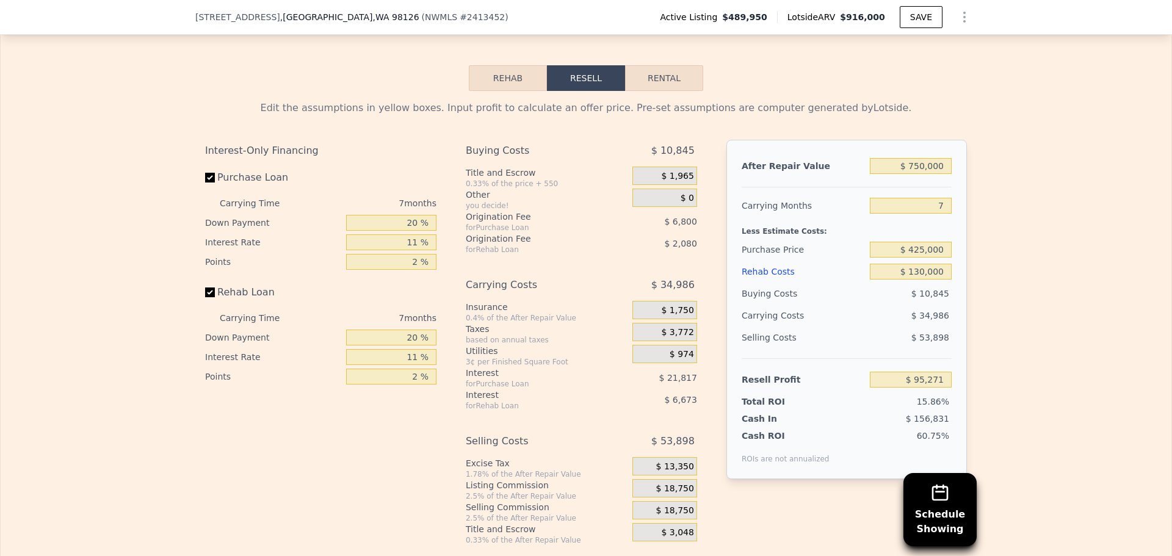
scroll to position [1975, 0]
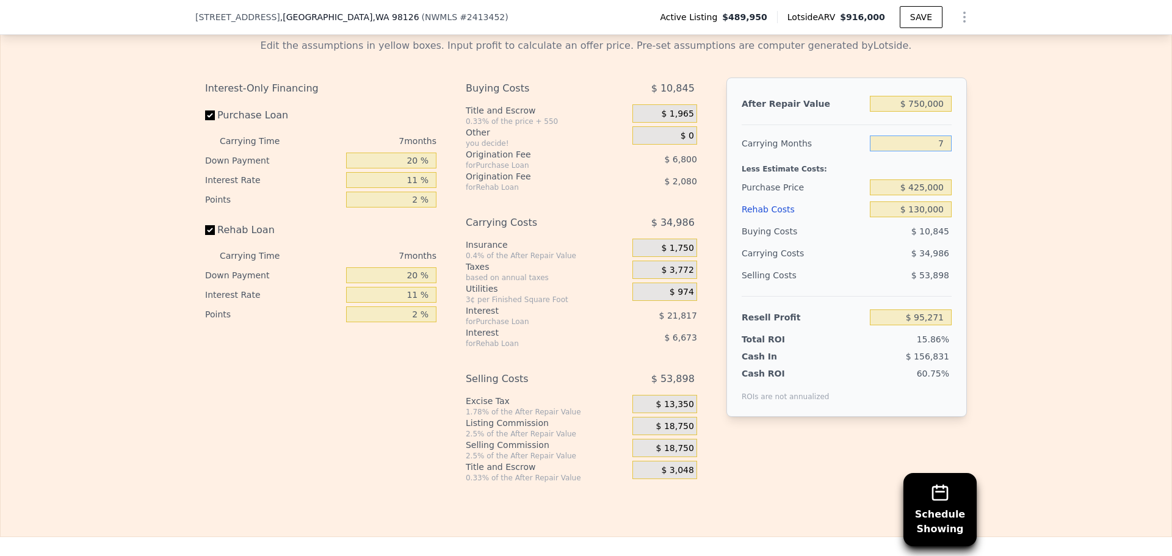
click at [928, 147] on input "7" at bounding box center [911, 143] width 82 height 16
type input "6"
type input "$ 100,269"
type input "6"
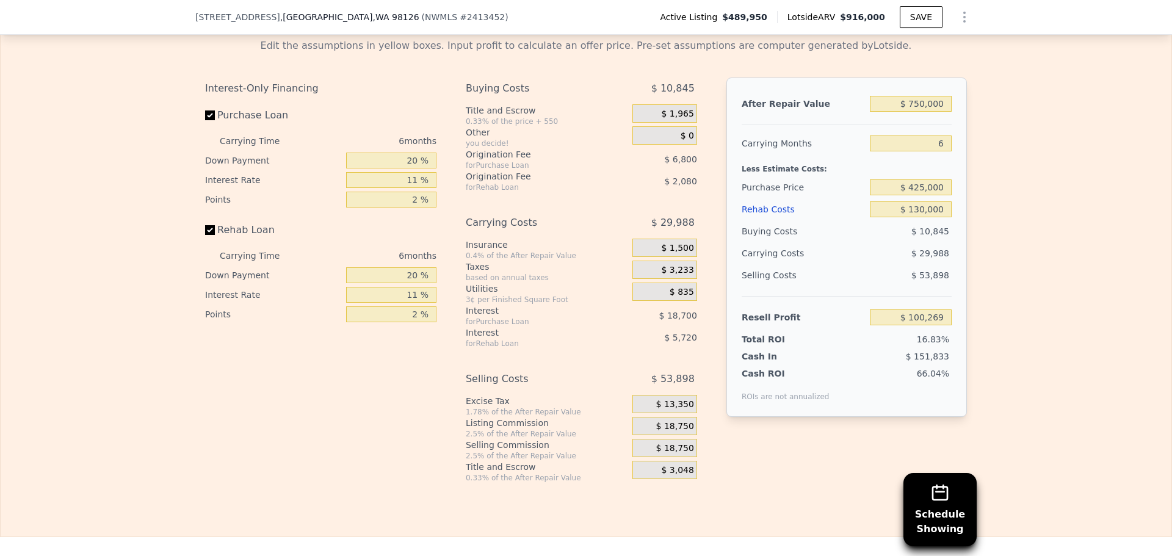
click at [664, 425] on span "$ 18,750" at bounding box center [675, 426] width 38 height 11
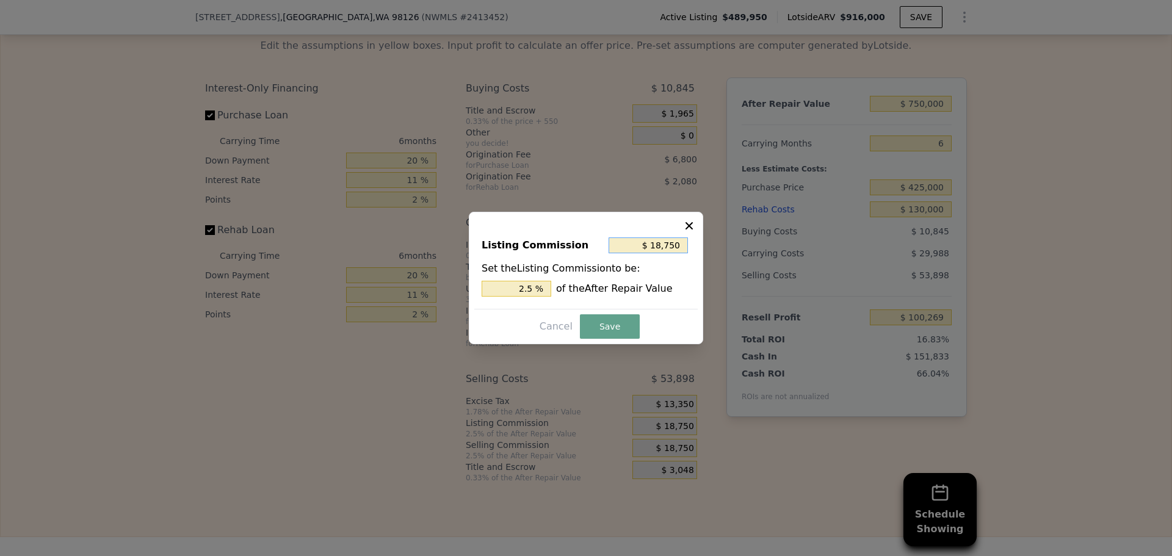
click at [662, 243] on input "$ 18,750" at bounding box center [647, 245] width 79 height 16
type input "$ 1"
type input "0.000 %"
type input "$ 10"
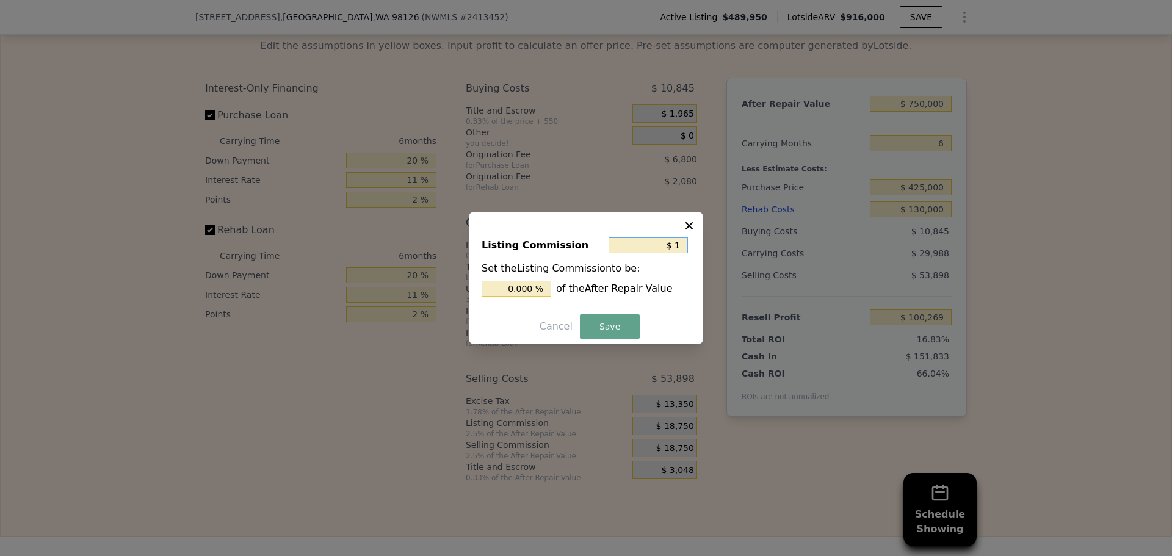
type input "0.001 %"
type input "$ 100"
type input "0.013 %"
type input "$ 1,000"
type input "0.133 %"
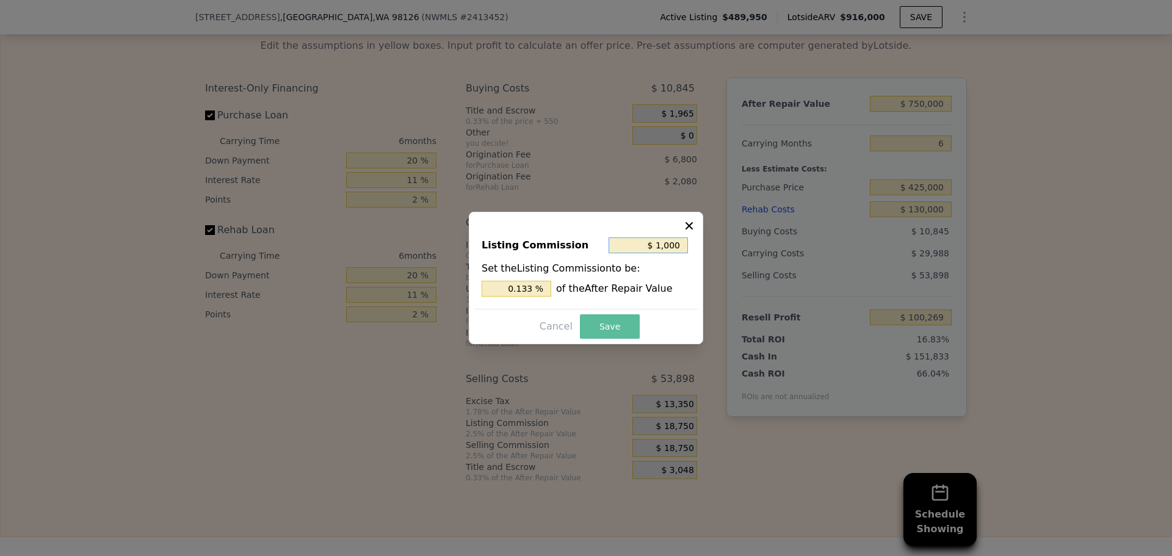
type input "$ 1,000"
click at [629, 320] on button "Save" at bounding box center [610, 326] width 60 height 24
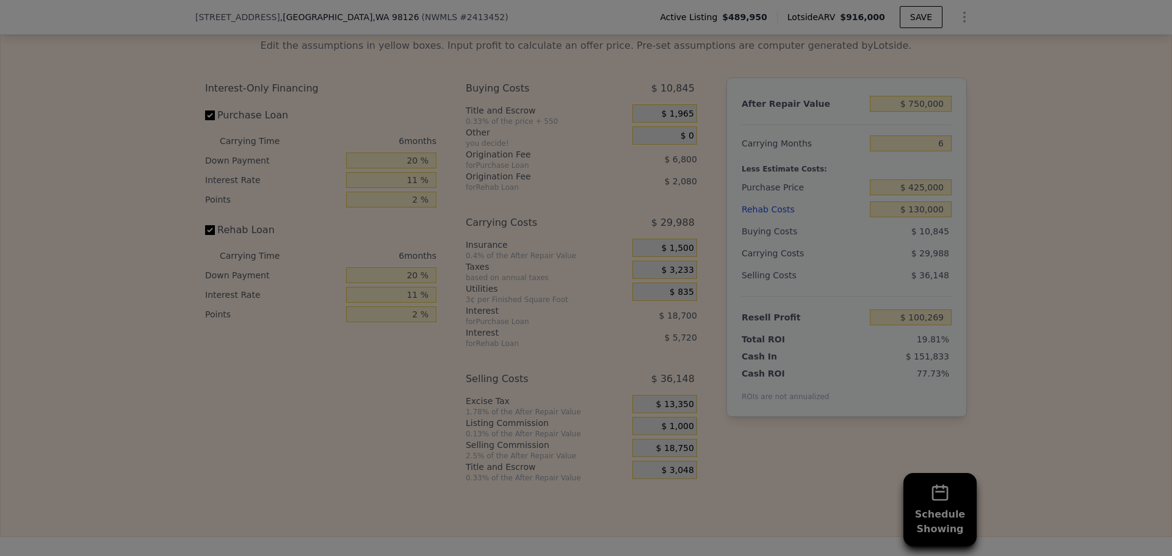
type input "$ 118,019"
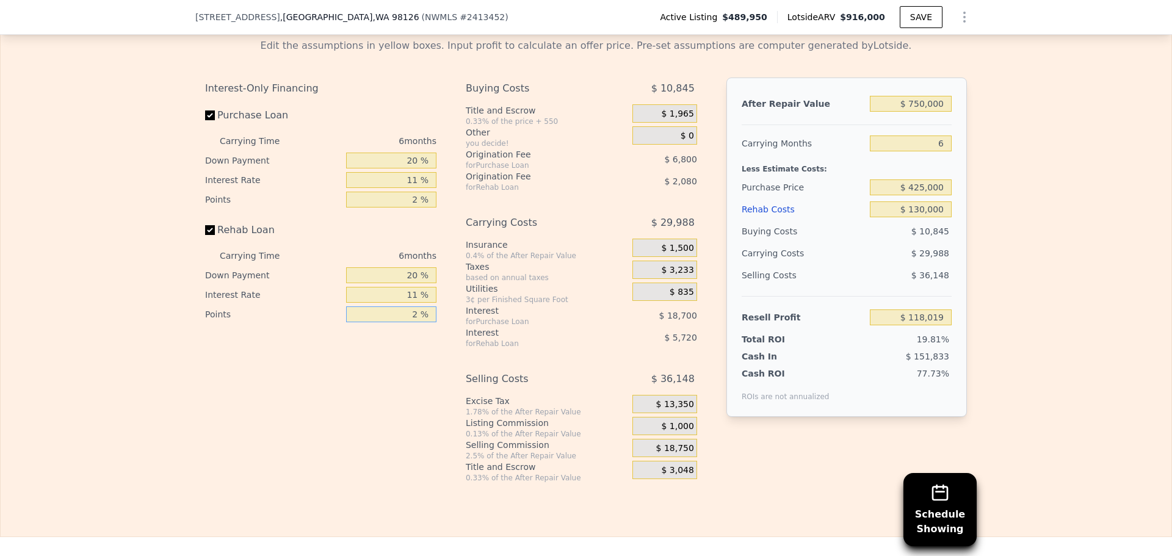
click at [414, 322] on input "2 %" at bounding box center [391, 314] width 90 height 16
click at [411, 322] on input "2 %" at bounding box center [391, 314] width 90 height 16
type input "1 %"
type input "$ 119,059"
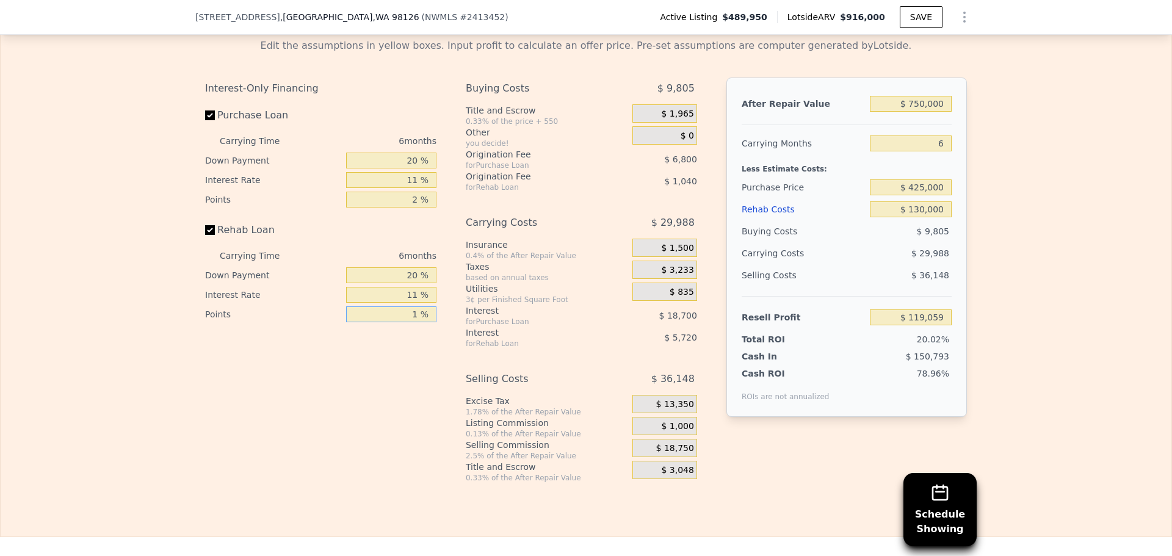
type input "1 %"
click at [406, 298] on input "11 %" at bounding box center [391, 295] width 90 height 16
type input "10 %"
type input "$ 119,575"
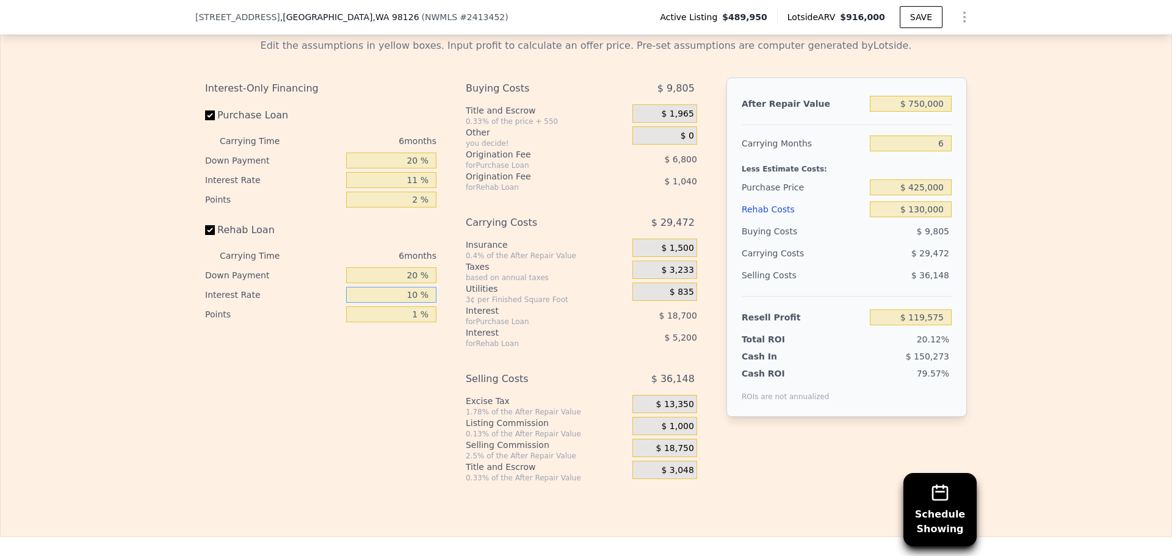
type input "10 %"
click at [389, 206] on input "2 %" at bounding box center [391, 200] width 90 height 16
type input "1 %"
type input "$ 122,975"
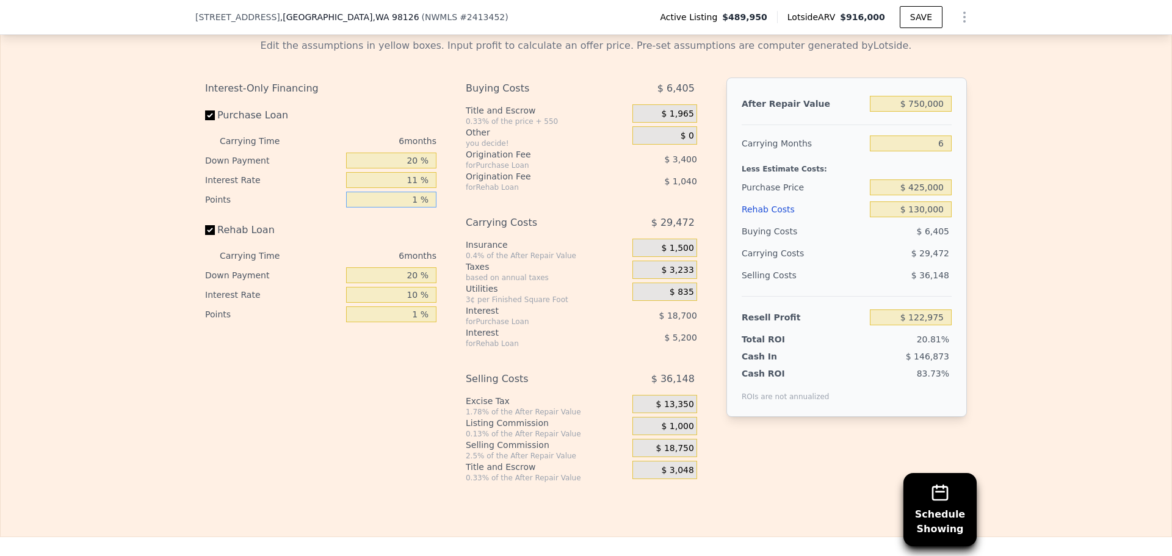
type input "1 %"
click at [404, 188] on input "11 %" at bounding box center [391, 180] width 90 height 16
type input "1 %"
type input "$ 139,979"
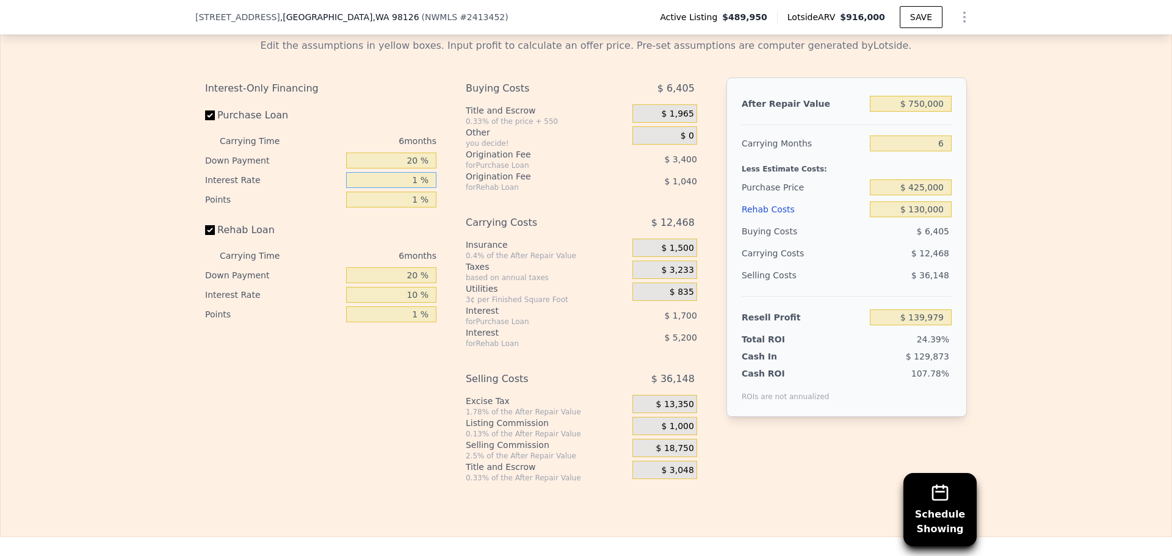
type input "10 %"
type input "$ 124,679"
type input "10 %"
click at [398, 157] on input "20 %" at bounding box center [391, 161] width 90 height 16
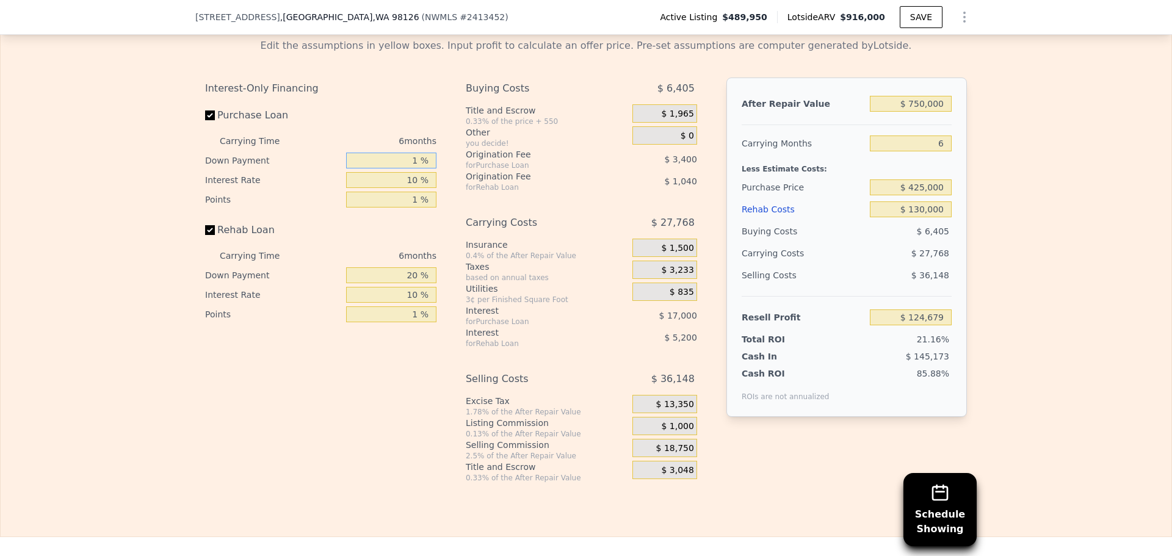
type input "10 %"
type input "$ 122,124"
type input "10 %"
click at [394, 278] on input "20 %" at bounding box center [391, 275] width 90 height 16
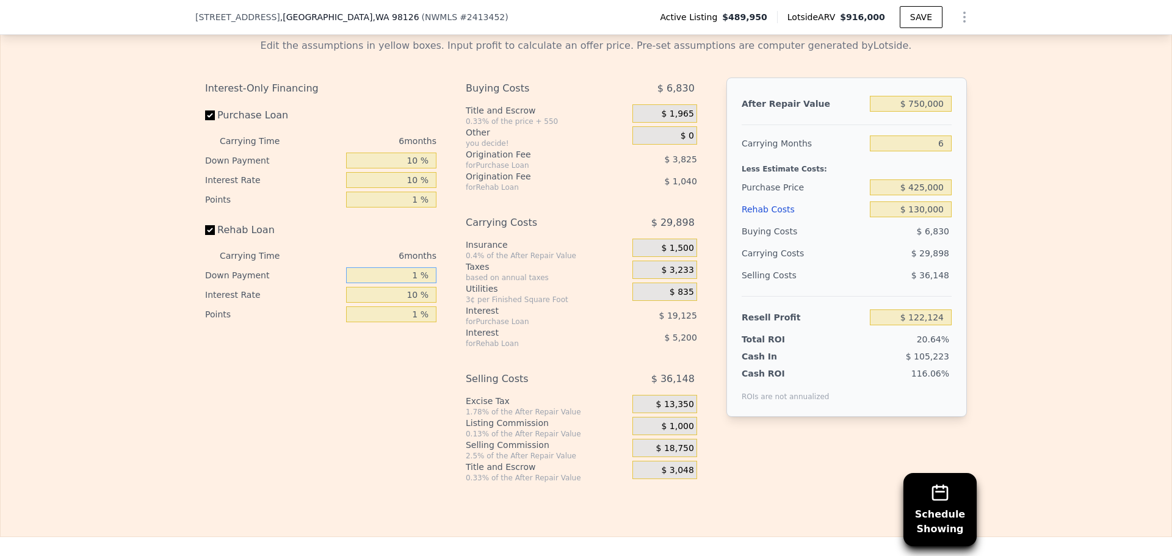
type input "10 %"
type input "$ 121,346"
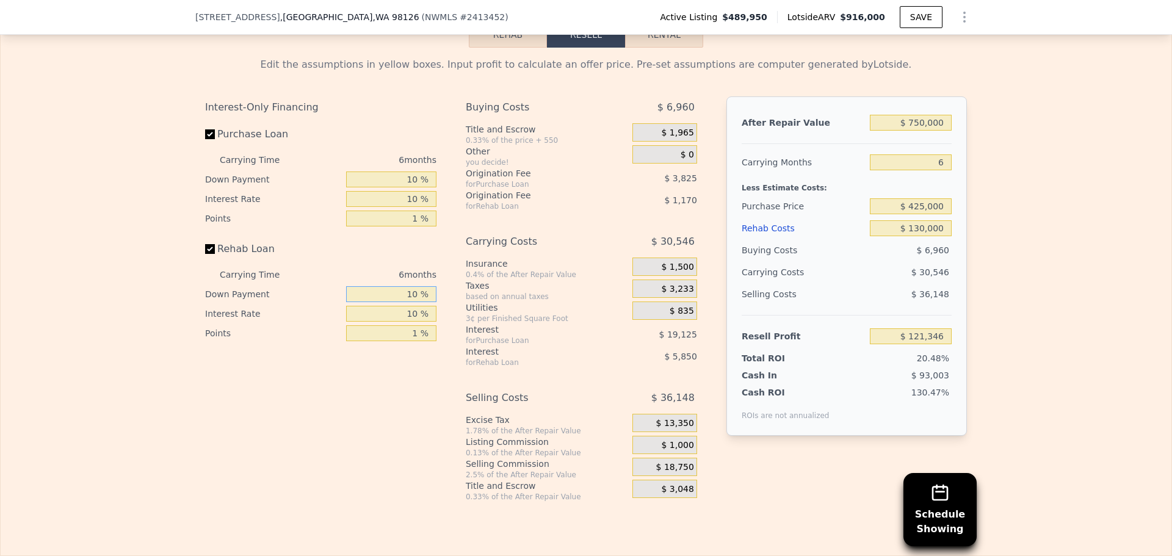
type input "10 %"
click at [938, 158] on input "6" at bounding box center [911, 162] width 82 height 16
type input "5"
type input "$ 126,437"
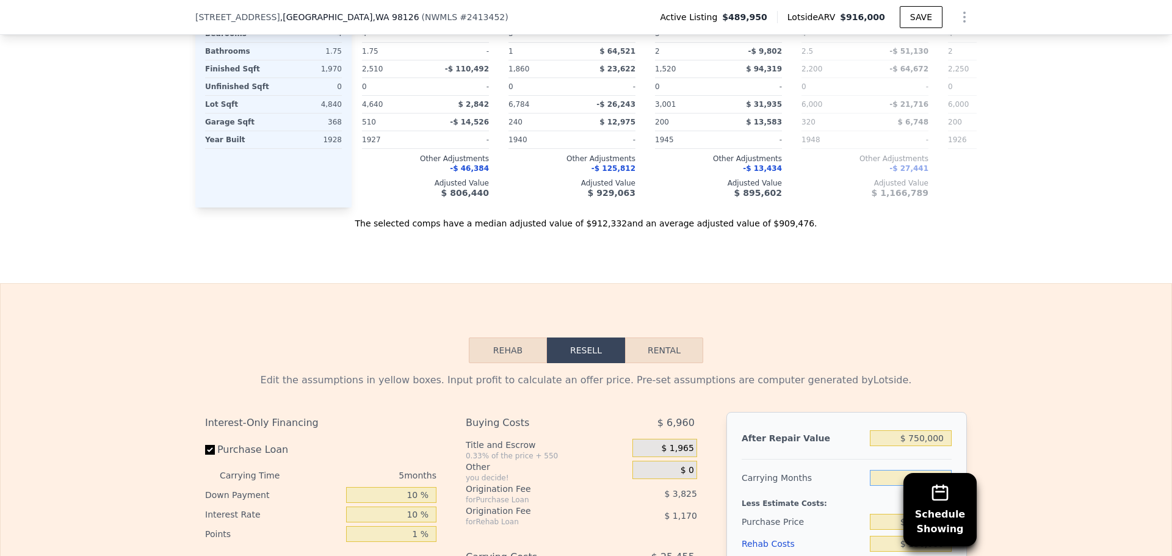
scroll to position [1752, 0]
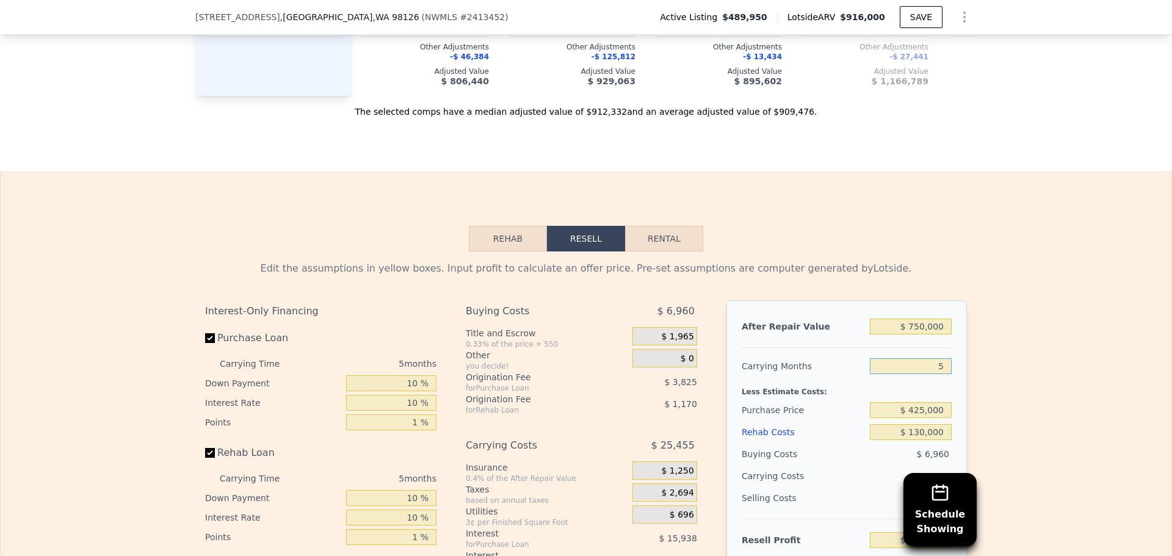
type input "5"
click at [1060, 348] on div "Edit the assumptions in yellow boxes. Input profit to calculate an offer price.…" at bounding box center [586, 478] width 1170 height 454
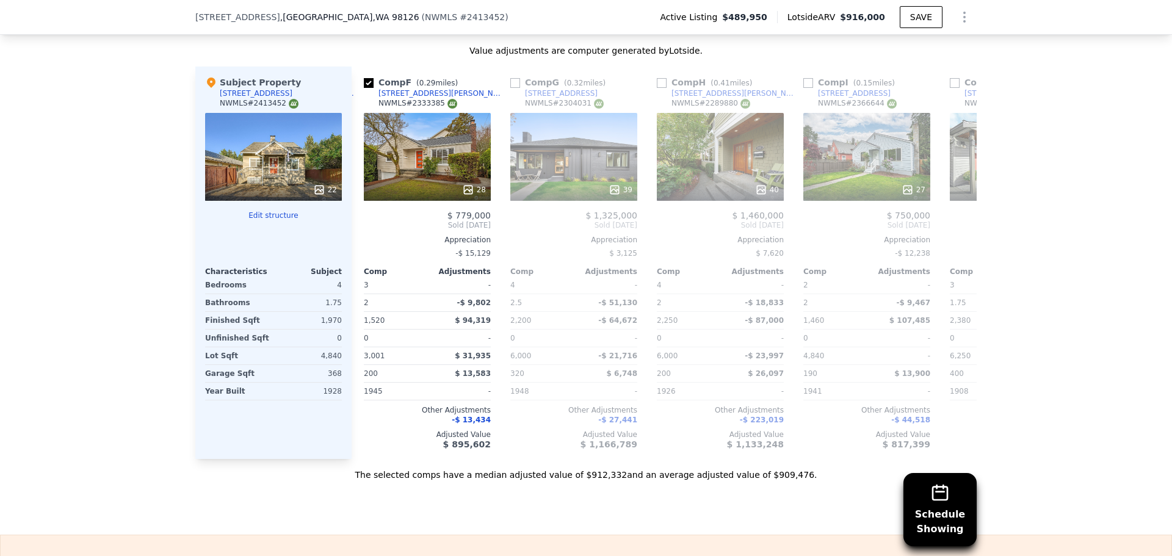
scroll to position [0, 733]
click at [250, 128] on div "22" at bounding box center [273, 157] width 137 height 88
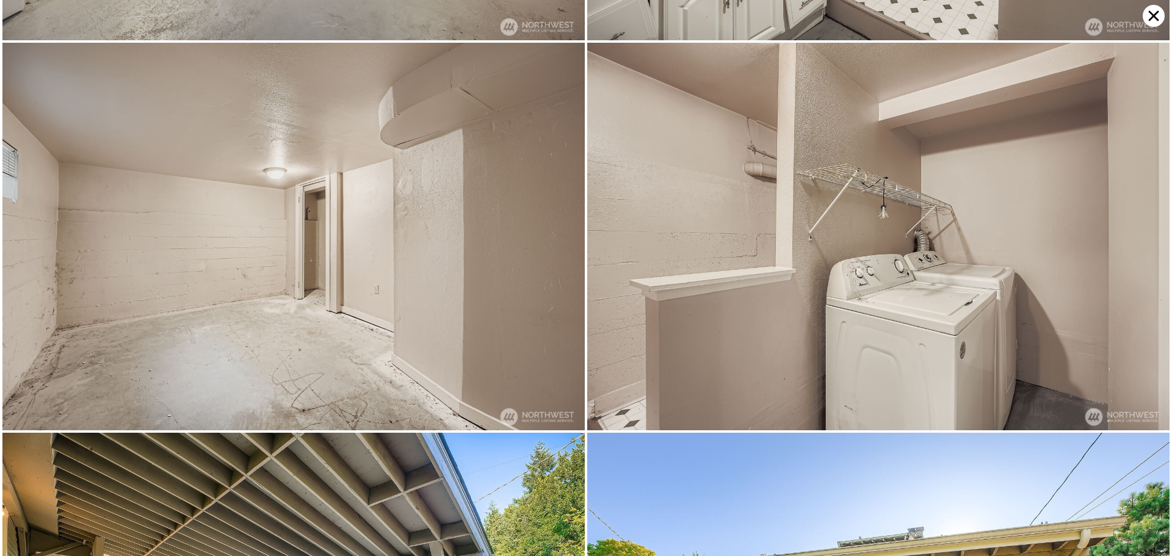
scroll to position [3098, 0]
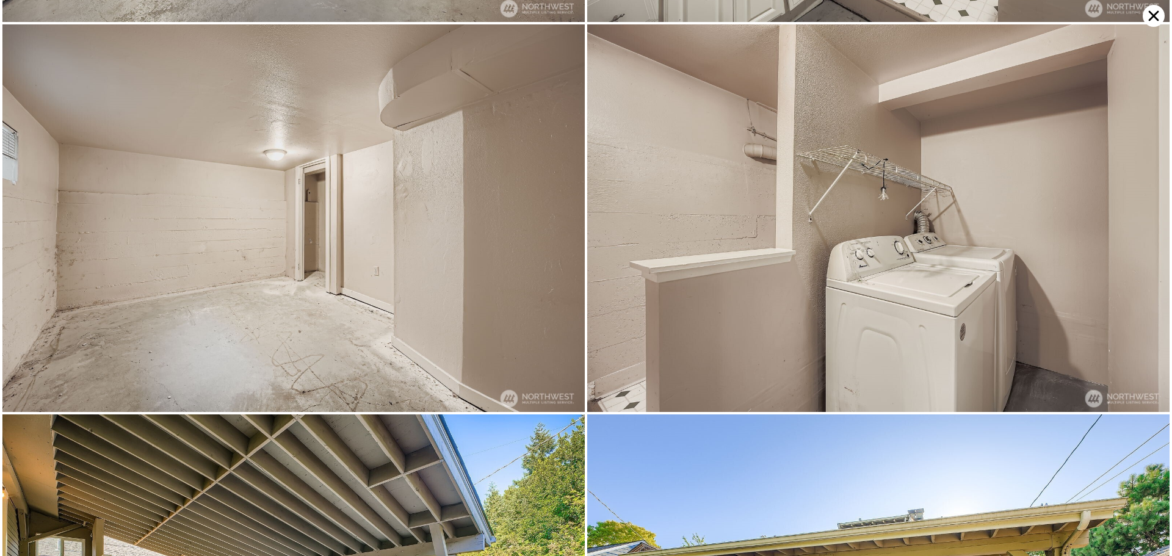
click at [1158, 15] on icon at bounding box center [1153, 16] width 22 height 22
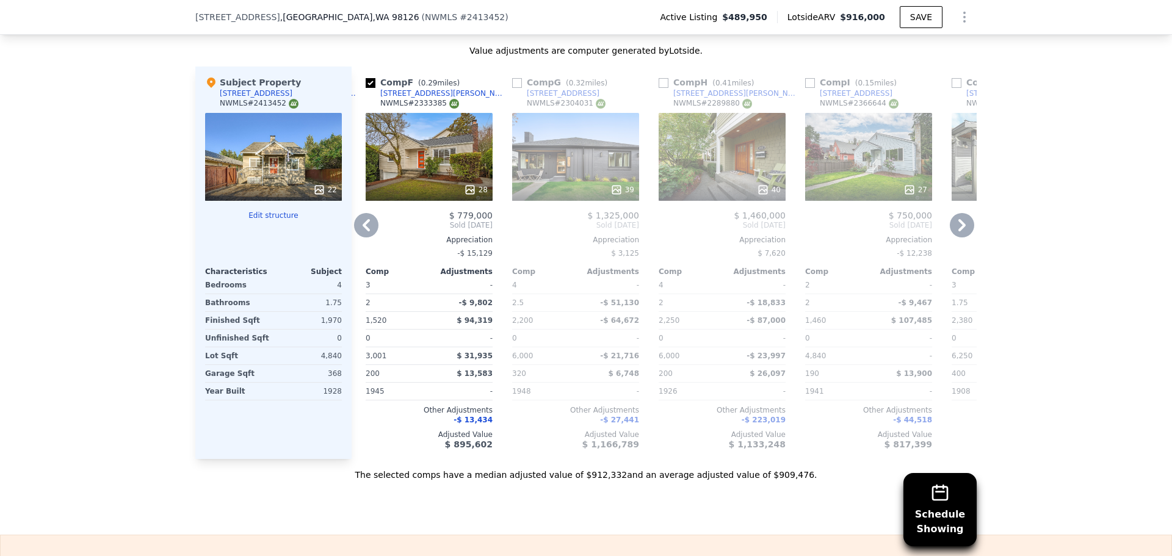
click at [433, 137] on div "28" at bounding box center [429, 157] width 127 height 88
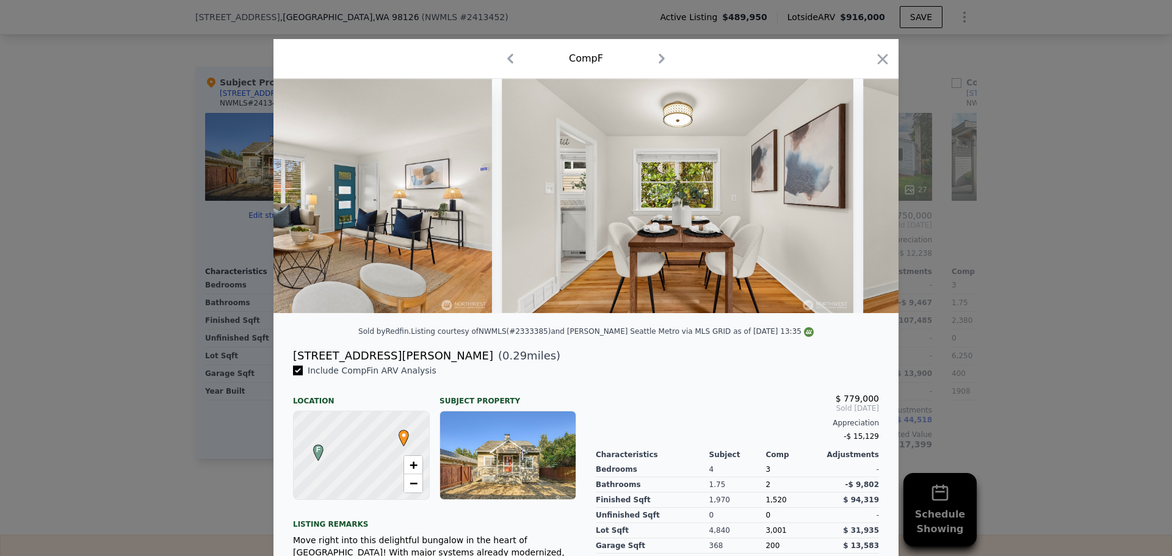
scroll to position [0, 2567]
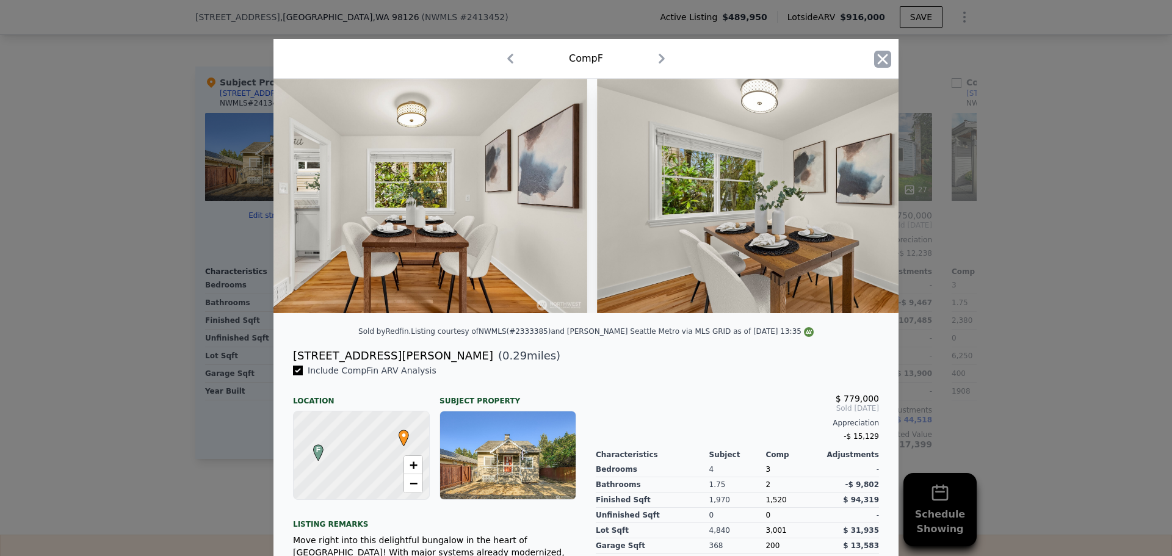
click at [878, 54] on icon "button" at bounding box center [882, 59] width 17 height 17
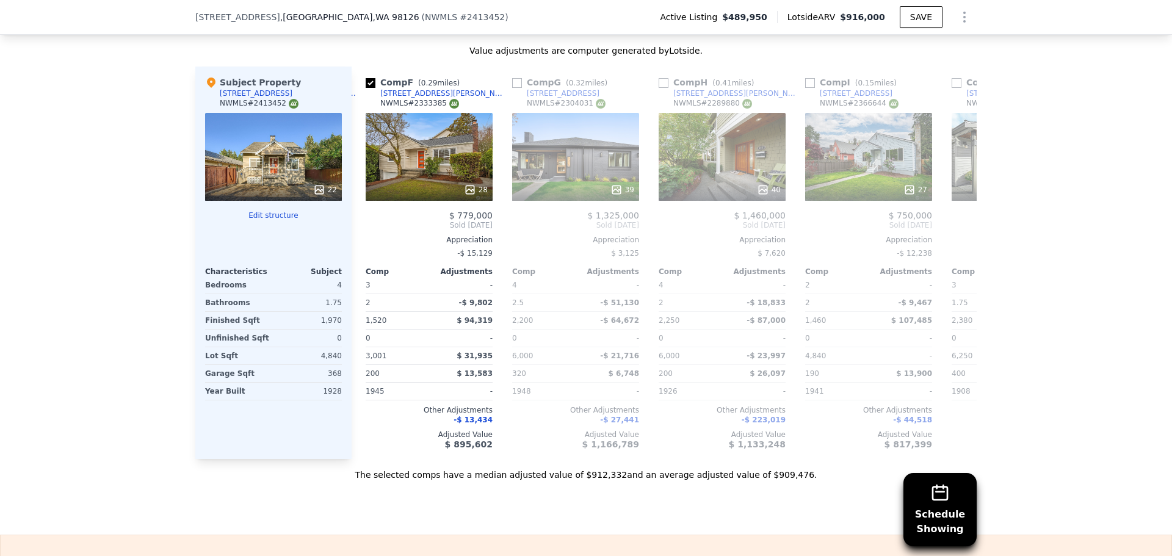
click at [308, 143] on div "22" at bounding box center [273, 157] width 137 height 88
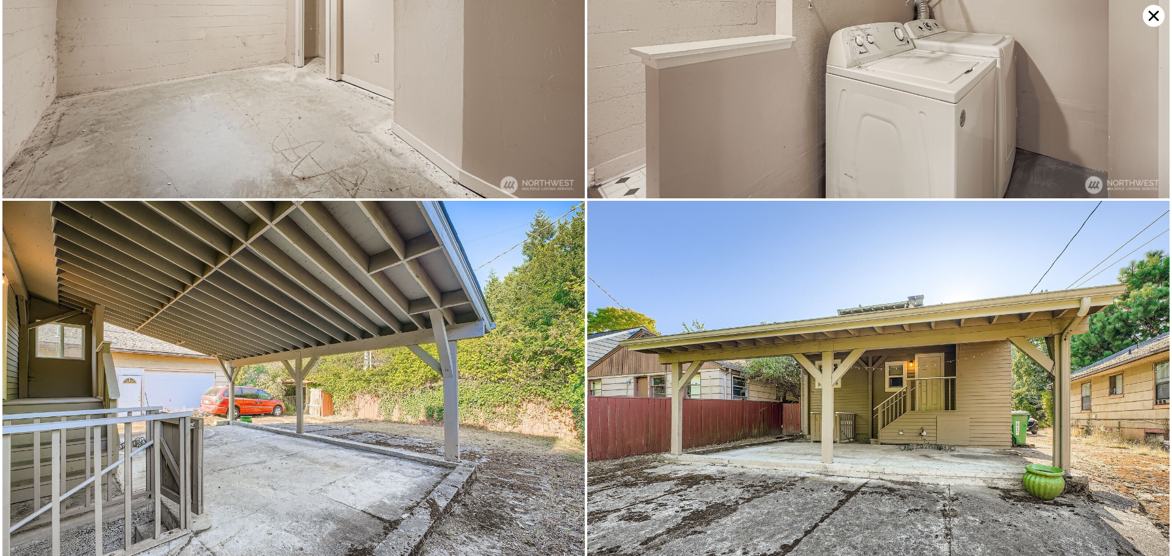
scroll to position [3485, 0]
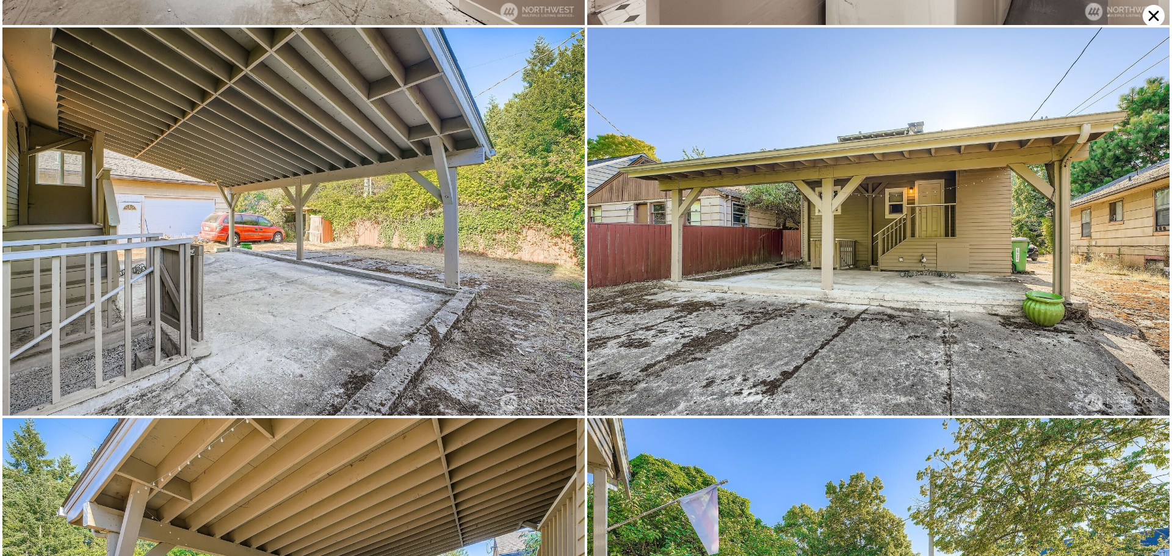
click at [1155, 15] on icon at bounding box center [1153, 16] width 10 height 10
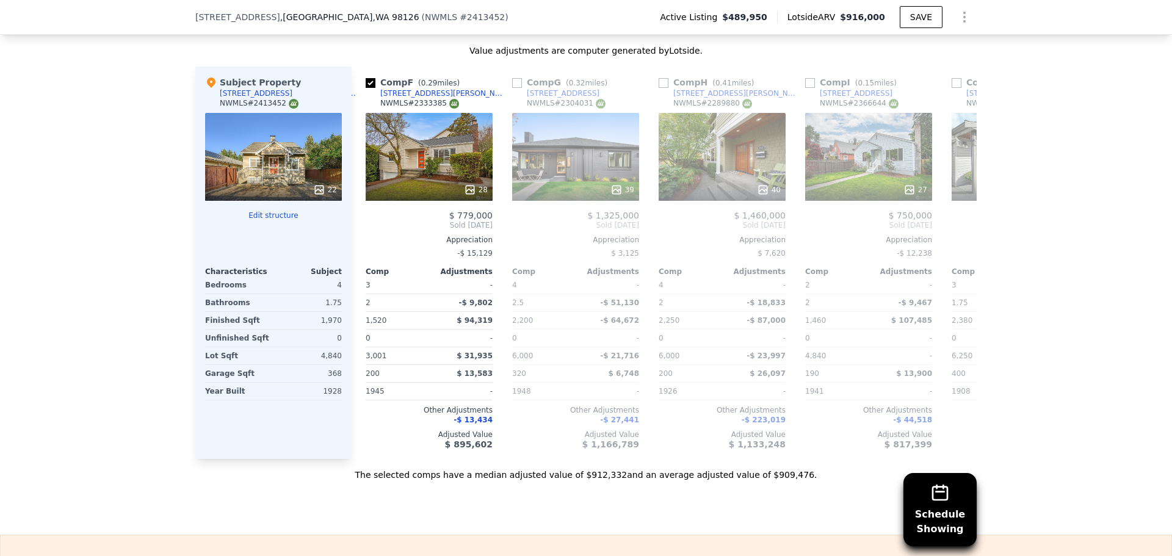
click at [252, 117] on div "22" at bounding box center [273, 157] width 137 height 88
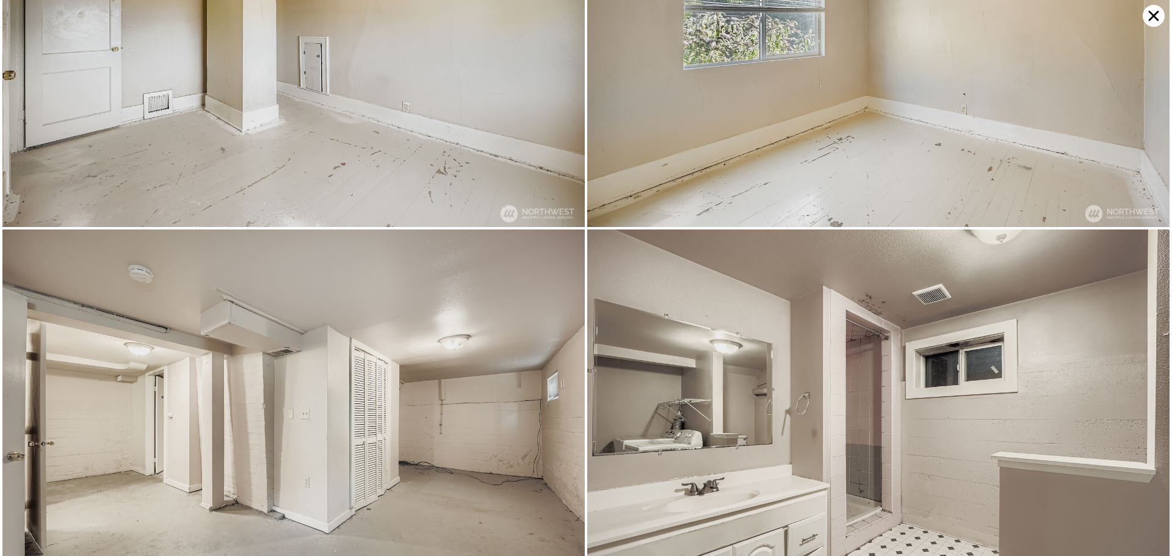
scroll to position [2324, 0]
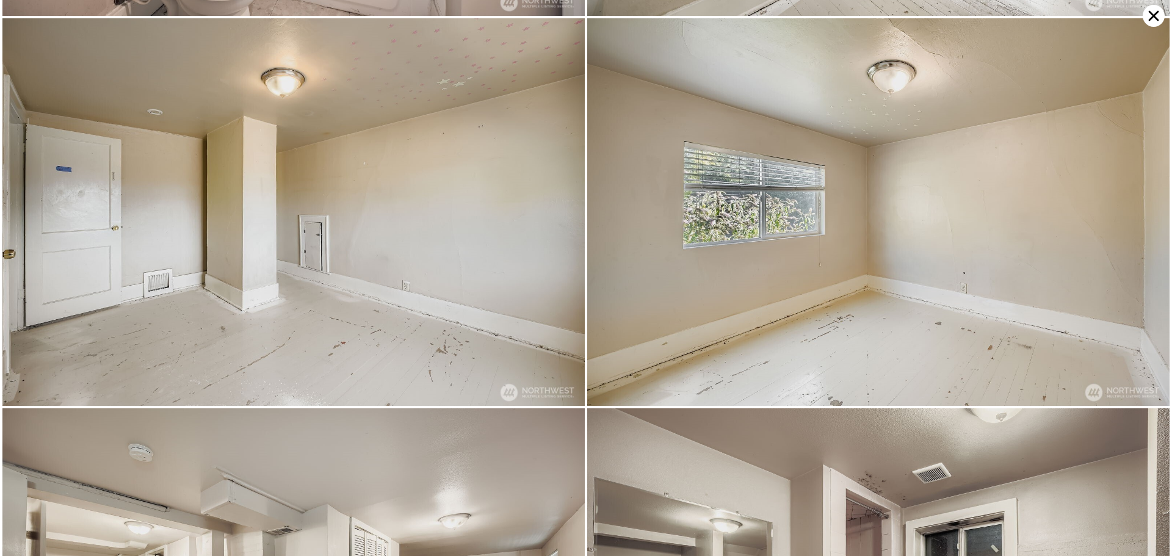
click at [1156, 23] on icon at bounding box center [1153, 16] width 22 height 22
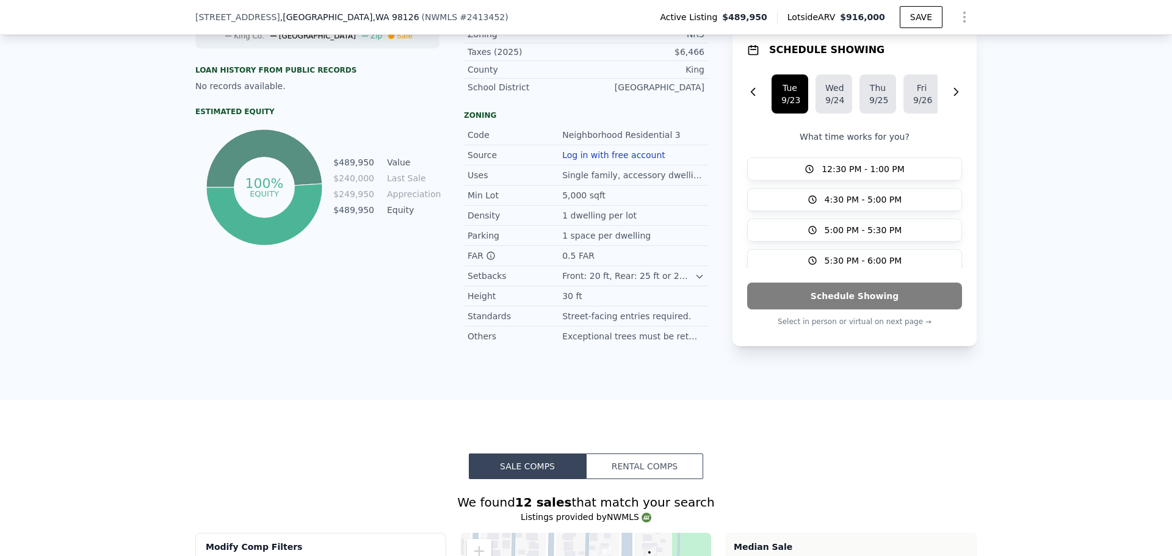
scroll to position [575, 0]
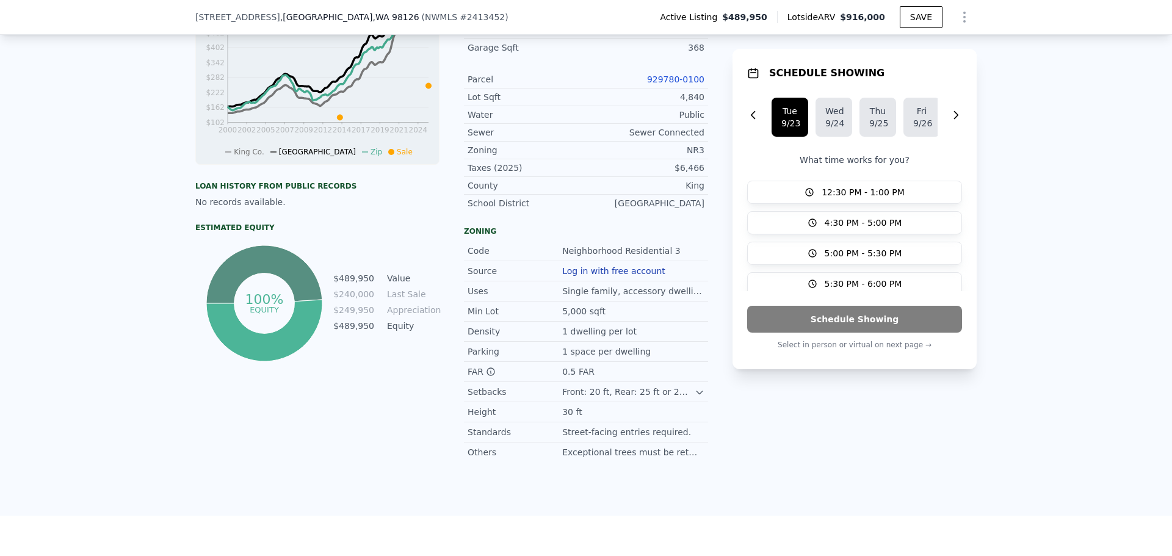
click at [681, 74] on link "929780-0100" at bounding box center [675, 79] width 57 height 10
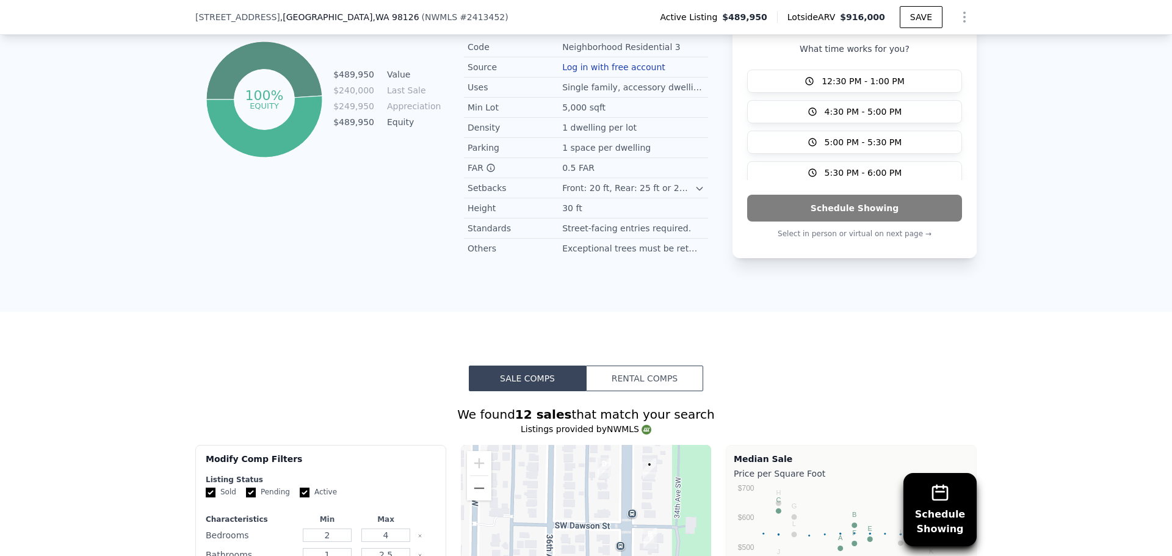
scroll to position [372, 0]
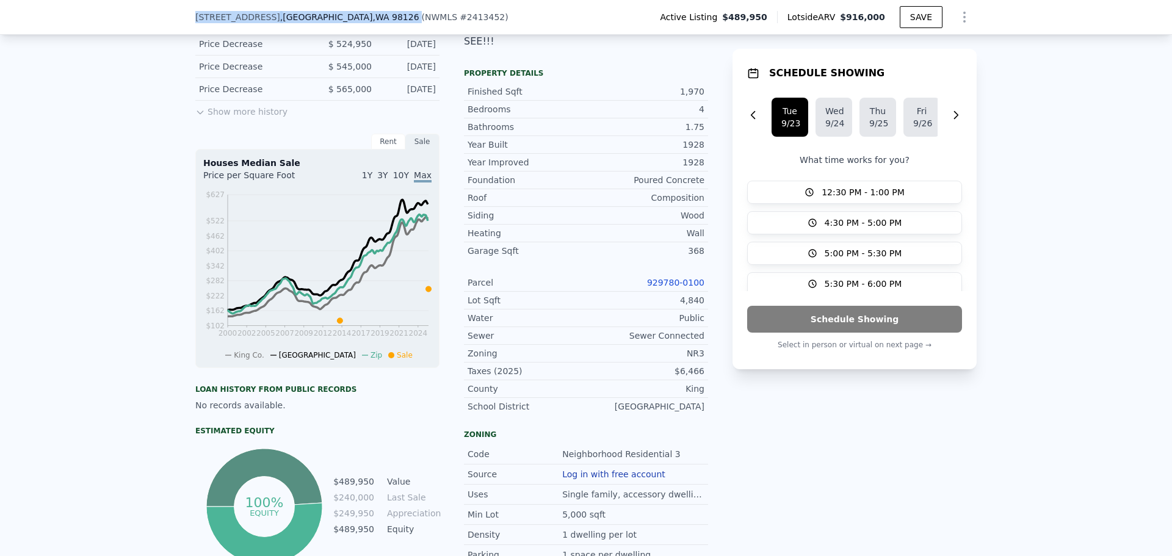
drag, startPoint x: 193, startPoint y: 20, endPoint x: 337, endPoint y: 17, distance: 144.1
click at [337, 17] on div "5040 35th Ave SW , Seattle , WA 98126 ( NWMLS # 2413452 )" at bounding box center [356, 17] width 323 height 12
copy div "5040 35th Ave SW , Seattle , WA 98126"
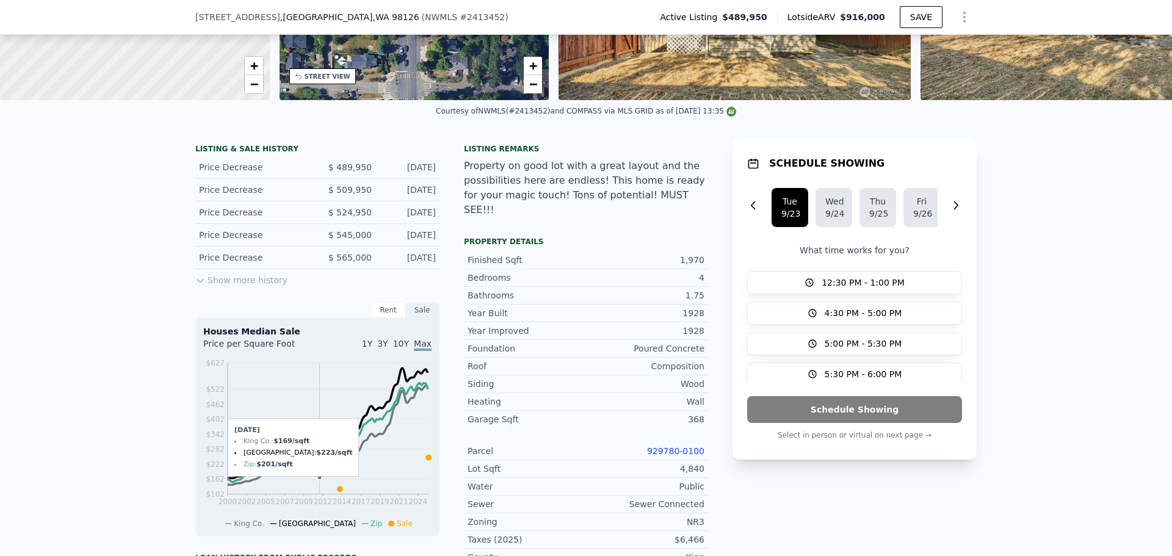
scroll to position [4, 0]
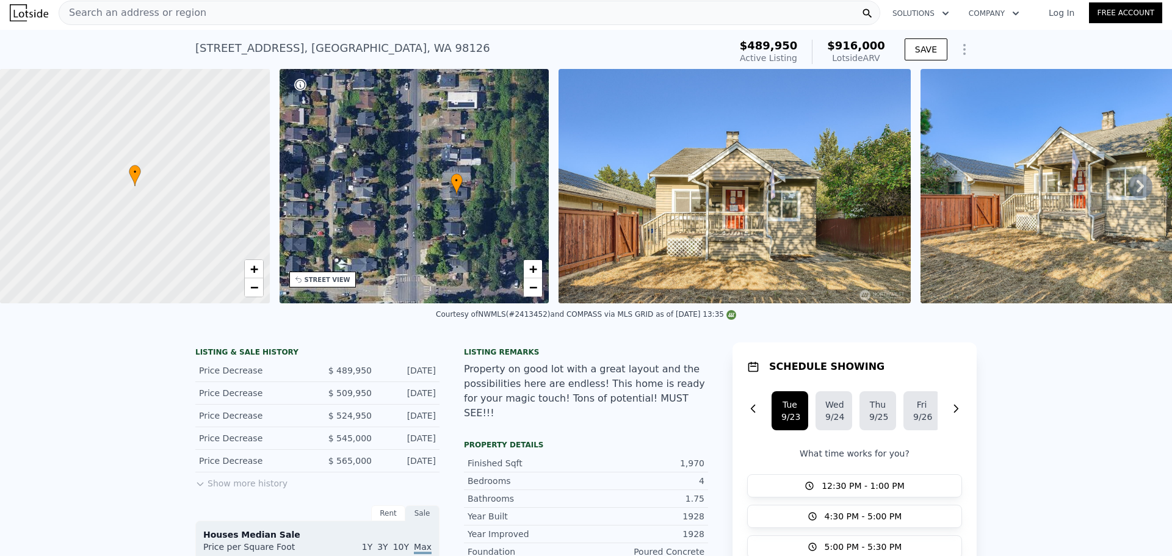
drag, startPoint x: 134, startPoint y: 410, endPoint x: 105, endPoint y: 392, distance: 34.5
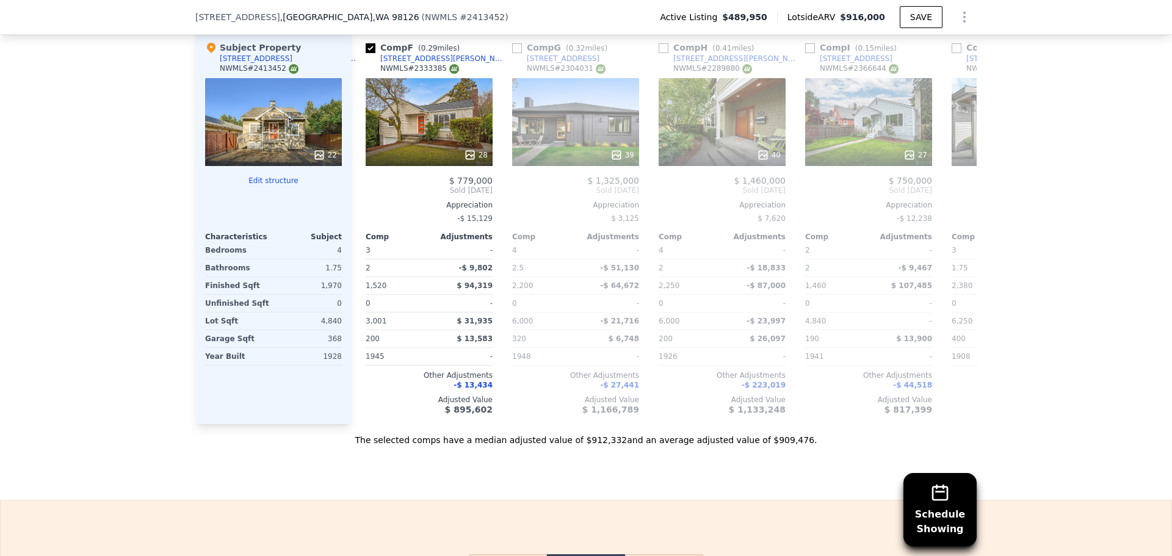
scroll to position [1017, 0]
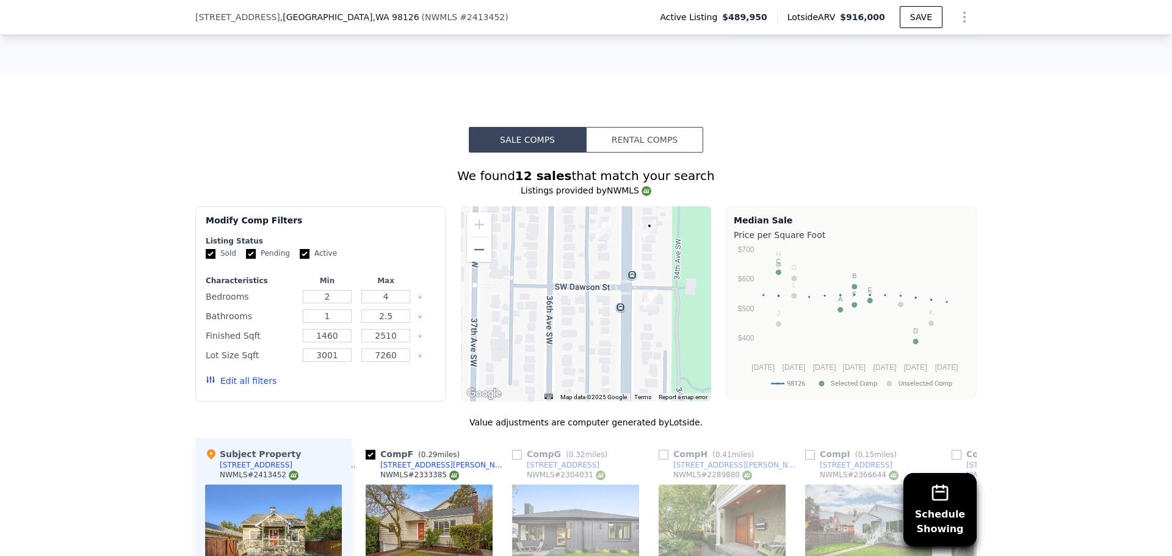
click at [354, 153] on div "Schedule Showing We found 12 sales that match your search Listings provided by …" at bounding box center [585, 503] width 781 height 700
drag, startPoint x: 354, startPoint y: 153, endPoint x: 274, endPoint y: 146, distance: 80.3
click at [273, 146] on div "Sale Comps Rental Comps Schedule Showing We found 12 sales that match your sear…" at bounding box center [586, 489] width 1172 height 833
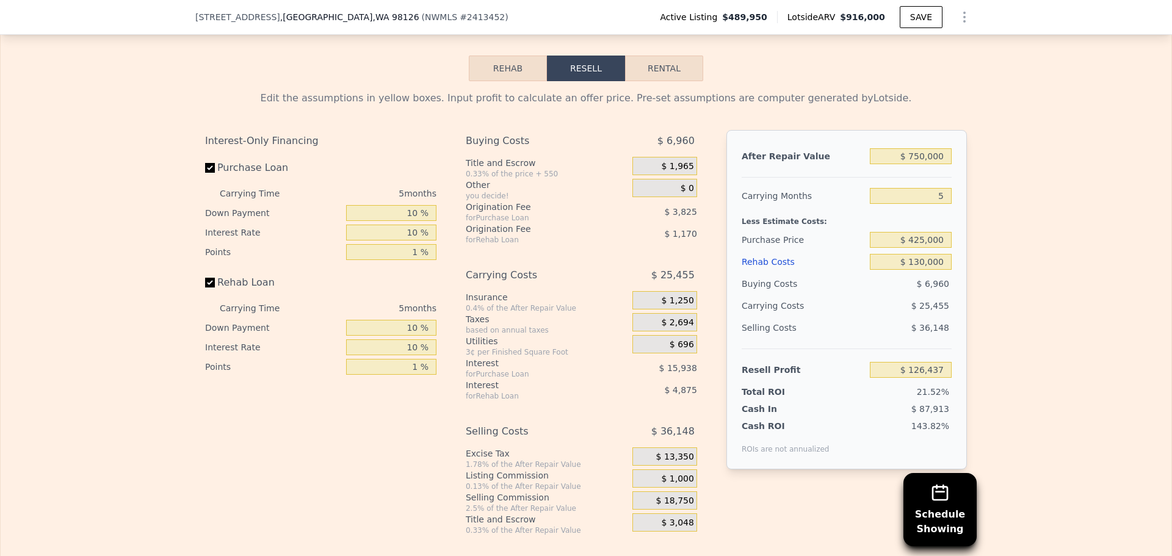
scroll to position [1980, 0]
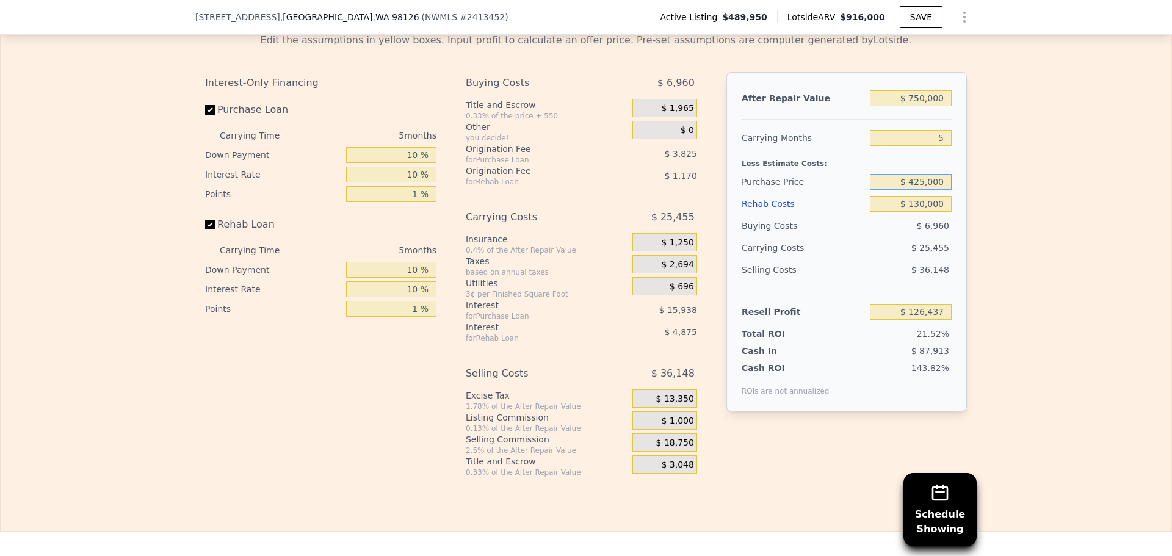
click at [934, 182] on input "$ 425,000" at bounding box center [911, 182] width 82 height 16
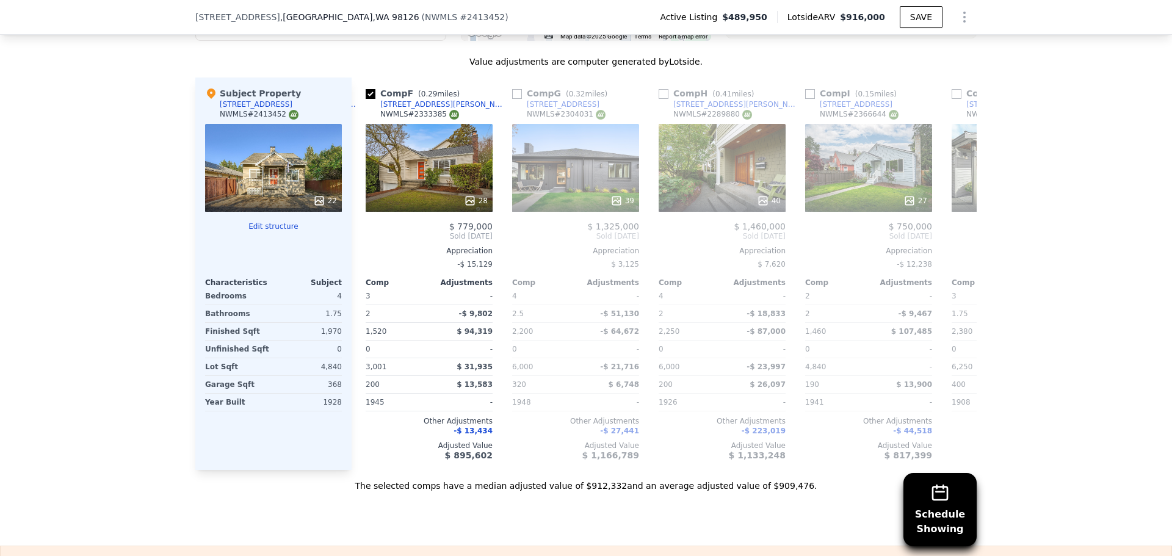
scroll to position [1370, 0]
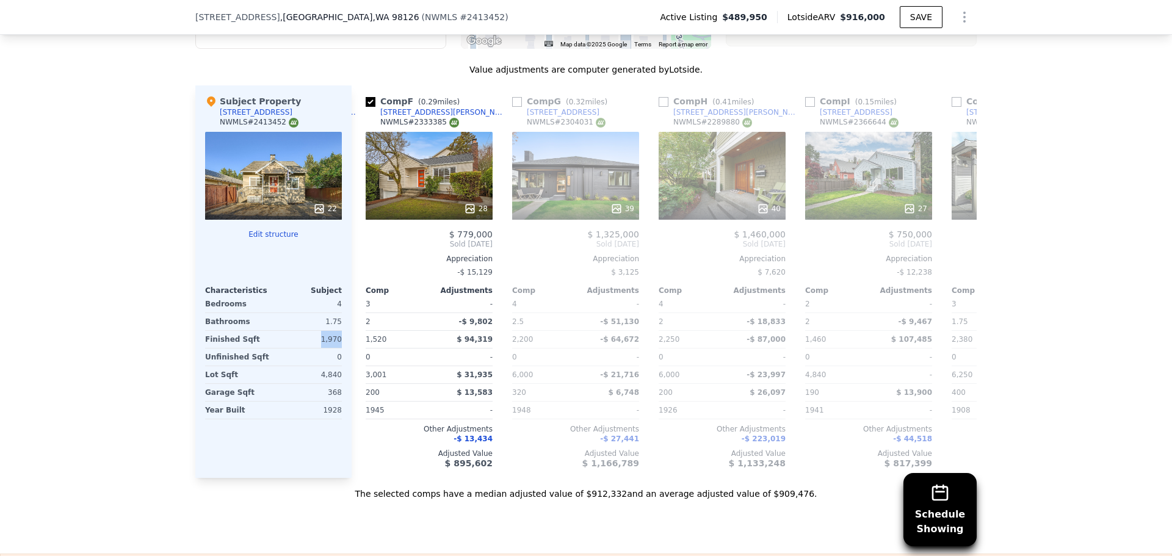
drag, startPoint x: 318, startPoint y: 339, endPoint x: 337, endPoint y: 336, distance: 19.1
click at [337, 336] on div "1,970" at bounding box center [309, 339] width 66 height 17
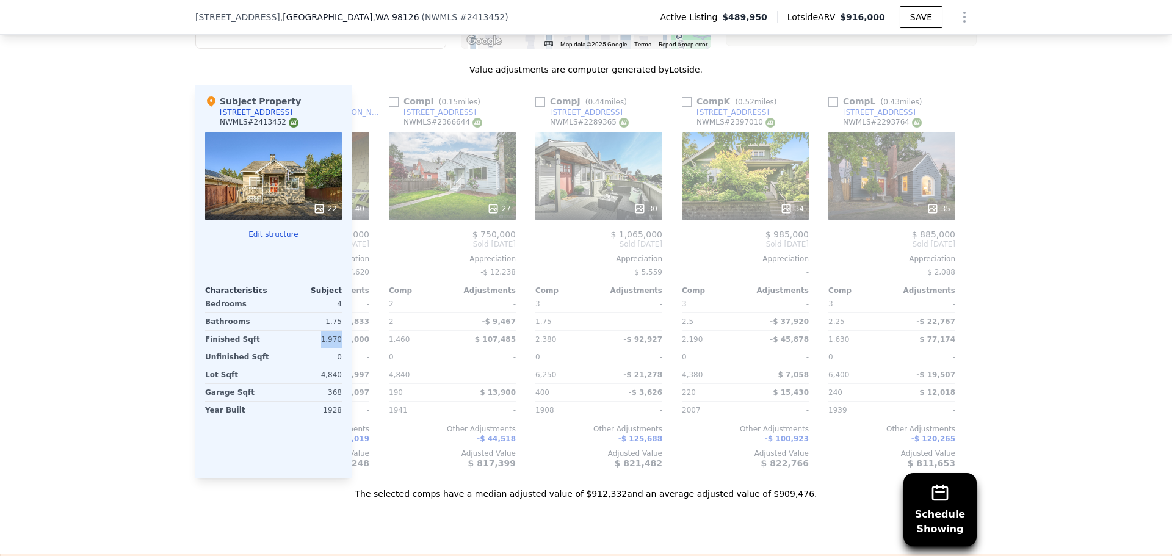
scroll to position [0, 1162]
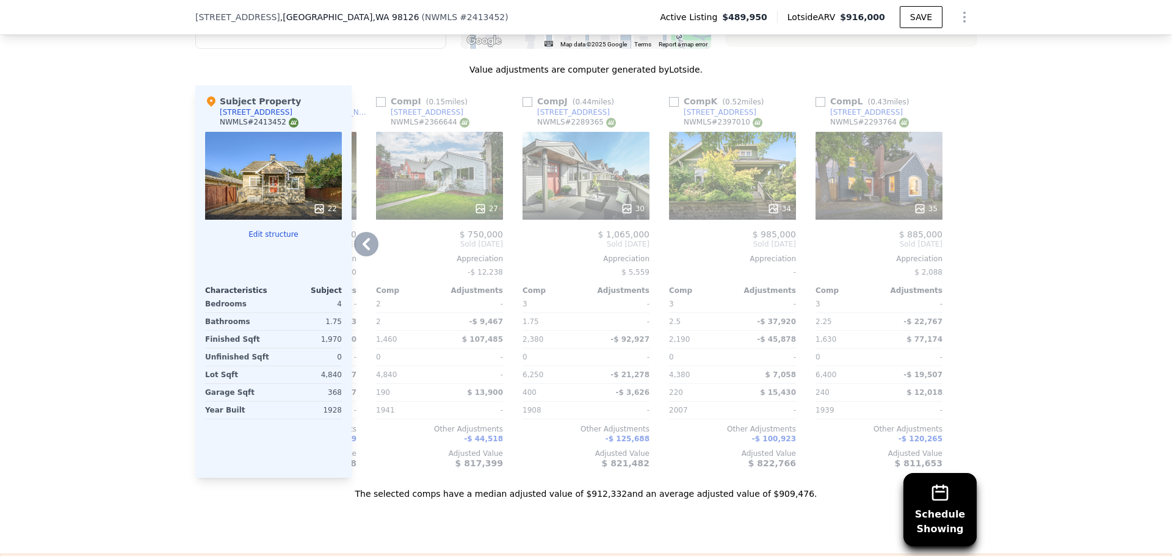
click at [451, 175] on div "27" at bounding box center [439, 176] width 127 height 88
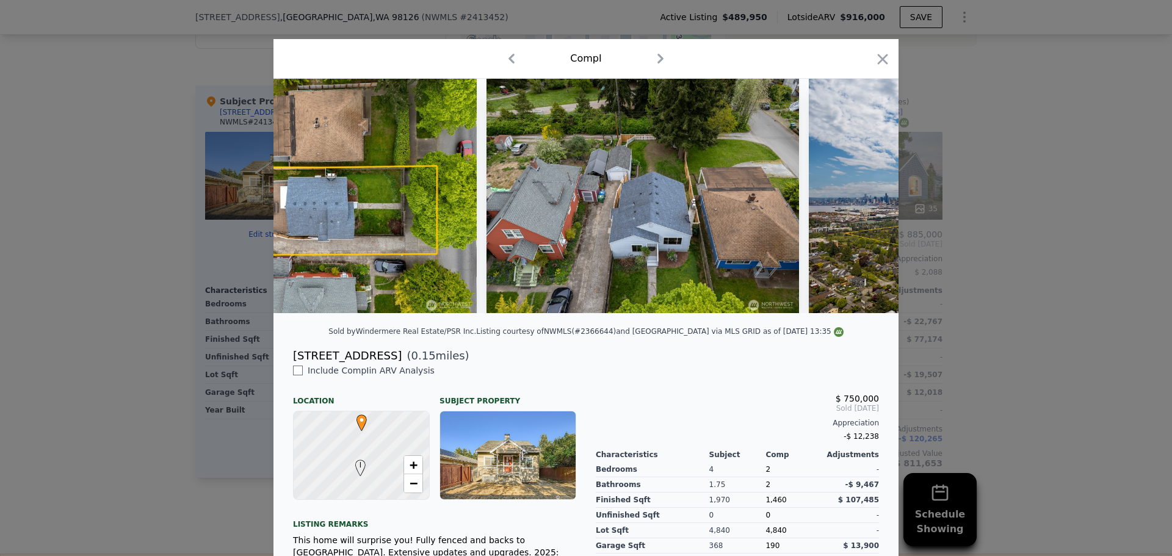
scroll to position [0, 7709]
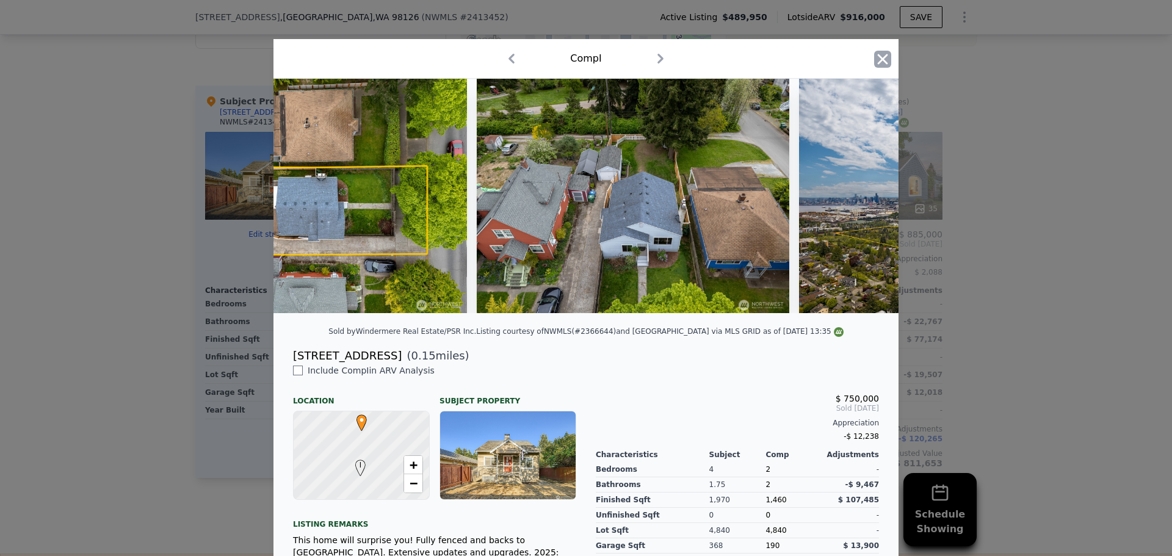
click at [881, 56] on icon "button" at bounding box center [883, 59] width 10 height 10
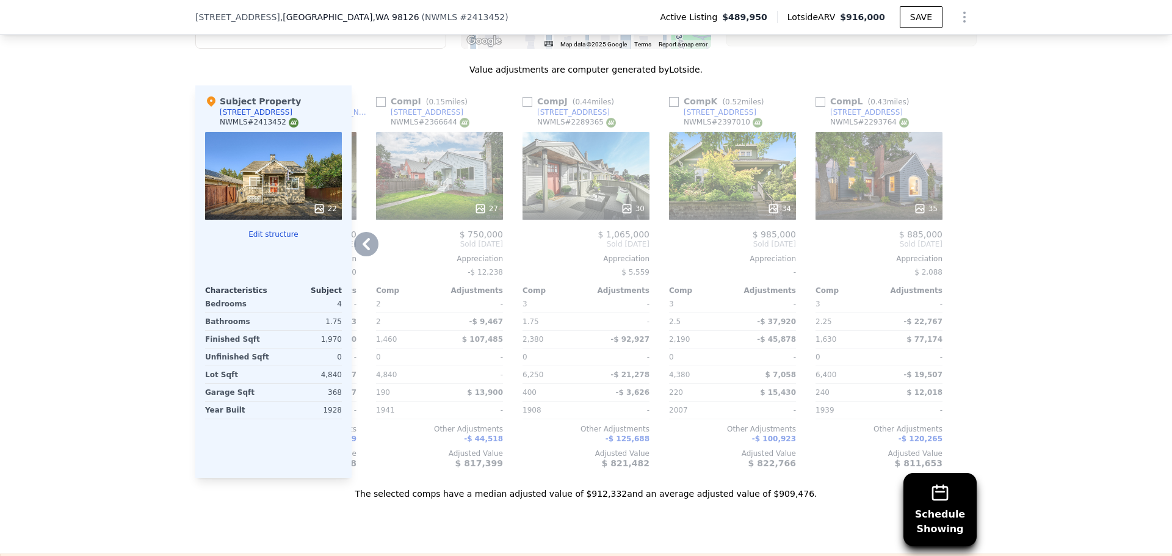
click at [892, 170] on div "35" at bounding box center [878, 176] width 127 height 88
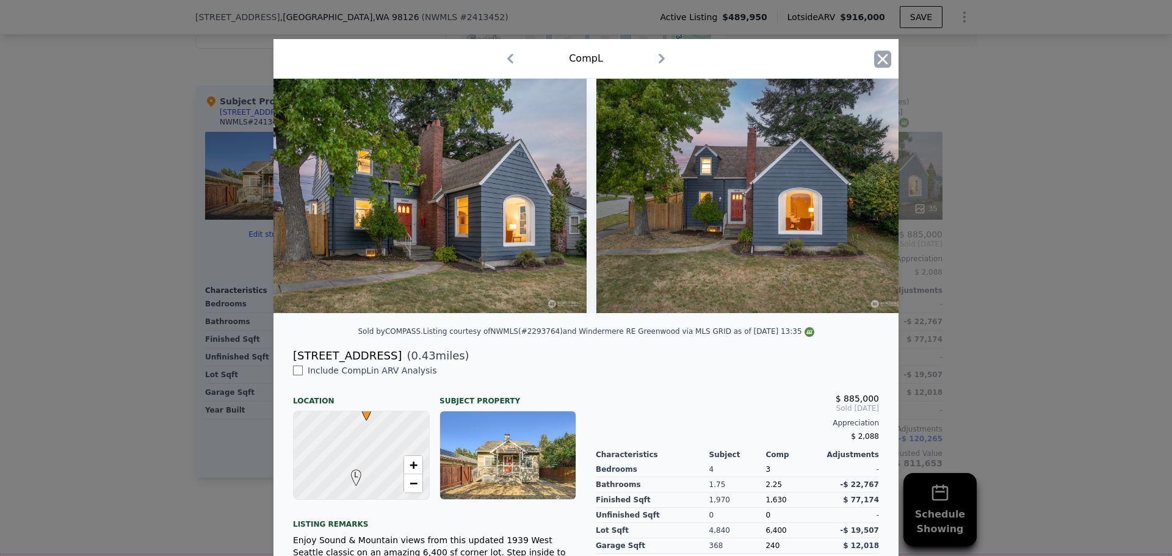
click at [882, 60] on icon "button" at bounding box center [882, 59] width 17 height 17
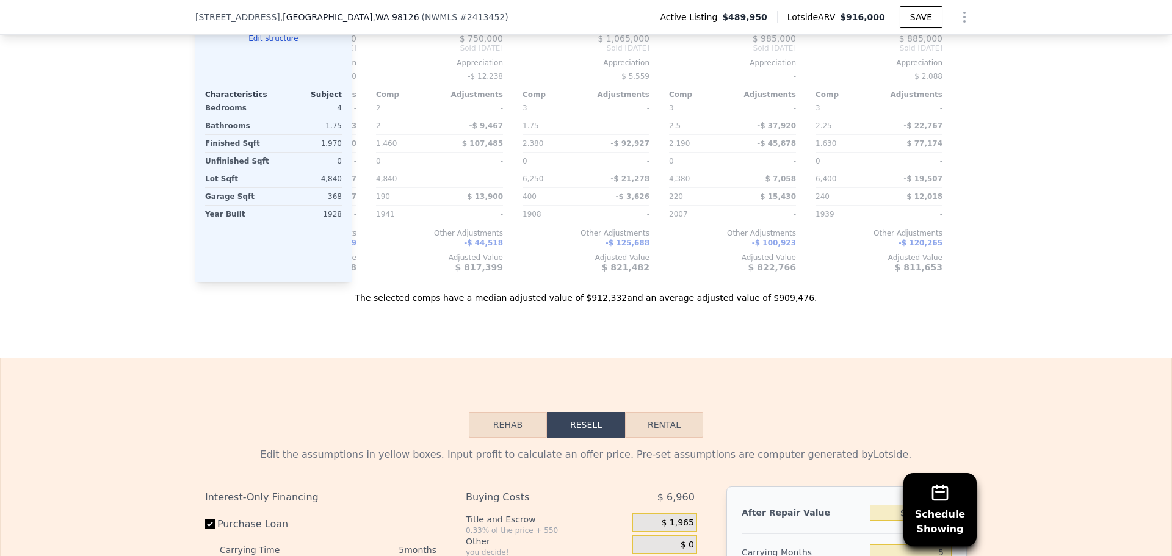
scroll to position [1777, 0]
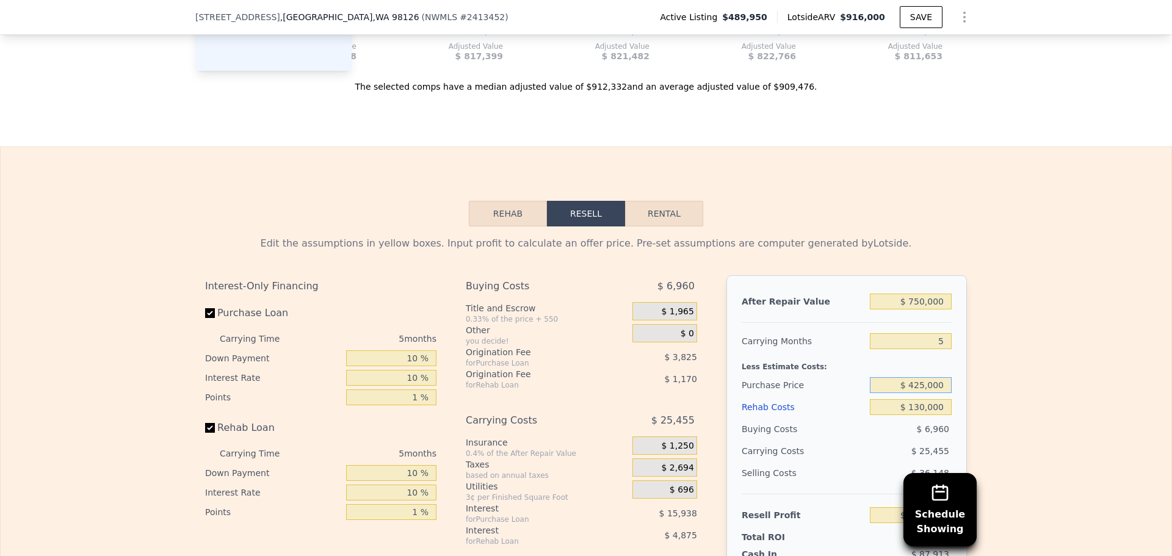
click at [938, 386] on input "$ 425,000" at bounding box center [911, 385] width 82 height 16
click at [919, 413] on input "$ 130,000" at bounding box center [911, 407] width 82 height 16
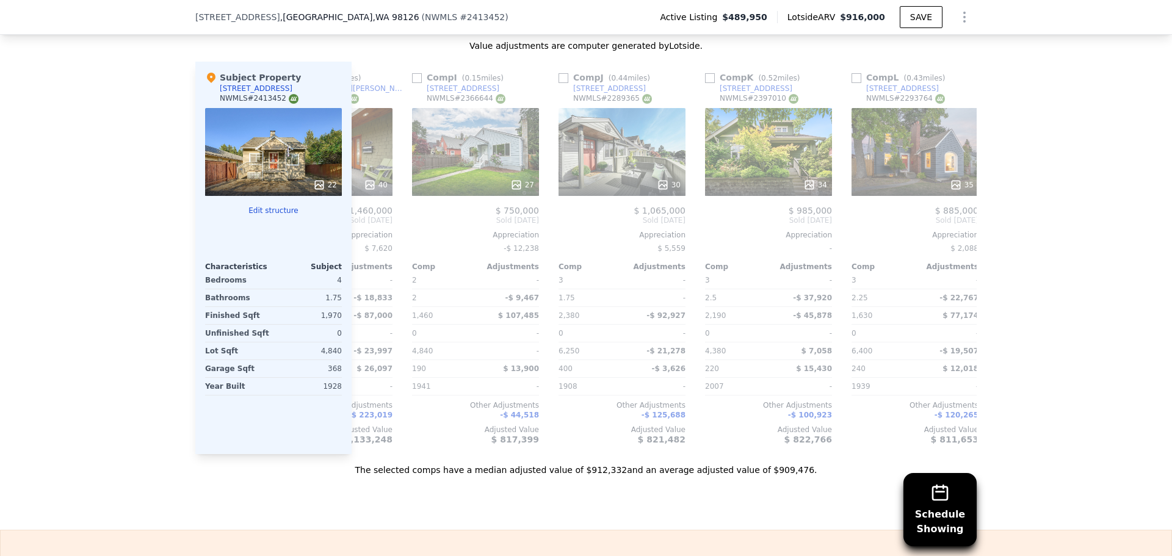
scroll to position [0, 1138]
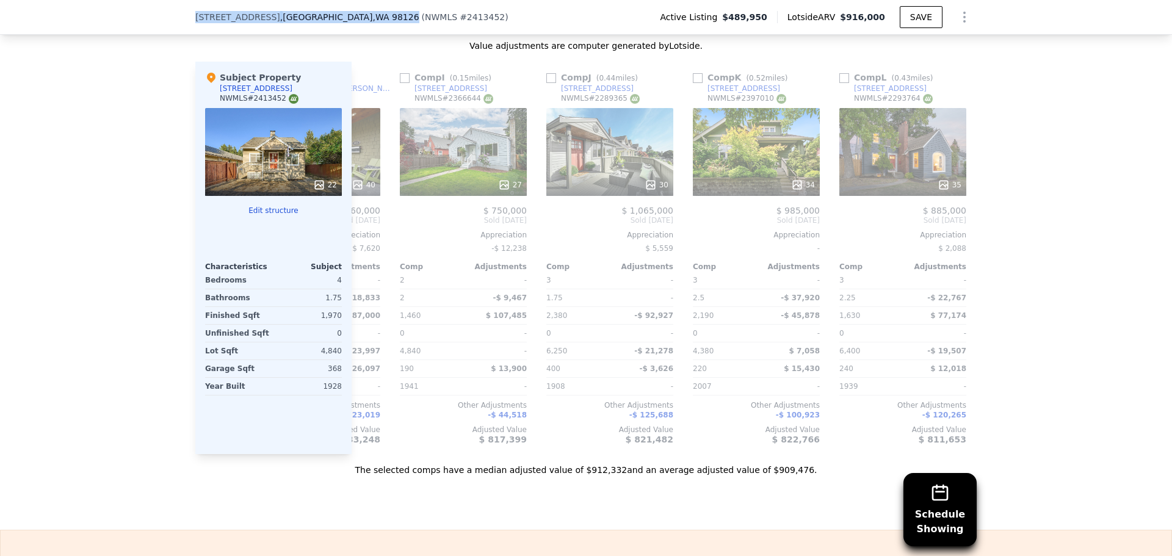
drag, startPoint x: 175, startPoint y: 16, endPoint x: 334, endPoint y: 16, distance: 159.3
click at [334, 16] on div "5040 35th Ave SW , Seattle , WA 98126 ( NWMLS # 2413452 ) Active Listing $489,9…" at bounding box center [586, 17] width 1172 height 35
copy div "5040 35th Ave SW , Seattle , WA 98126"
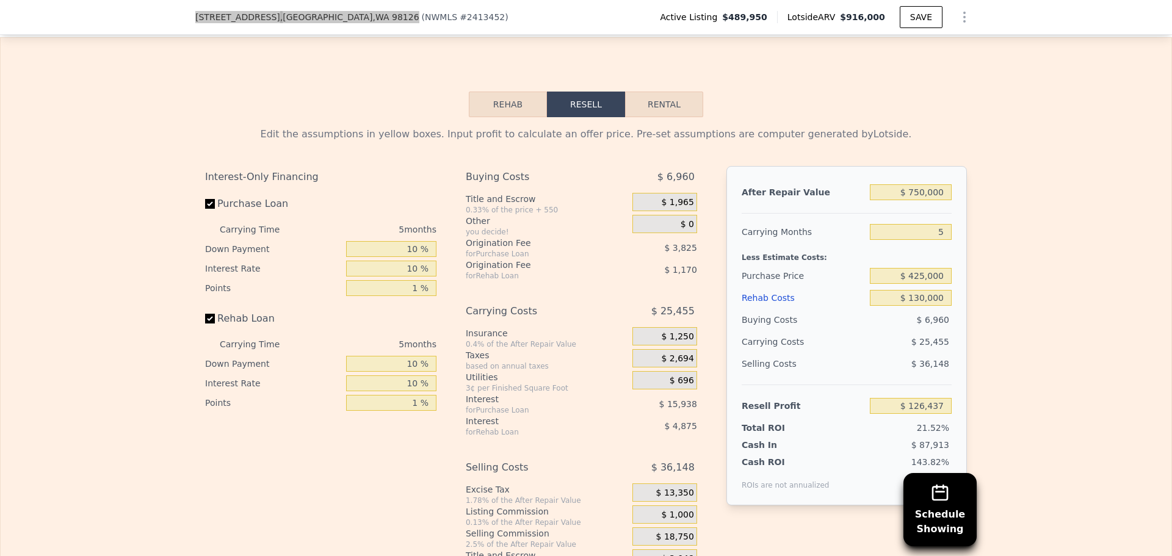
scroll to position [2004, 0]
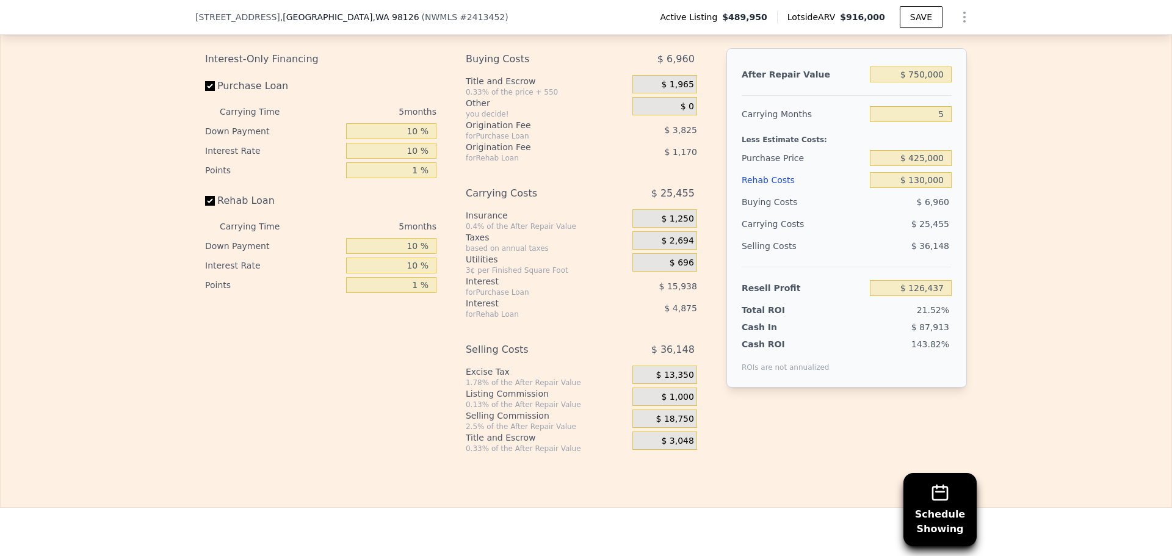
click at [937, 85] on div "$ 750,000" at bounding box center [911, 74] width 82 height 22
click at [932, 117] on input "5" at bounding box center [911, 114] width 82 height 16
click at [912, 159] on input "$ 425,000" at bounding box center [911, 158] width 82 height 16
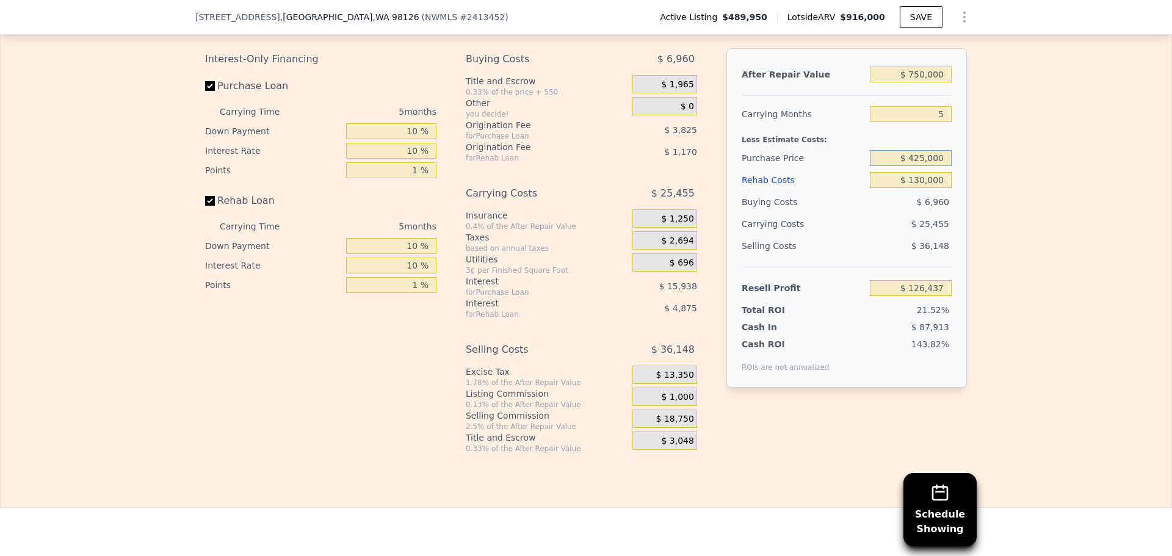
click at [912, 159] on input "$ 425,000" at bounding box center [911, 158] width 82 height 16
type input "$ 489,000"
click at [844, 253] on div "Selling Costs" at bounding box center [802, 246] width 123 height 22
type input "$ 59,248"
click at [931, 155] on input "$ 489,000" at bounding box center [911, 158] width 82 height 16
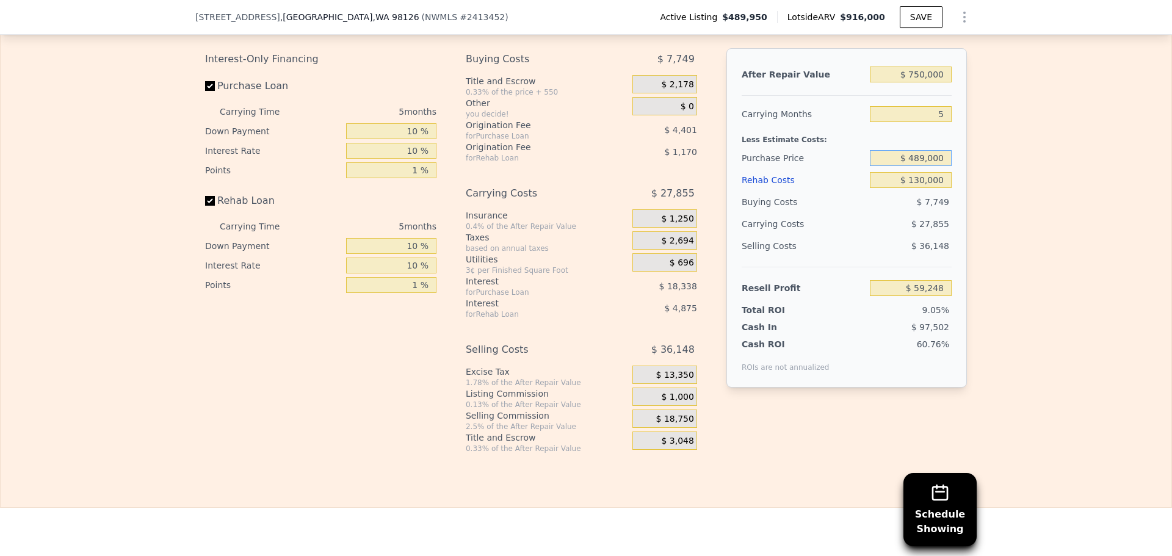
click at [931, 155] on input "$ 489,000" at bounding box center [911, 158] width 82 height 16
type input "$ 450,000"
click at [843, 235] on div "$ 27,855" at bounding box center [887, 224] width 129 height 22
type input "$ 100,193"
click at [915, 166] on input "$ 450,000" at bounding box center [911, 158] width 82 height 16
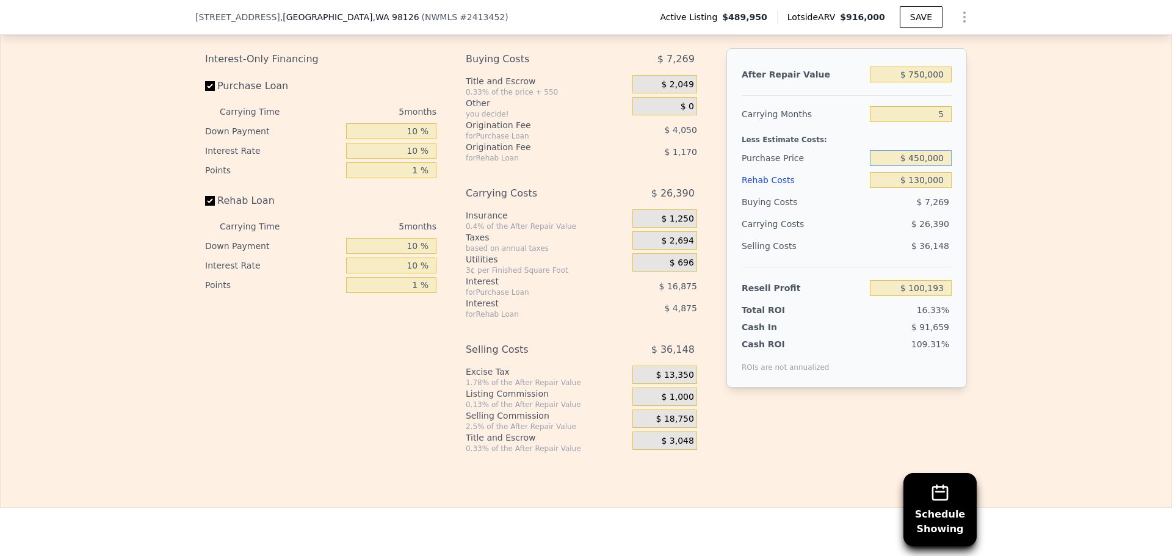
click at [915, 166] on input "$ 450,000" at bounding box center [911, 158] width 82 height 16
type input "$ 425,000"
click at [862, 213] on div "Buying Costs $ 7,269" at bounding box center [846, 202] width 210 height 22
type input "$ 126,437"
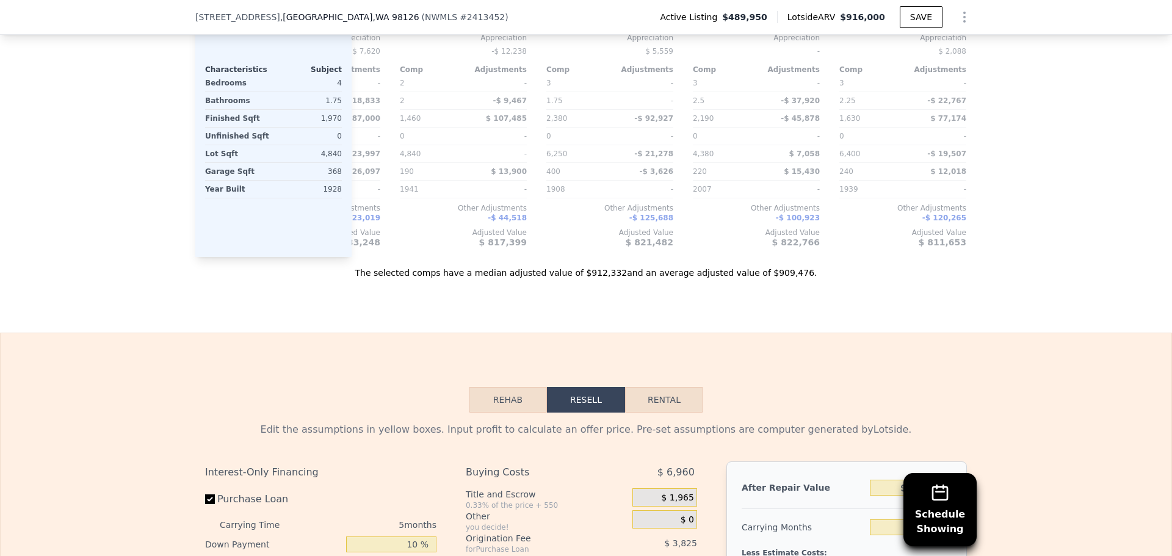
scroll to position [1394, 0]
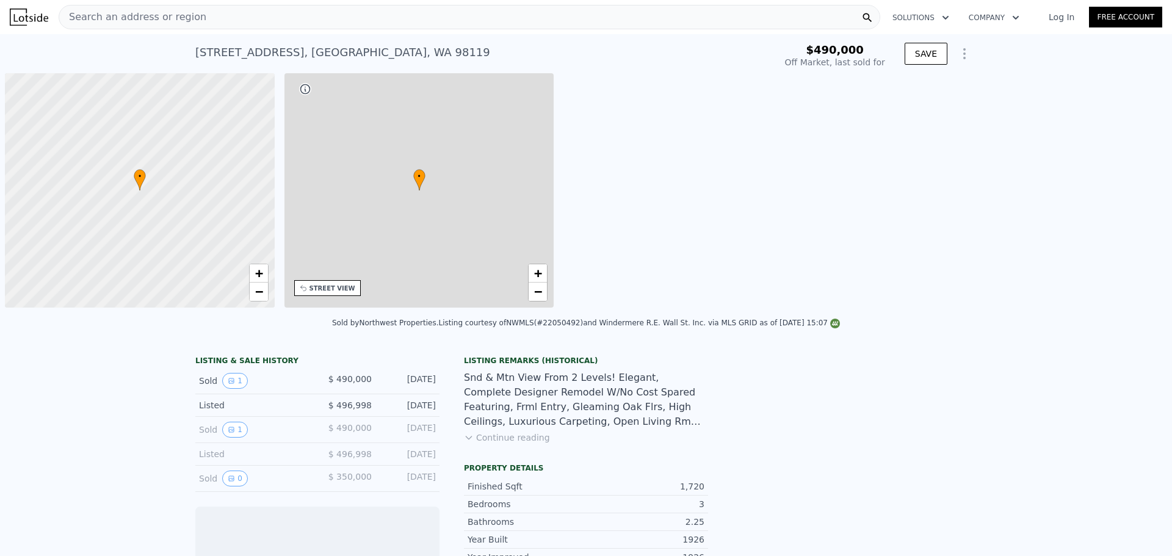
scroll to position [0, 5]
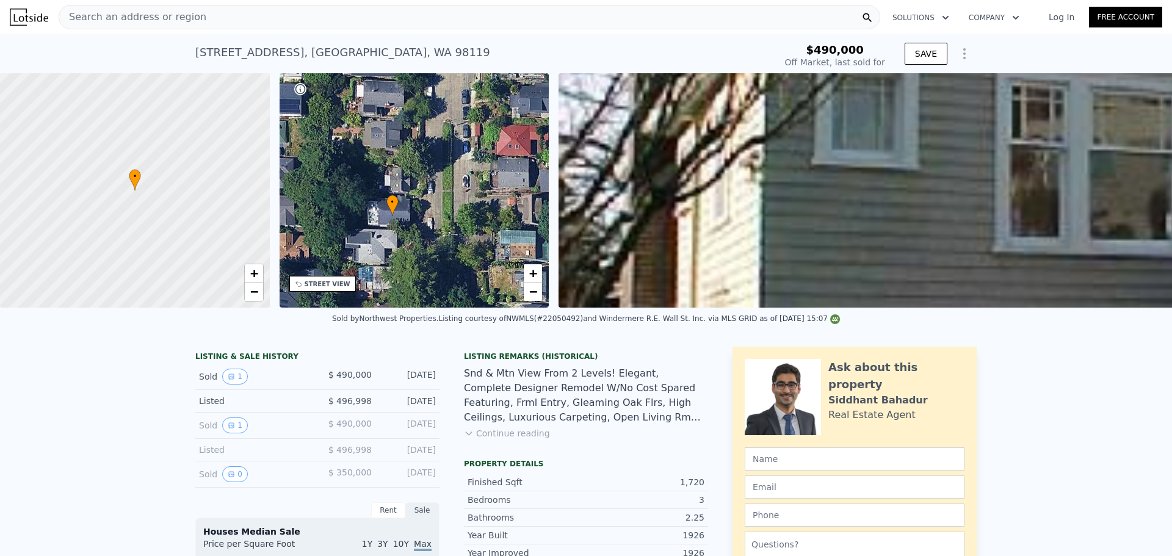
drag, startPoint x: 368, startPoint y: 267, endPoint x: 345, endPoint y: 294, distance: 35.1
click at [345, 294] on div "• + −" at bounding box center [414, 190] width 270 height 234
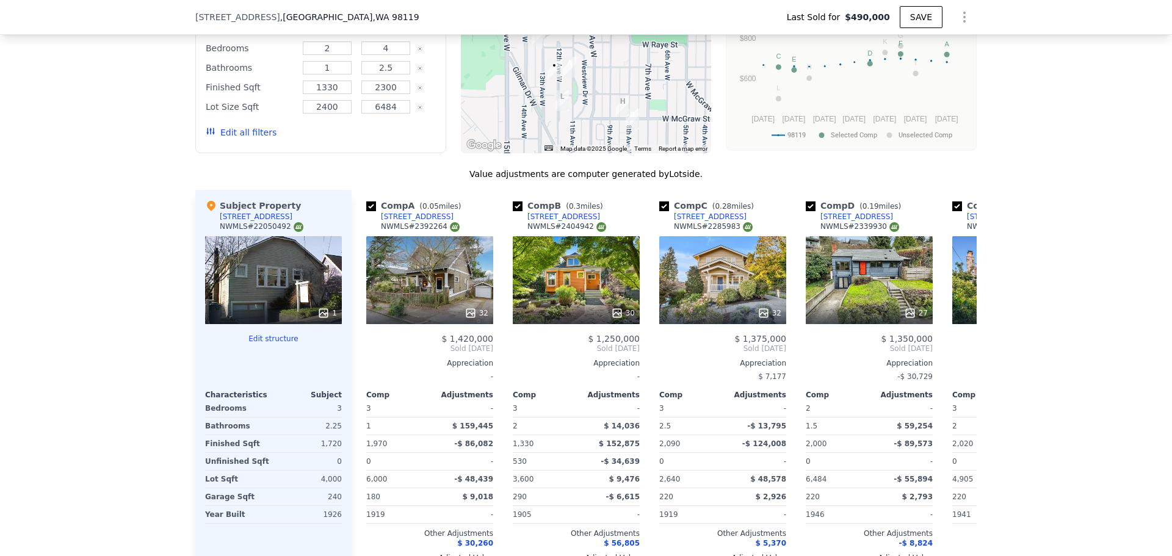
scroll to position [1216, 0]
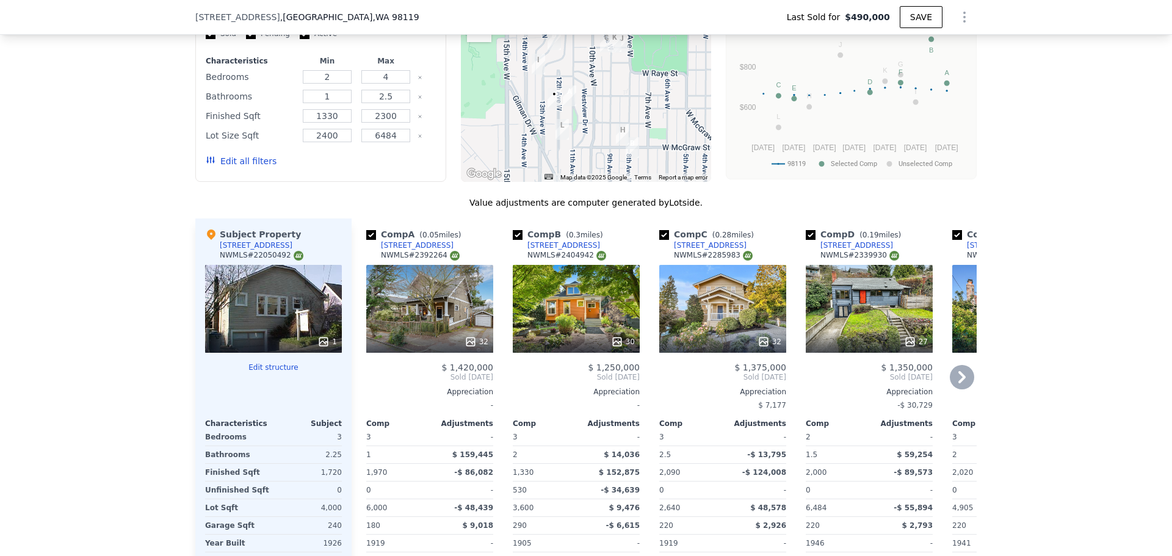
click at [450, 301] on div "32" at bounding box center [429, 309] width 127 height 88
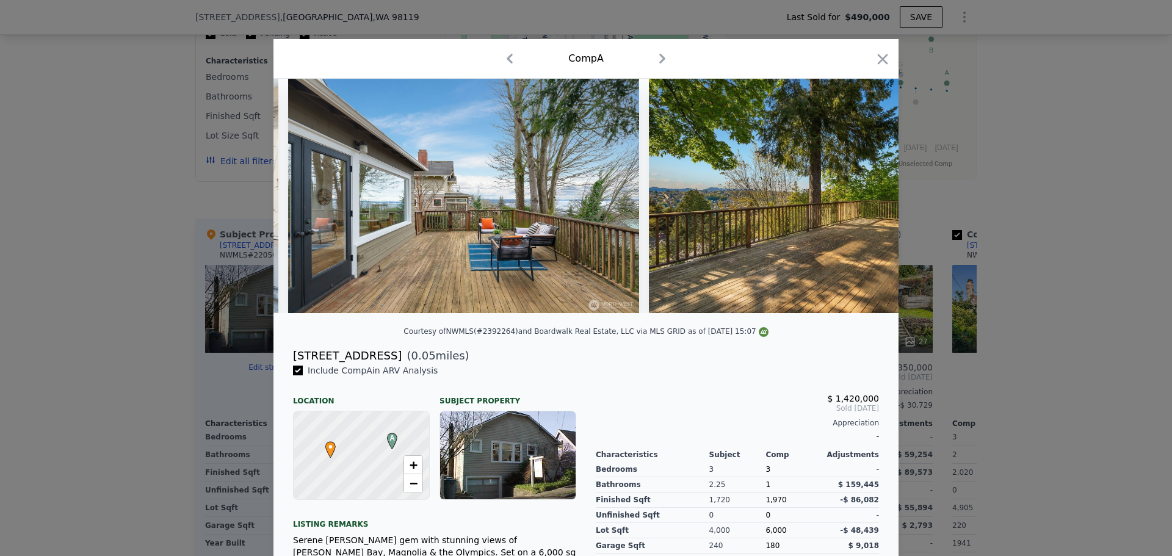
scroll to position [0, 9388]
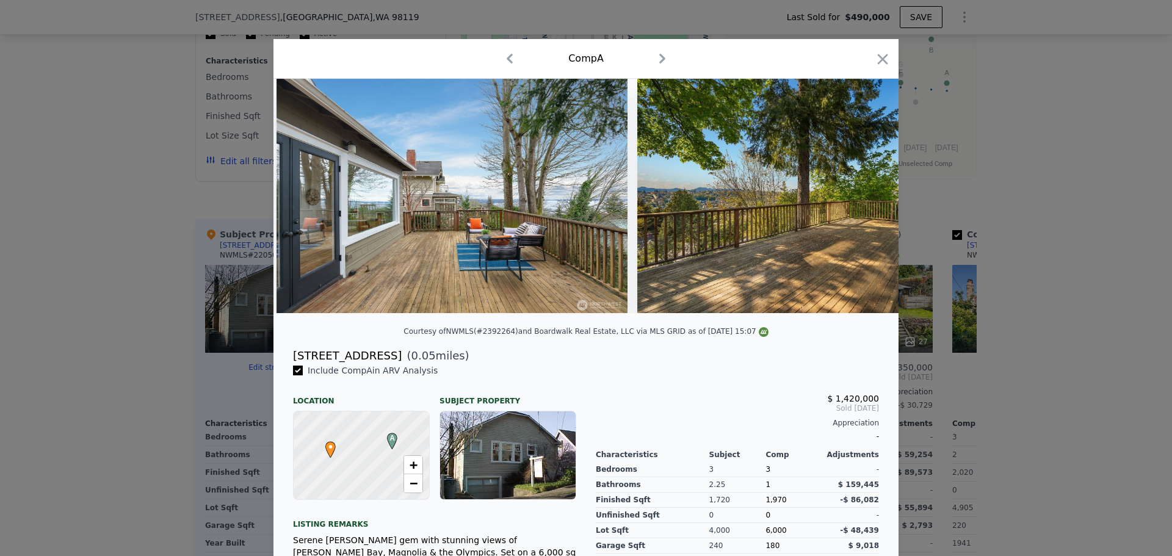
click at [805, 304] on img at bounding box center [813, 196] width 352 height 234
click at [874, 62] on icon "button" at bounding box center [882, 59] width 17 height 17
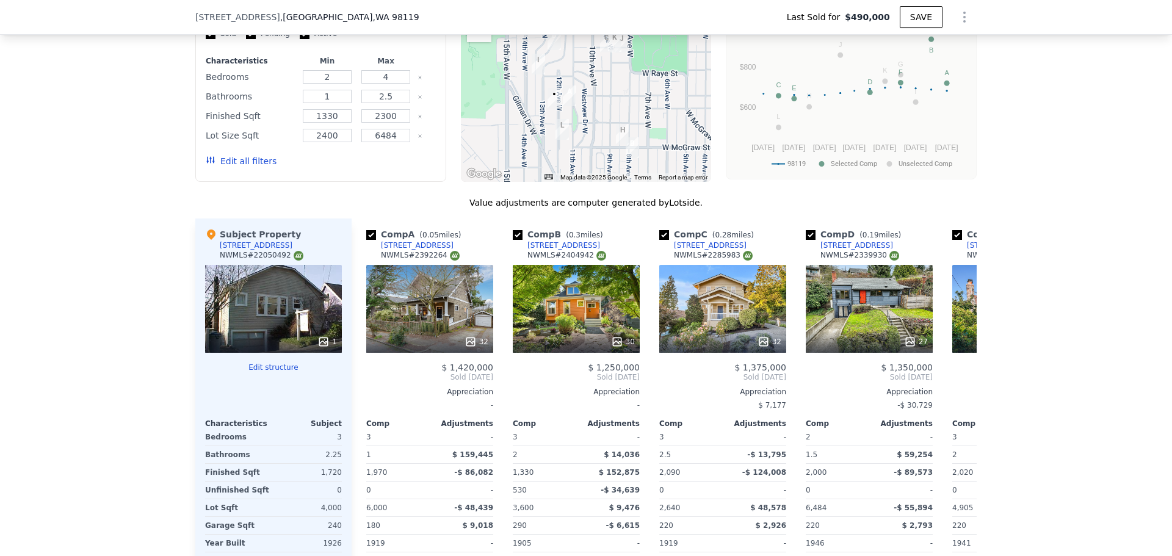
scroll to position [1419, 0]
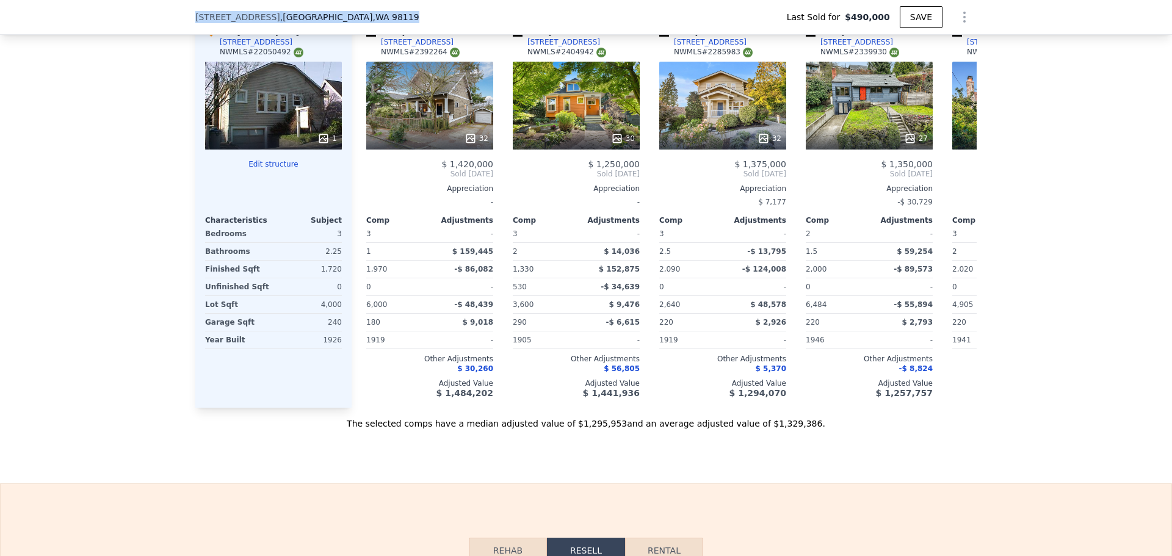
drag, startPoint x: 178, startPoint y: 18, endPoint x: 367, endPoint y: 14, distance: 189.8
click at [367, 14] on div "[STREET_ADDRESS] Last Sold for $490,000 SAVE" at bounding box center [586, 17] width 1172 height 35
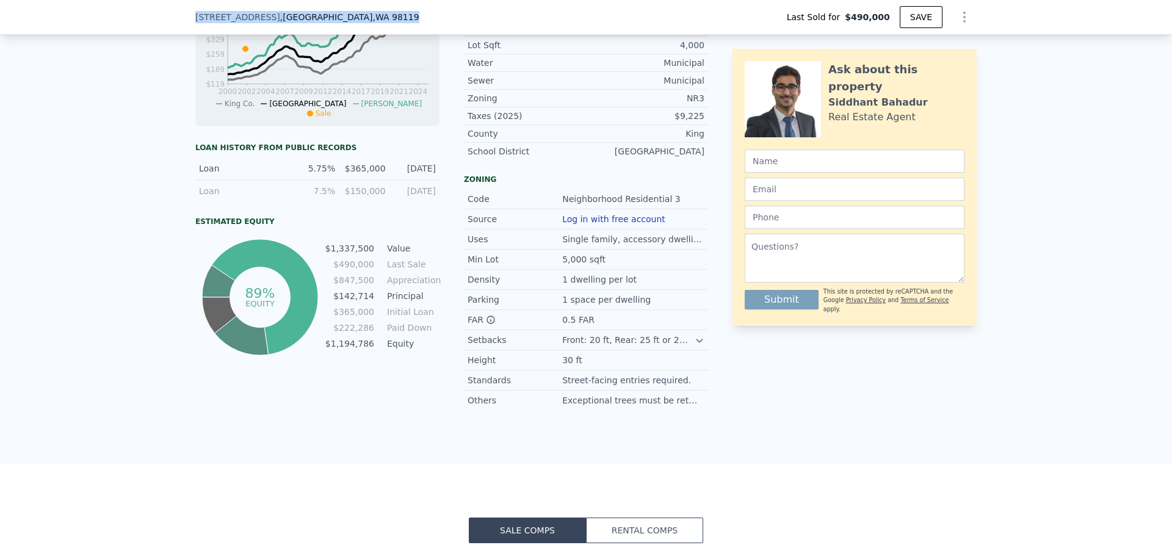
scroll to position [403, 0]
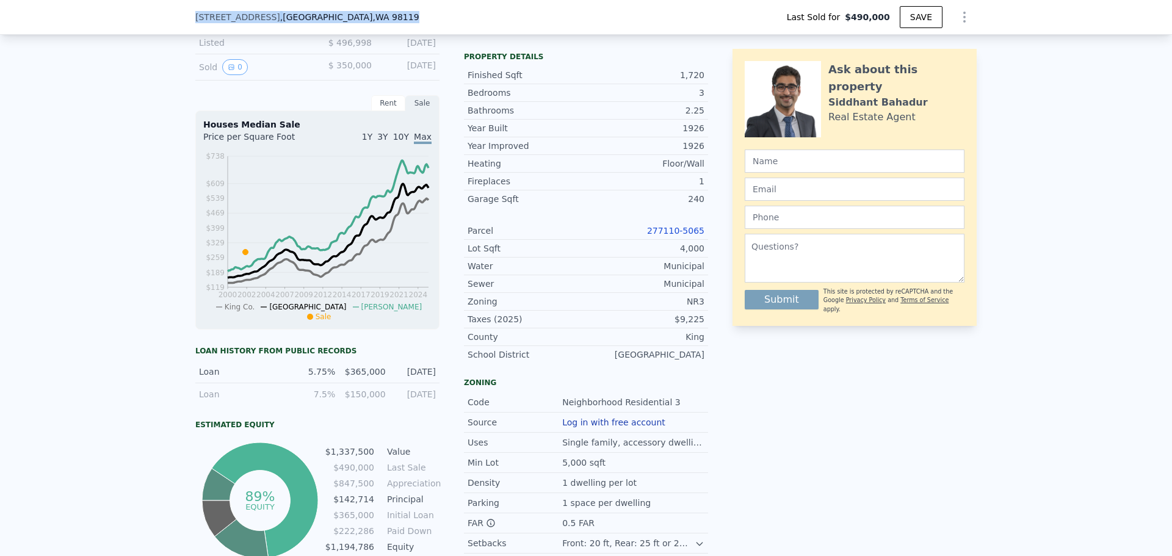
click at [675, 234] on link "277110-5065" at bounding box center [675, 231] width 57 height 10
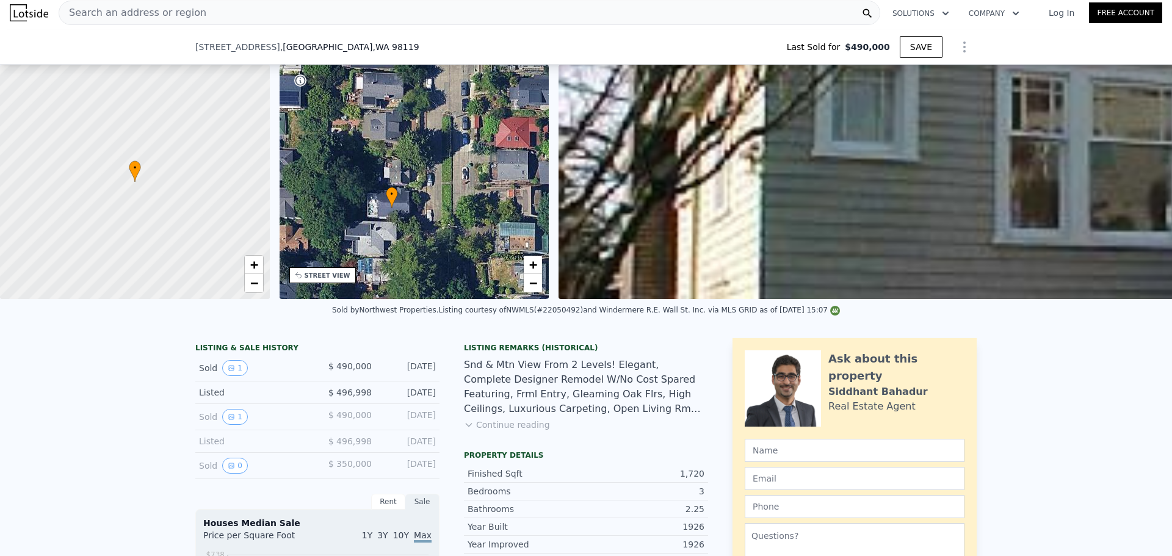
scroll to position [1220, 0]
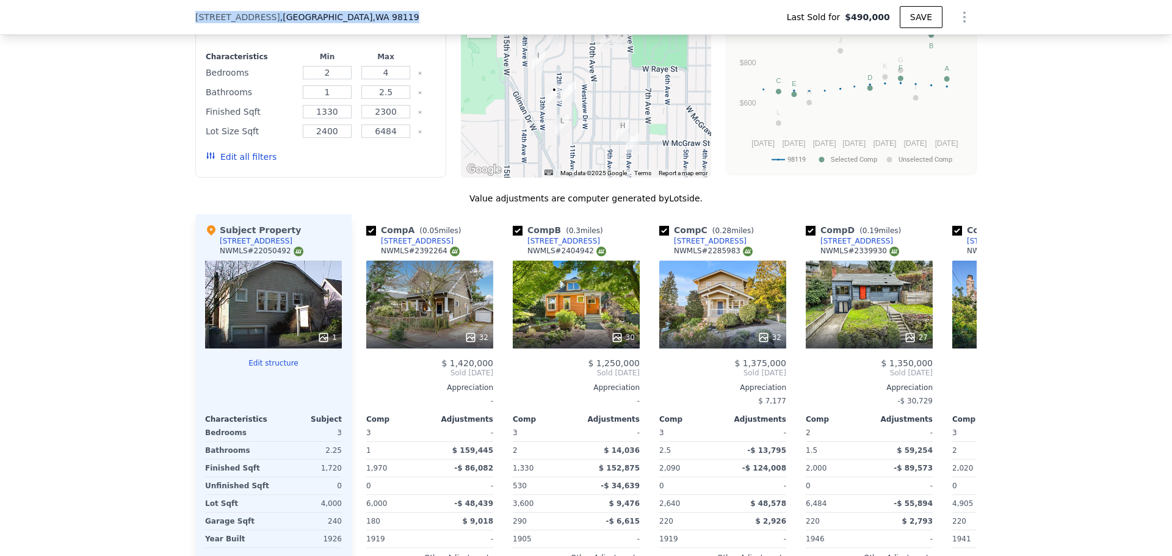
drag, startPoint x: 206, startPoint y: 22, endPoint x: 377, endPoint y: 17, distance: 170.9
click at [377, 20] on div "[STREET_ADDRESS] Last Sold for $490,000 SAVE" at bounding box center [586, 17] width 1172 height 35
copy div "[STREET_ADDRESS]"
click at [348, 174] on div "Edit all filters" at bounding box center [321, 157] width 230 height 34
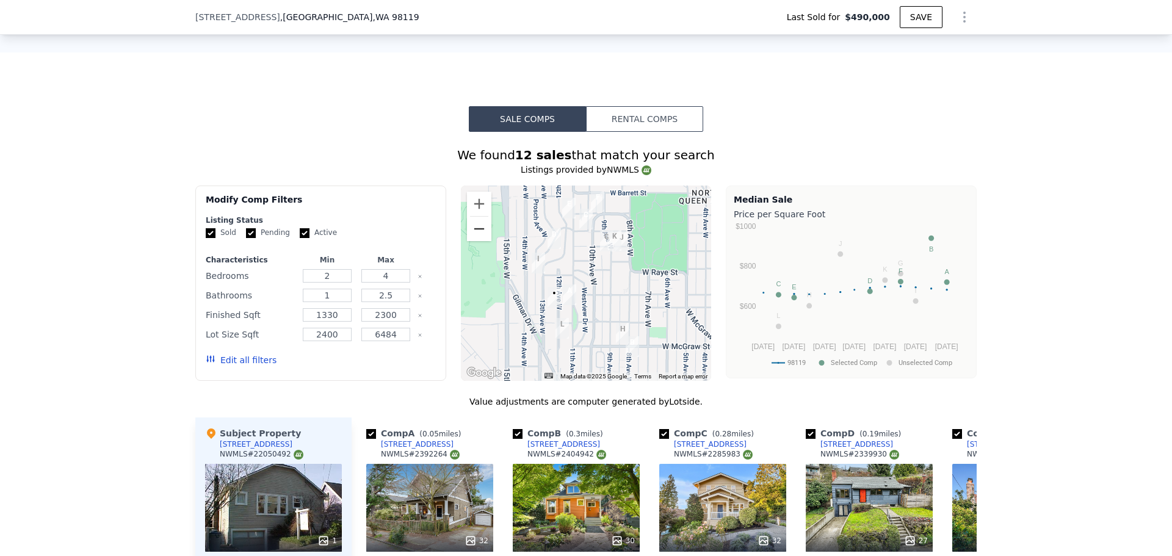
click at [474, 239] on button "Zoom out" at bounding box center [479, 229] width 24 height 24
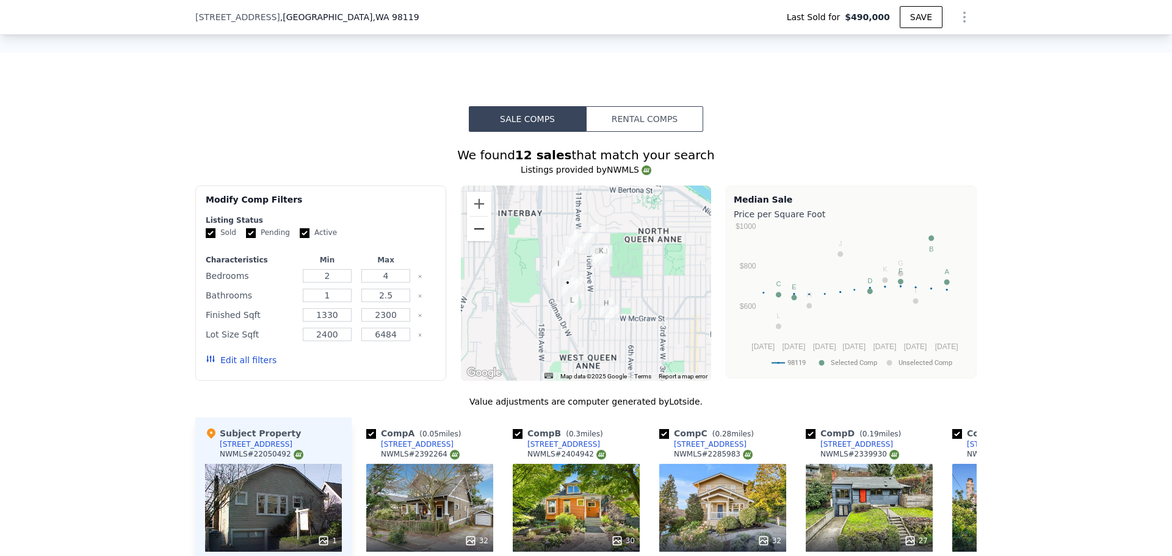
click at [474, 239] on button "Zoom out" at bounding box center [479, 229] width 24 height 24
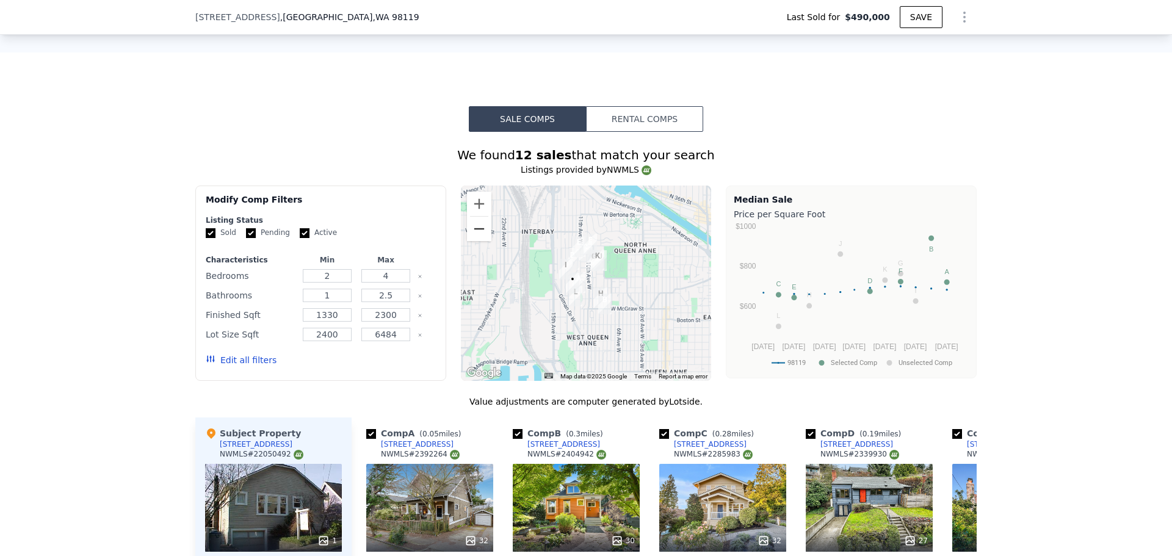
click at [474, 239] on button "Zoom out" at bounding box center [479, 229] width 24 height 24
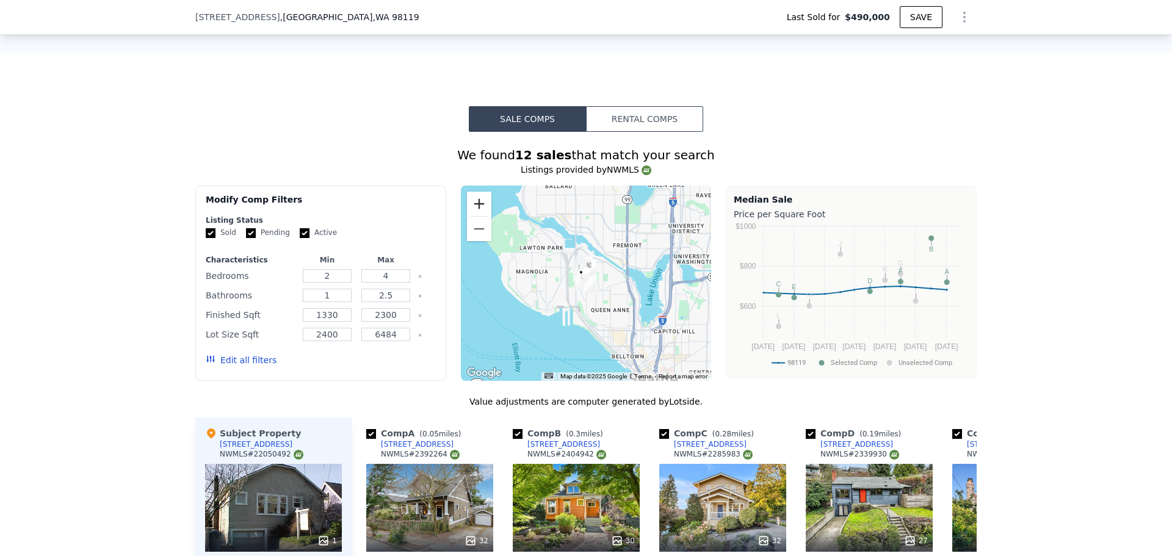
click at [478, 206] on button "Zoom in" at bounding box center [479, 204] width 24 height 24
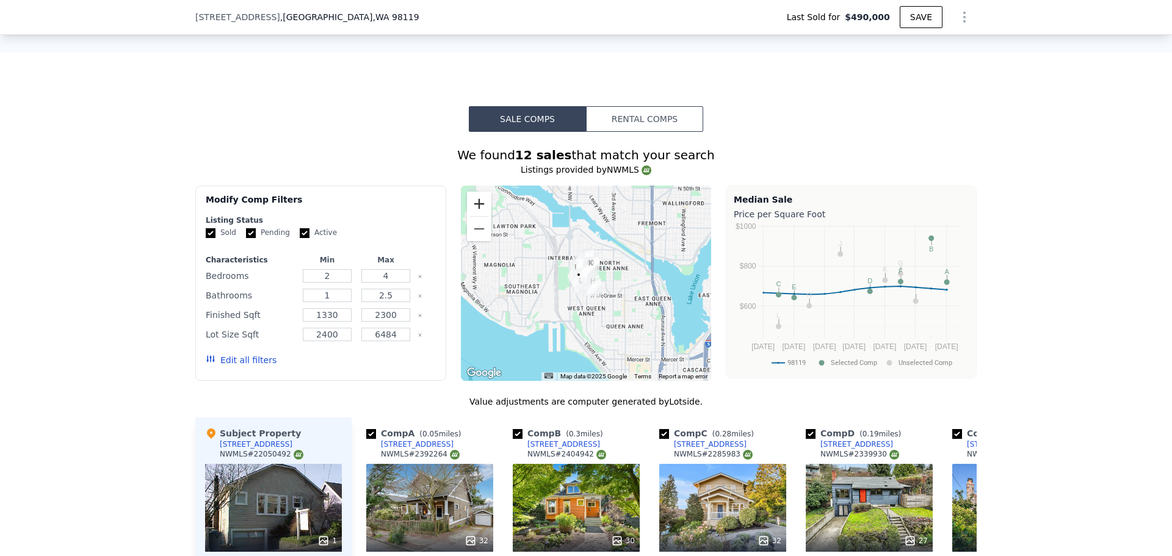
click at [477, 209] on button "Zoom in" at bounding box center [479, 204] width 24 height 24
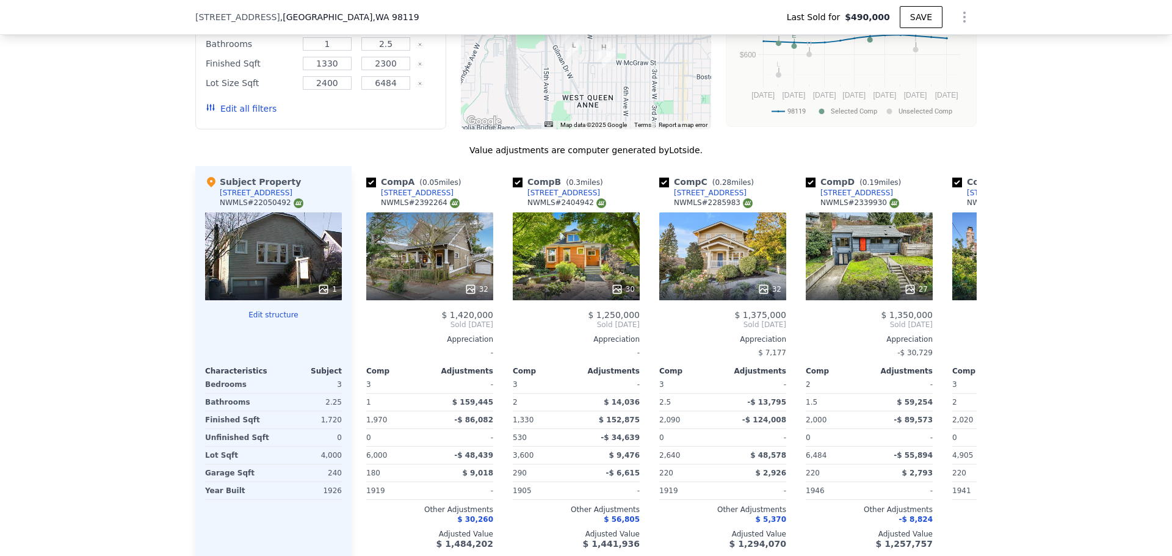
scroll to position [1424, 0]
